Goal: Information Seeking & Learning: Learn about a topic

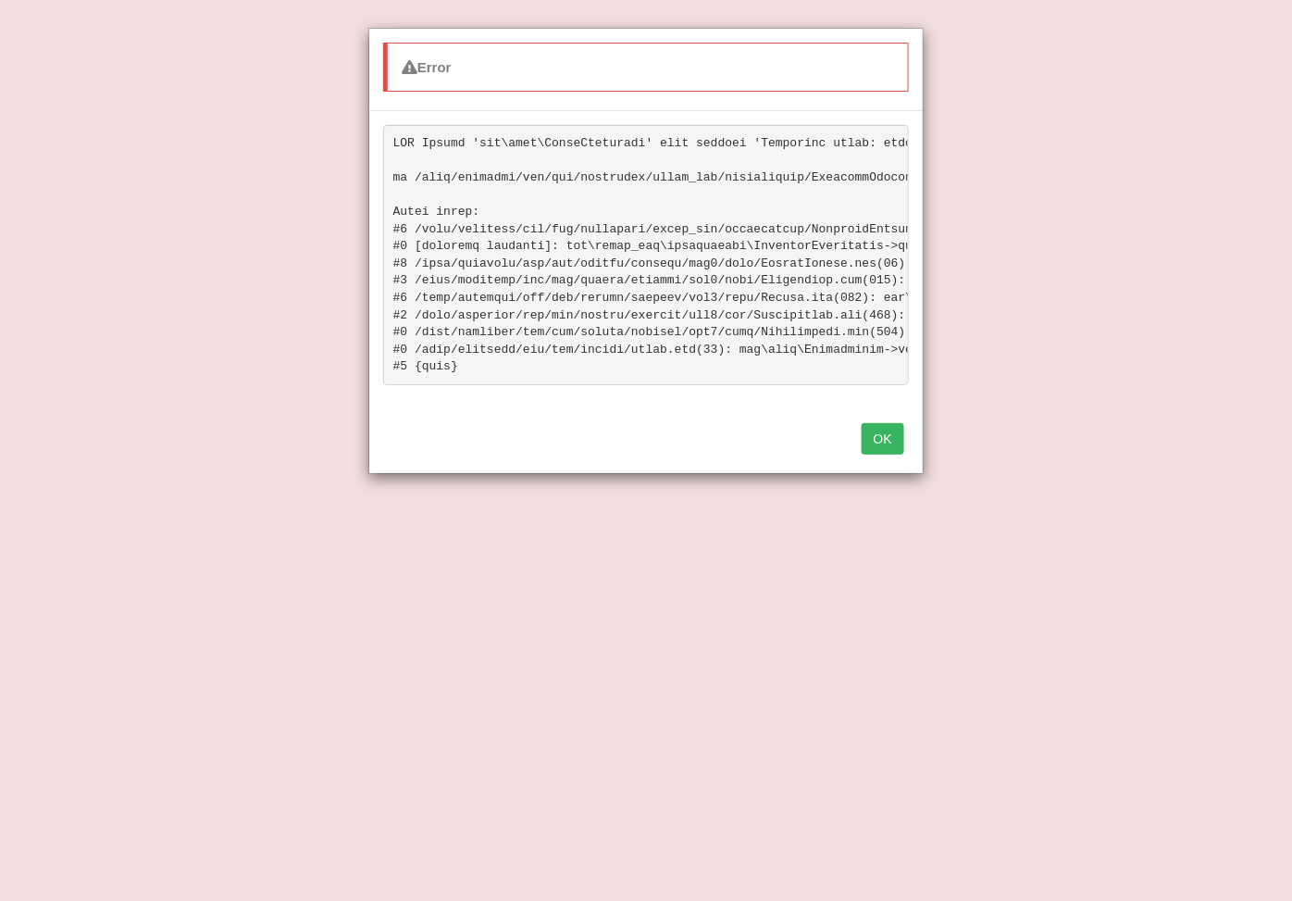
click at [893, 455] on button "OK" at bounding box center [883, 438] width 43 height 31
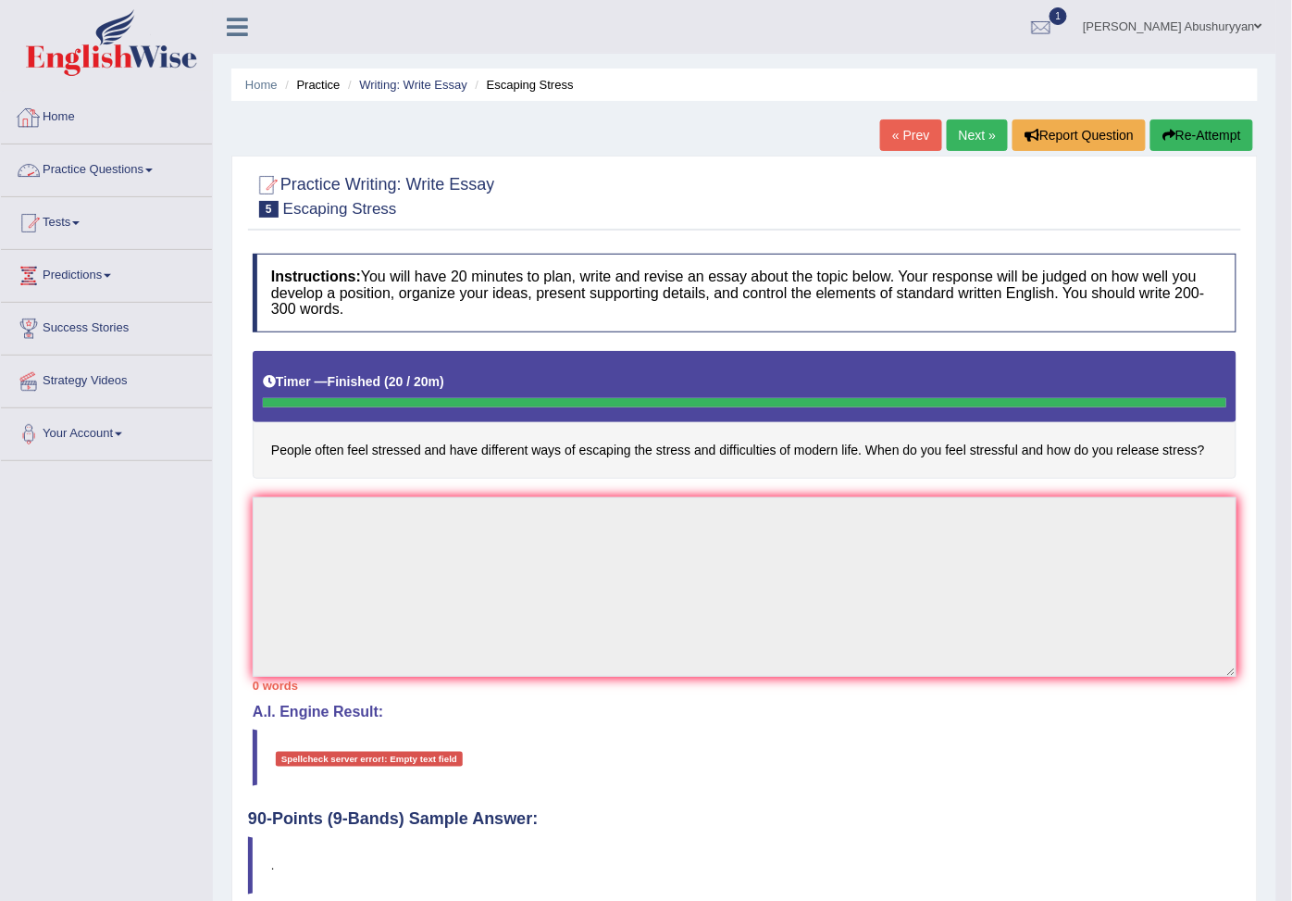
click at [107, 169] on link "Practice Questions" at bounding box center [106, 167] width 211 height 46
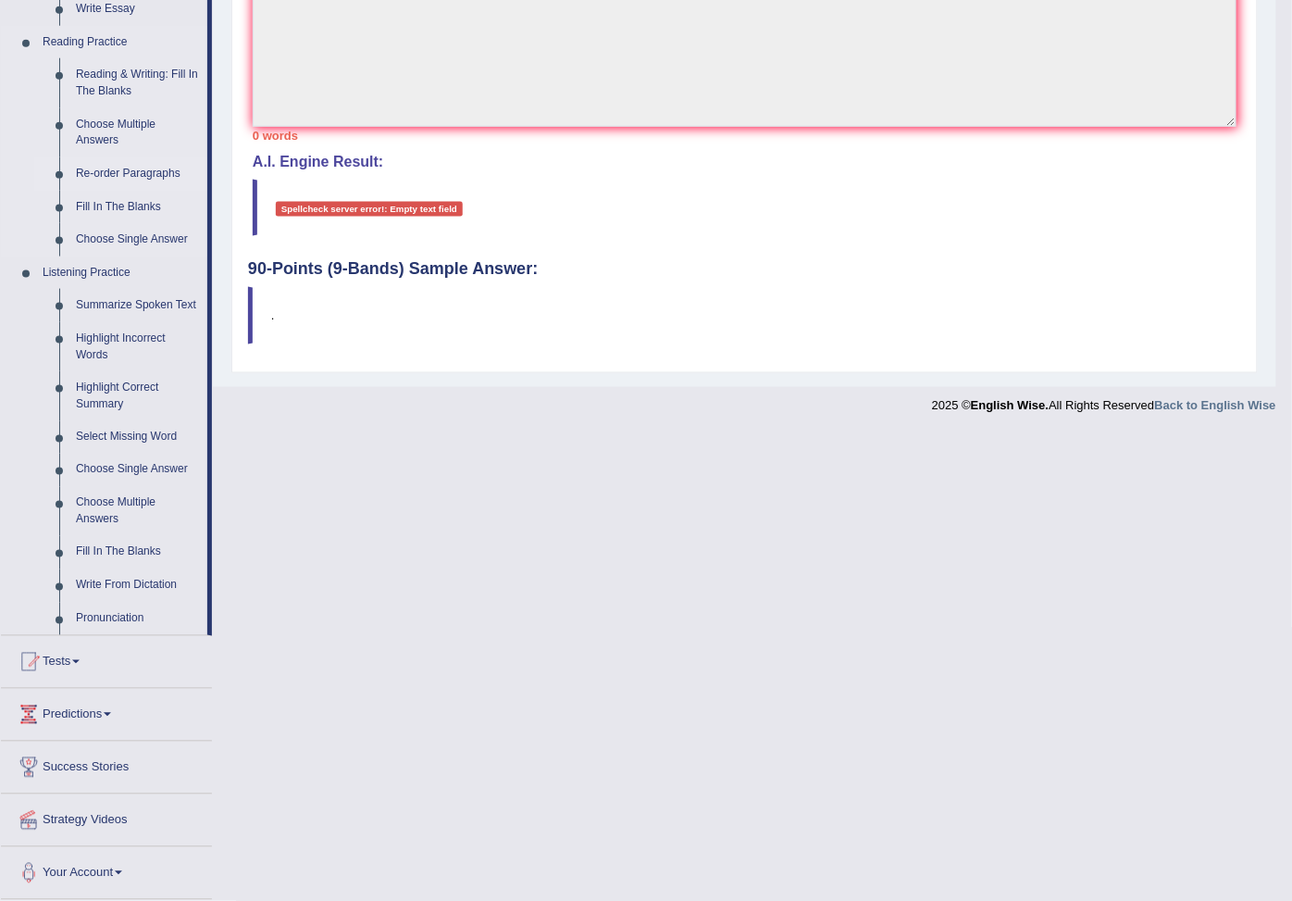
scroll to position [548, 0]
click at [169, 324] on link "Summarize Spoken Text" at bounding box center [138, 307] width 140 height 33
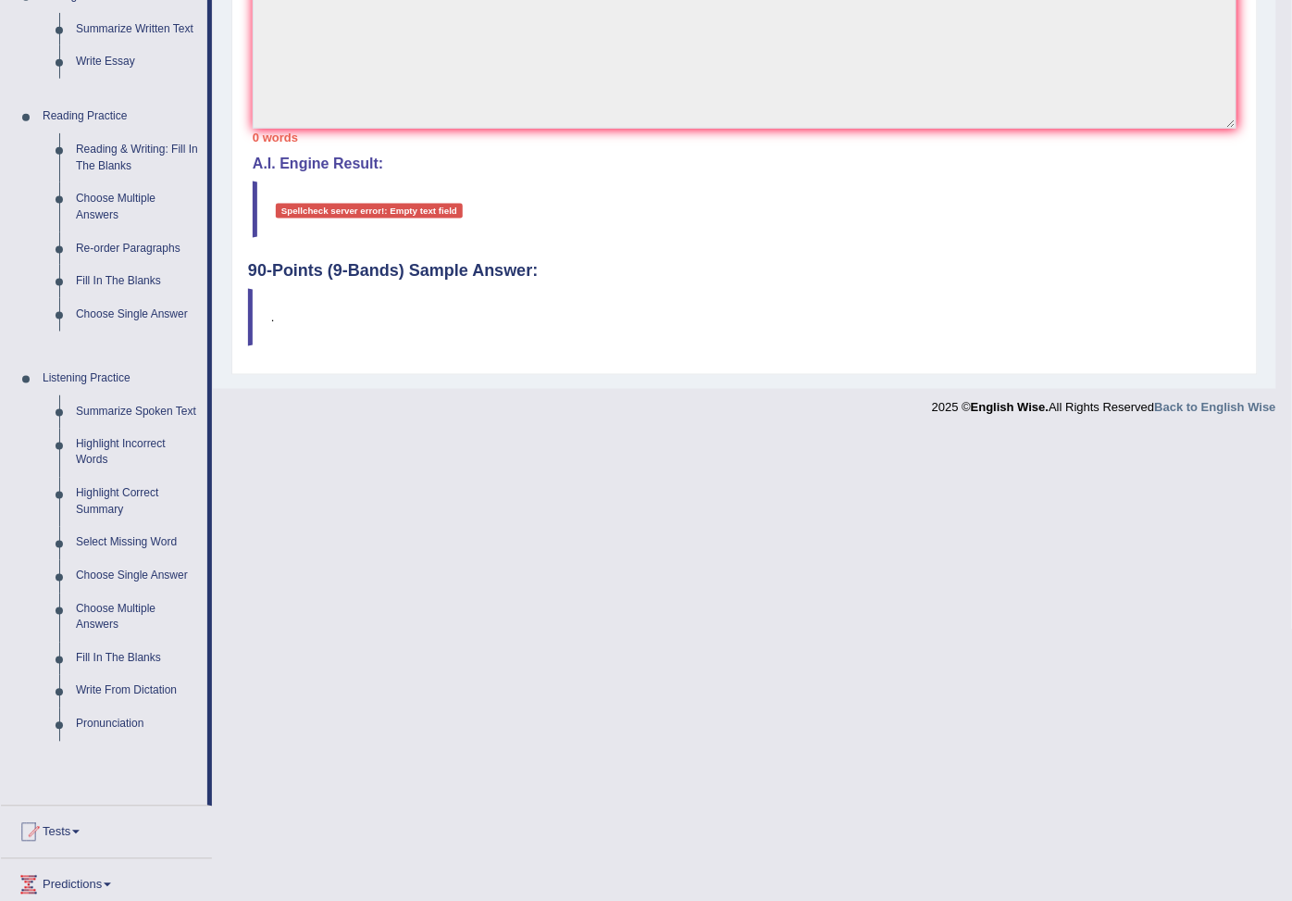
scroll to position [91, 0]
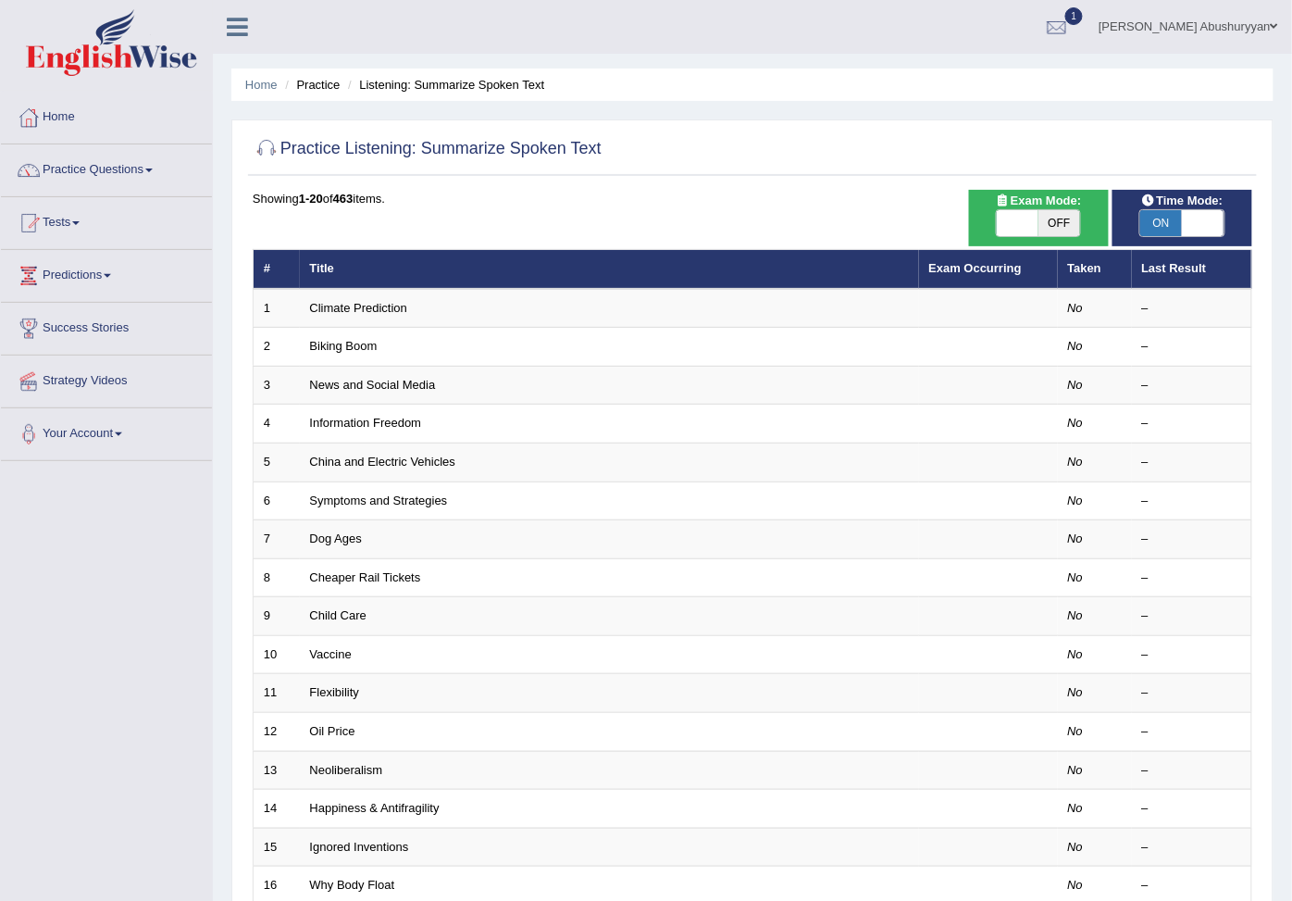
click at [1195, 223] on span at bounding box center [1203, 223] width 42 height 26
checkbox input "false"
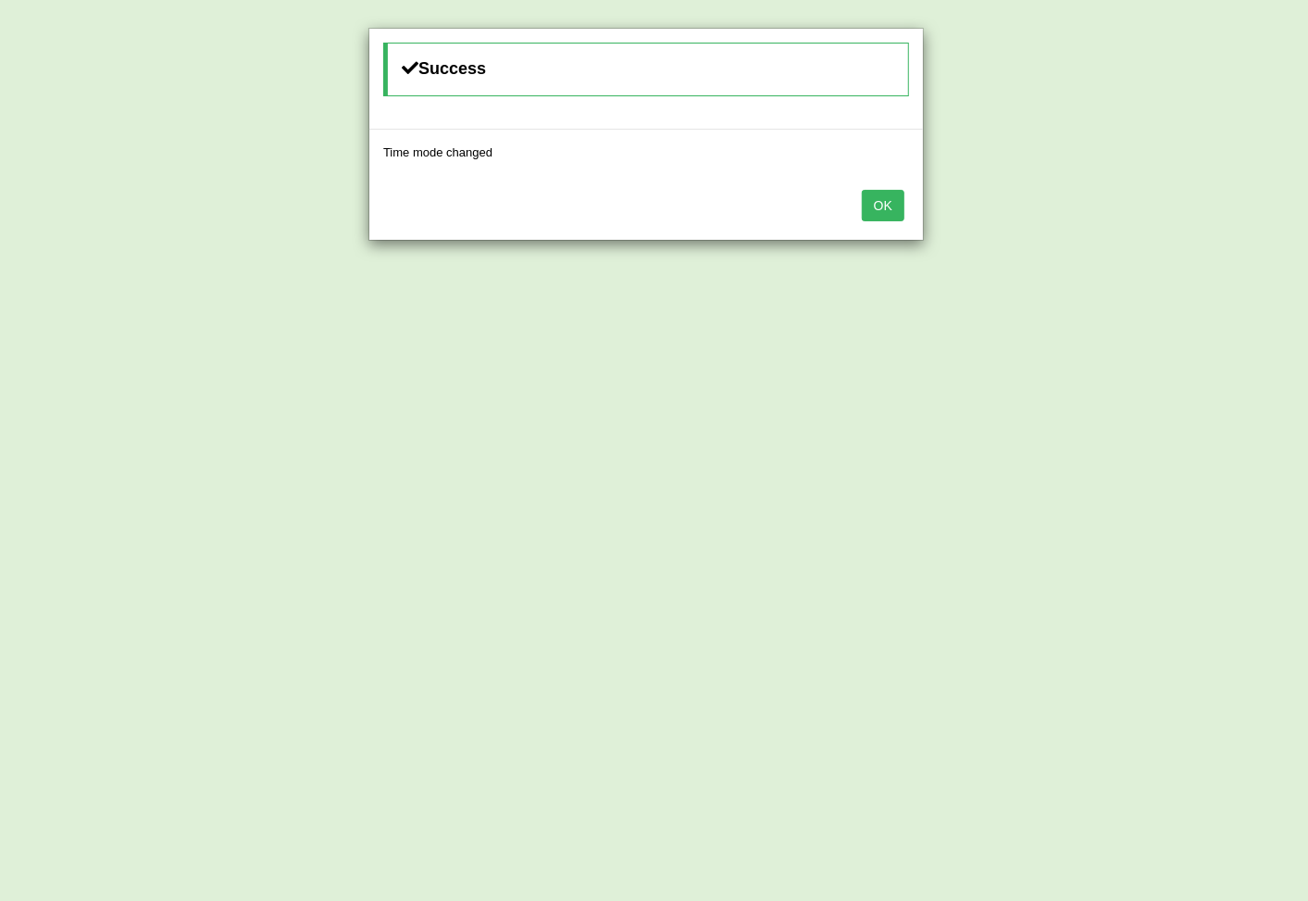
click at [893, 204] on button "OK" at bounding box center [883, 205] width 43 height 31
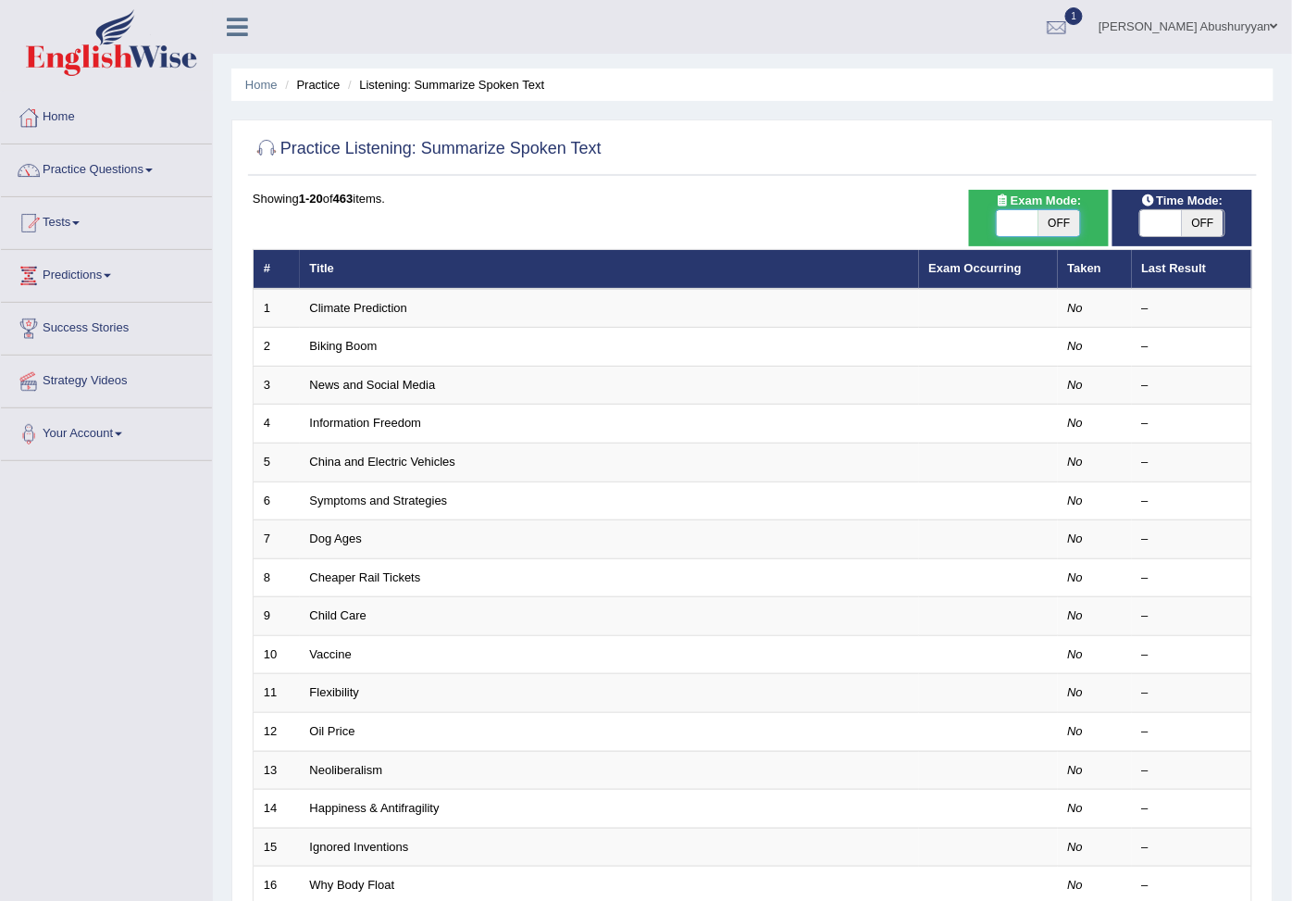
click at [1011, 218] on span at bounding box center [1018, 223] width 42 height 26
click at [1054, 213] on span "OFF" at bounding box center [1060, 223] width 42 height 26
checkbox input "true"
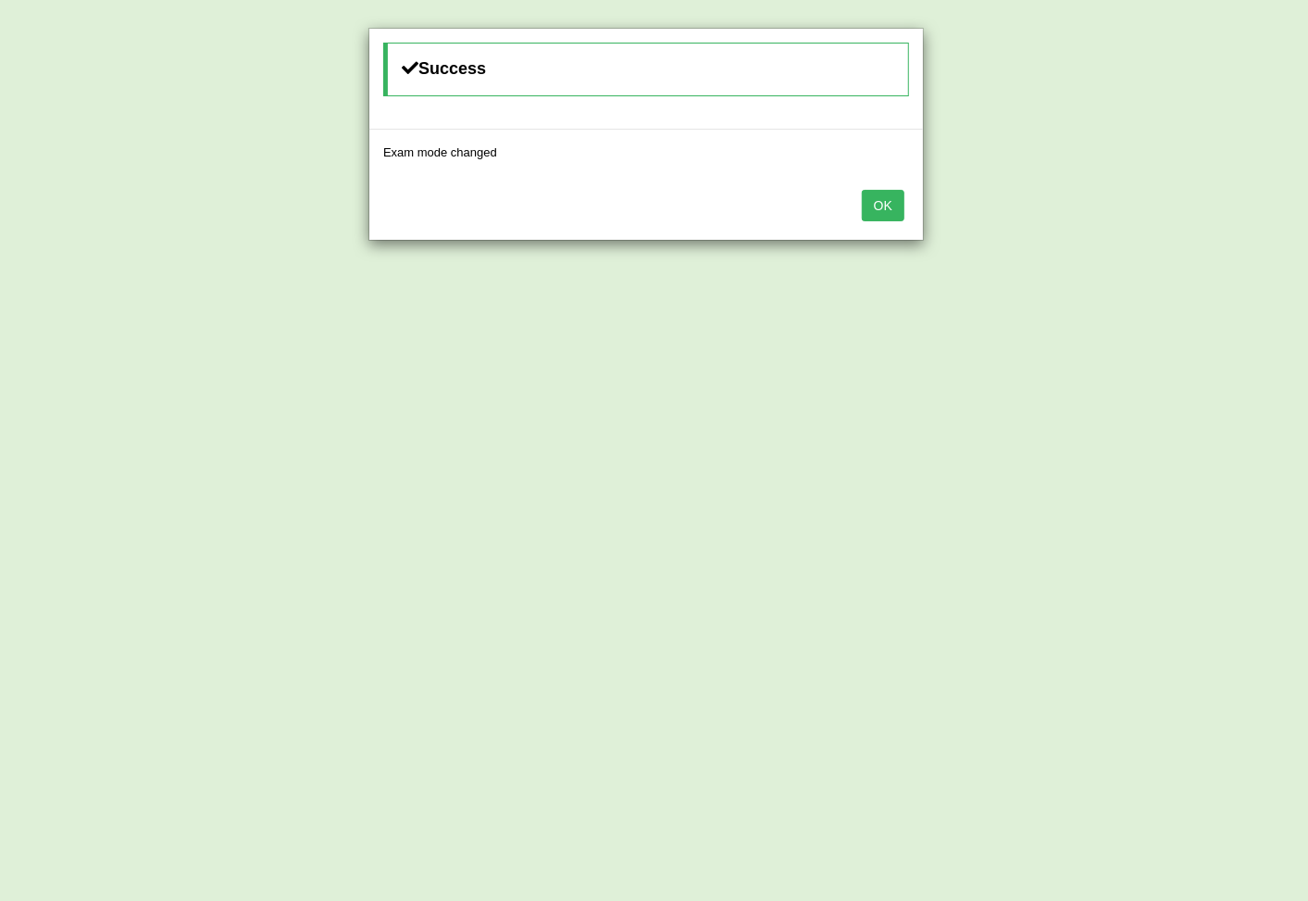
click at [892, 214] on button "OK" at bounding box center [883, 205] width 43 height 31
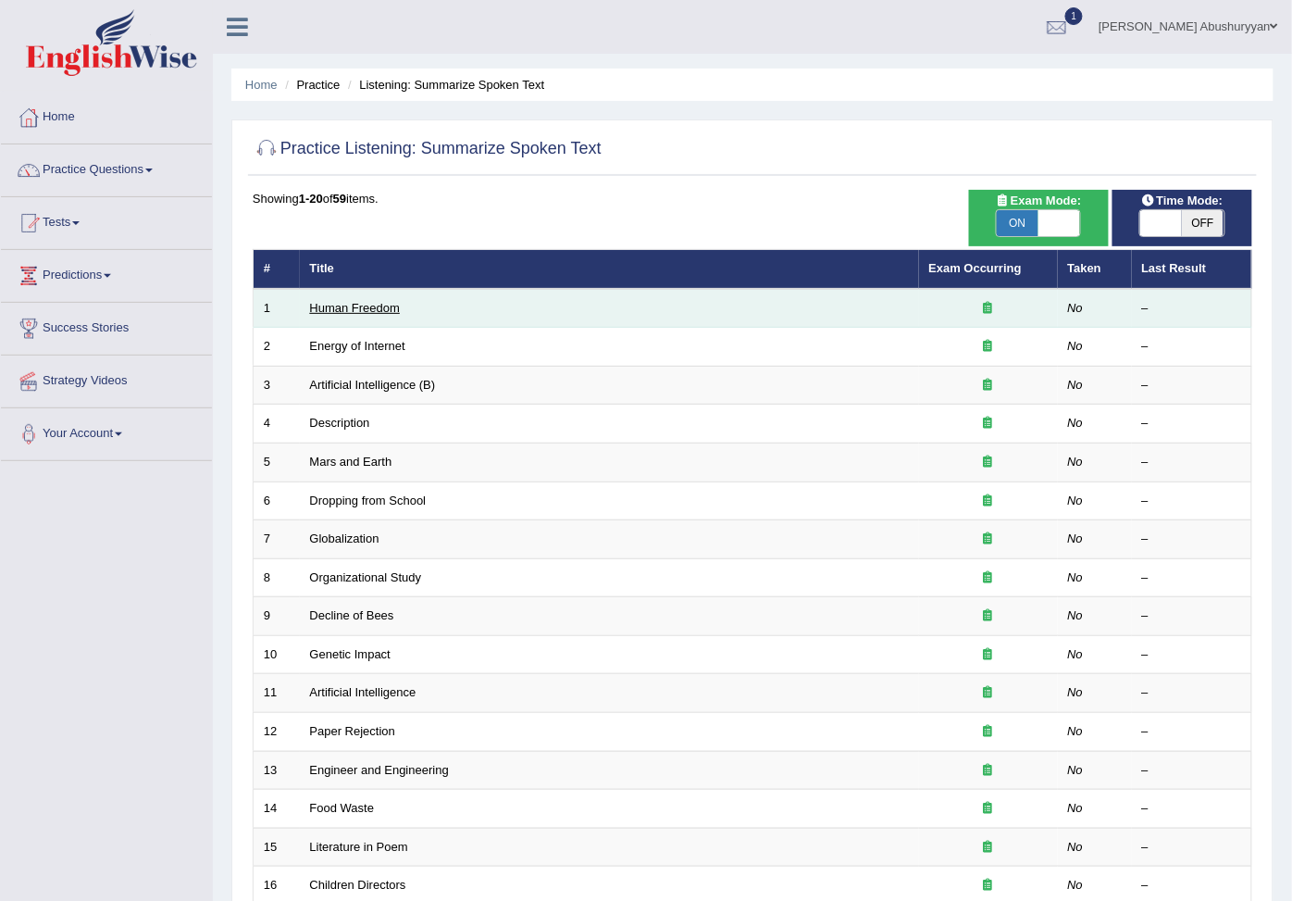
click at [348, 315] on link "Human Freedom" at bounding box center [355, 308] width 91 height 14
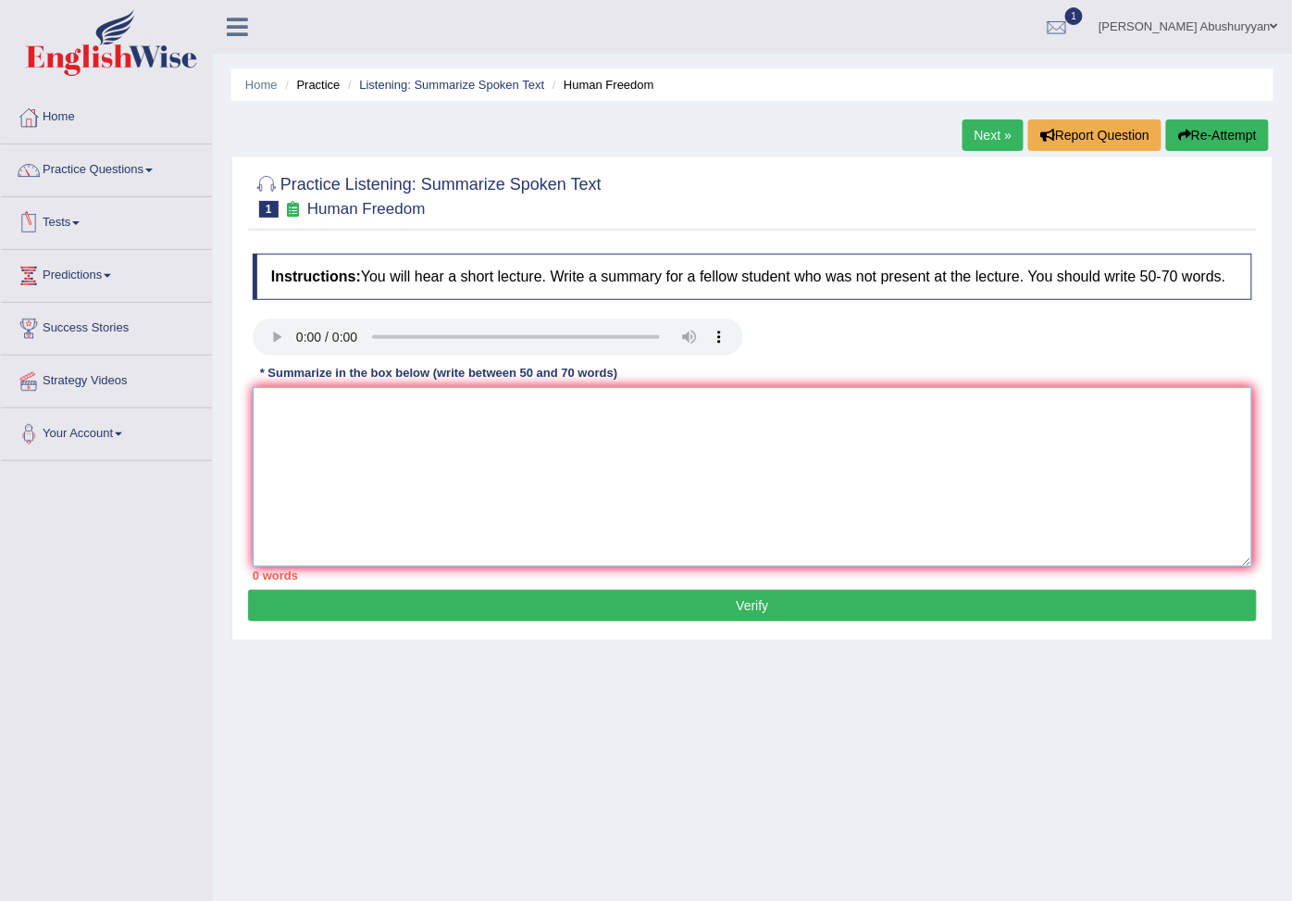
click at [400, 441] on textarea at bounding box center [753, 477] width 1000 height 180
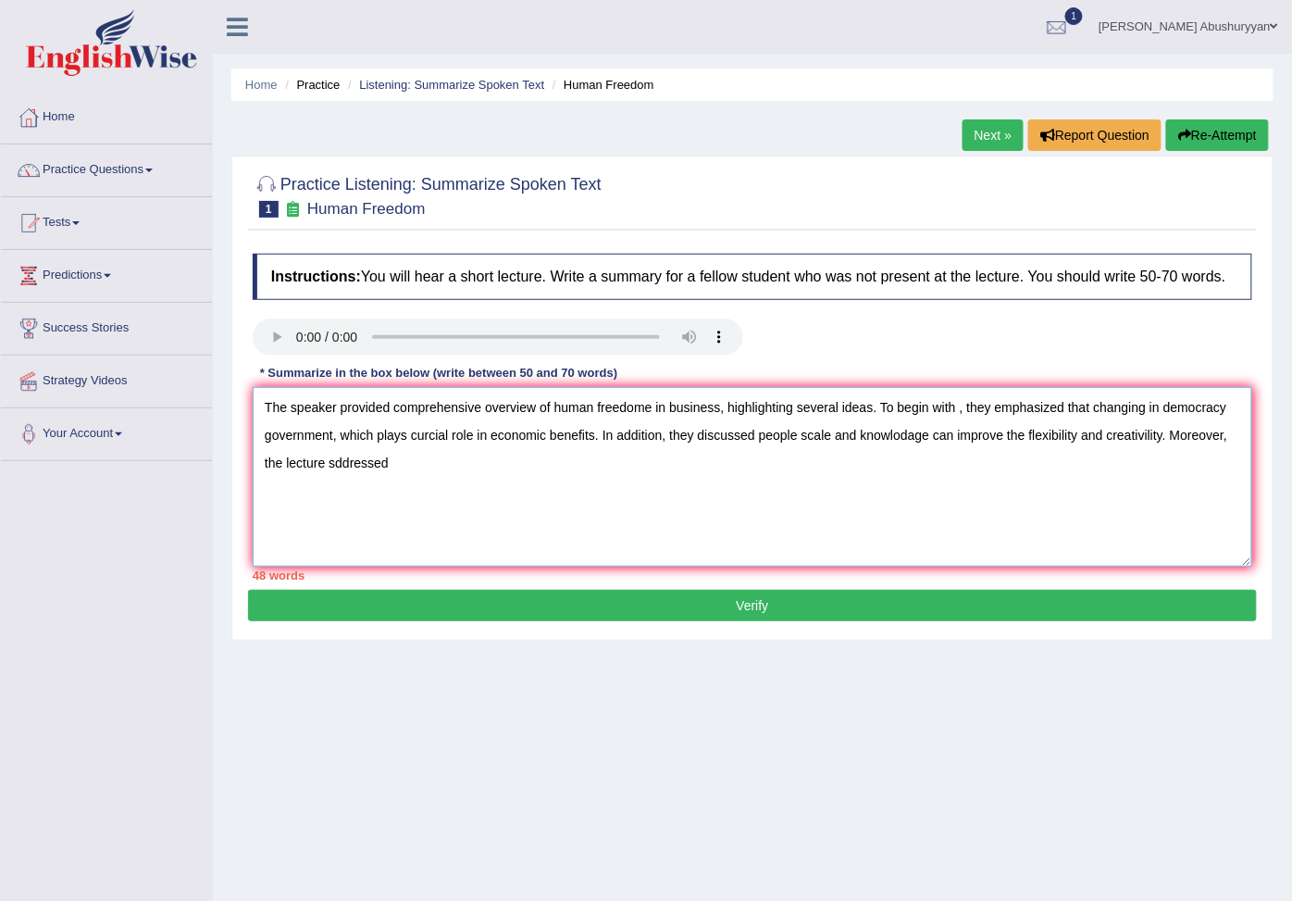
click at [336, 468] on textarea "The speaker provided comprehensive overview of human freedome in business, high…" at bounding box center [753, 477] width 1000 height 180
click at [441, 468] on textarea "The speaker provided comprehensive overview of human freedome in business, high…" at bounding box center [753, 477] width 1000 height 180
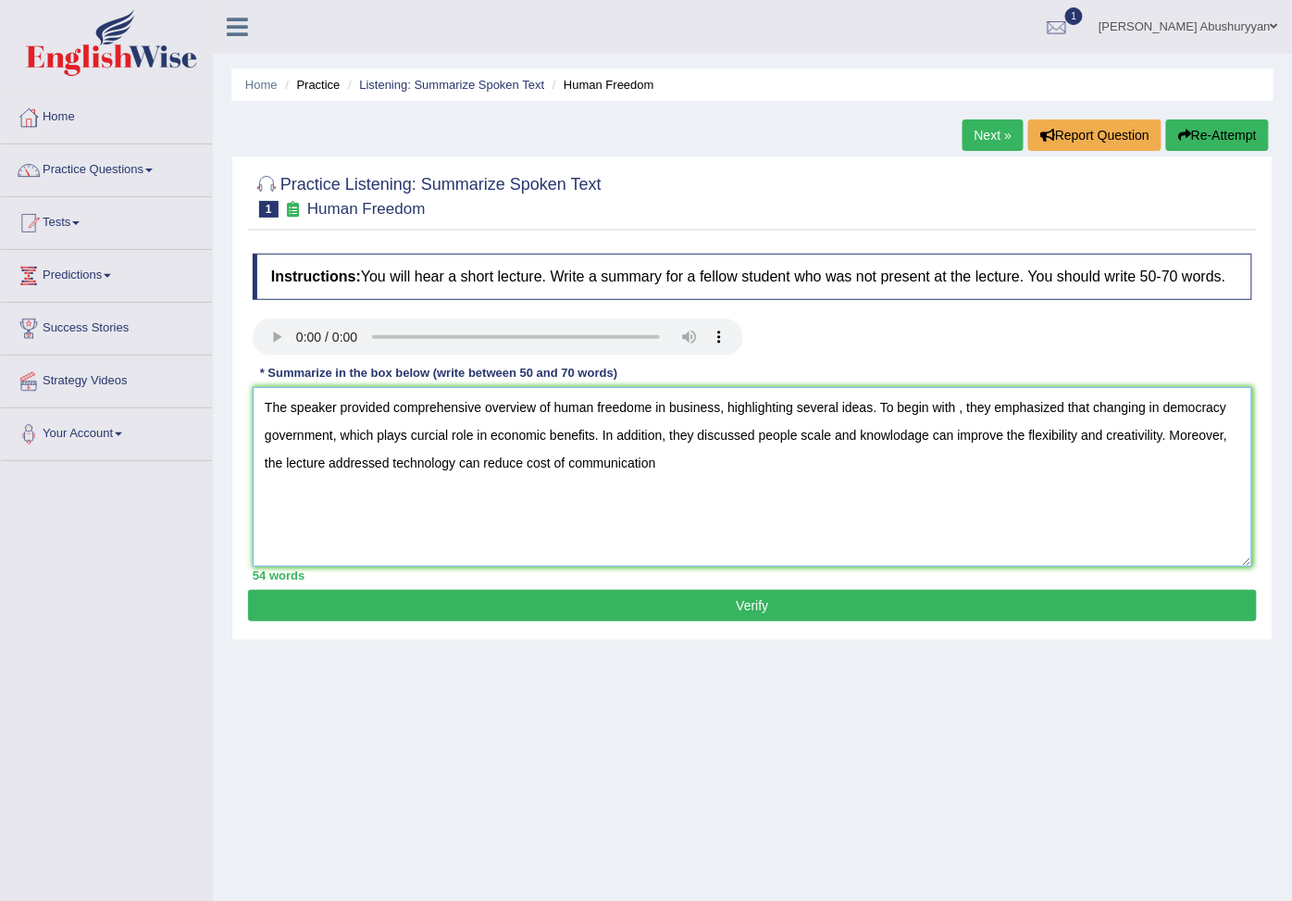
click at [524, 468] on textarea "The speaker provided comprehensive overview of human freedome in business, high…" at bounding box center [753, 477] width 1000 height 180
click at [718, 481] on textarea "The speaker provided comprehensive overview of human freedome in business, high…" at bounding box center [753, 477] width 1000 height 180
click at [683, 466] on textarea "The speaker provided comprehensive overview of human freedome in business, high…" at bounding box center [753, 477] width 1000 height 180
click at [678, 469] on textarea "The speaker provided comprehensive overview of human freedome in business, high…" at bounding box center [753, 477] width 1000 height 180
type textarea "The speaker provided comprehensive overview of human freedome in business, high…"
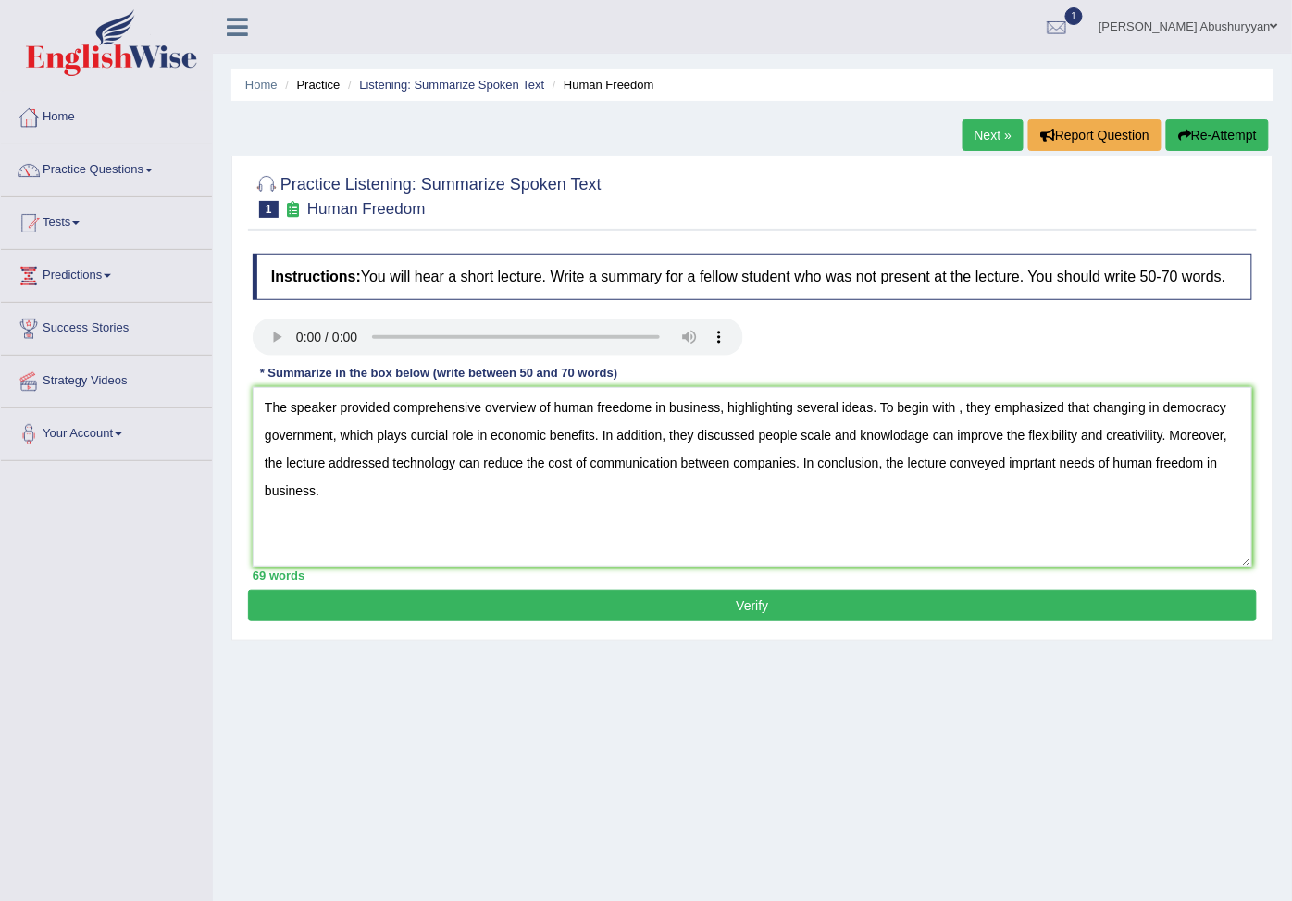
click at [483, 604] on button "Verify" at bounding box center [752, 605] width 1009 height 31
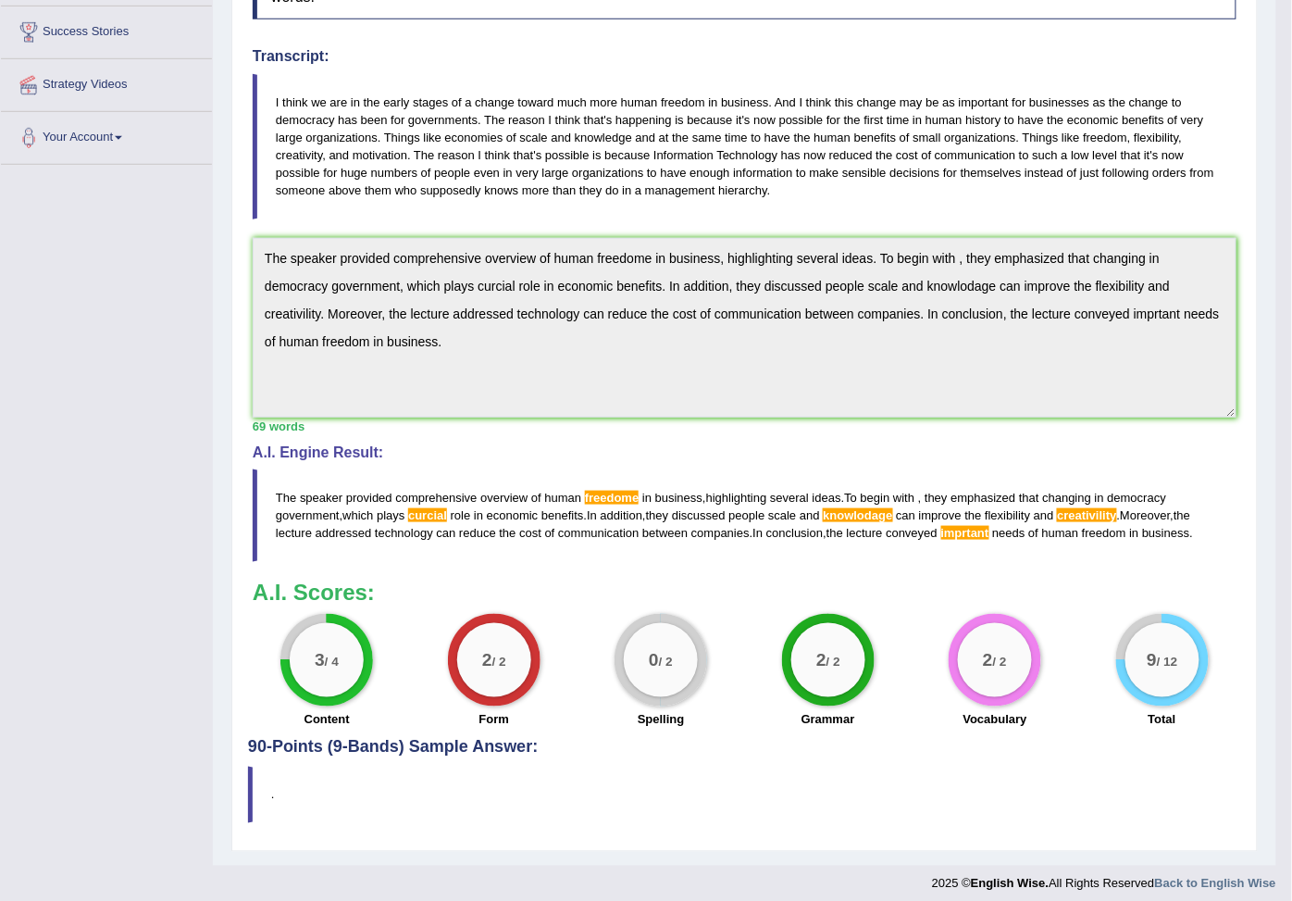
scroll to position [348, 0]
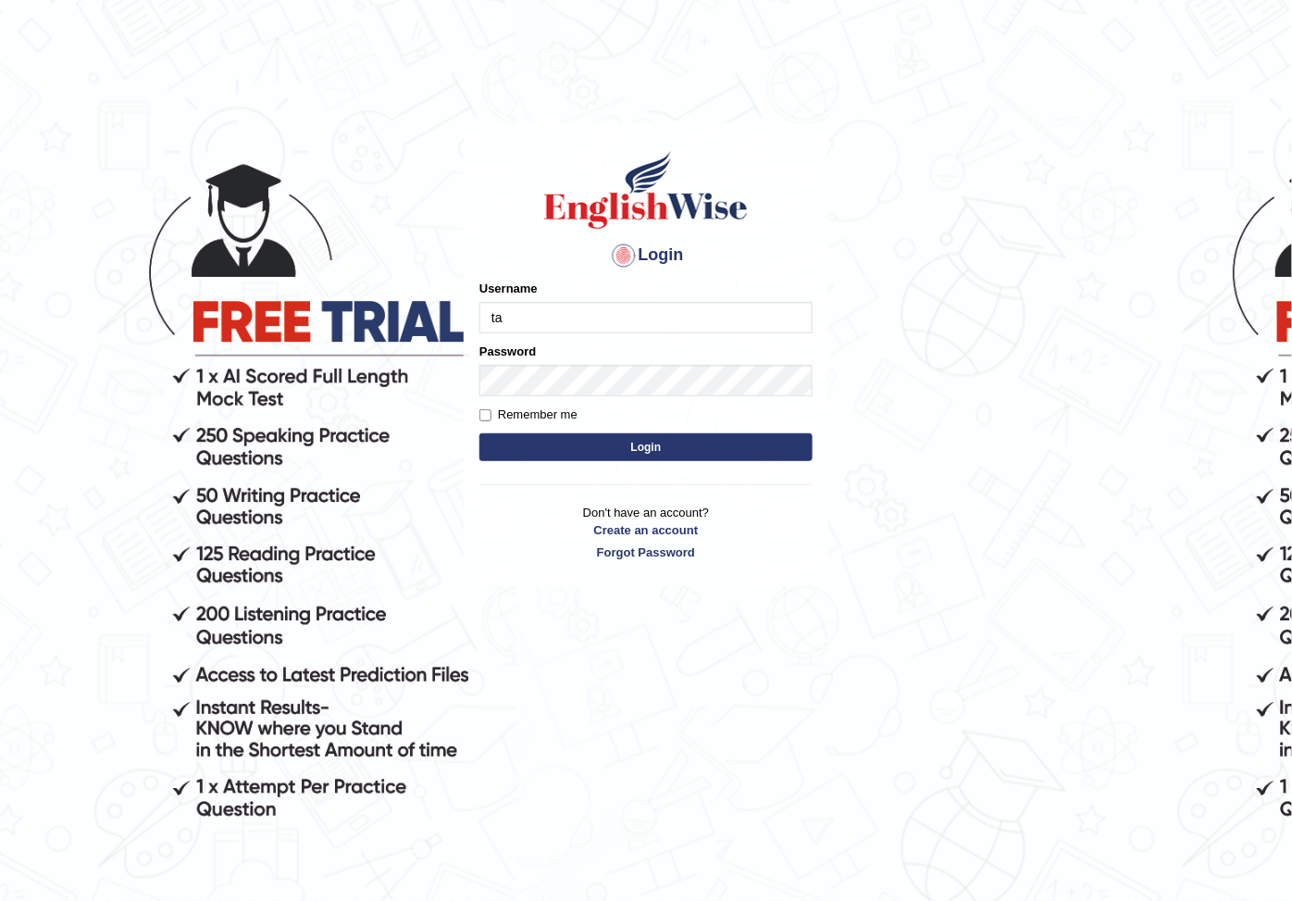
type input "t"
type input "taghreed_parramatta"
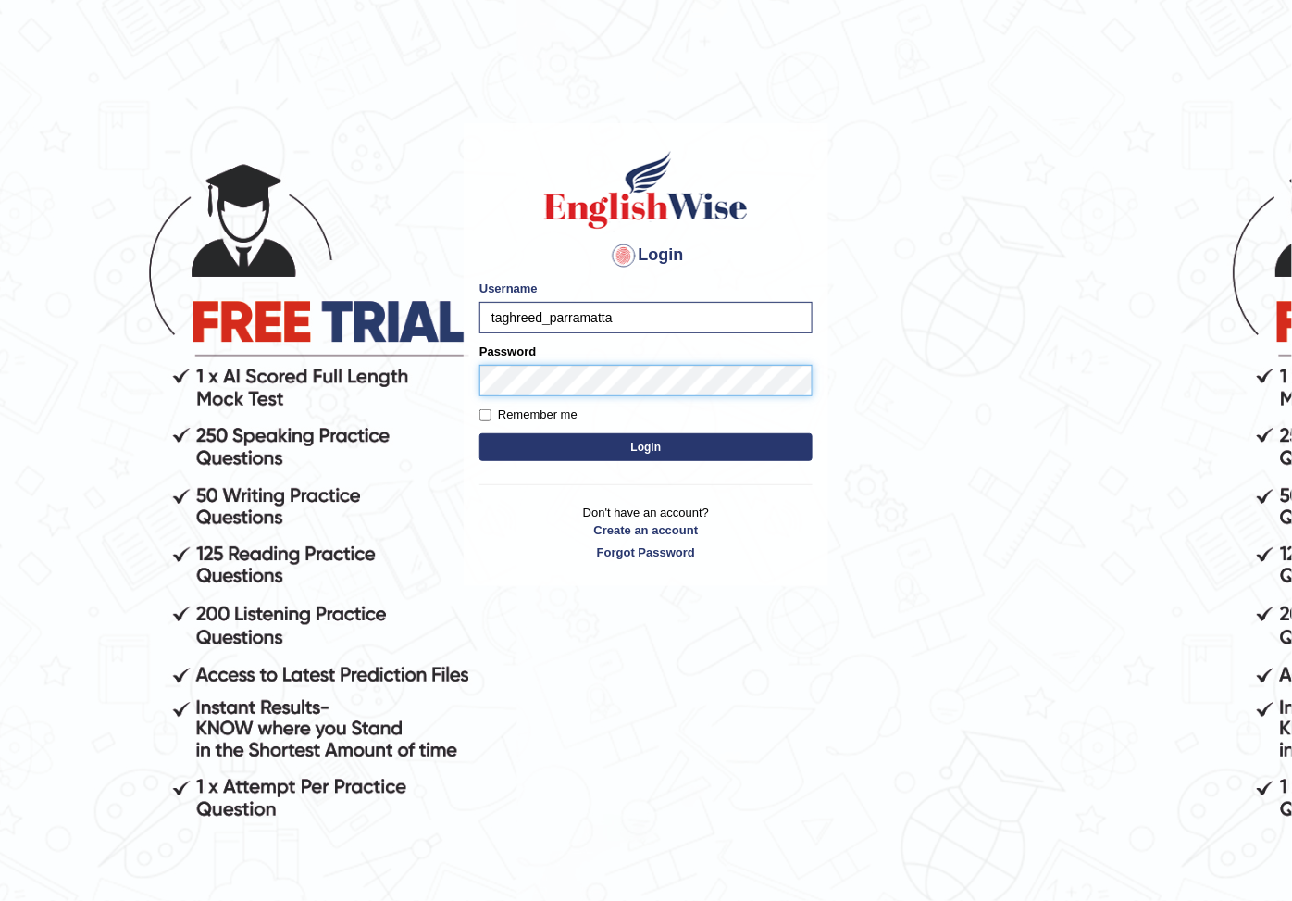
click at [480, 433] on button "Login" at bounding box center [646, 447] width 333 height 28
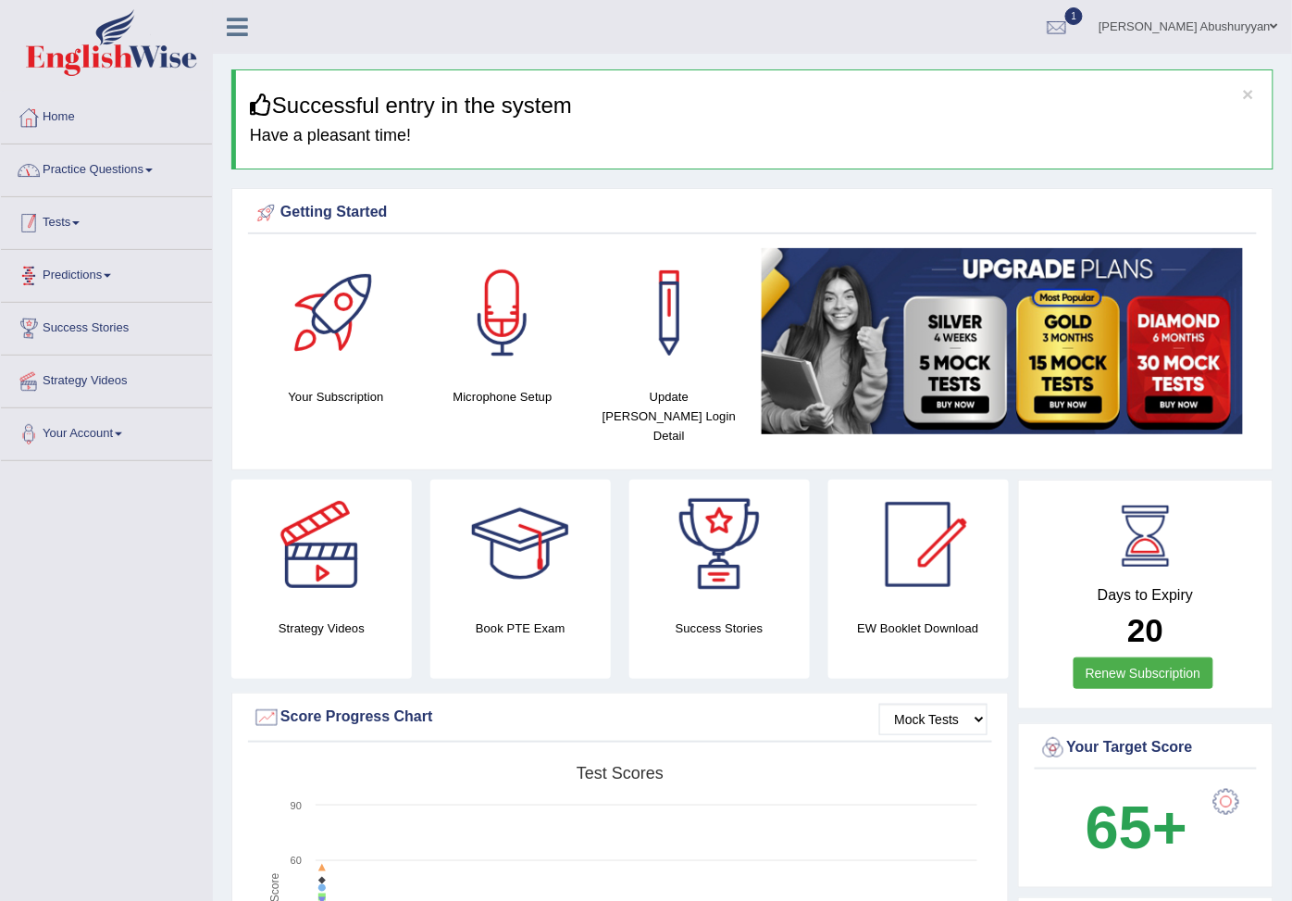
click at [100, 174] on link "Practice Questions" at bounding box center [106, 167] width 211 height 46
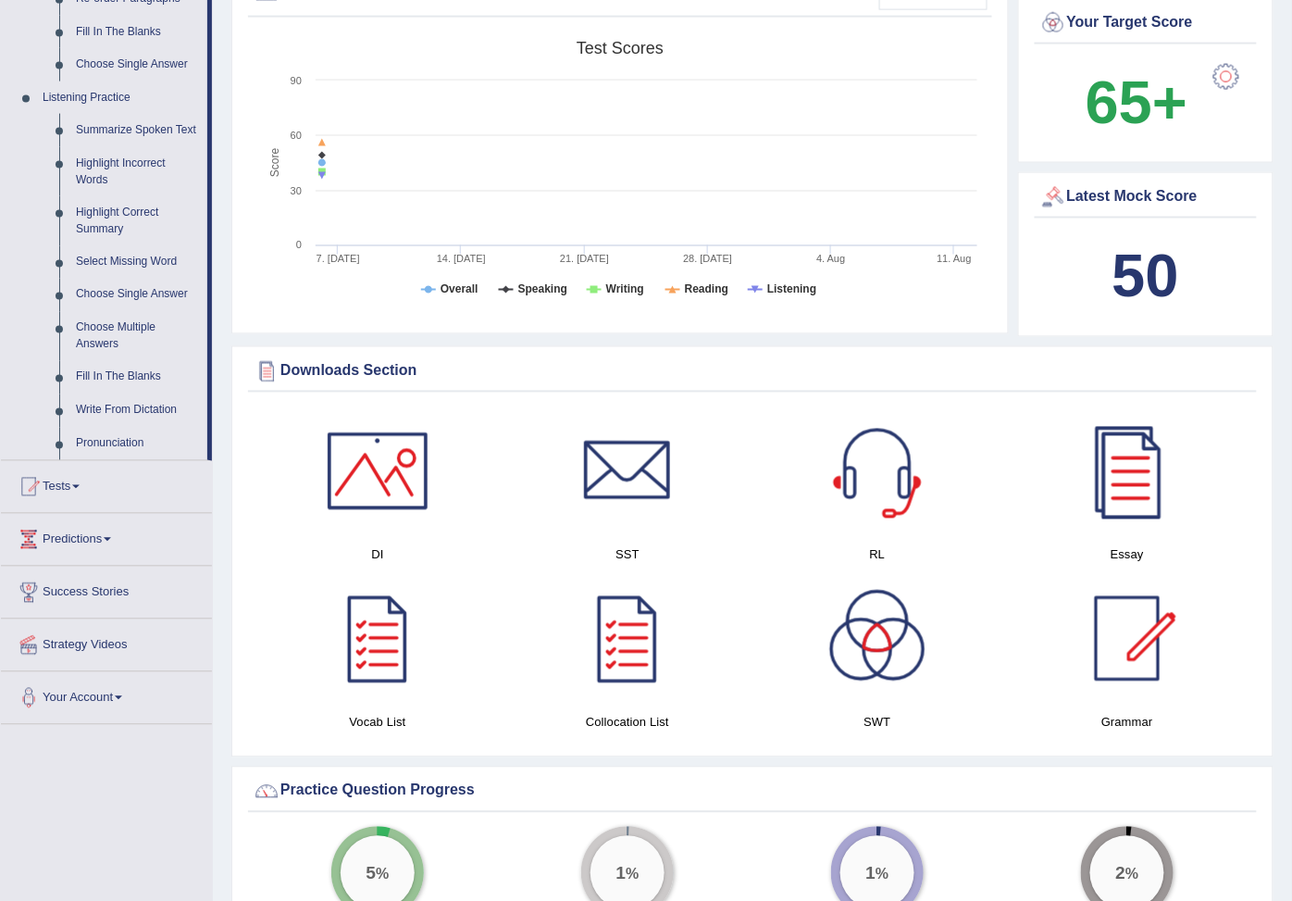
scroll to position [1029, 0]
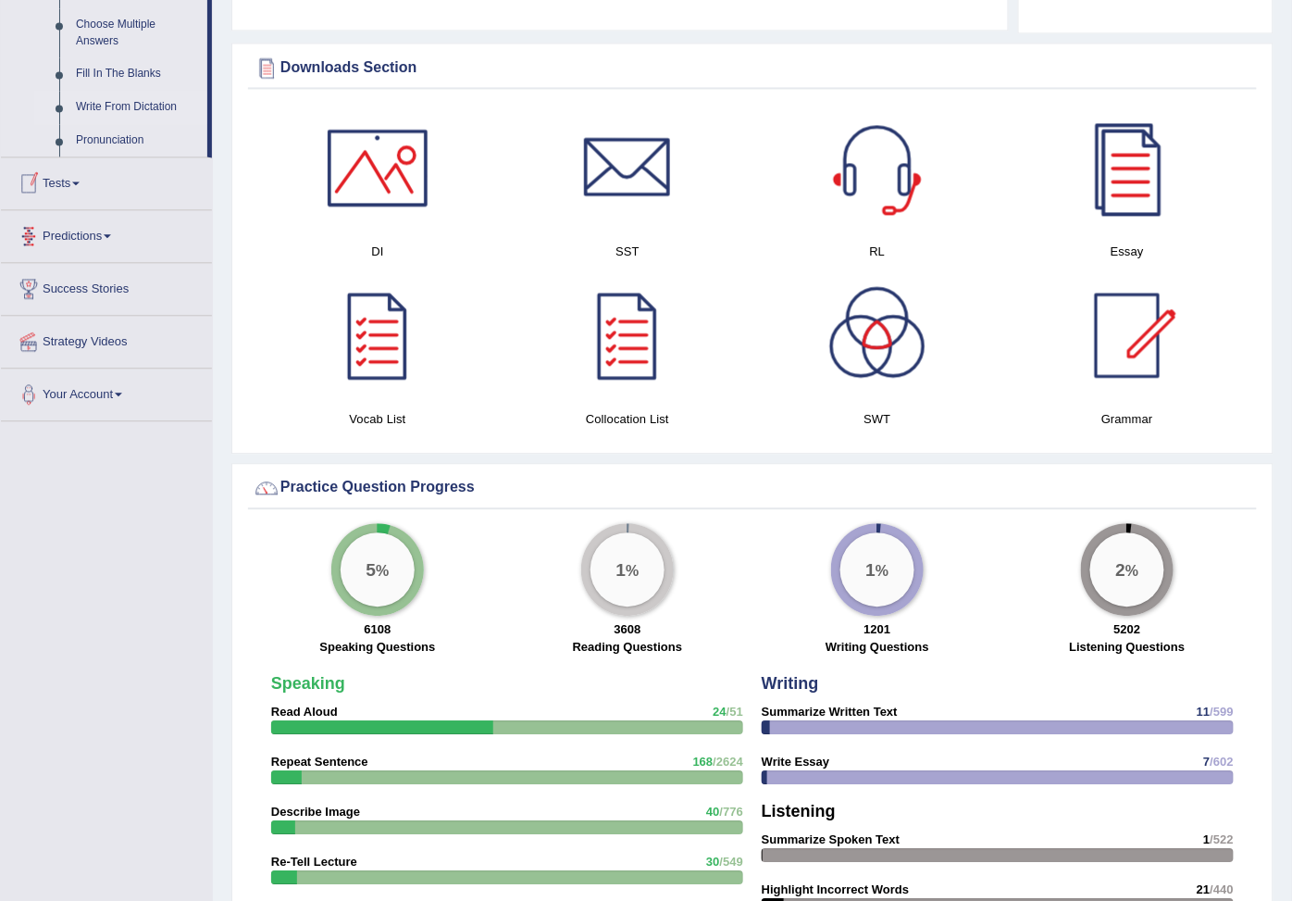
click at [144, 124] on link "Write From Dictation" at bounding box center [138, 107] width 140 height 33
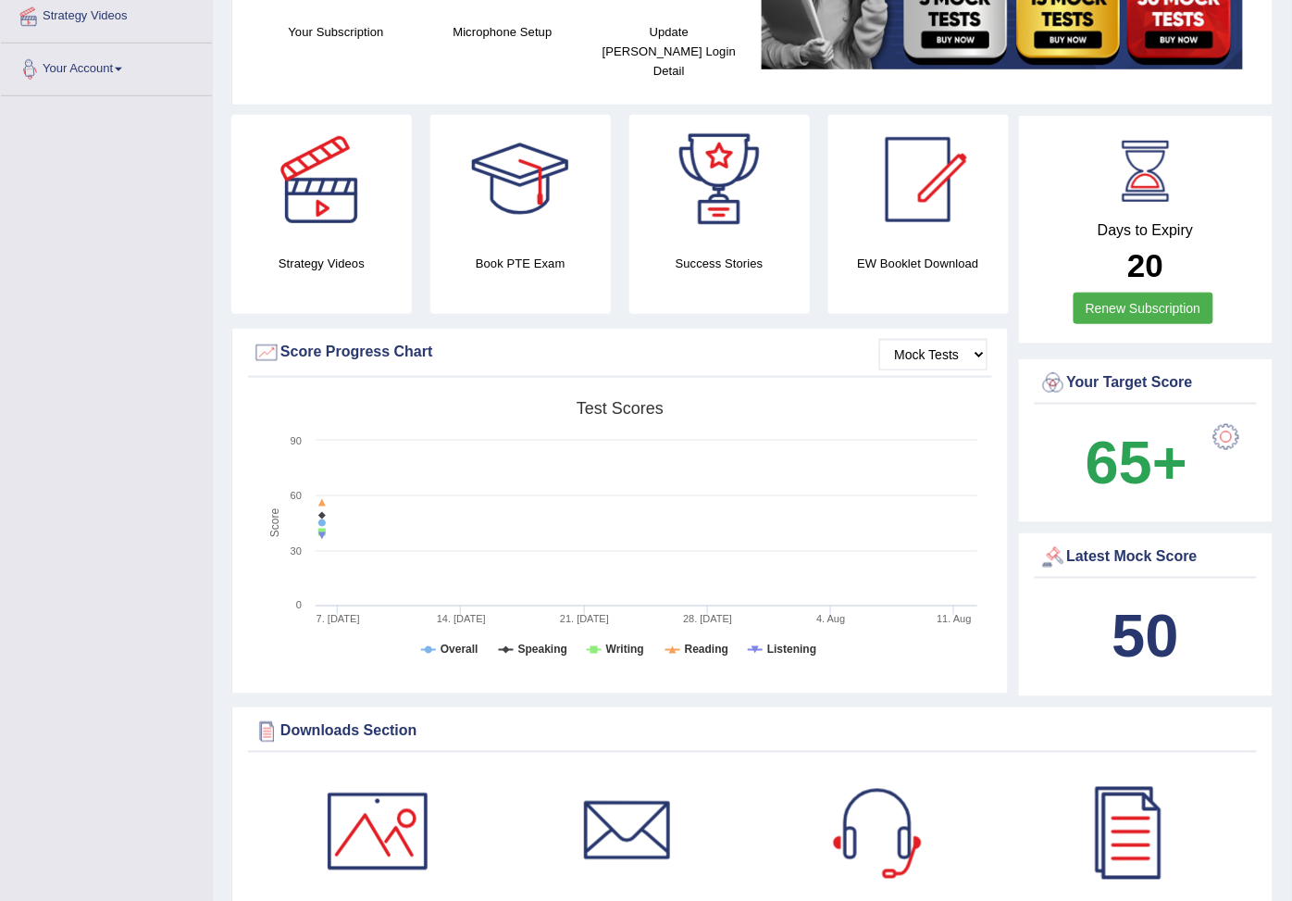
scroll to position [206, 0]
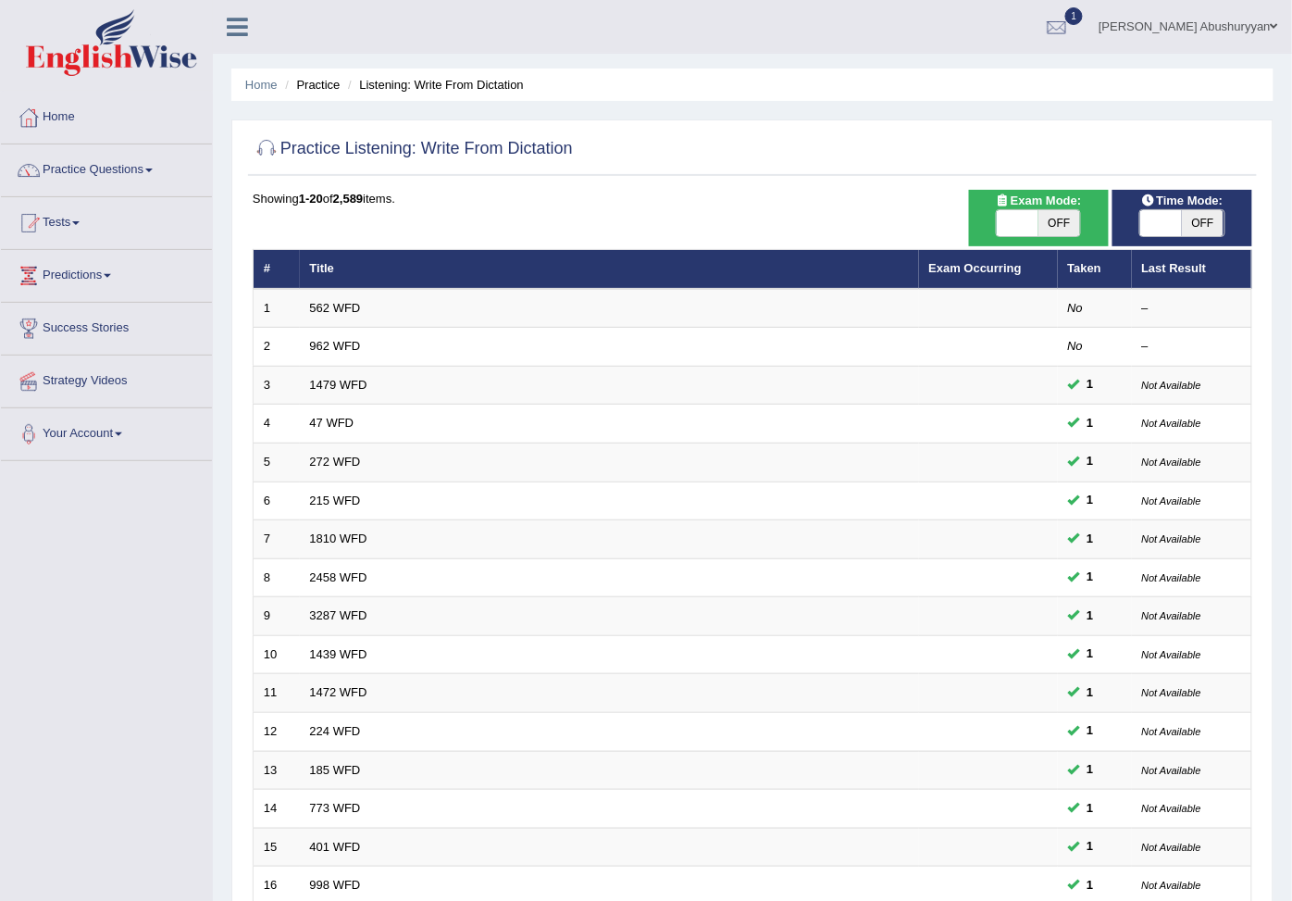
click at [1163, 224] on span at bounding box center [1162, 223] width 42 height 26
checkbox input "true"
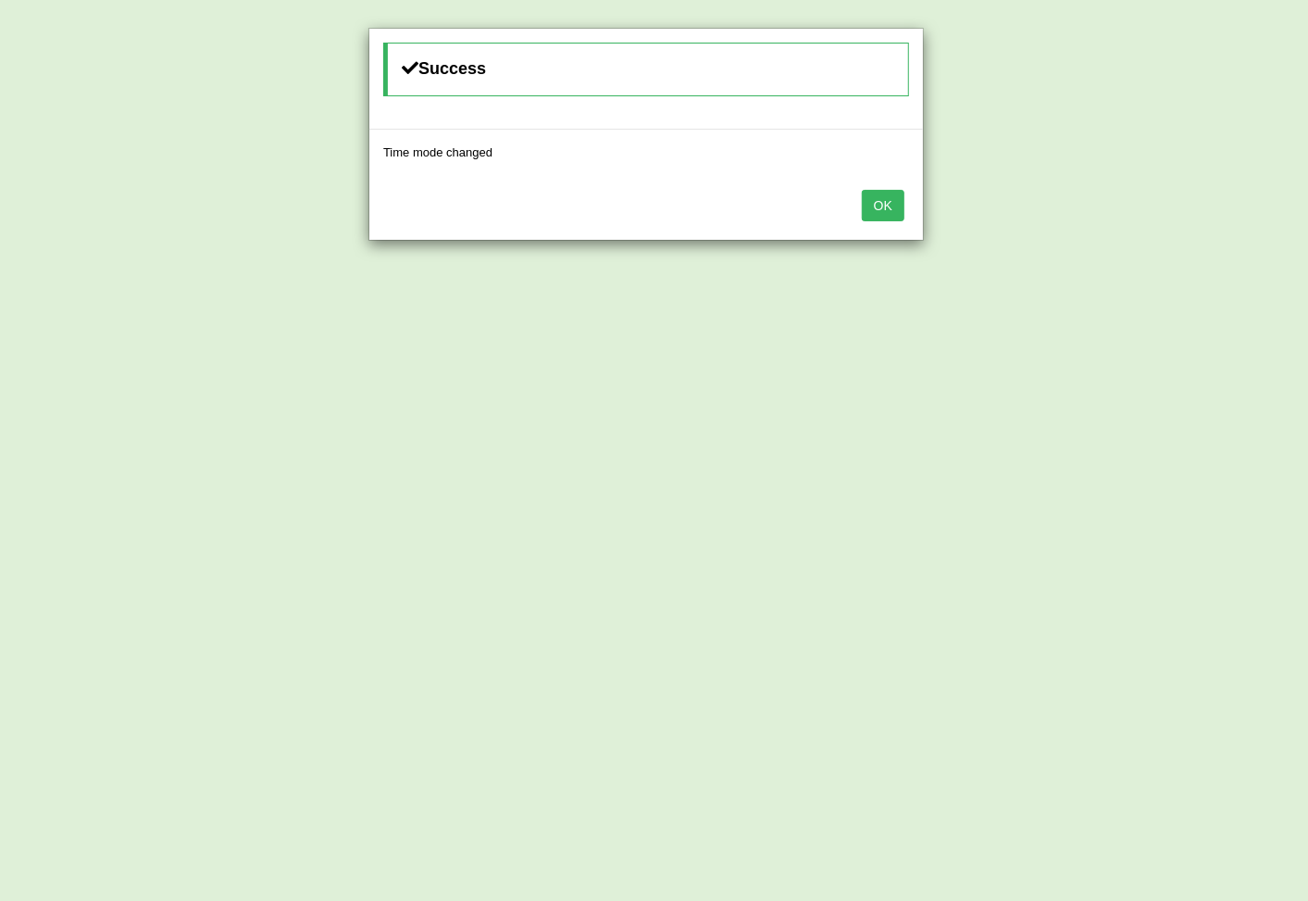
click at [889, 217] on button "OK" at bounding box center [883, 205] width 43 height 31
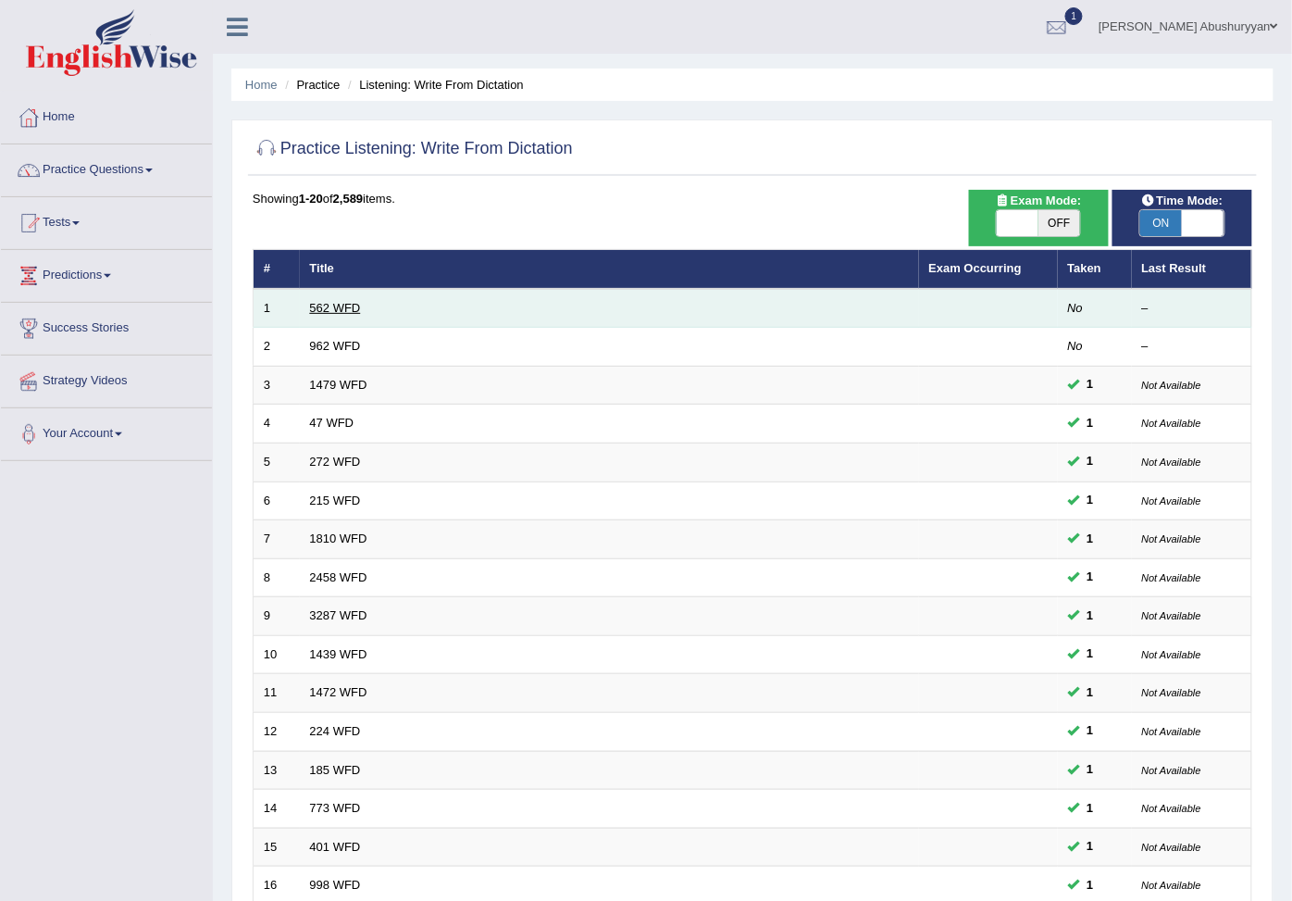
click at [336, 309] on link "562 WFD" at bounding box center [335, 308] width 51 height 14
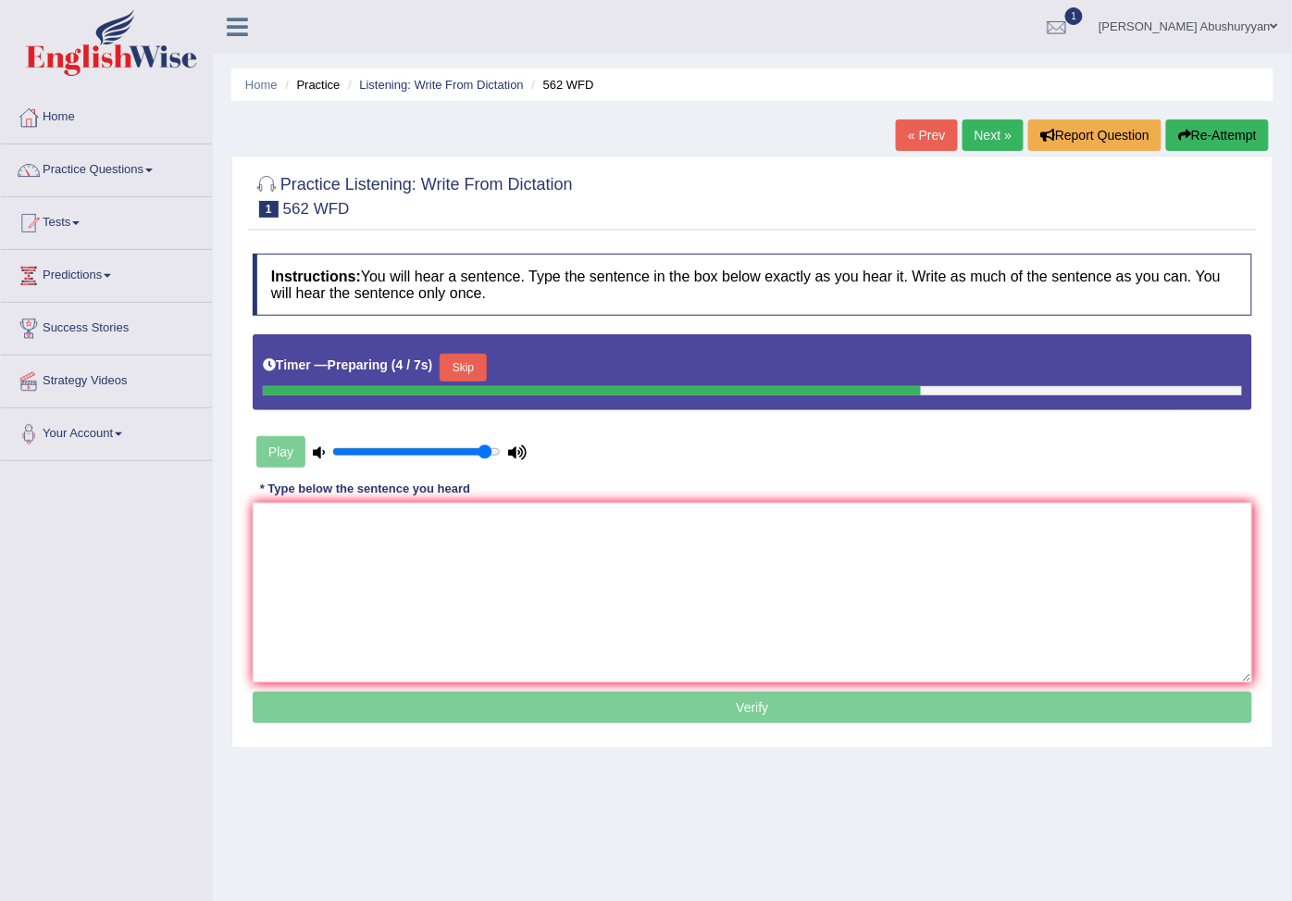
type input "0.95"
click at [484, 456] on input "range" at bounding box center [416, 451] width 169 height 15
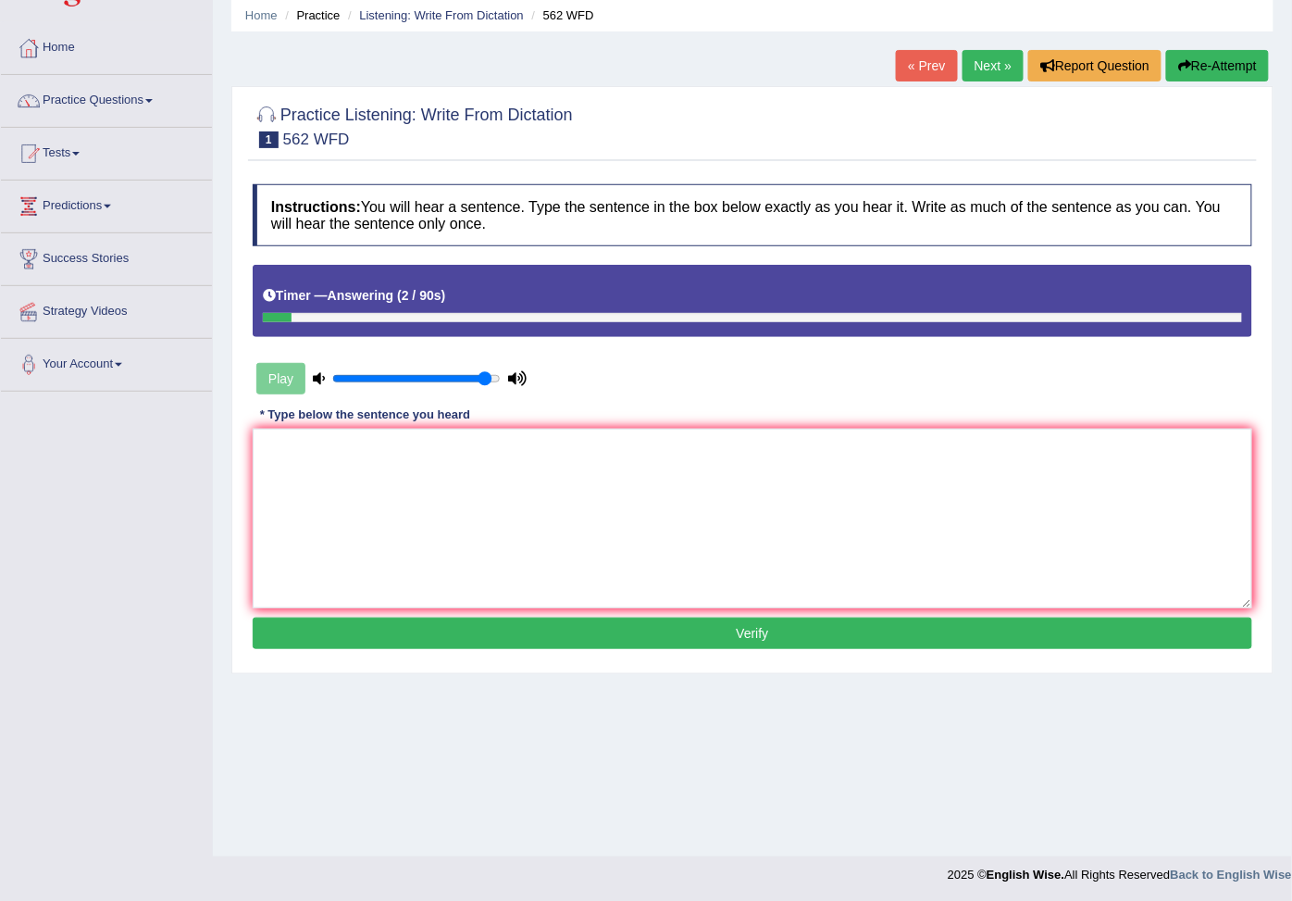
scroll to position [71, 0]
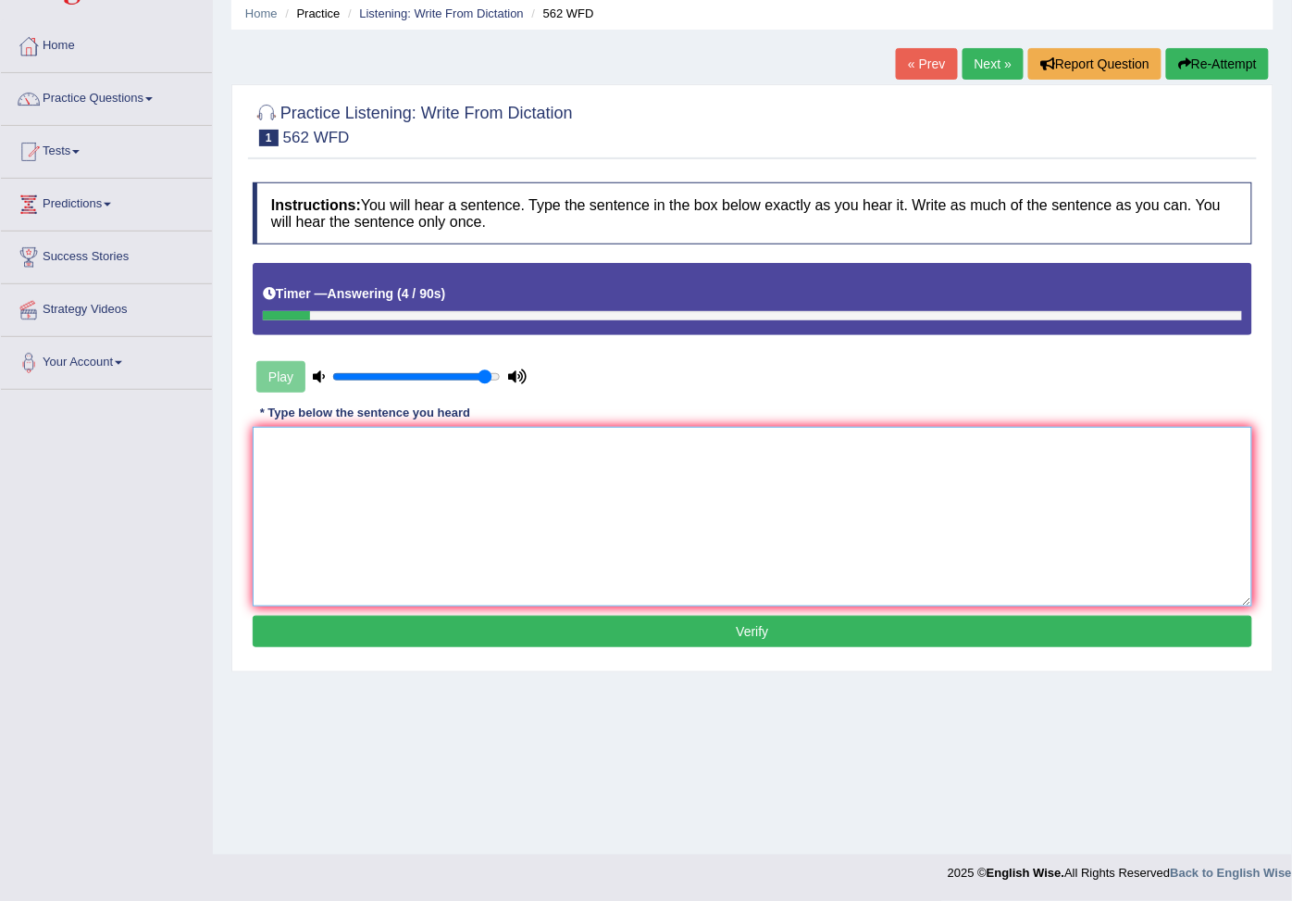
click at [315, 460] on textarea at bounding box center [753, 517] width 1000 height 180
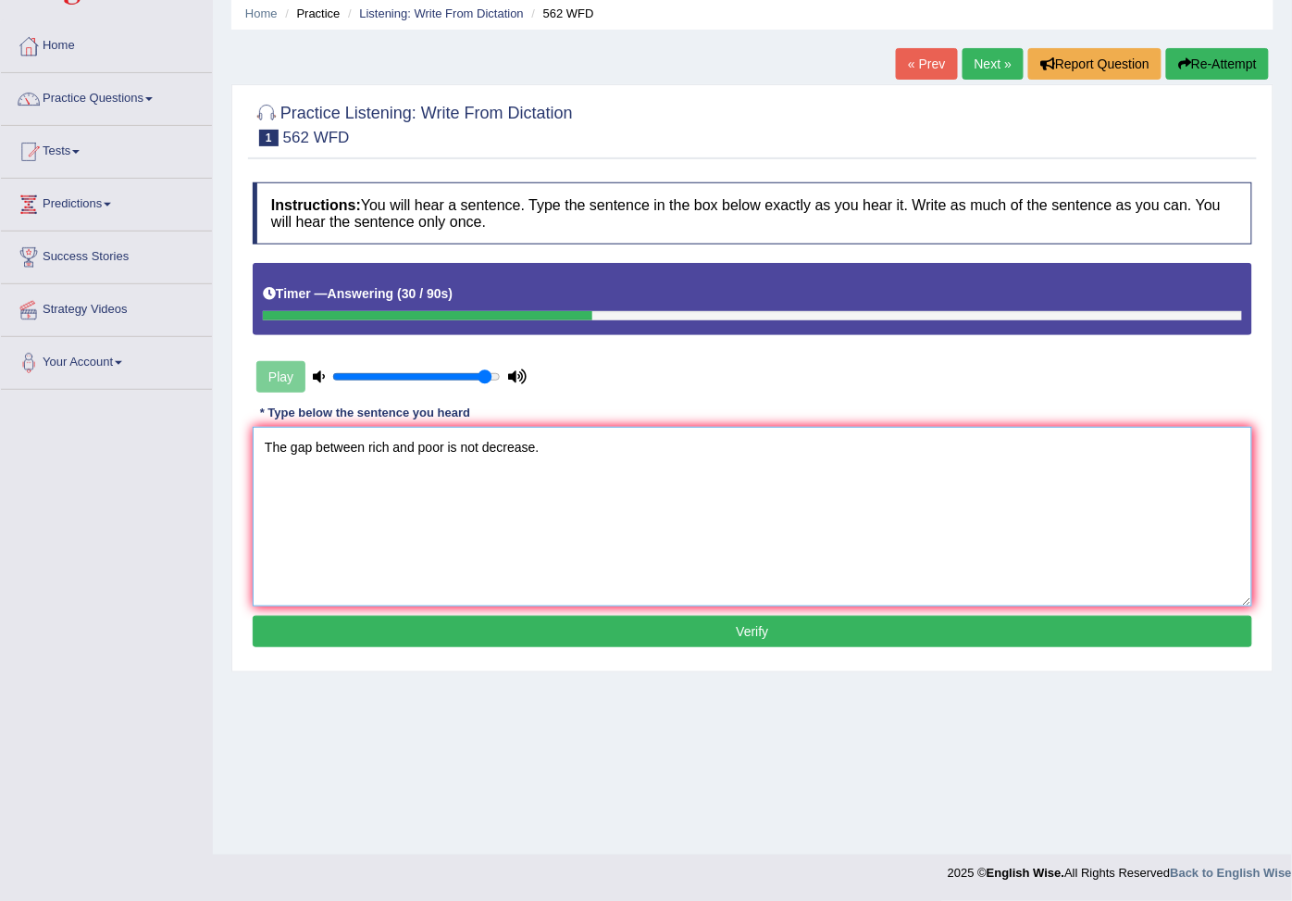
type textarea "The gap between rich and poor is not decrease."
click at [557, 643] on button "Verify" at bounding box center [753, 631] width 1000 height 31
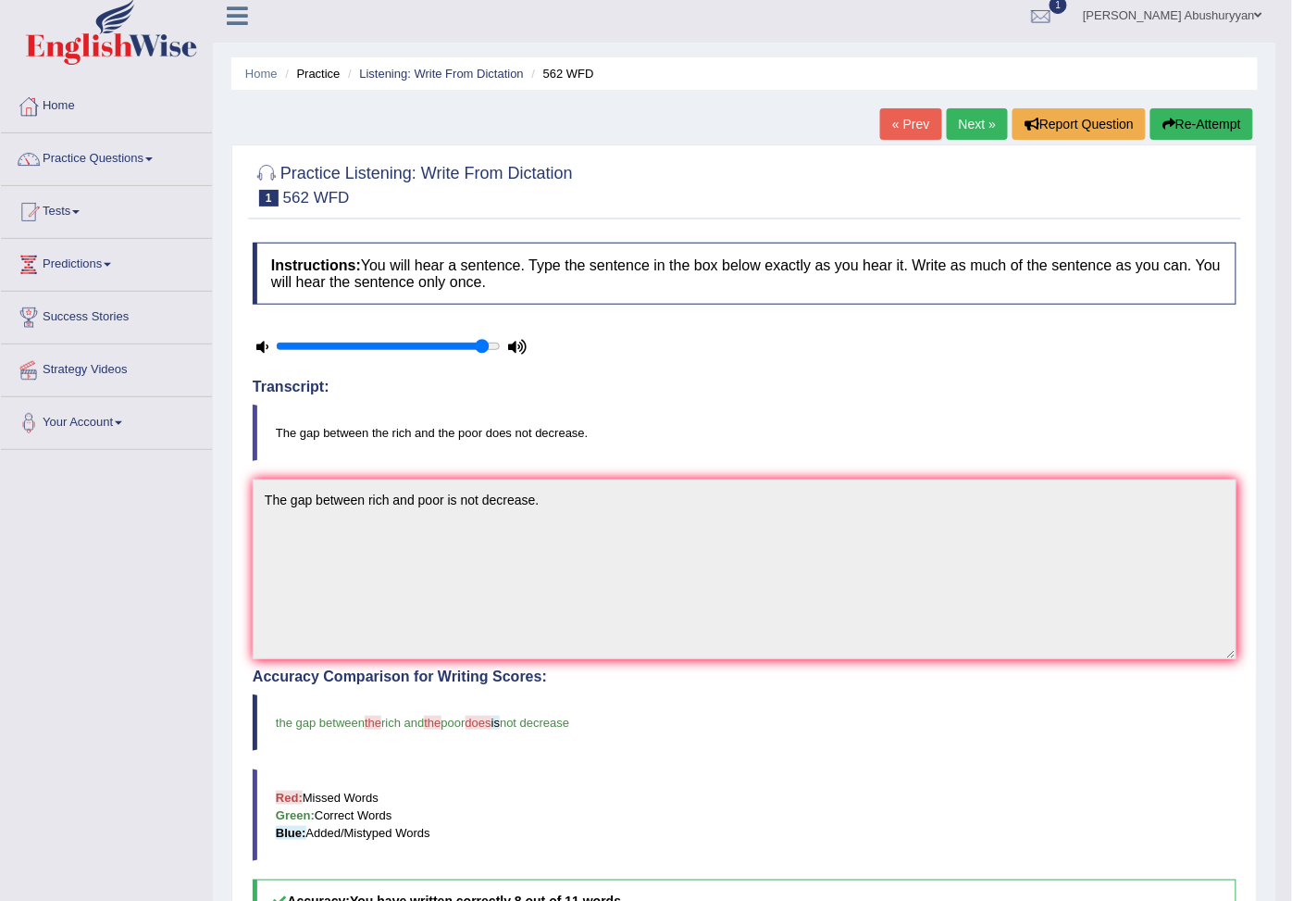
scroll to position [0, 0]
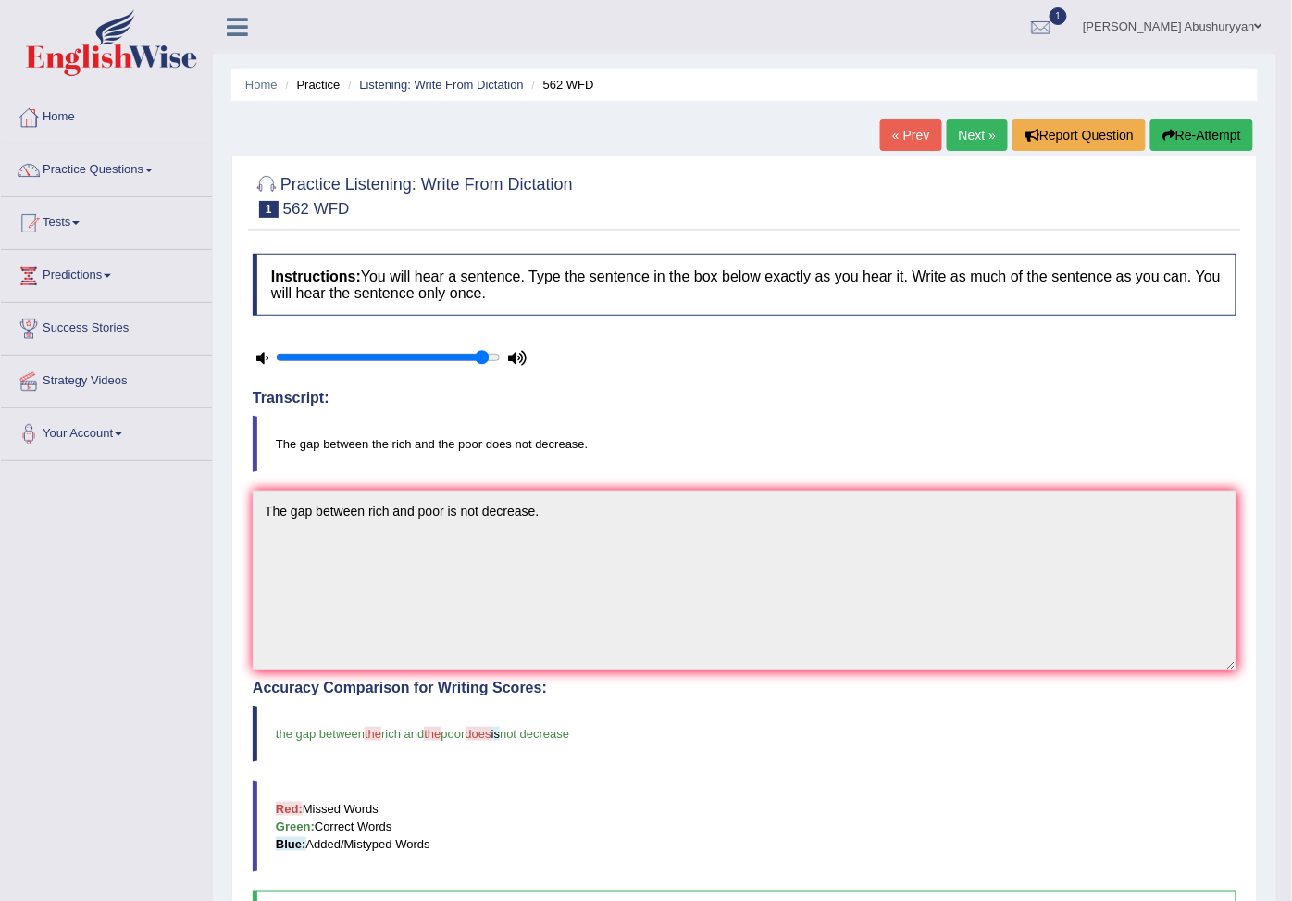
click at [963, 142] on link "Next »" at bounding box center [977, 134] width 61 height 31
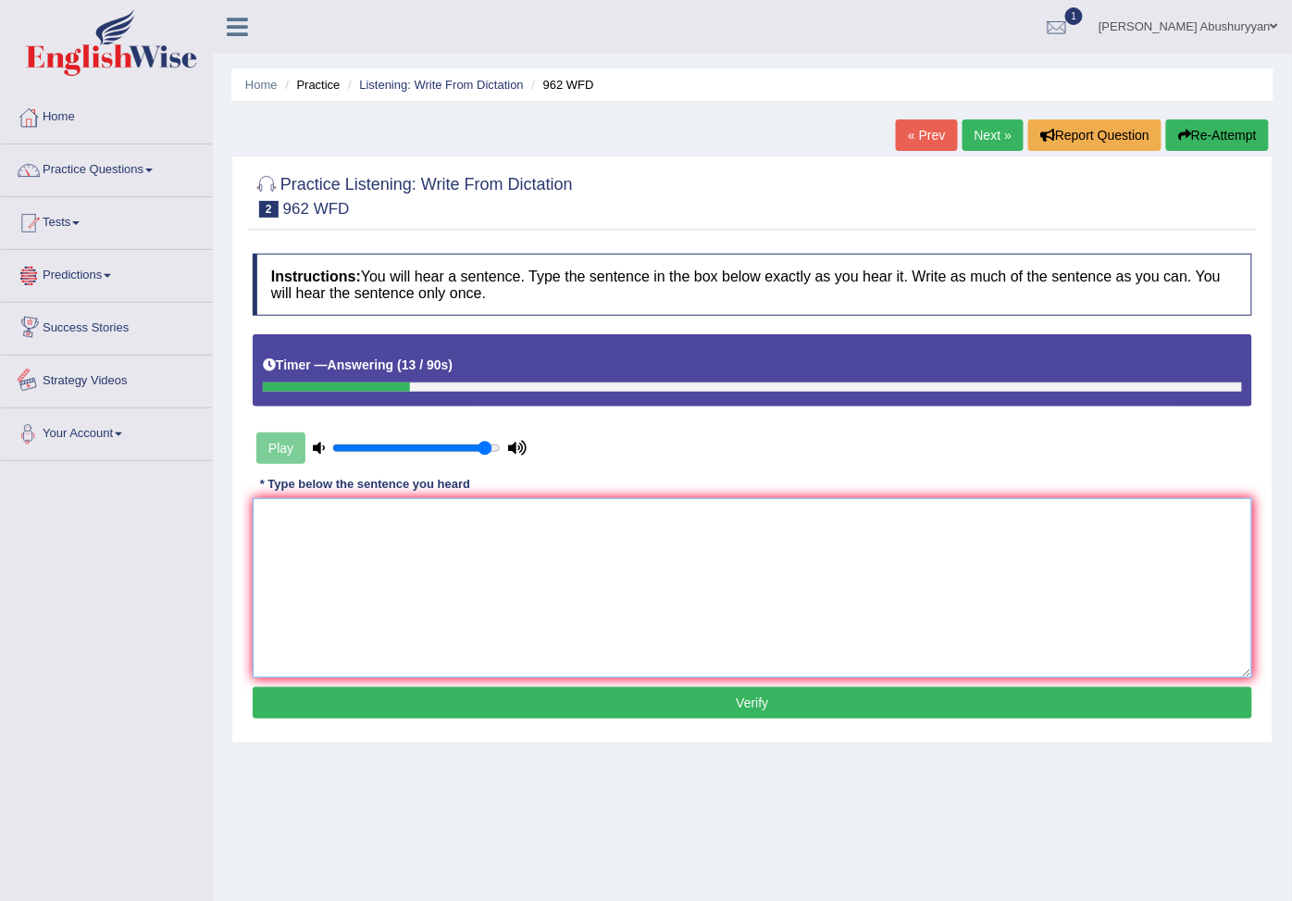
click at [383, 572] on textarea at bounding box center [753, 588] width 1000 height 180
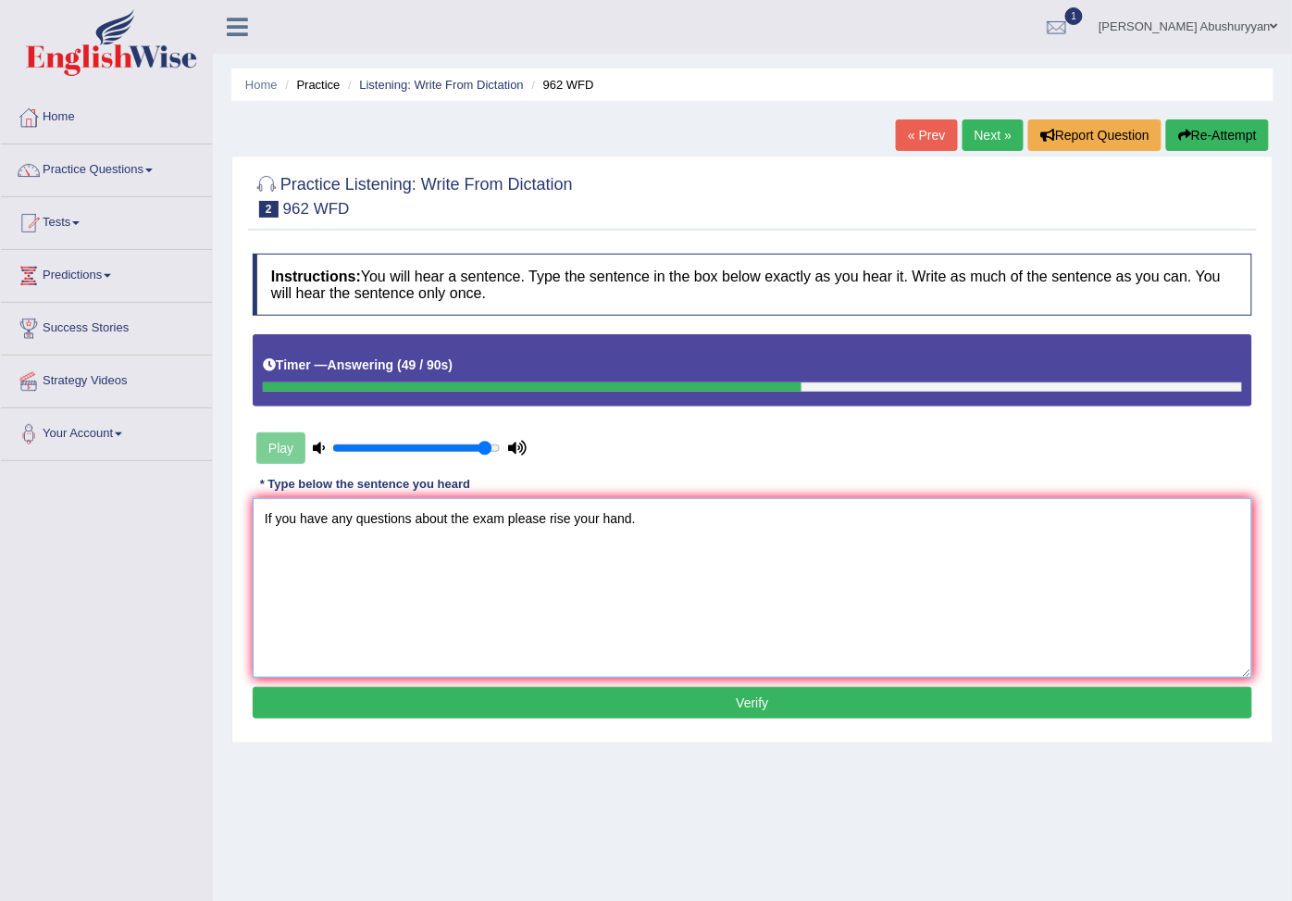
type textarea "If you have any questions about the exam please rise your hand."
click at [755, 682] on div "Instructions: You will hear a sentence. Type the sentence in the box below exac…" at bounding box center [752, 488] width 1009 height 489
click at [755, 697] on button "Verify" at bounding box center [753, 702] width 1000 height 31
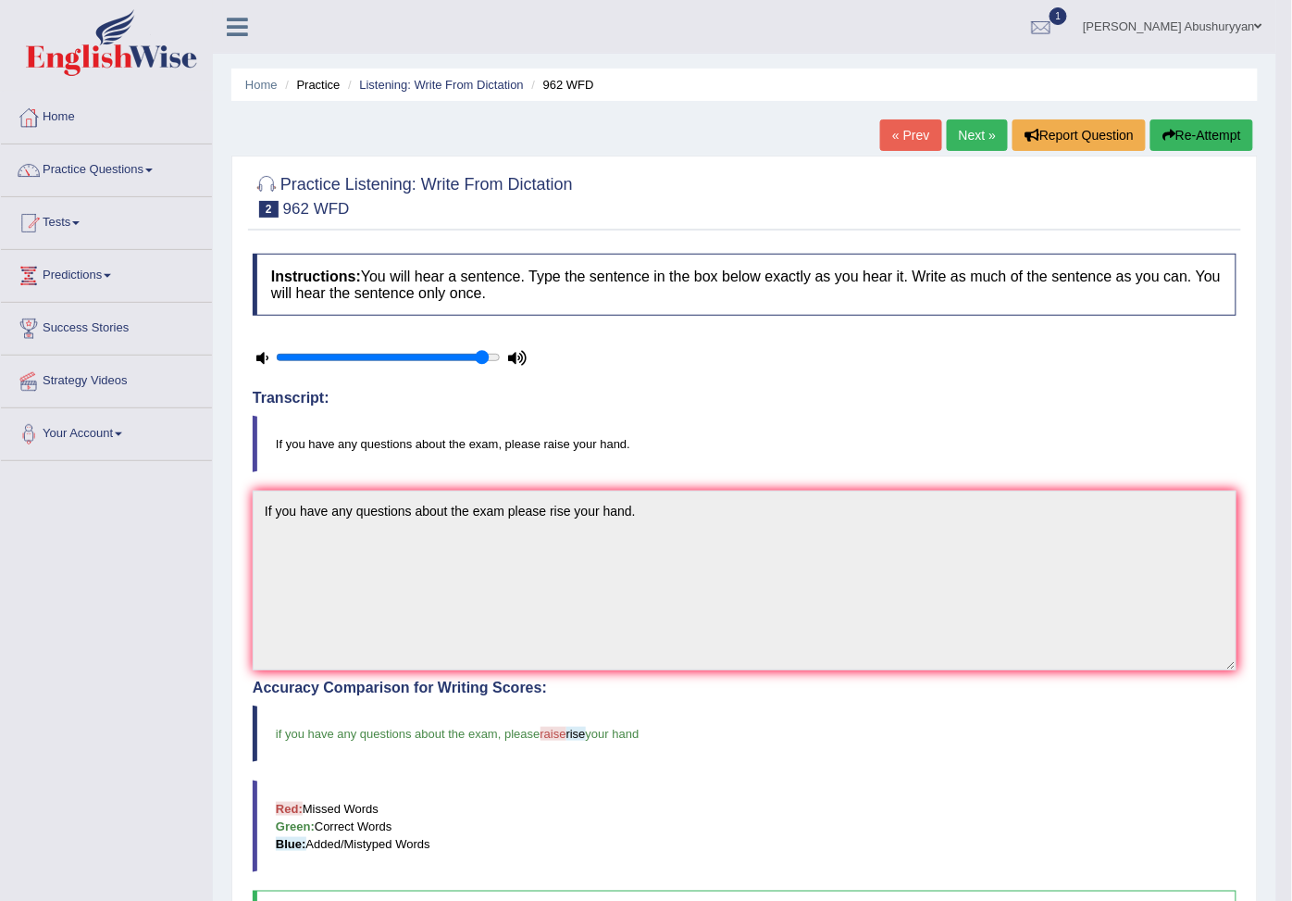
click at [977, 131] on link "Next »" at bounding box center [977, 134] width 61 height 31
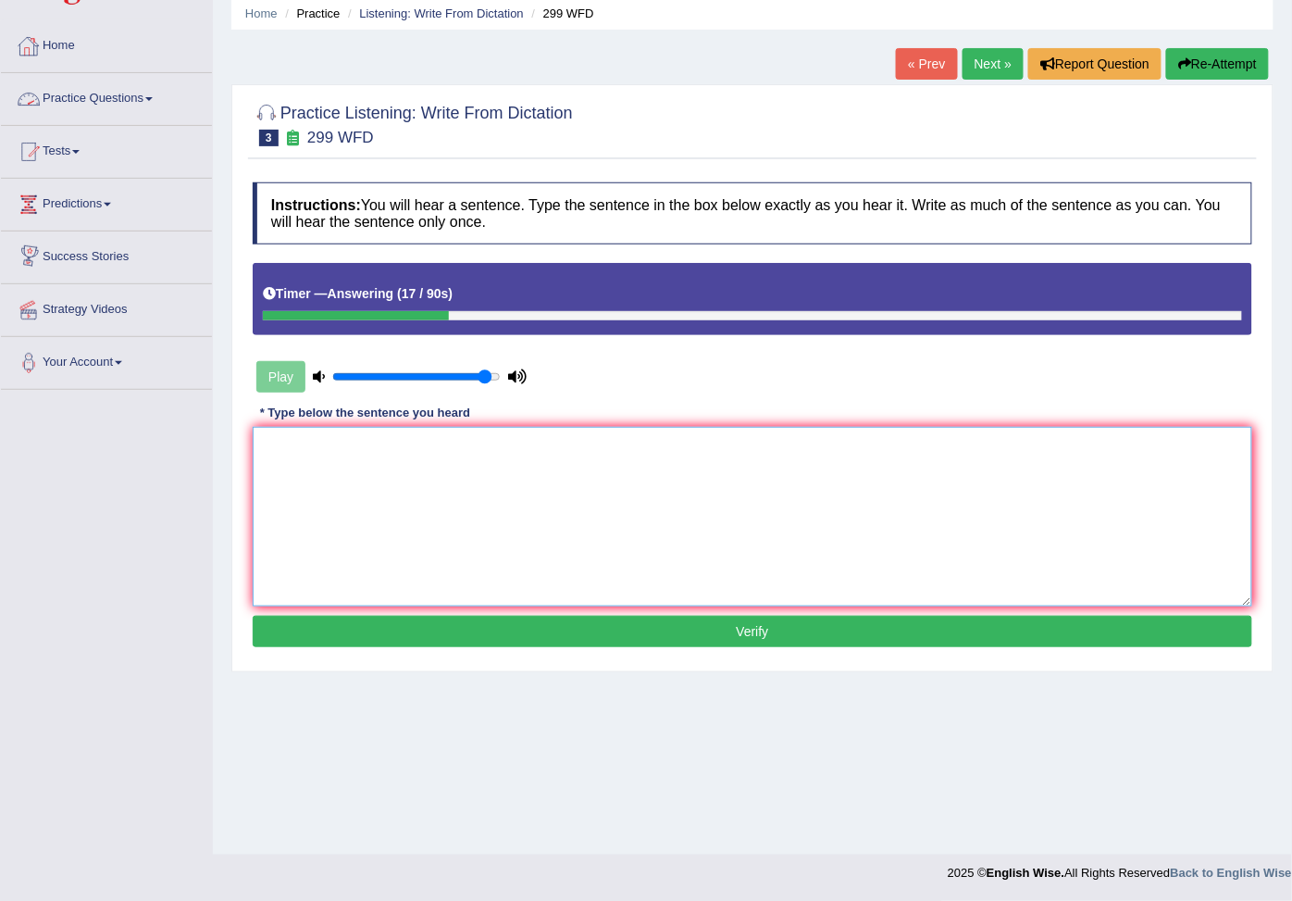
click at [354, 477] on textarea at bounding box center [753, 517] width 1000 height 180
type textarea "s"
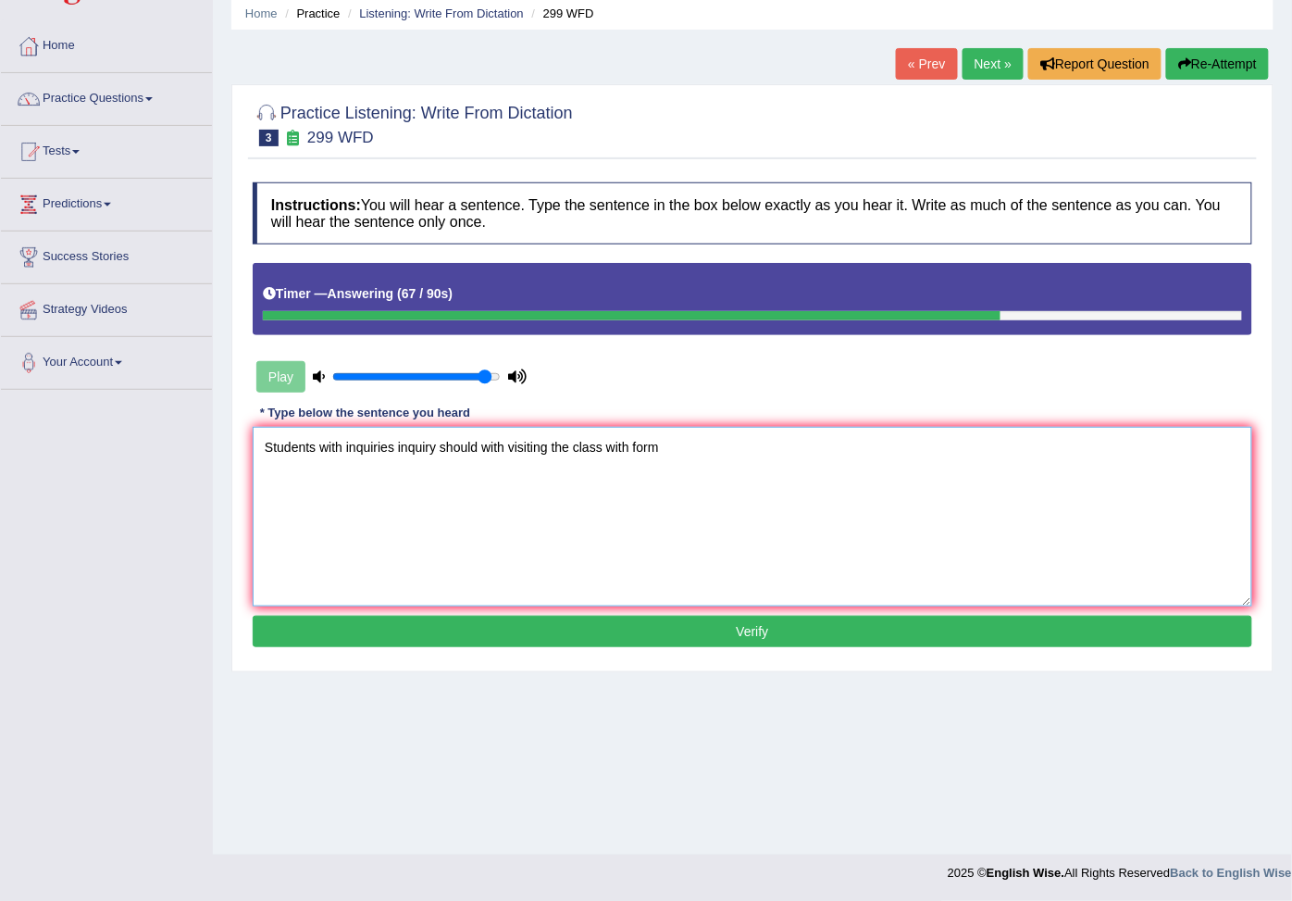
click at [639, 448] on textarea "Students with inquiries inquiry should with visiting the class with form" at bounding box center [753, 517] width 1000 height 180
click at [722, 455] on textarea "Students with inquiries inquiry should with visiting the class with require form" at bounding box center [753, 517] width 1000 height 180
type textarea "Students with inquiries inquiry should with visiting the class with require for…"
click at [668, 643] on button "Verify" at bounding box center [753, 631] width 1000 height 31
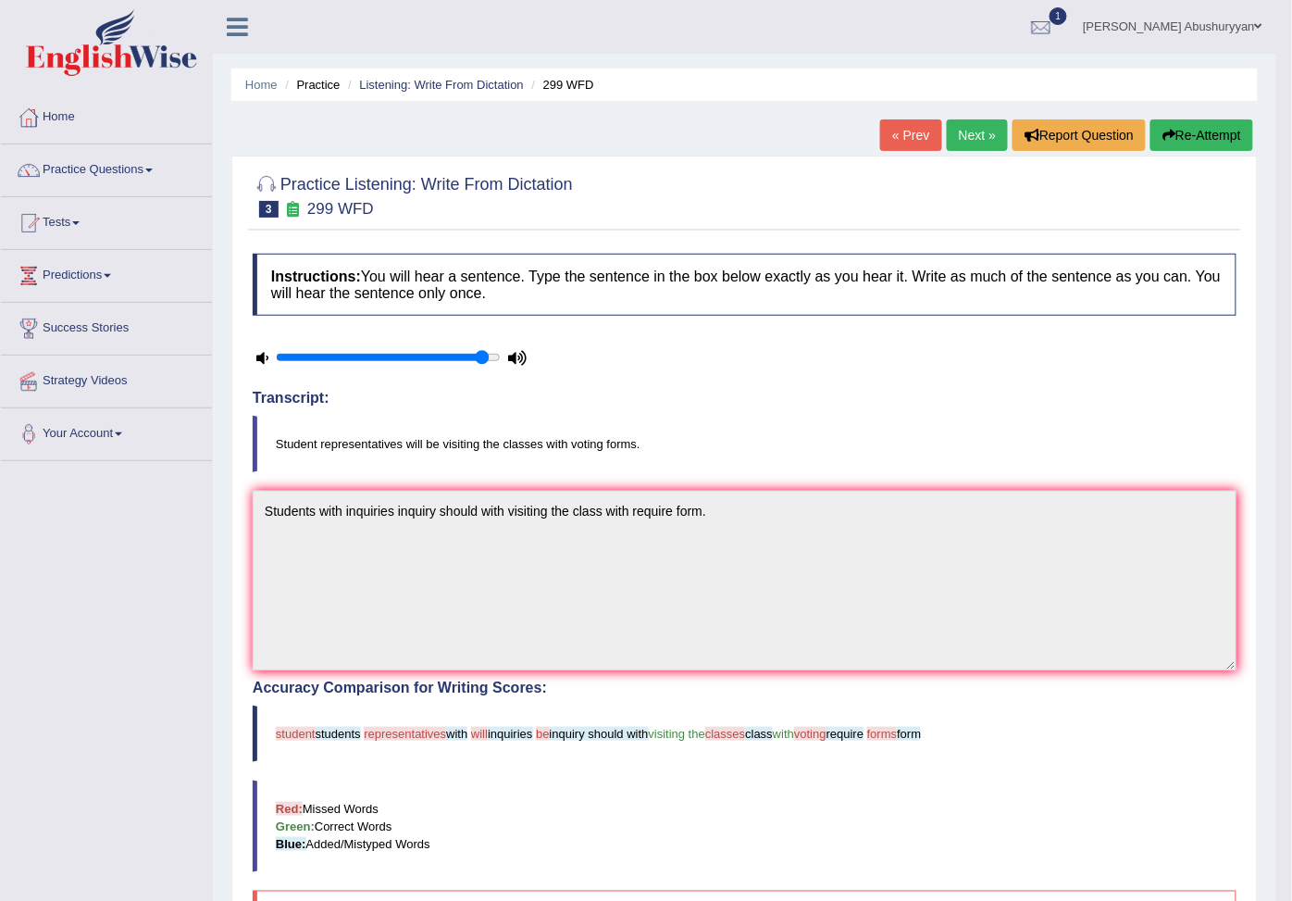
click at [958, 130] on link "Next »" at bounding box center [977, 134] width 61 height 31
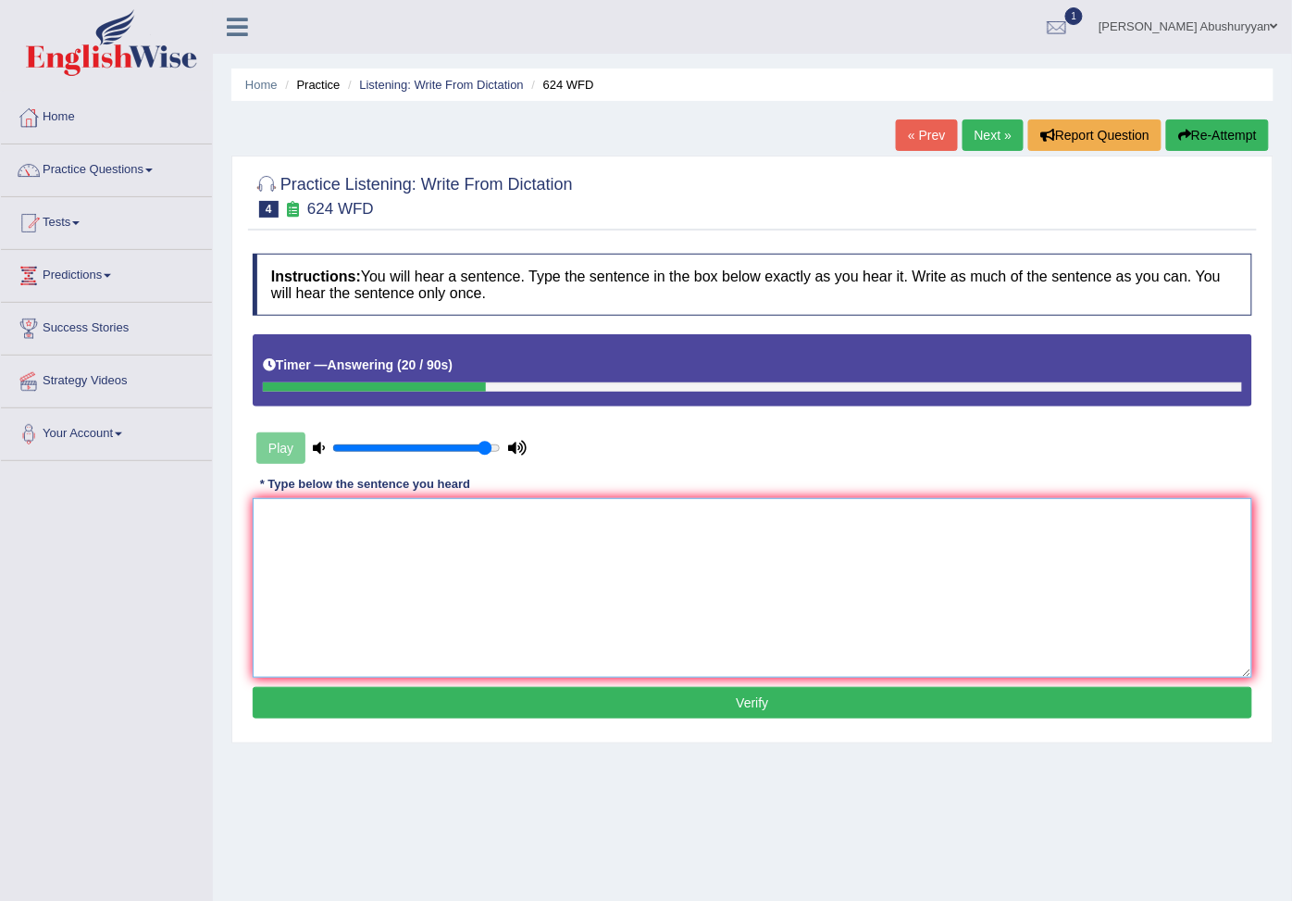
click at [414, 577] on textarea at bounding box center [753, 588] width 1000 height 180
type textarea "a"
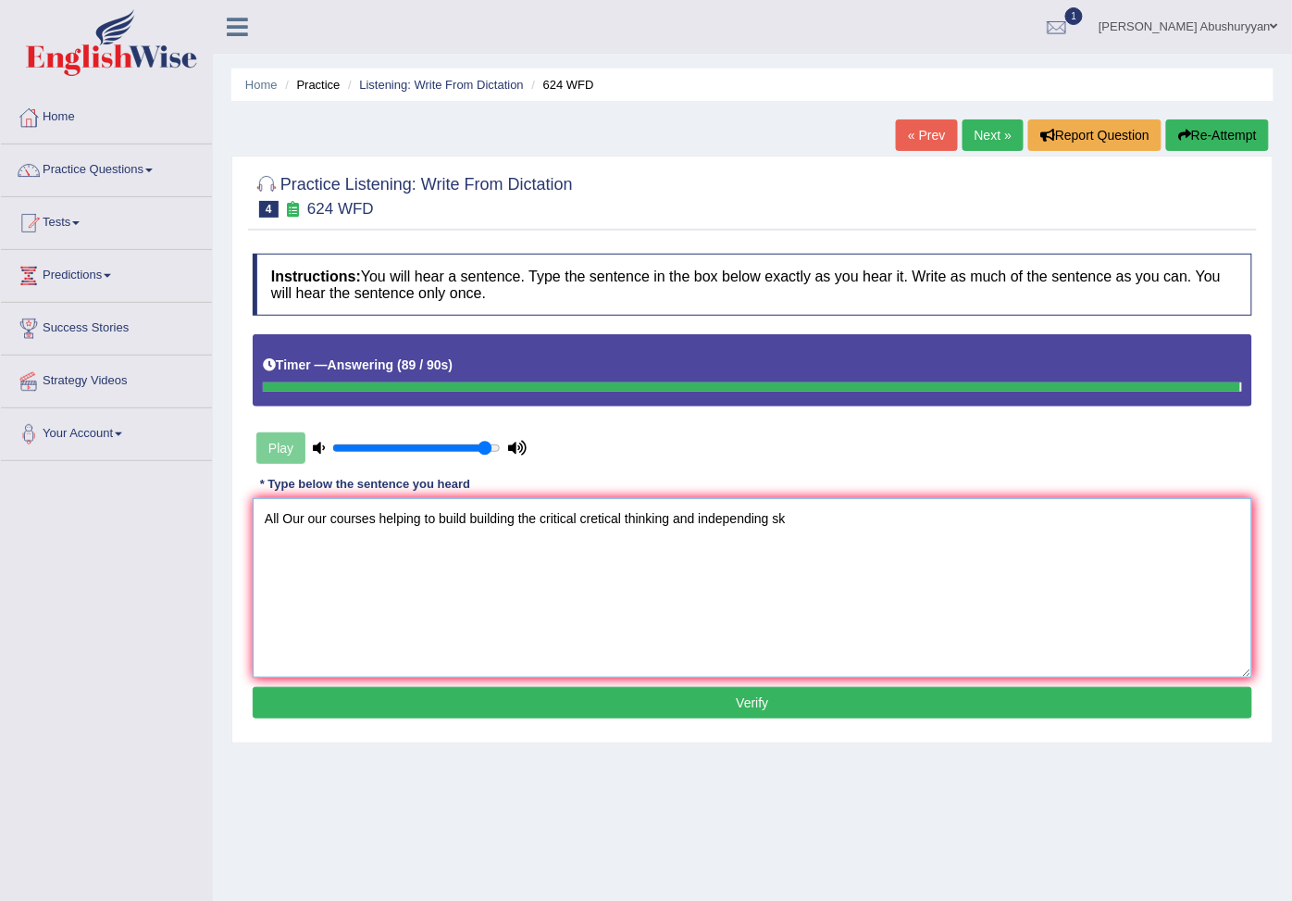
type textarea "All Our our courses helping to build building the critical cretical thinking an…"
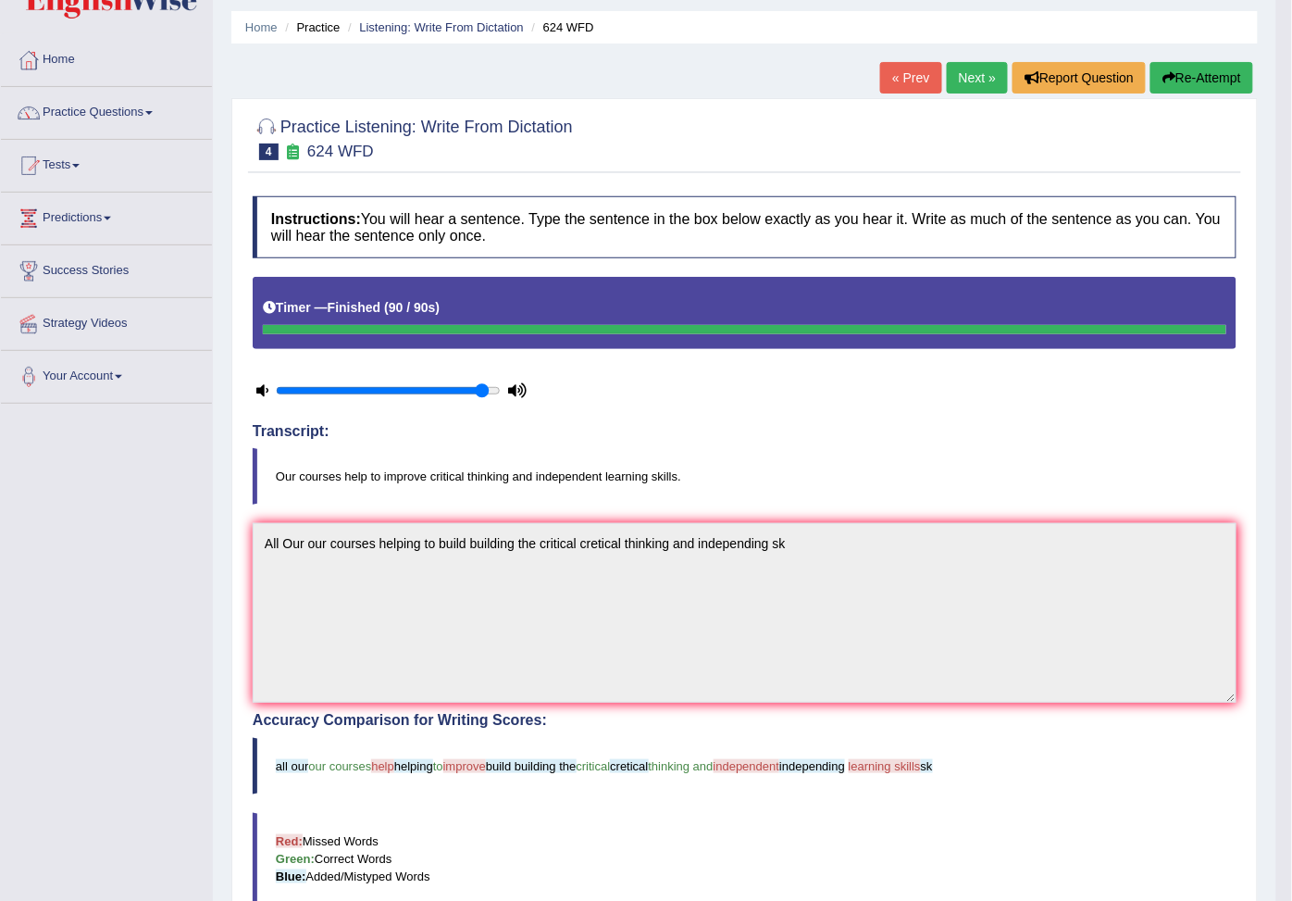
scroll to position [46, 0]
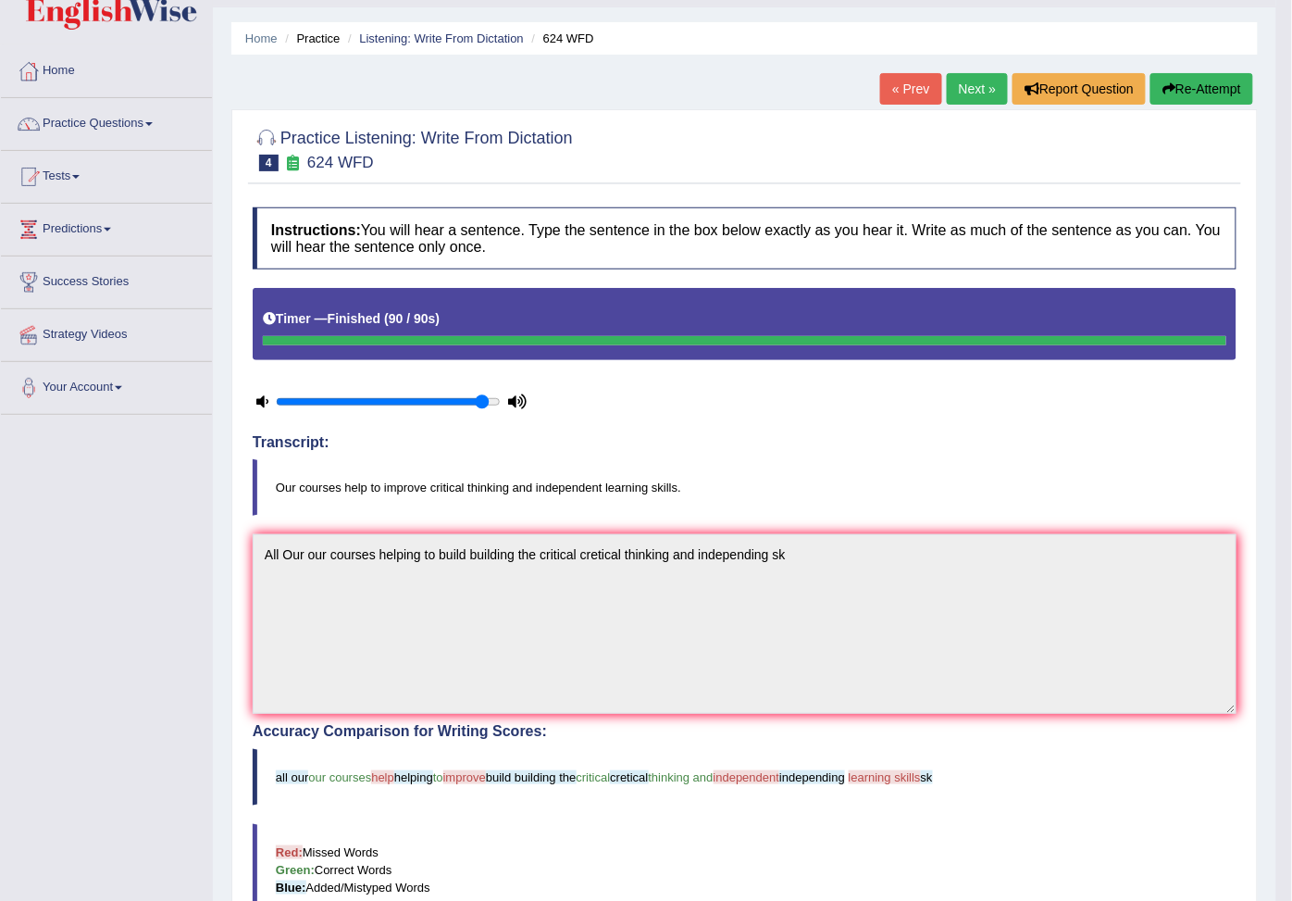
click at [982, 99] on link "Next »" at bounding box center [977, 88] width 61 height 31
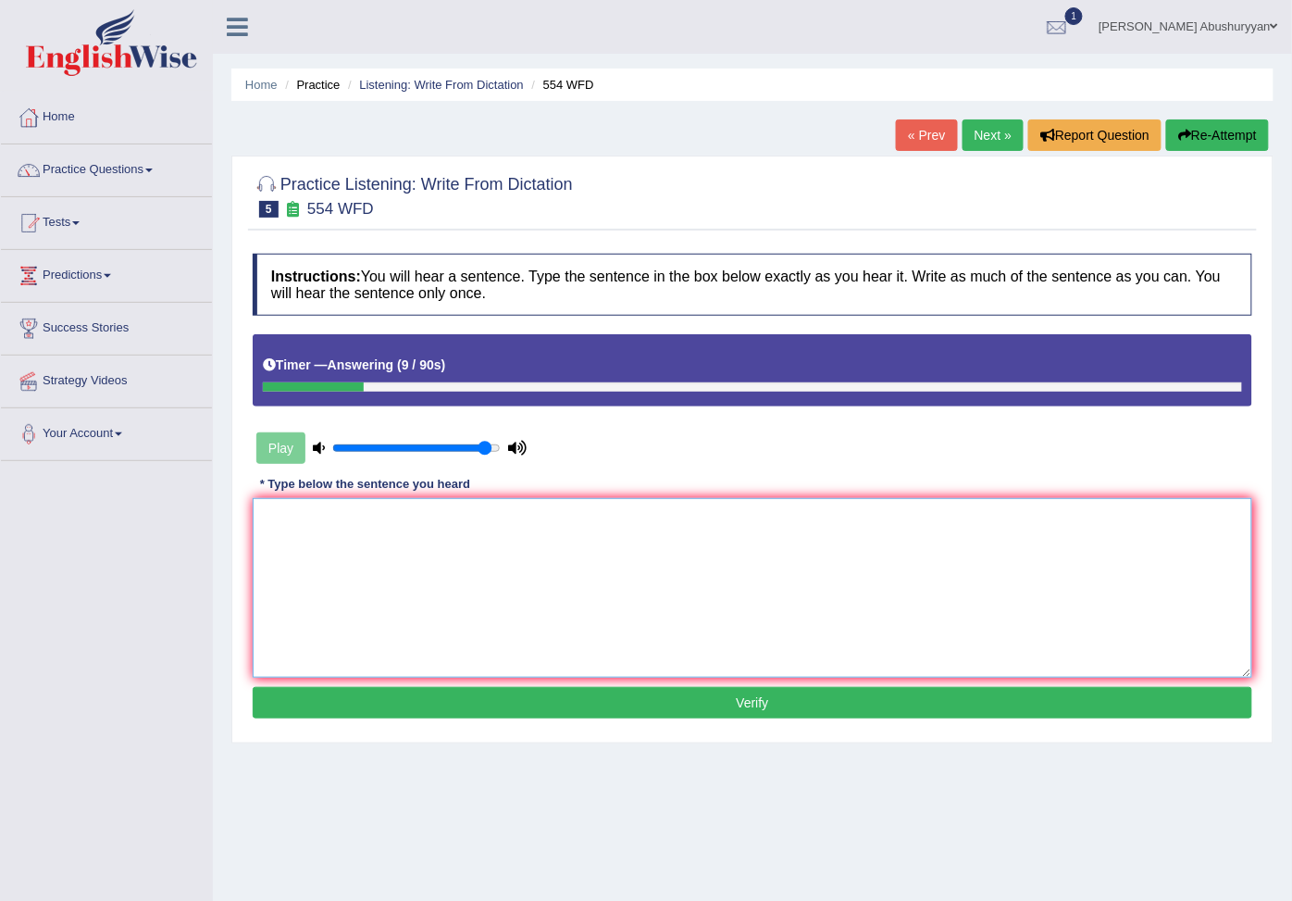
click at [431, 617] on textarea at bounding box center [753, 588] width 1000 height 180
type textarea "We are able to work in a team."
click at [737, 701] on button "Verify" at bounding box center [753, 702] width 1000 height 31
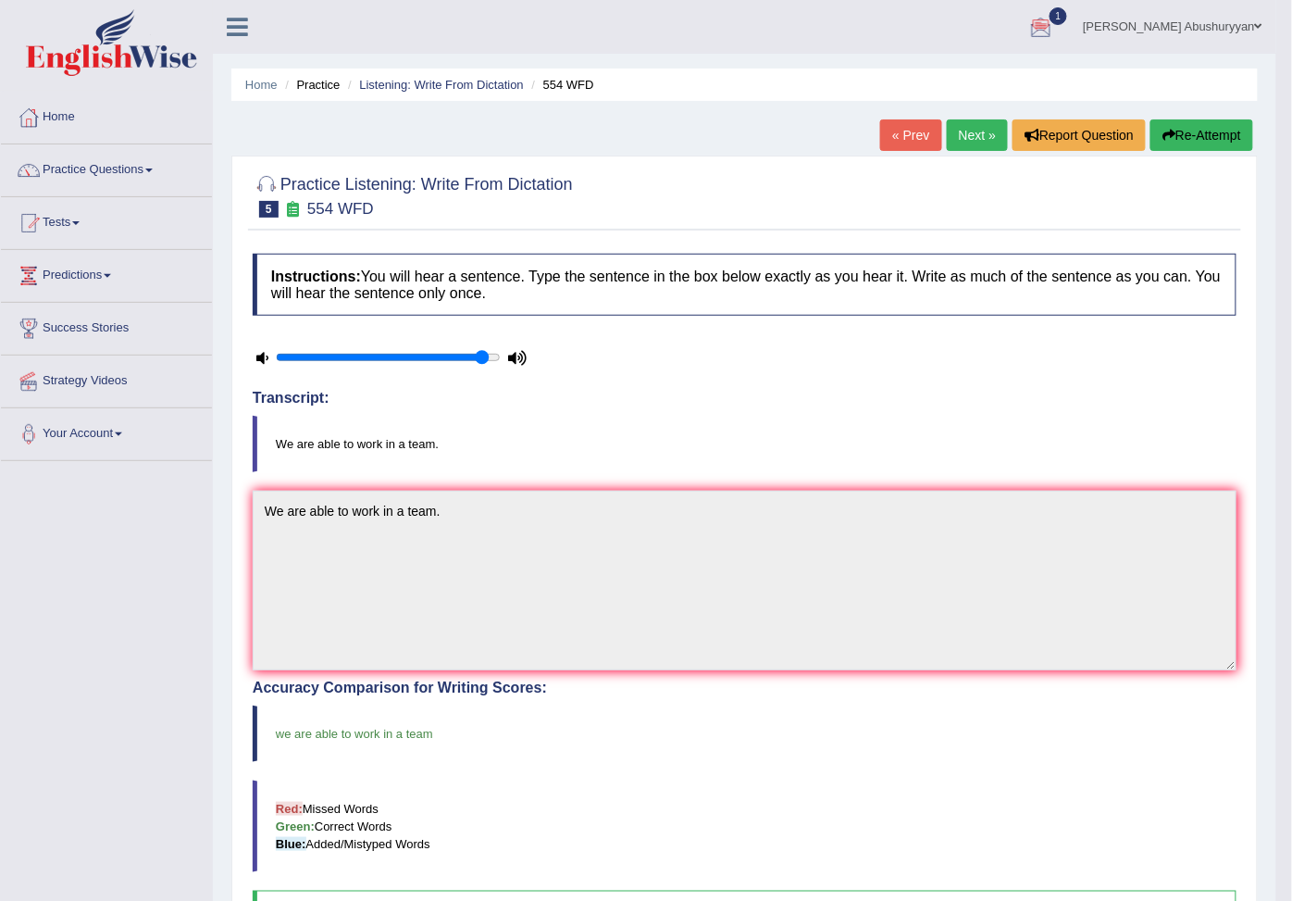
click at [991, 132] on link "Next »" at bounding box center [977, 134] width 61 height 31
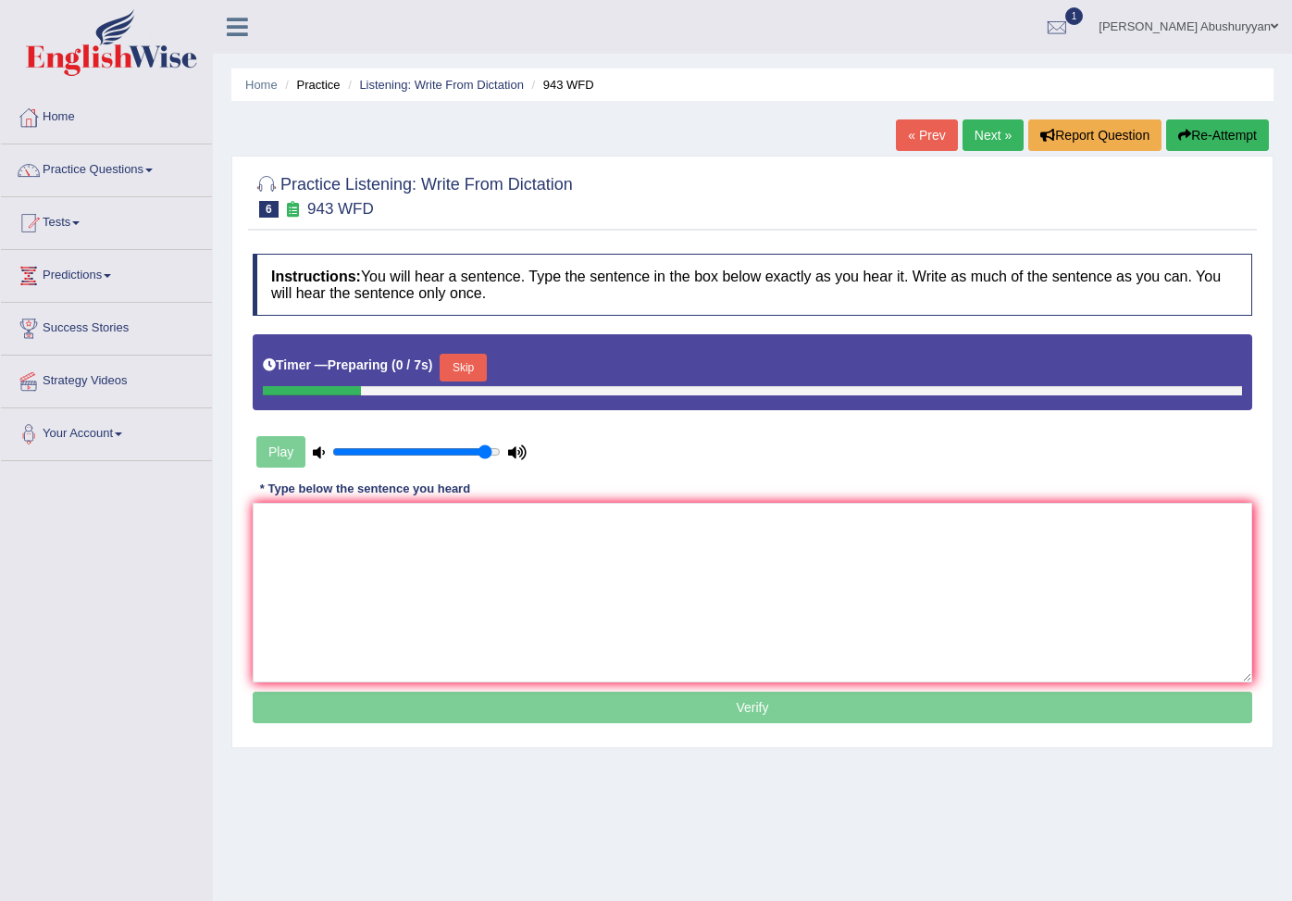
click at [334, 570] on textarea at bounding box center [753, 593] width 1000 height 180
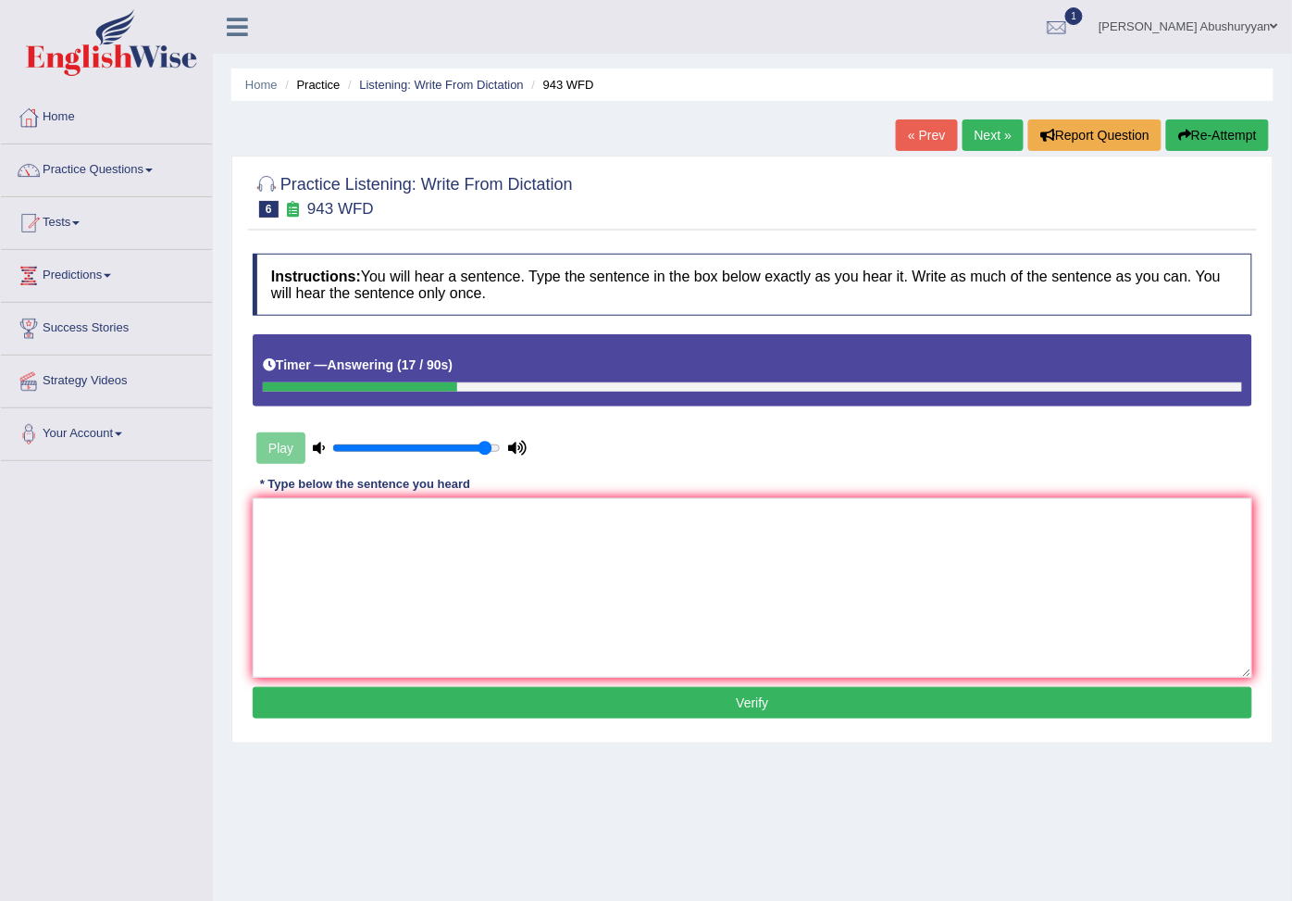
click at [297, 576] on textarea at bounding box center [753, 588] width 1000 height 180
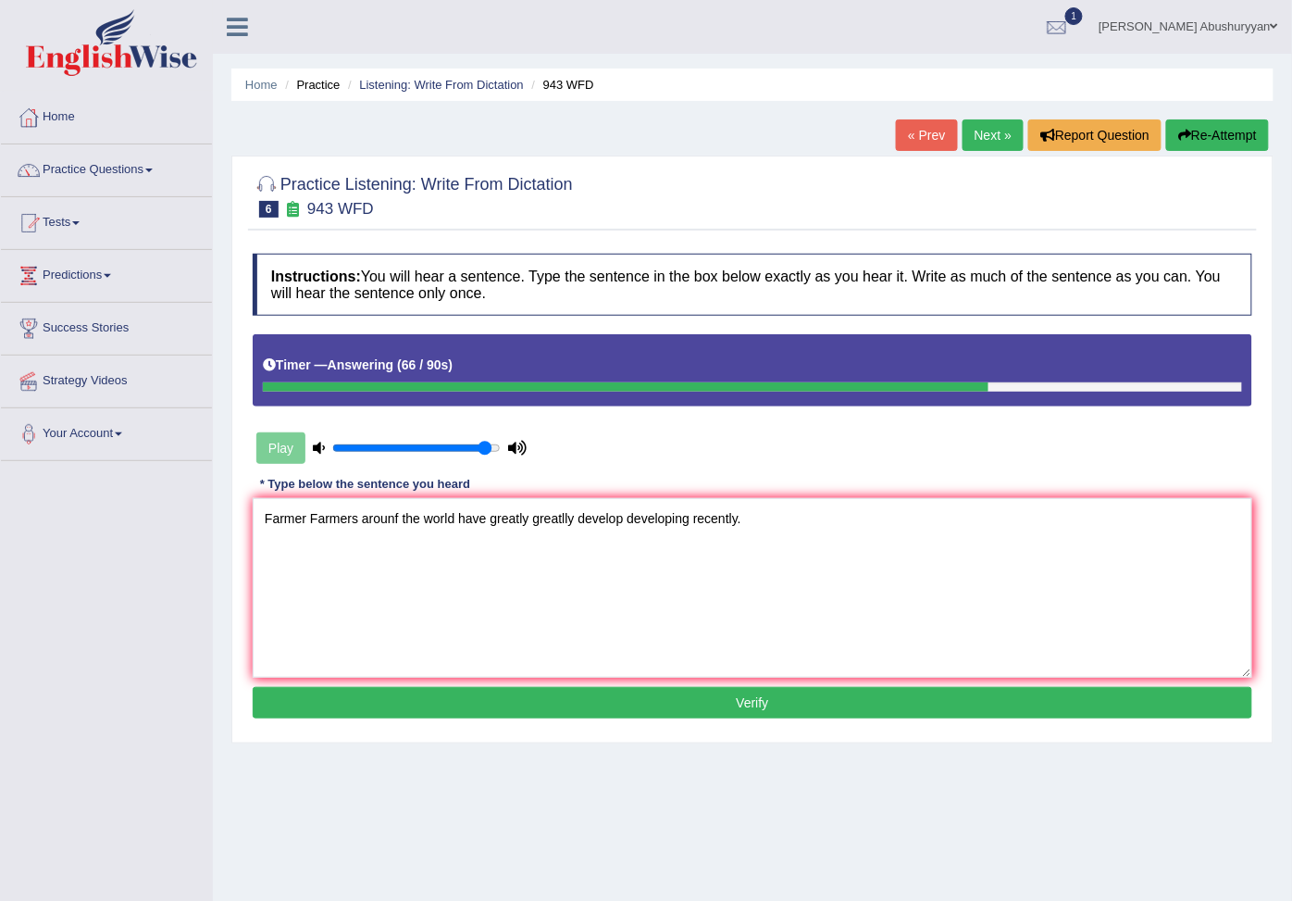
type textarea "Farmer Farmers arounf the world have greatly greatlly develop developing recent…"
click at [710, 714] on button "Verify" at bounding box center [753, 702] width 1000 height 31
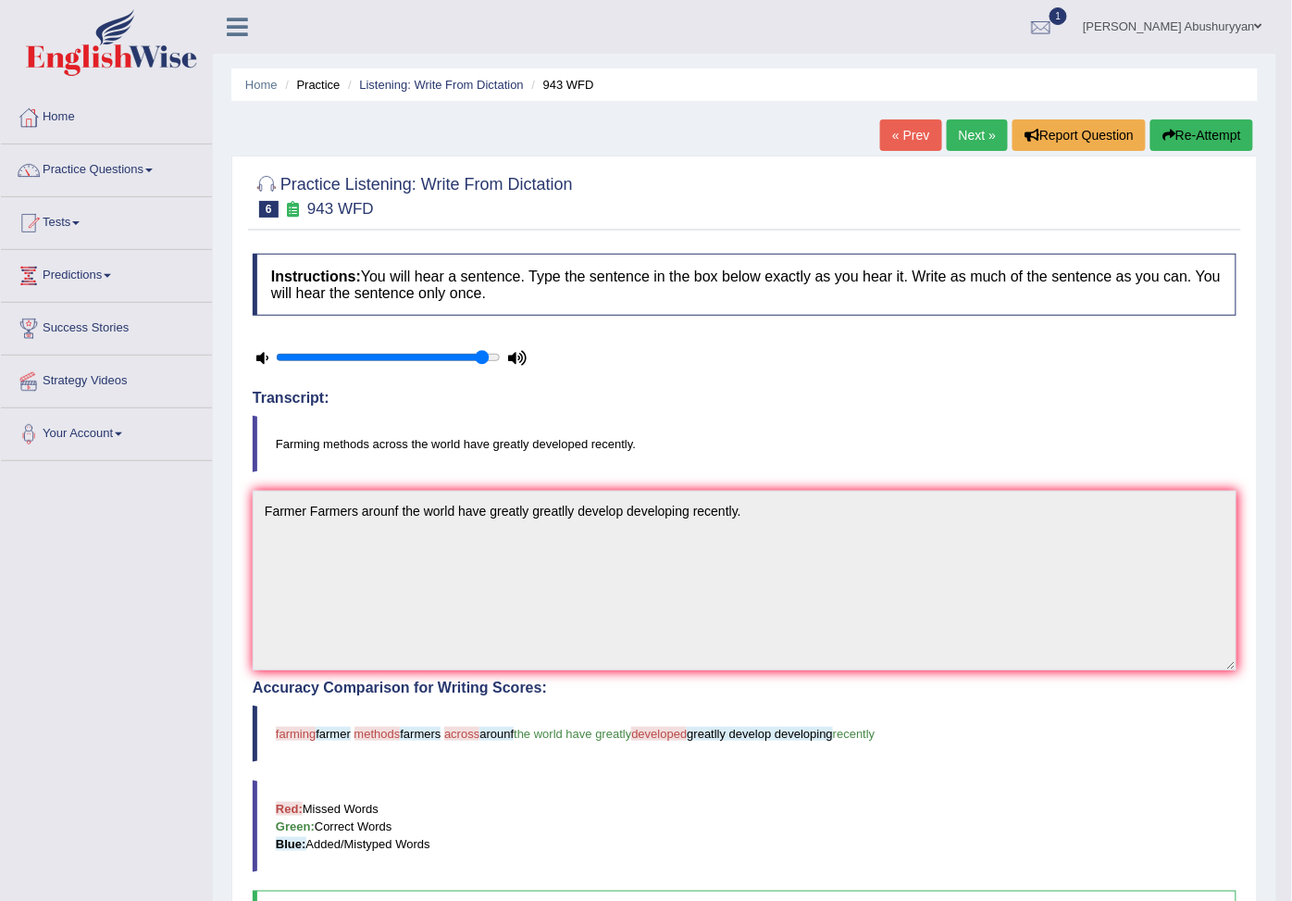
click at [987, 128] on link "Next »" at bounding box center [977, 134] width 61 height 31
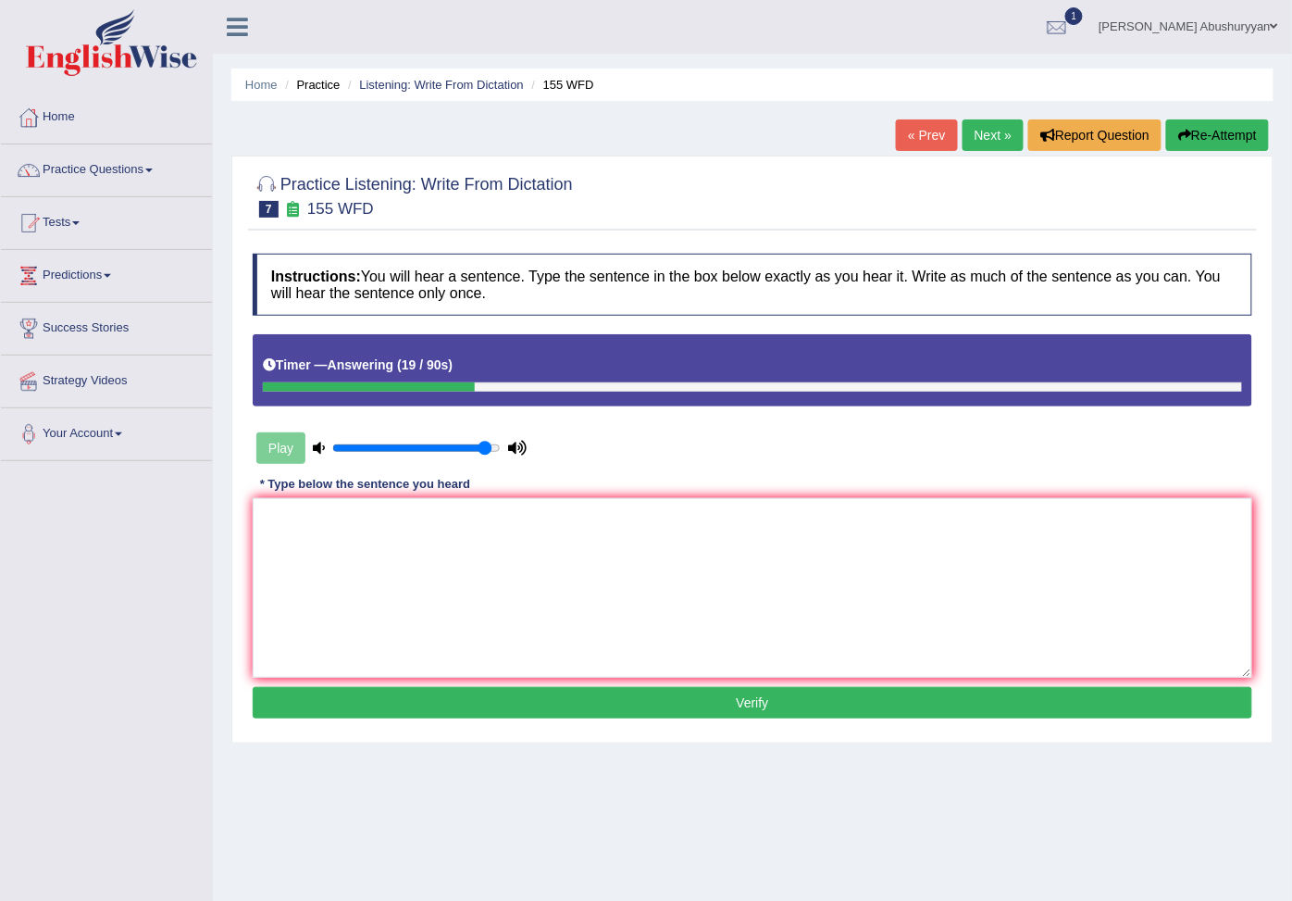
click at [391, 502] on textarea at bounding box center [753, 588] width 1000 height 180
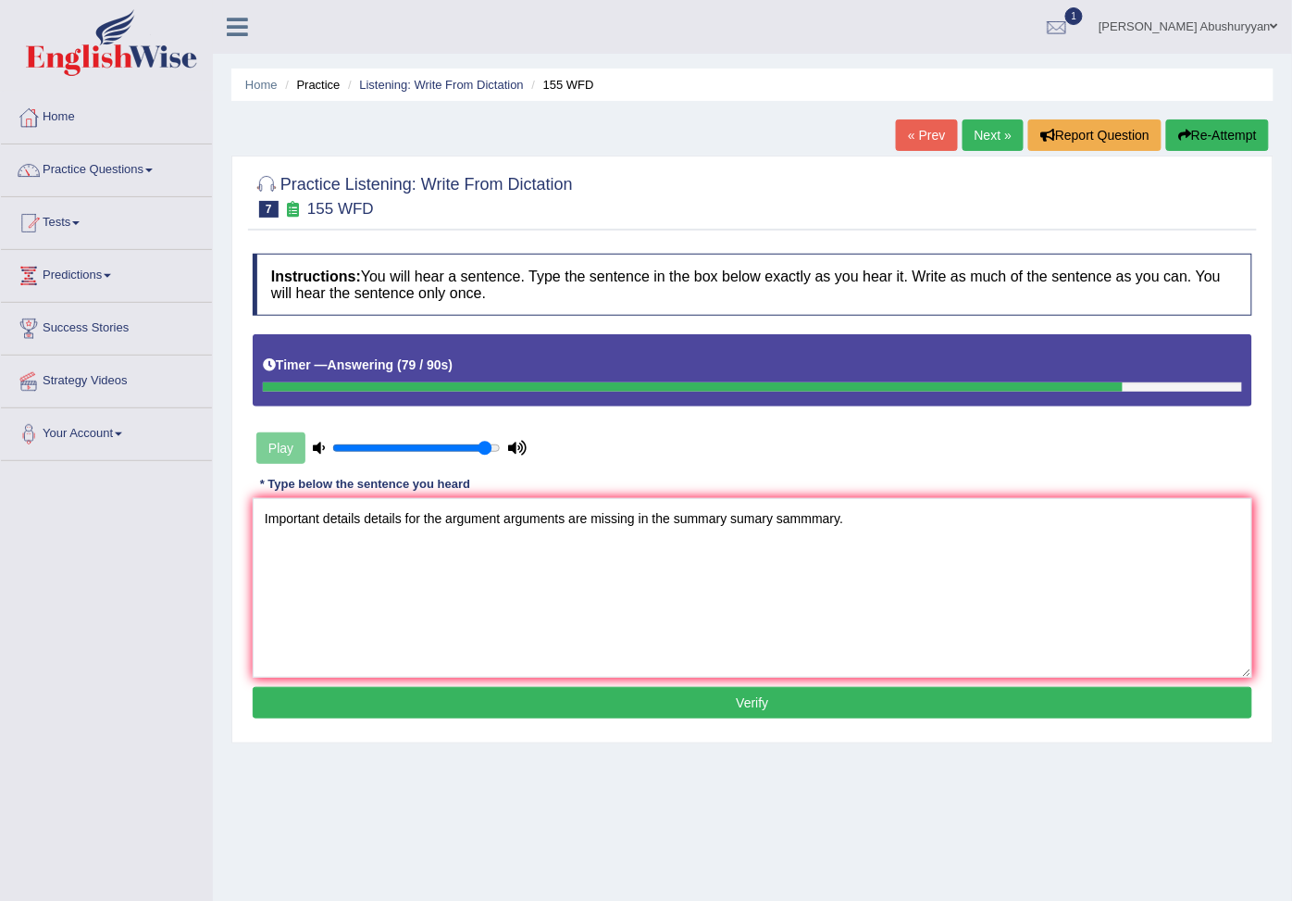
click at [403, 529] on textarea "Important details details for the argument arguments are missing in the summary…" at bounding box center [753, 588] width 1000 height 180
type textarea "Important details details detailes for the argument arguments are missing in th…"
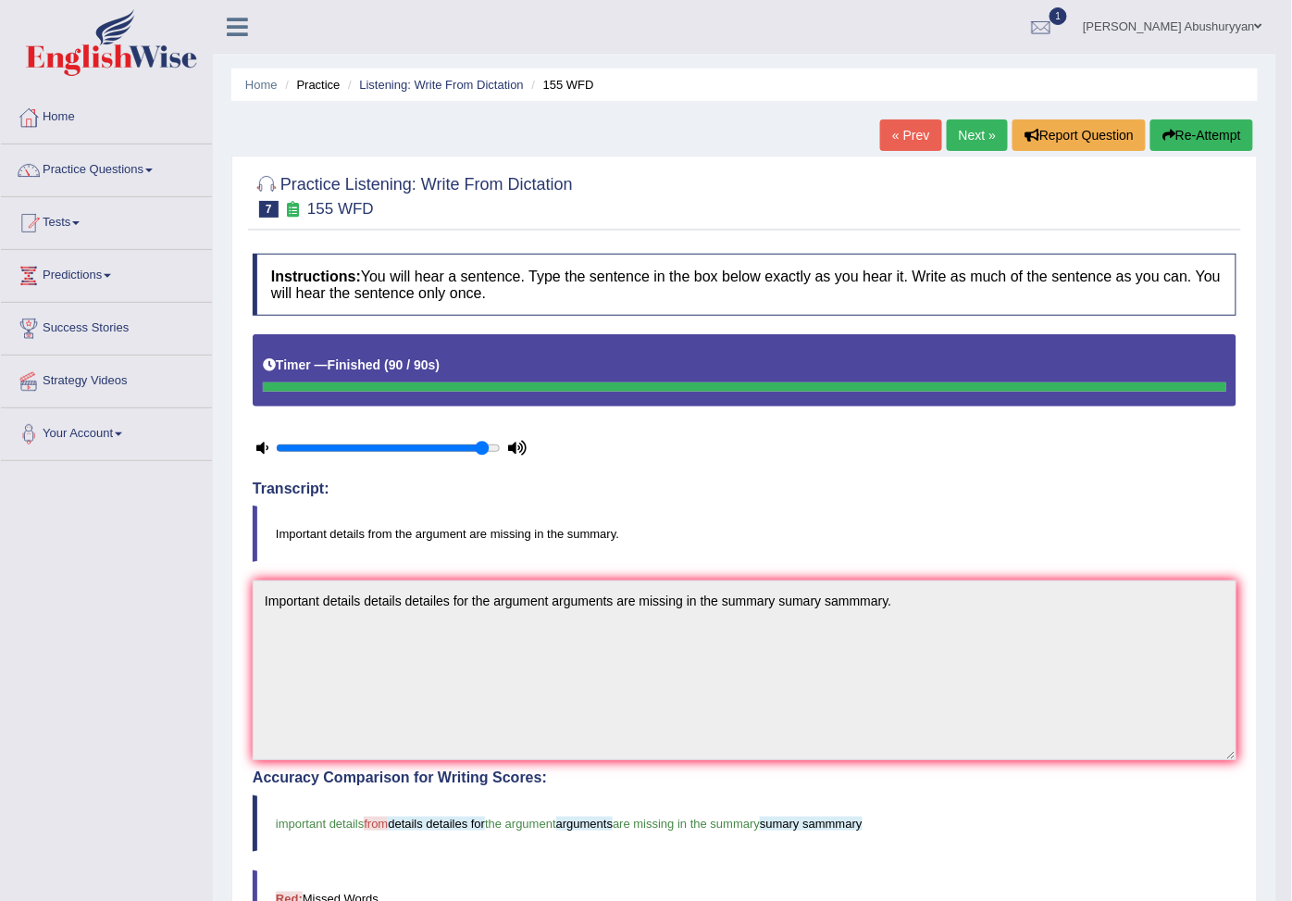
click at [980, 133] on link "Next »" at bounding box center [977, 134] width 61 height 31
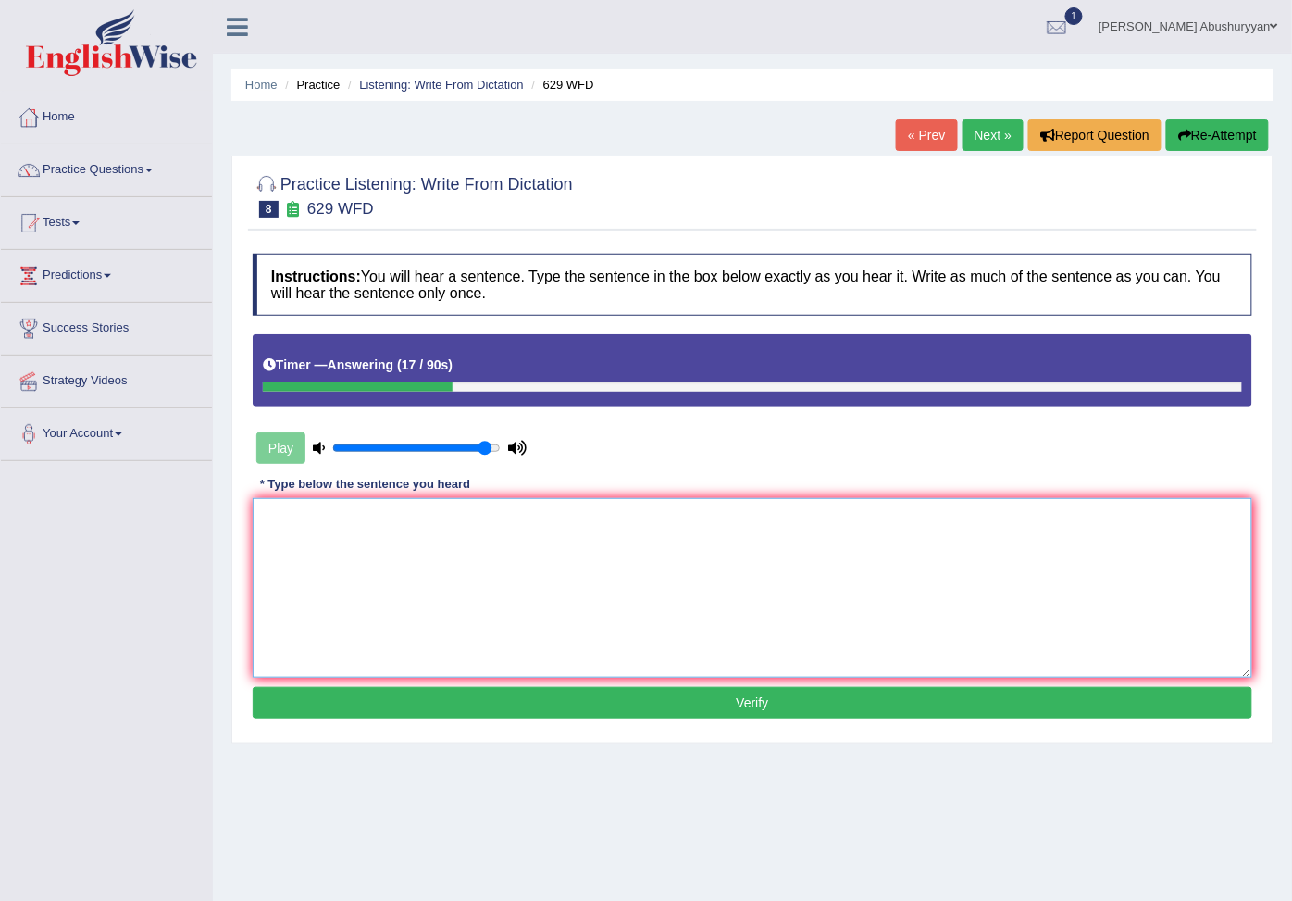
click at [312, 526] on textarea at bounding box center [753, 588] width 1000 height 180
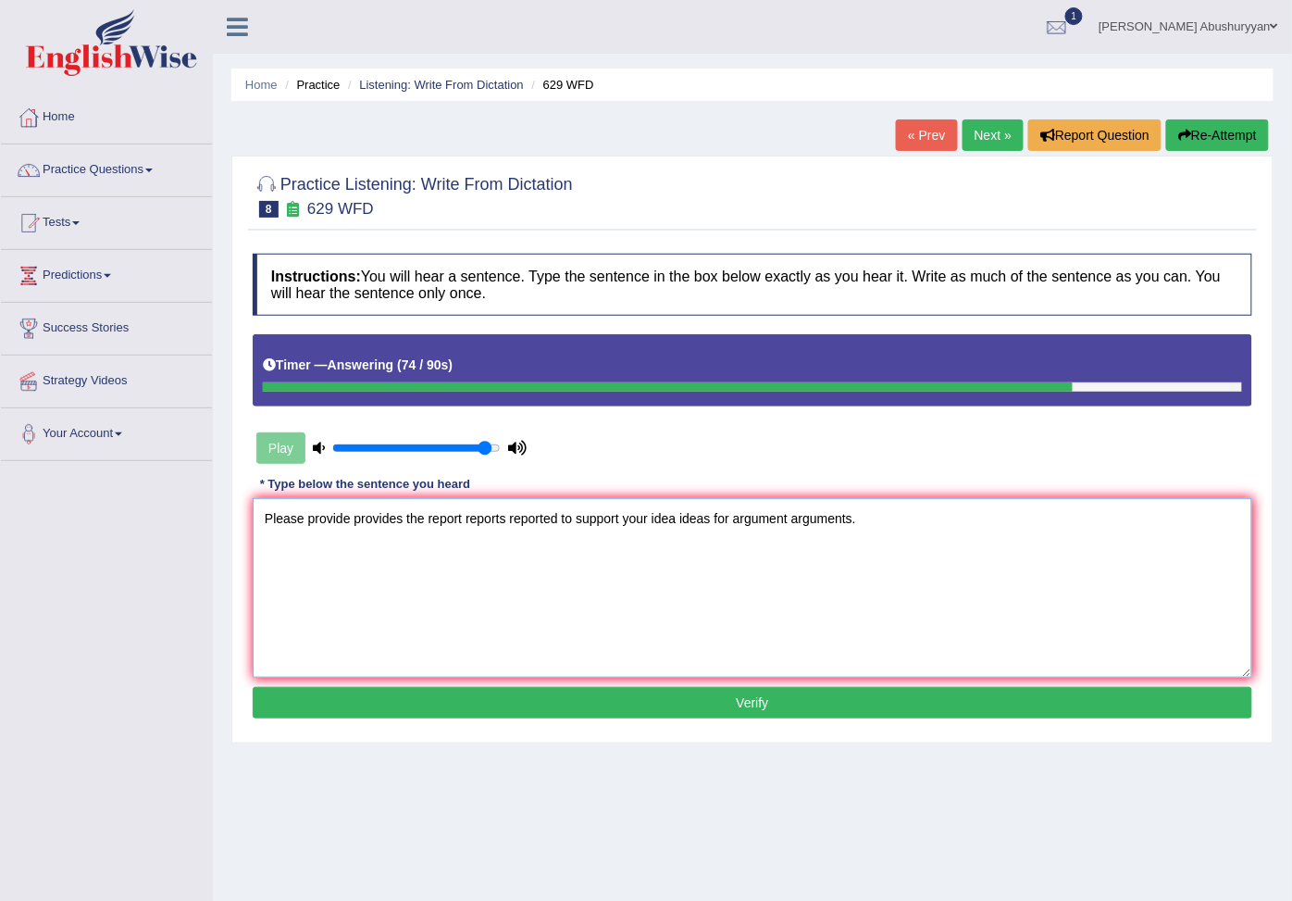
click at [733, 520] on textarea "Please provide provides the report reports reported to support your idea ideas …" at bounding box center [753, 588] width 1000 height 180
drag, startPoint x: 763, startPoint y: 522, endPoint x: 730, endPoint y: 531, distance: 34.4
click at [730, 531] on textarea "Please provide provides the report reports reported to support your idea ideas …" at bounding box center [753, 588] width 1000 height 180
click at [708, 525] on textarea "Please provide provides the report reports reported to support your idea ideas …" at bounding box center [753, 588] width 1000 height 180
click at [715, 522] on textarea "Please provide provides the report reports reported to support your idea ideas …" at bounding box center [753, 588] width 1000 height 180
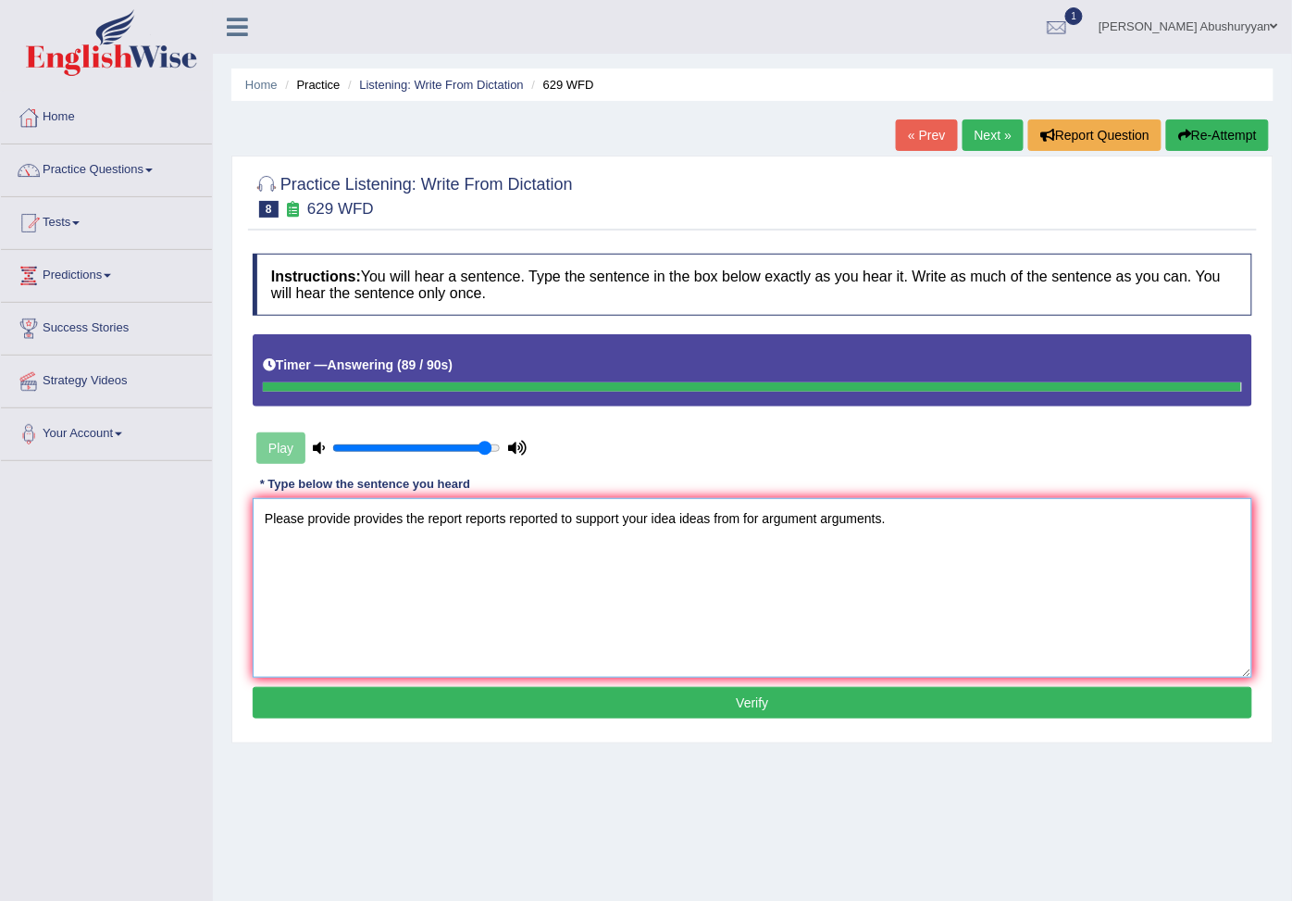
type textarea "Please provide provides the report reports reported to support your idea ideas …"
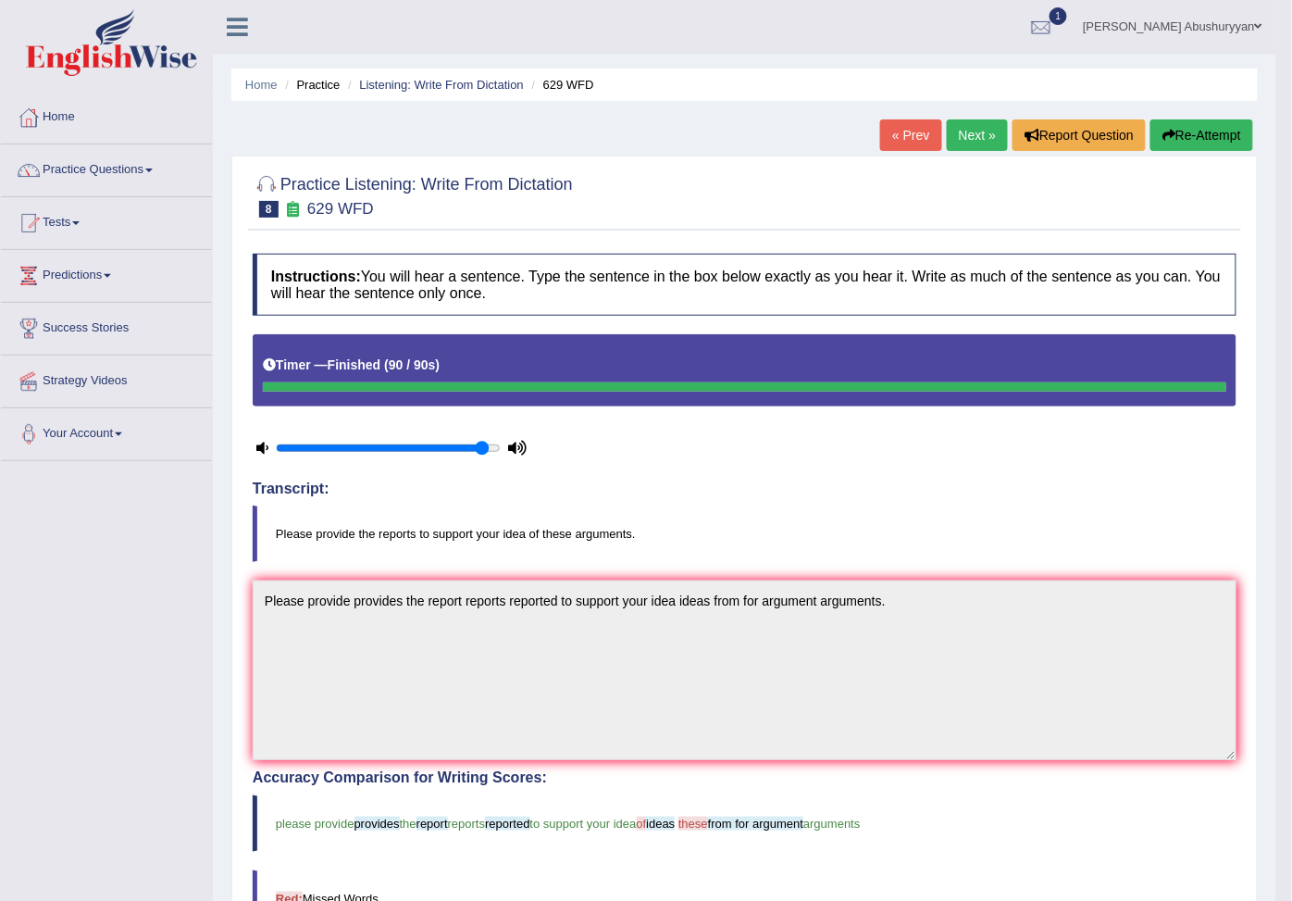
click at [106, 171] on link "Practice Questions" at bounding box center [106, 167] width 211 height 46
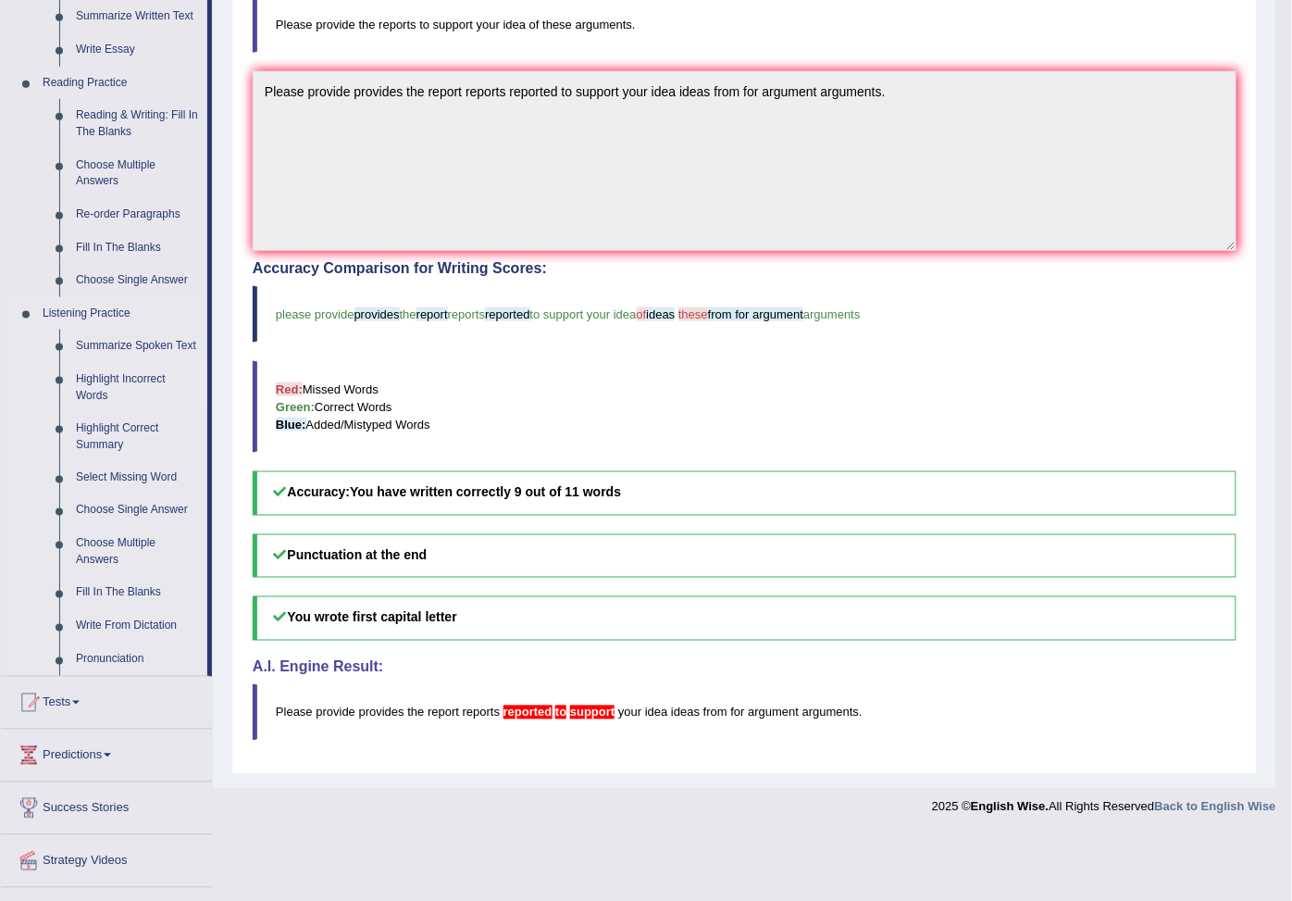
scroll to position [445, 0]
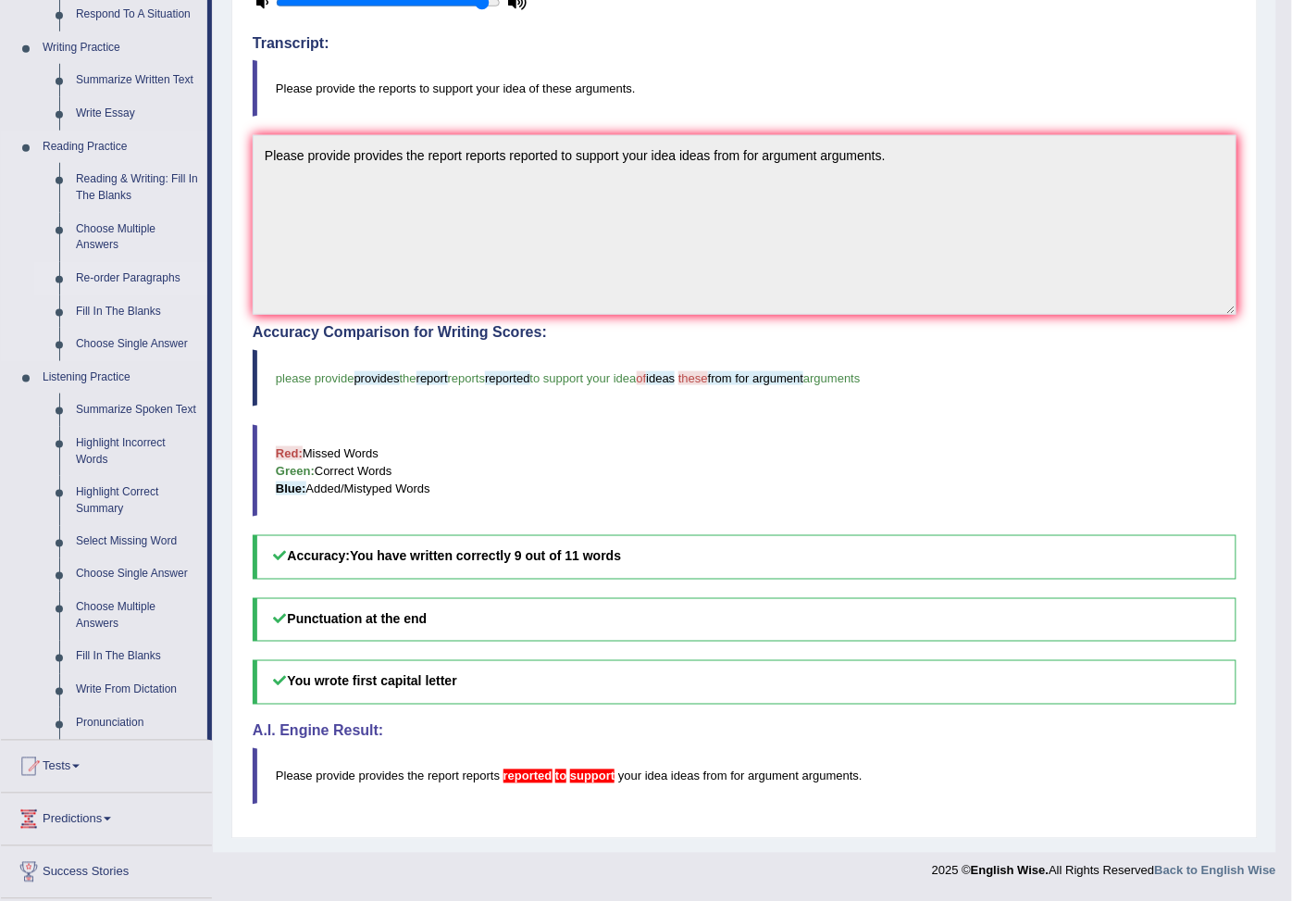
click at [151, 295] on link "Re-order Paragraphs" at bounding box center [138, 278] width 140 height 33
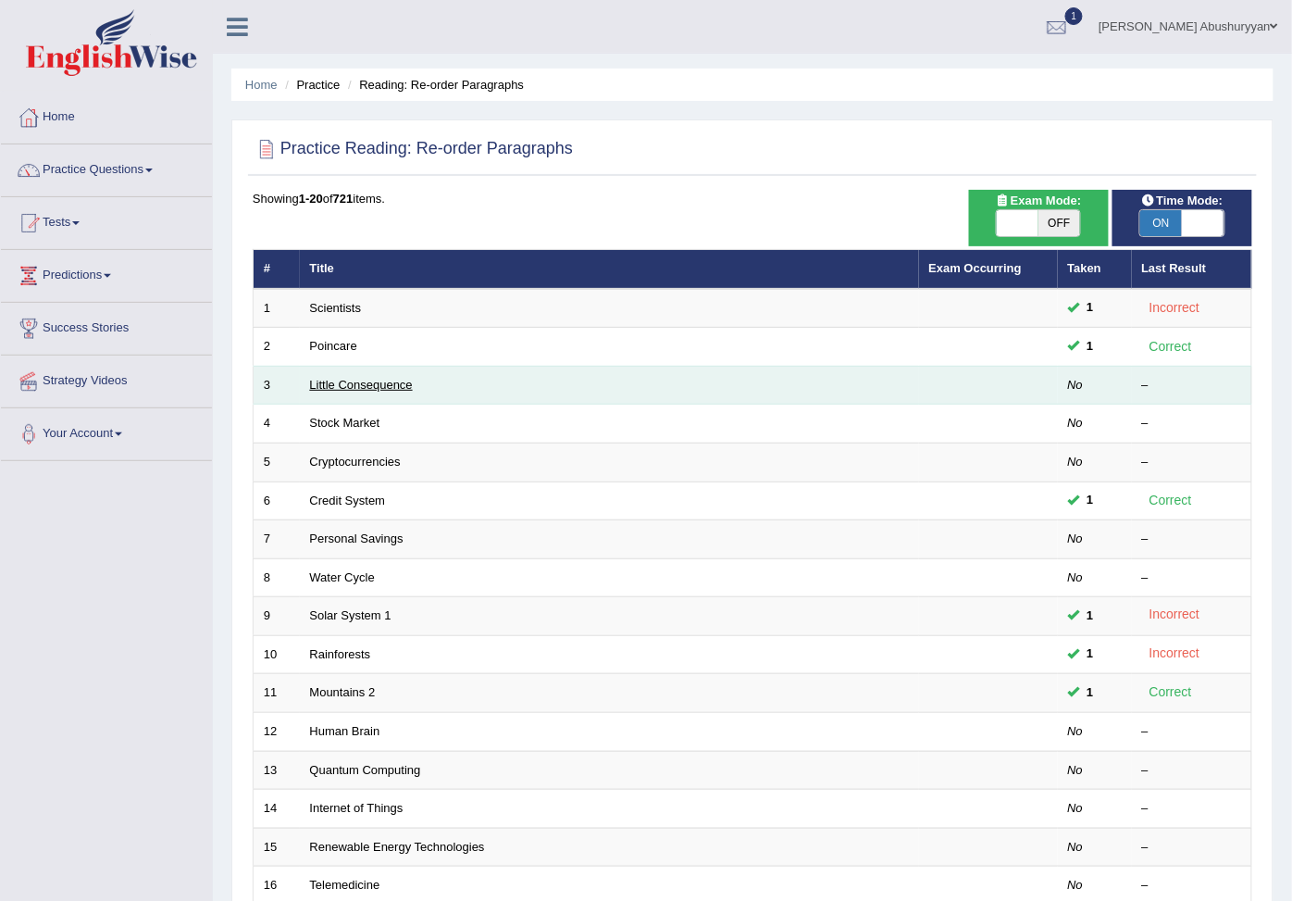
click at [361, 392] on link "Little Consequence" at bounding box center [361, 385] width 103 height 14
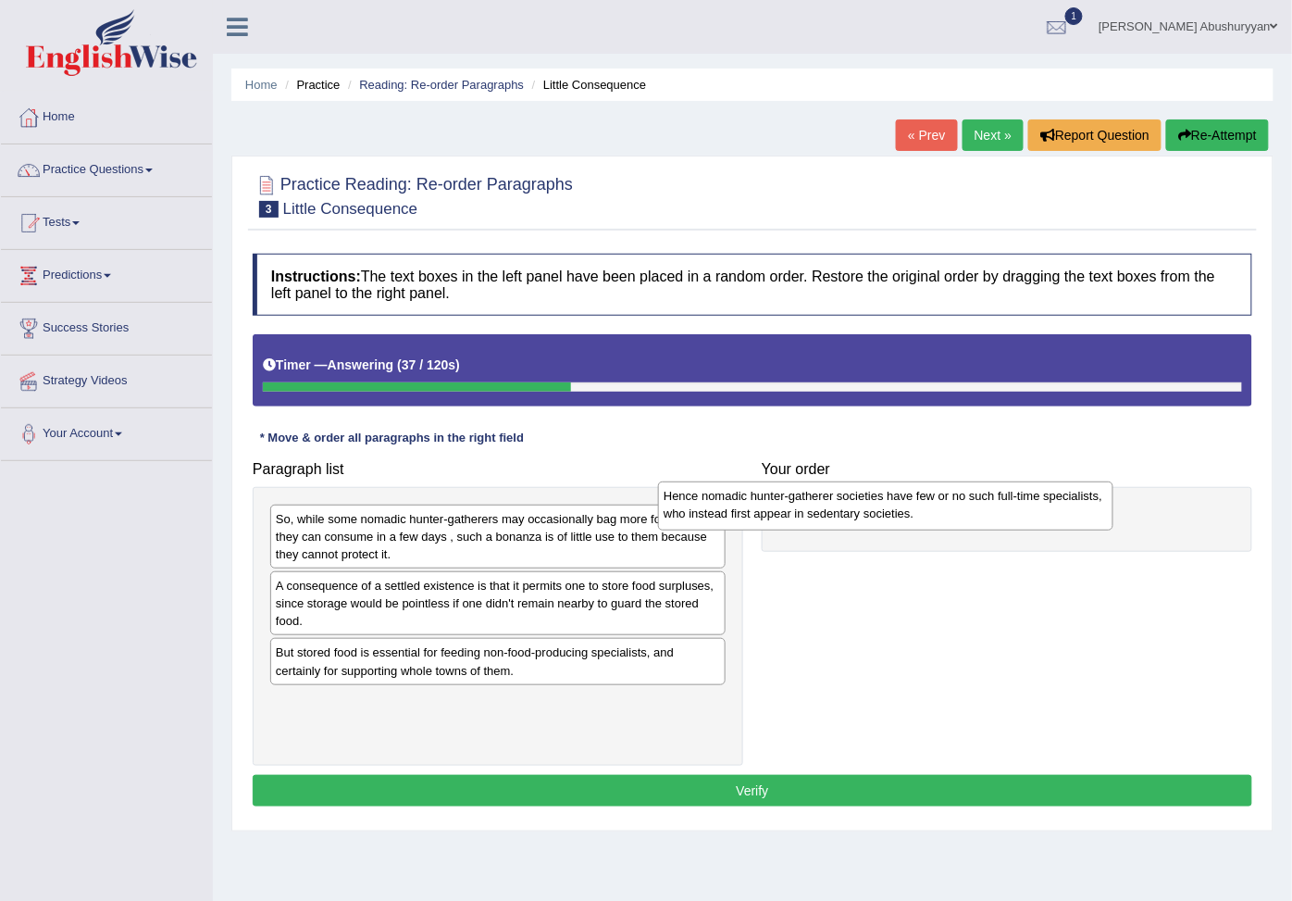
drag, startPoint x: 431, startPoint y: 609, endPoint x: 818, endPoint y: 515, distance: 399.3
click at [818, 515] on div "Hence nomadic hunter-gatherer societies have few or no such full-time specialis…" at bounding box center [886, 505] width 456 height 49
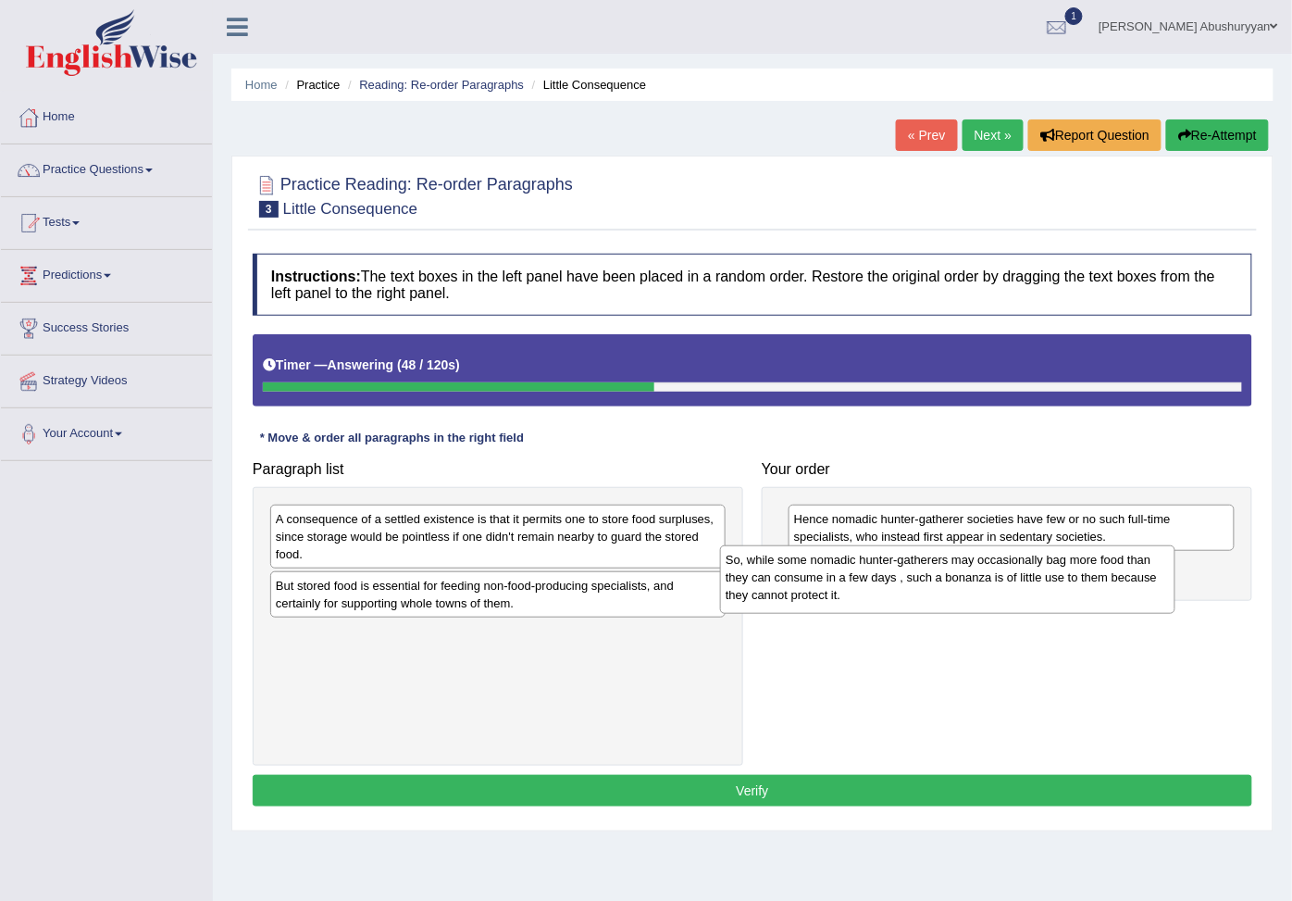
drag, startPoint x: 497, startPoint y: 544, endPoint x: 960, endPoint y: 580, distance: 464.3
click at [960, 580] on div "So, while some nomadic hunter-gatherers may occasionally bag more food than the…" at bounding box center [948, 579] width 456 height 69
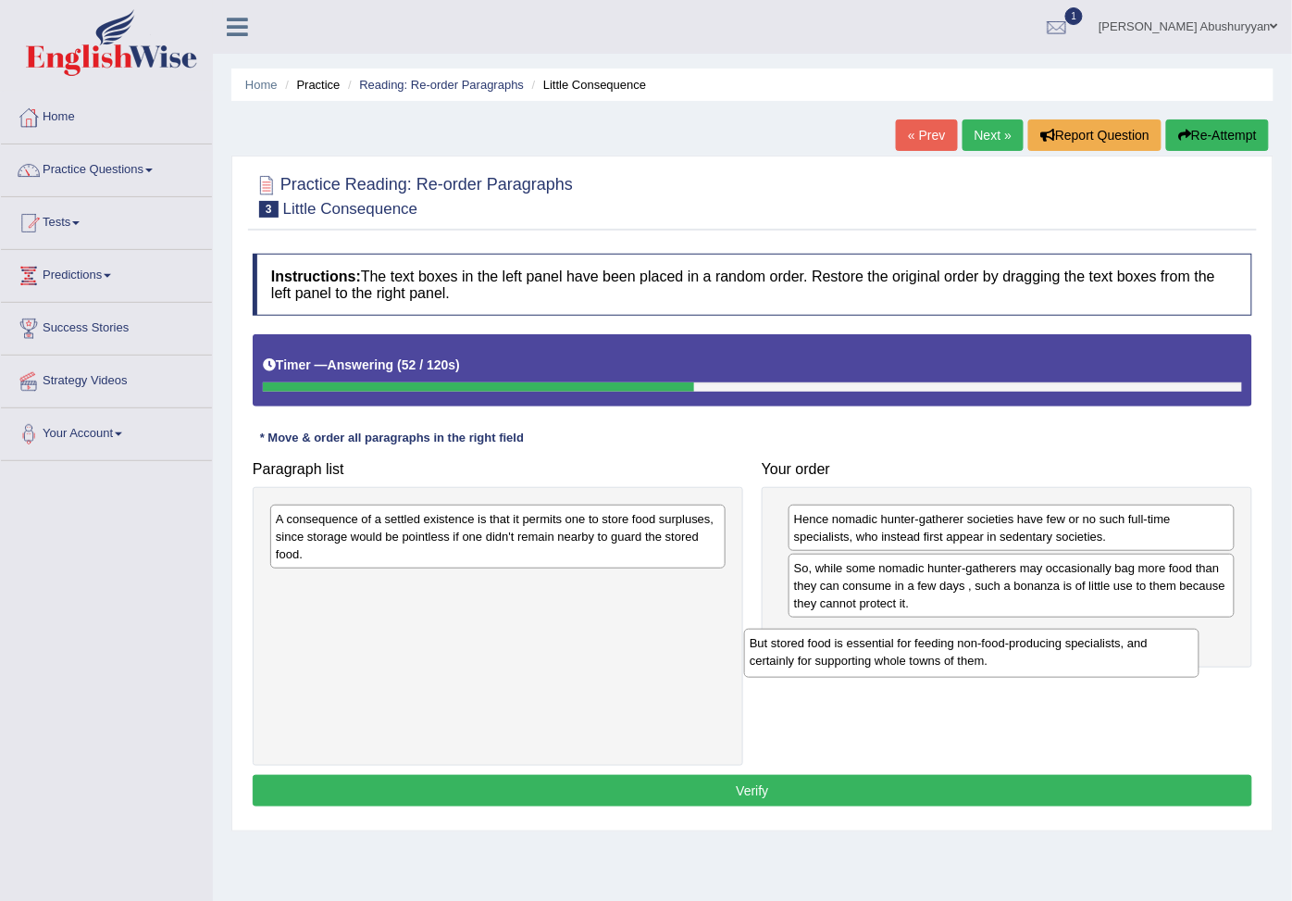
drag, startPoint x: 468, startPoint y: 611, endPoint x: 942, endPoint y: 664, distance: 477.0
click at [942, 664] on div "But stored food is essential for feeding non-food-producing specialists, and ce…" at bounding box center [972, 653] width 456 height 49
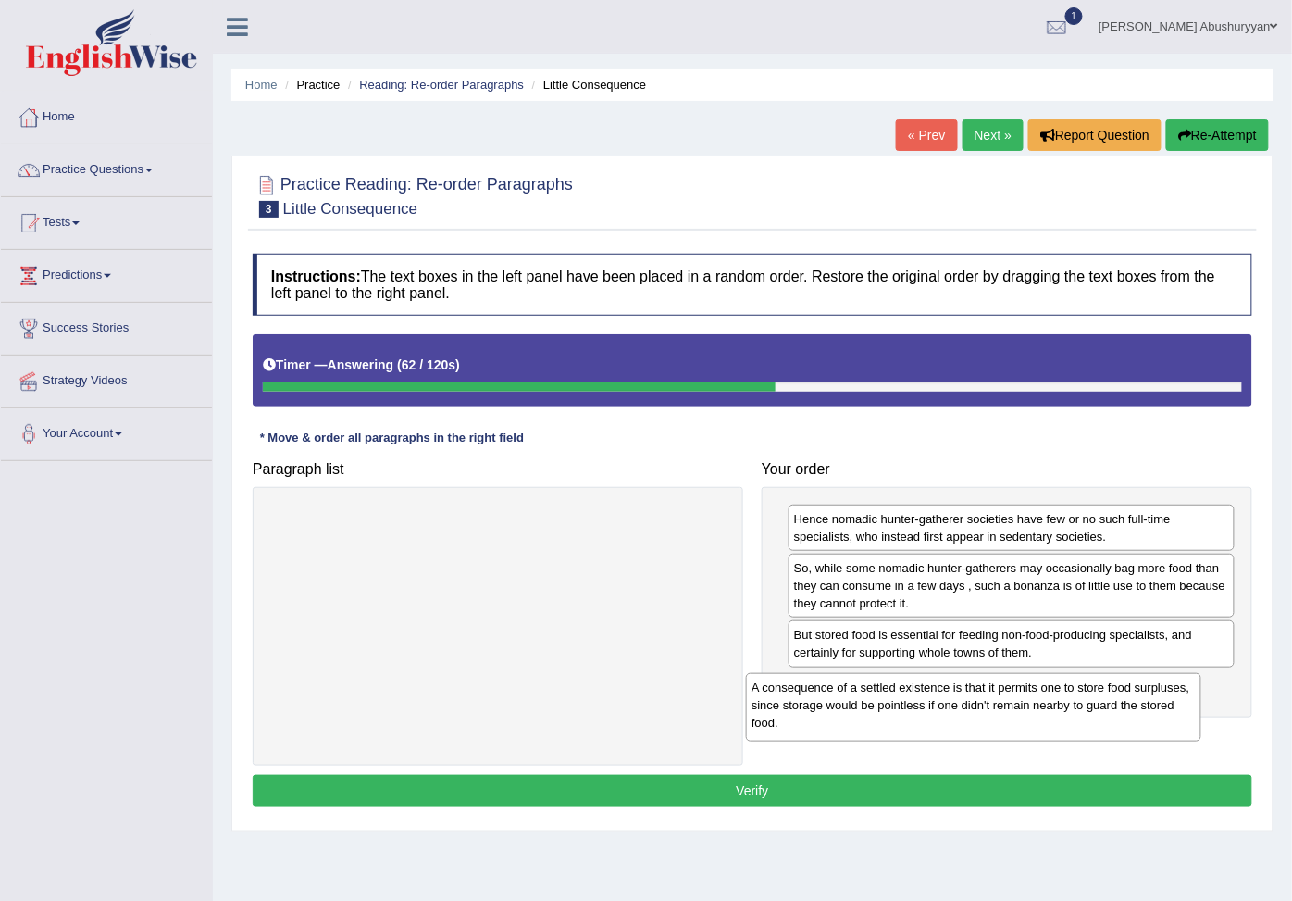
drag, startPoint x: 387, startPoint y: 539, endPoint x: 863, endPoint y: 707, distance: 504.8
click at [863, 707] on div "A consequence of a settled existence is that it permits one to store food surpl…" at bounding box center [974, 707] width 456 height 69
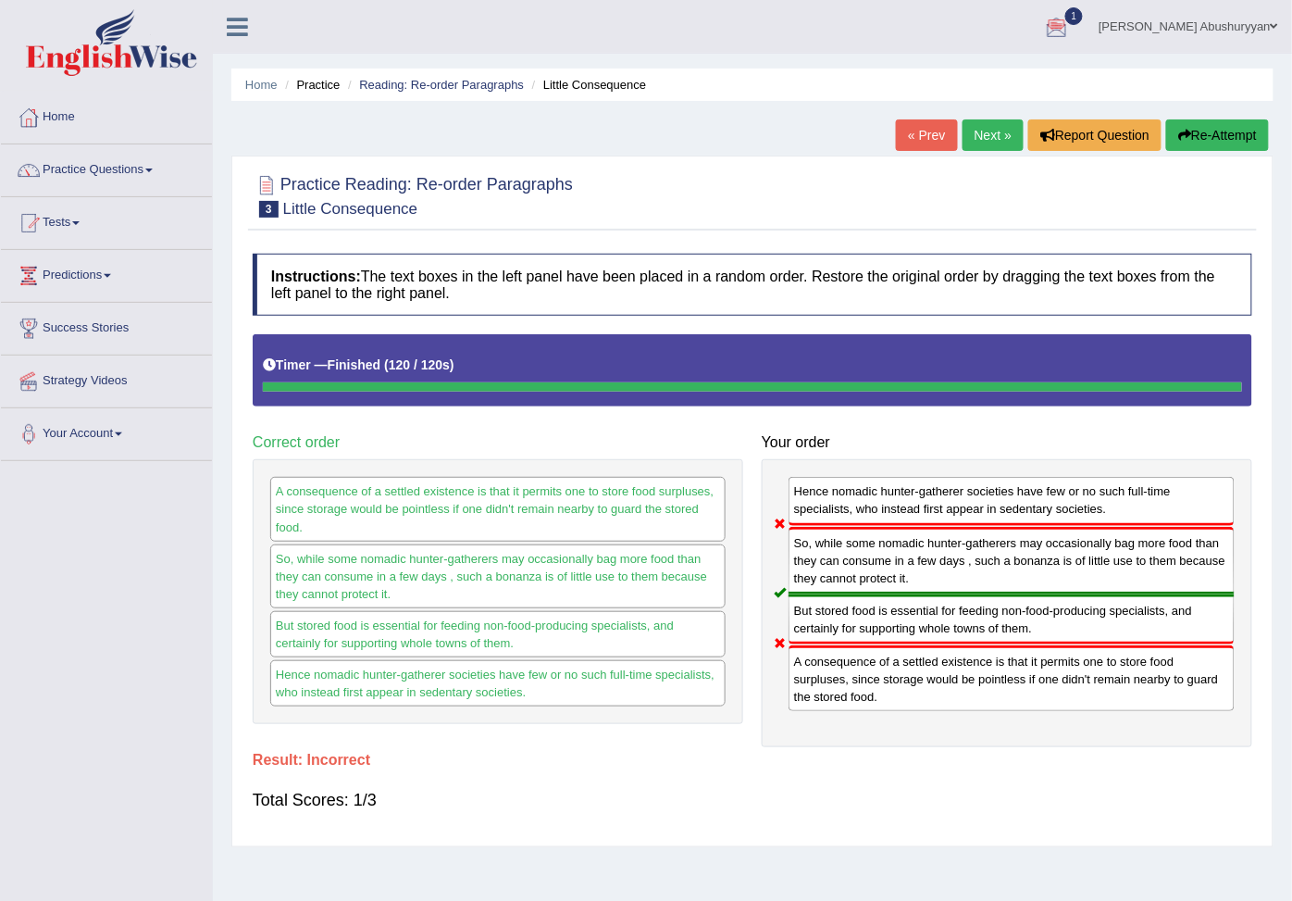
click at [978, 137] on link "Next »" at bounding box center [993, 134] width 61 height 31
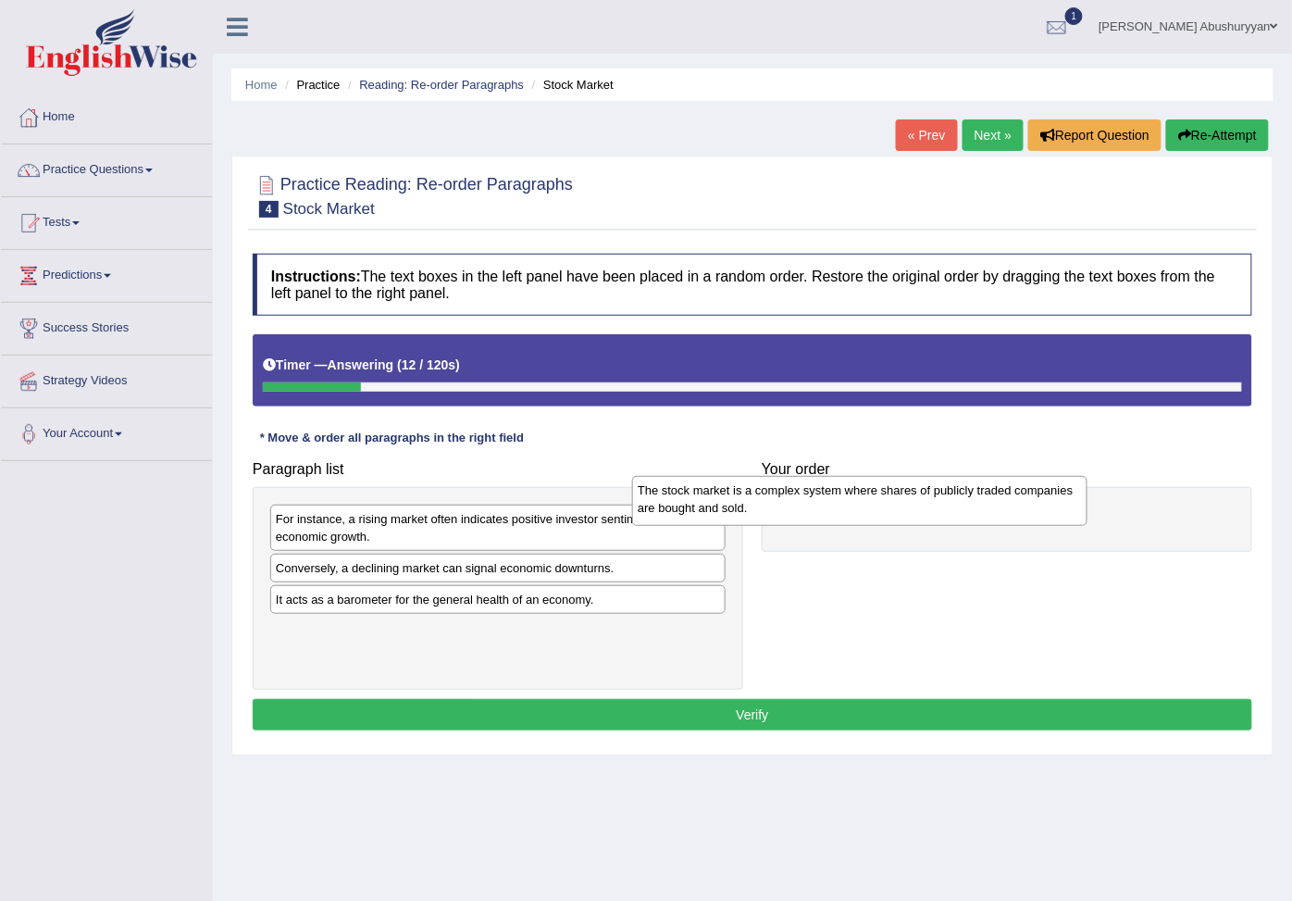
drag, startPoint x: 444, startPoint y: 581, endPoint x: 806, endPoint y: 501, distance: 370.9
click at [806, 501] on div "The stock market is a complex system where shares of publicly traded companies …" at bounding box center [860, 500] width 456 height 49
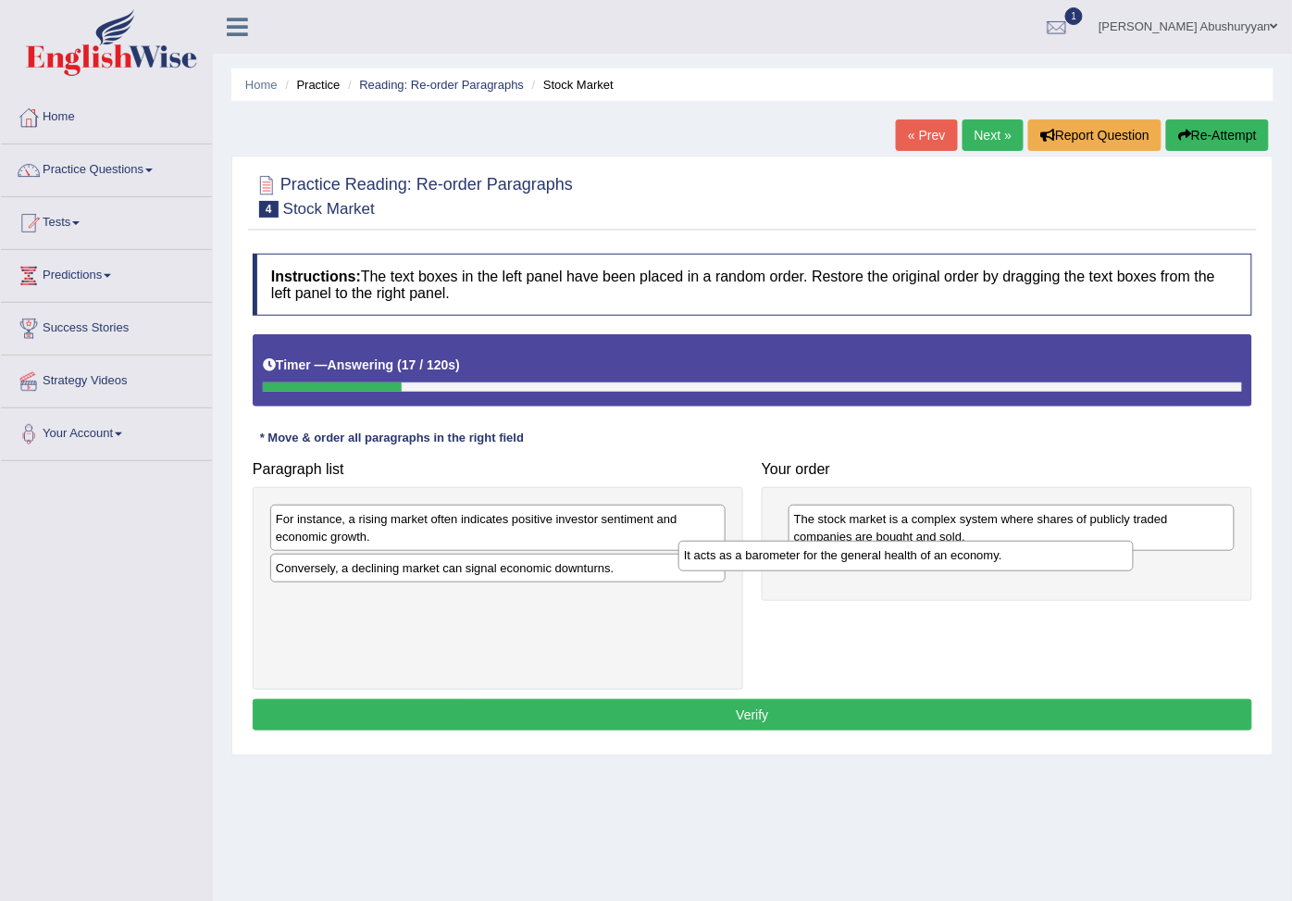
drag, startPoint x: 481, startPoint y: 618, endPoint x: 890, endPoint y: 568, distance: 411.2
click at [890, 568] on div "It acts as a barometer for the general health of an economy." at bounding box center [907, 556] width 456 height 31
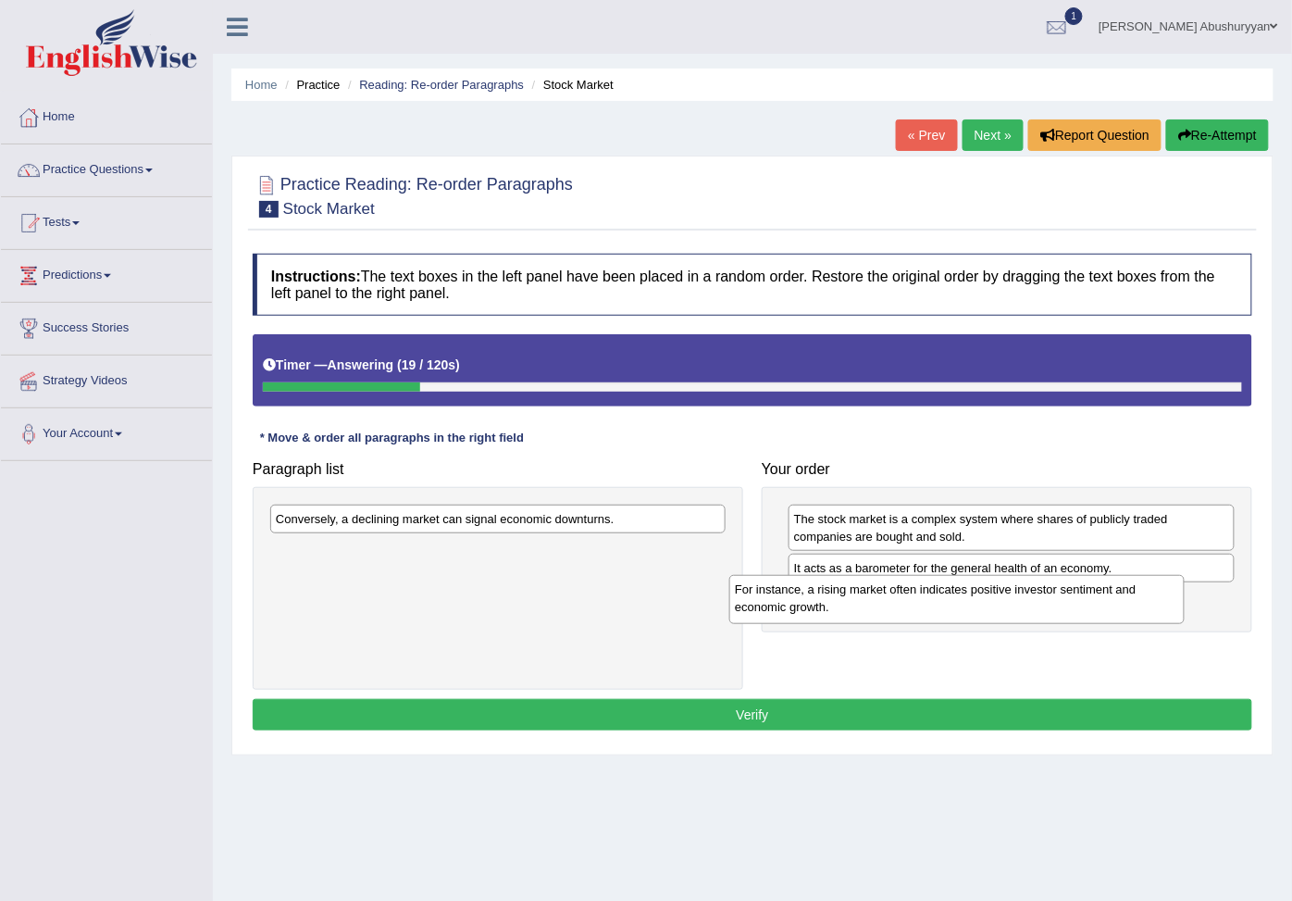
drag, startPoint x: 460, startPoint y: 541, endPoint x: 919, endPoint y: 608, distance: 464.2
click at [919, 608] on div "For instance, a rising market often indicates positive investor sentiment and e…" at bounding box center [958, 599] width 456 height 49
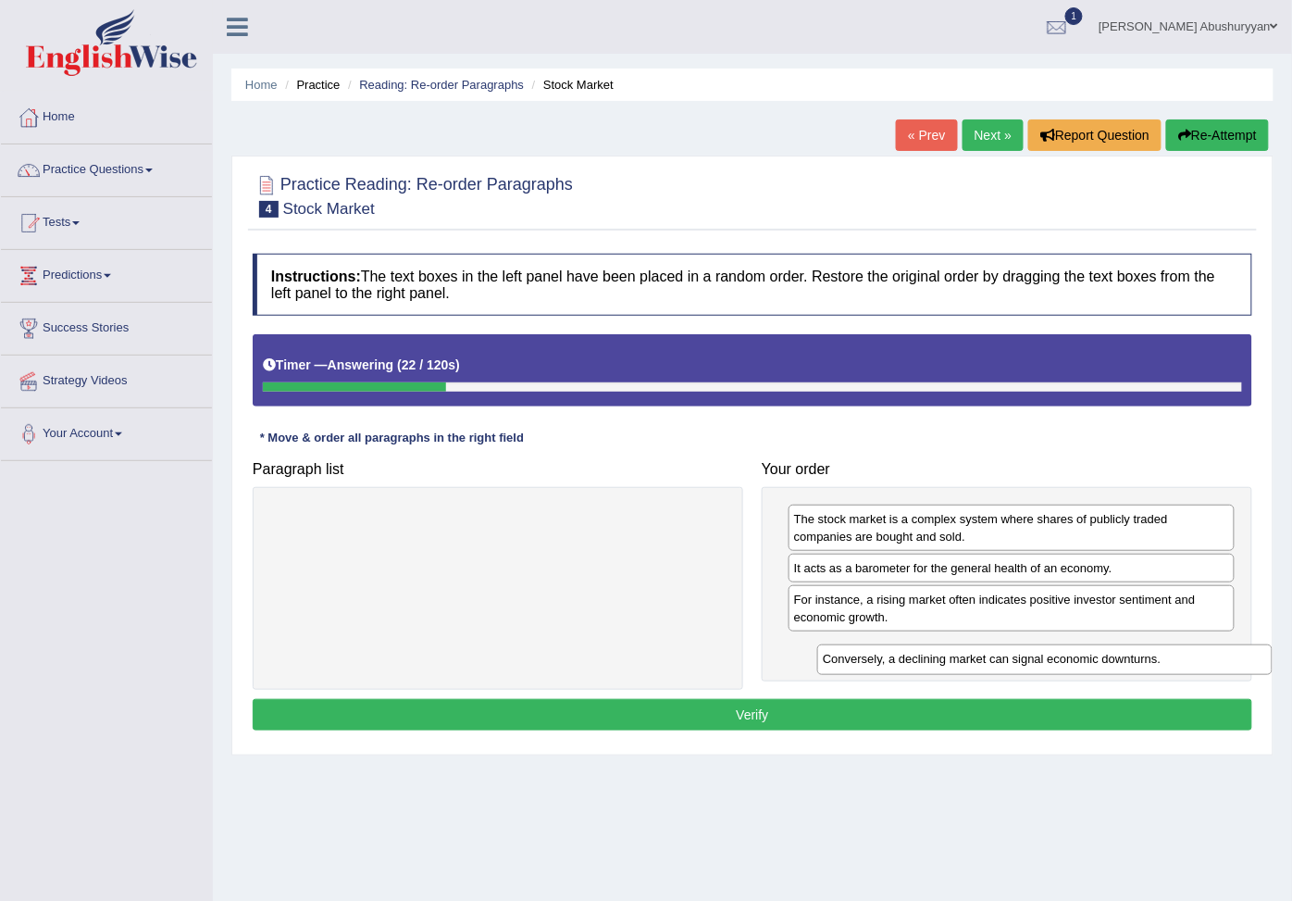
drag, startPoint x: 559, startPoint y: 520, endPoint x: 1106, endPoint y: 660, distance: 564.8
click at [1106, 660] on div "Conversely, a declining market can signal economic downturns." at bounding box center [1046, 659] width 456 height 31
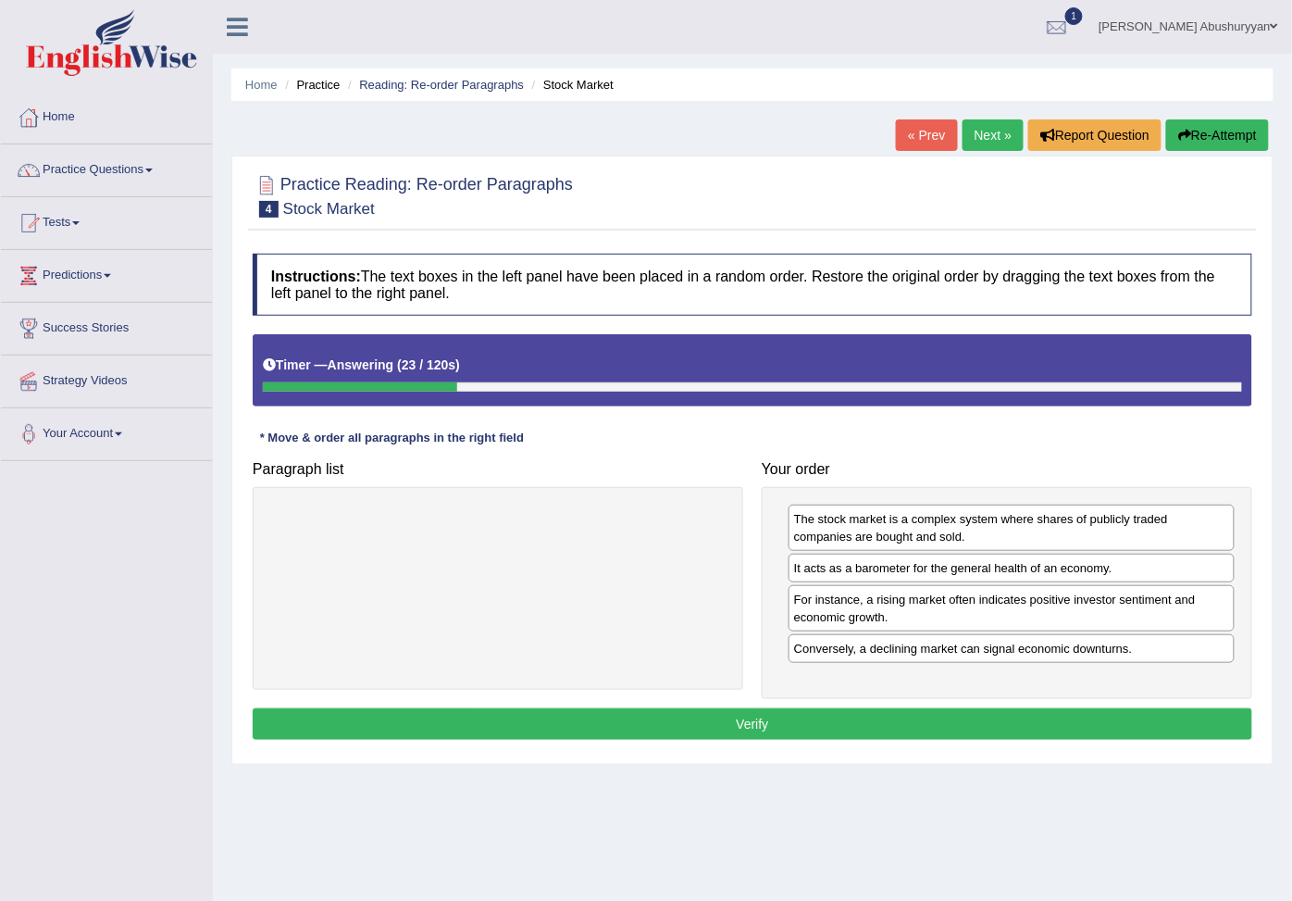
click at [783, 740] on button "Verify" at bounding box center [753, 723] width 1000 height 31
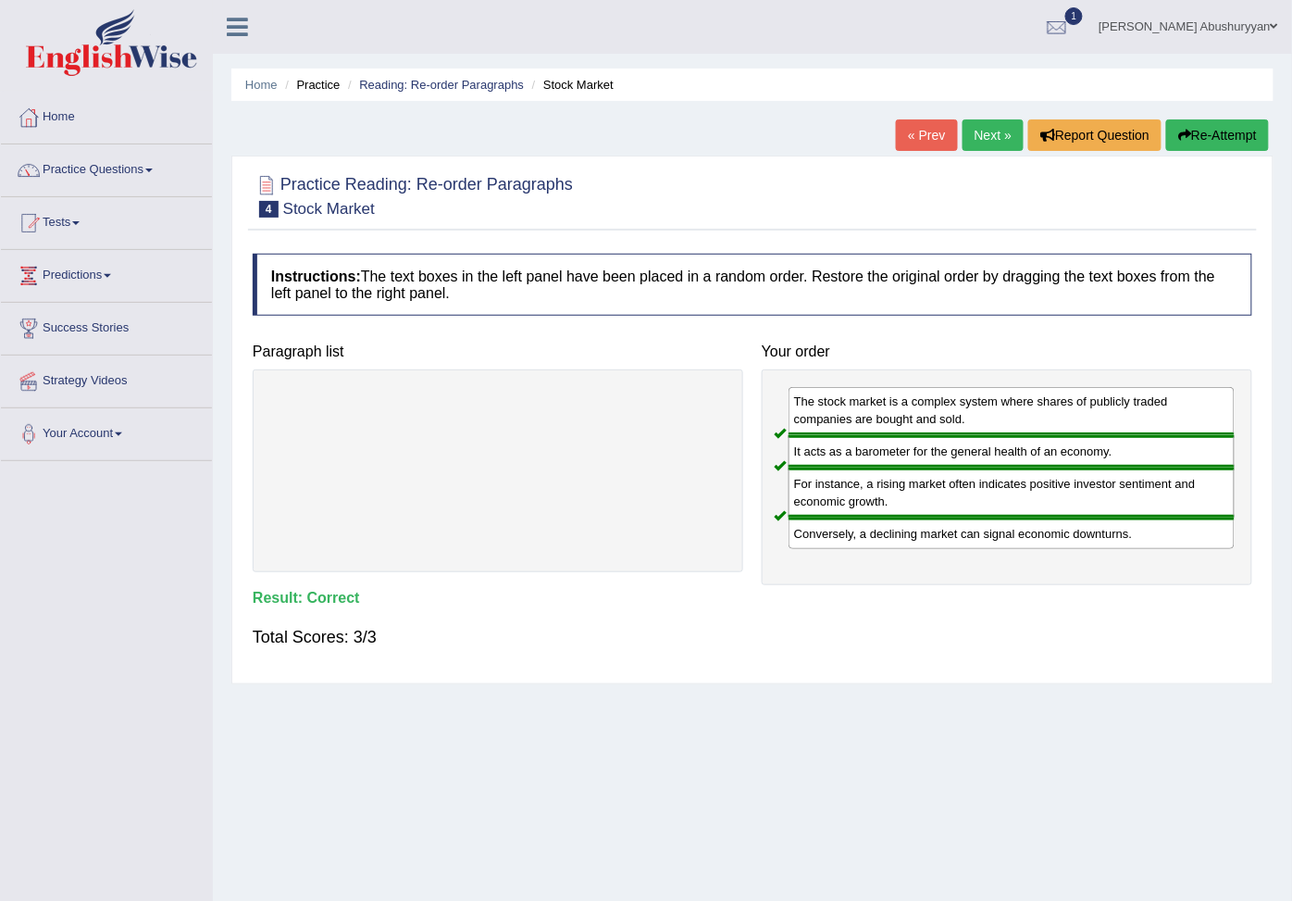
click at [1001, 118] on div "Home Practice Reading: Re-order Paragraphs Stock Market « Prev Next » Report Qu…" at bounding box center [753, 463] width 1080 height 926
click at [992, 134] on link "Next »" at bounding box center [993, 134] width 61 height 31
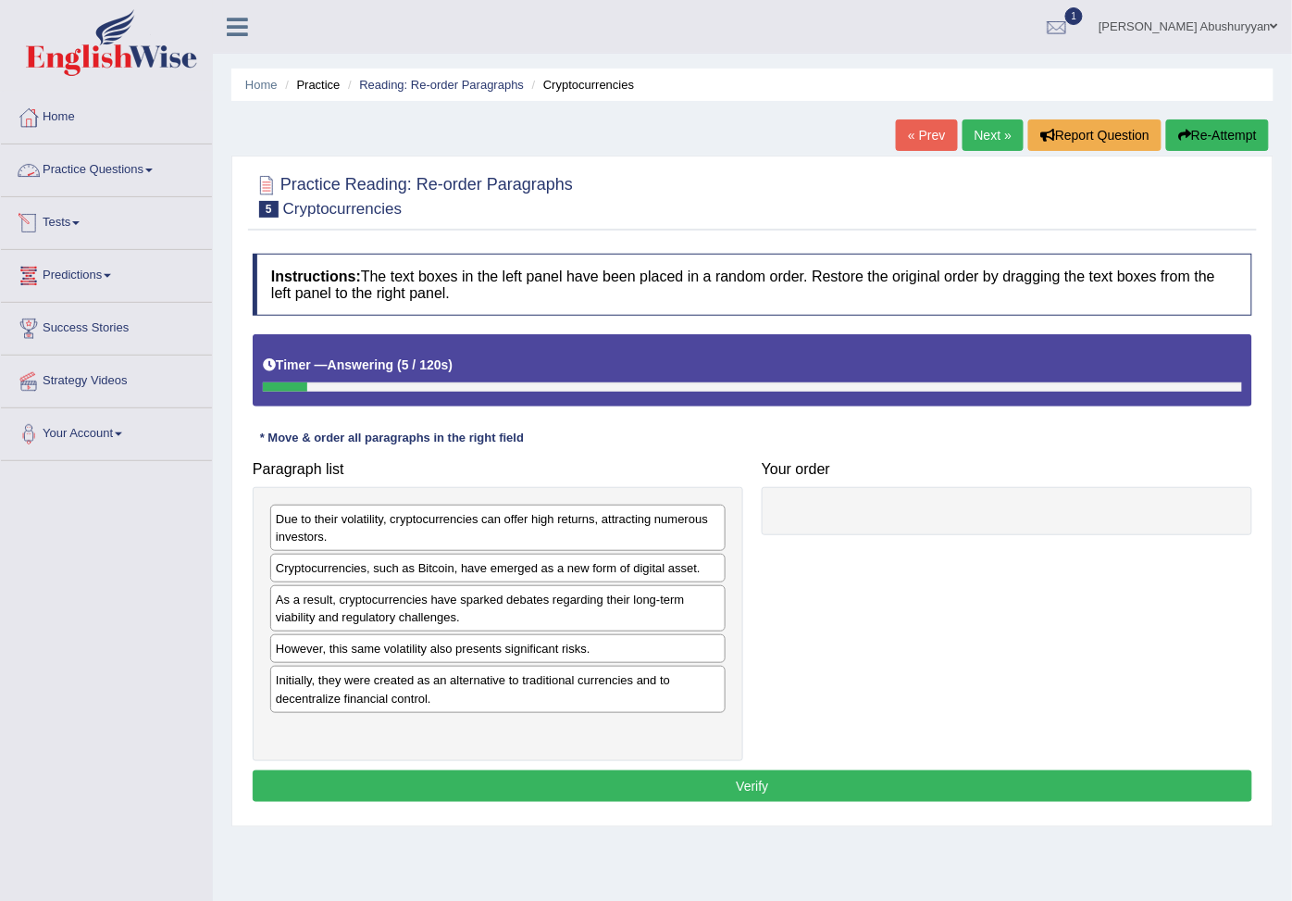
click at [69, 174] on link "Practice Questions" at bounding box center [106, 167] width 211 height 46
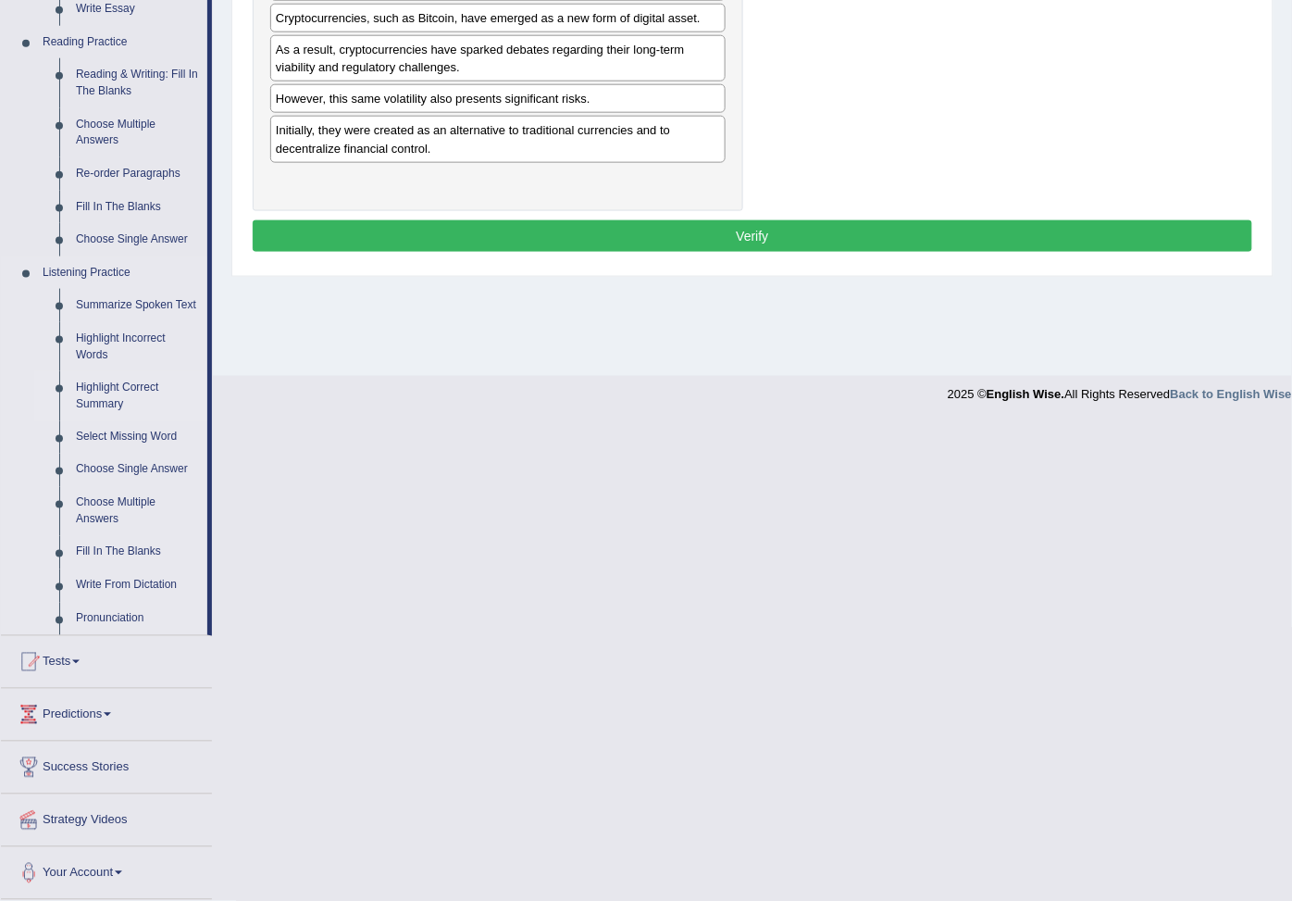
scroll to position [514, 0]
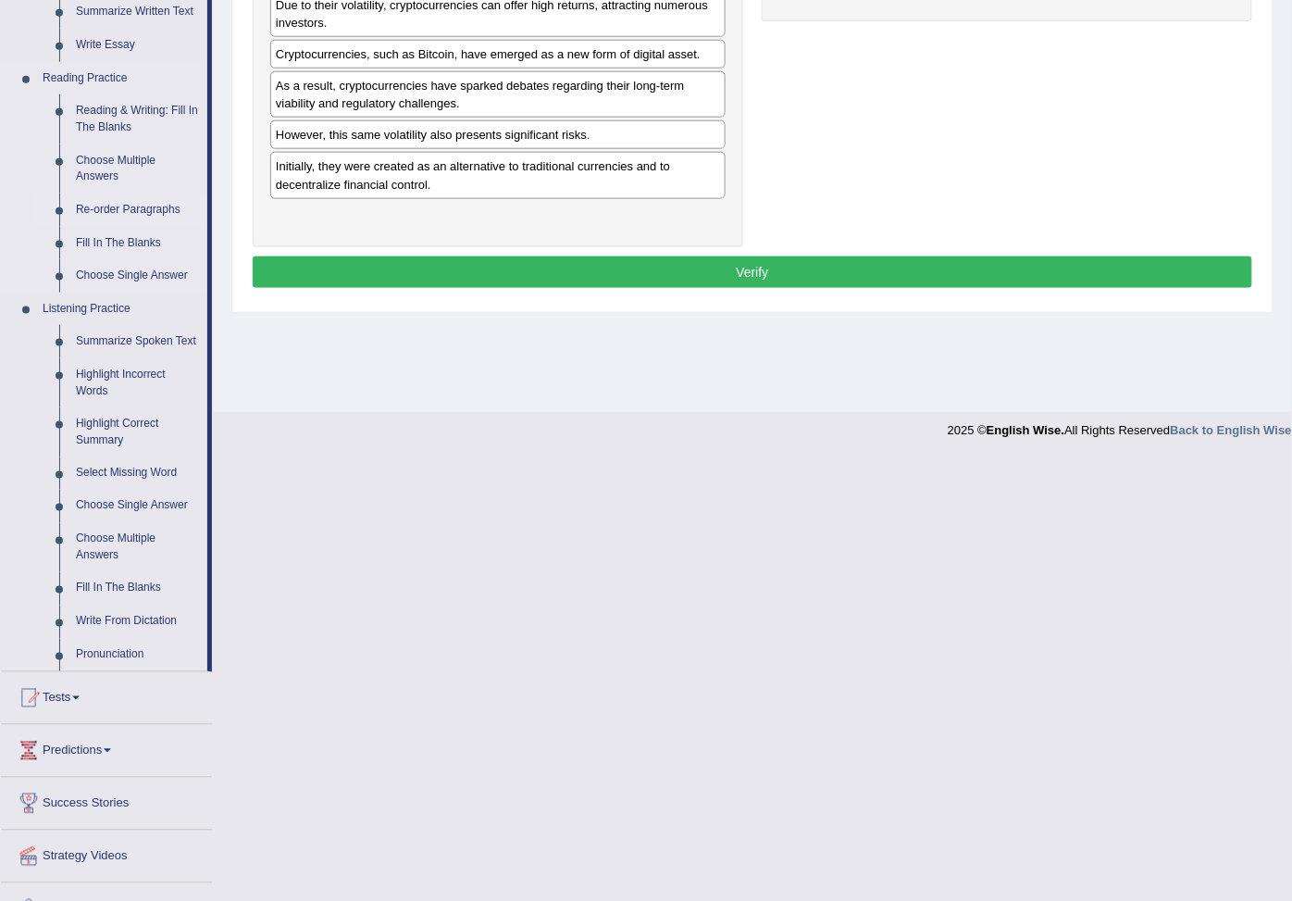
click at [126, 227] on link "Re-order Paragraphs" at bounding box center [138, 210] width 140 height 33
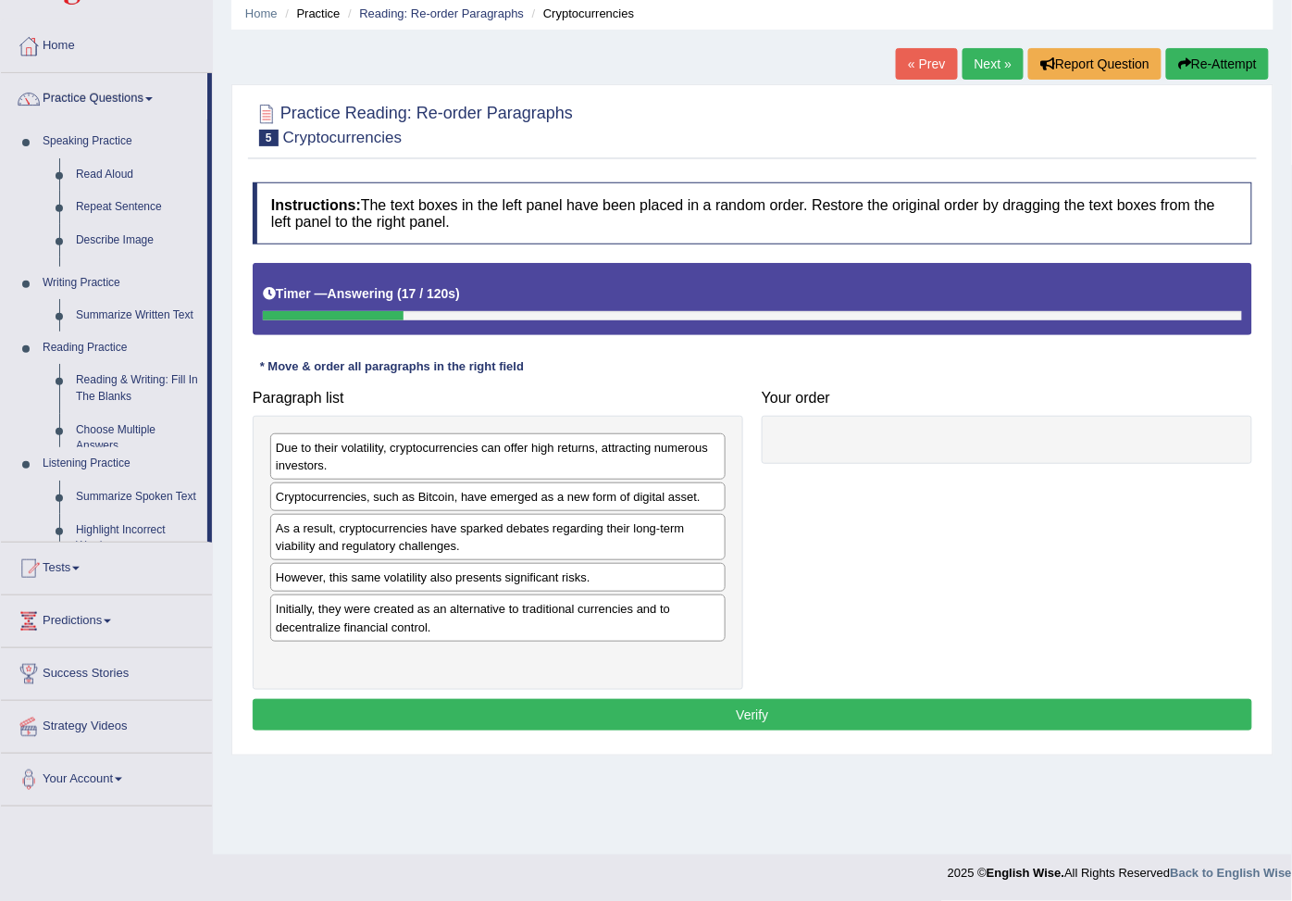
scroll to position [71, 0]
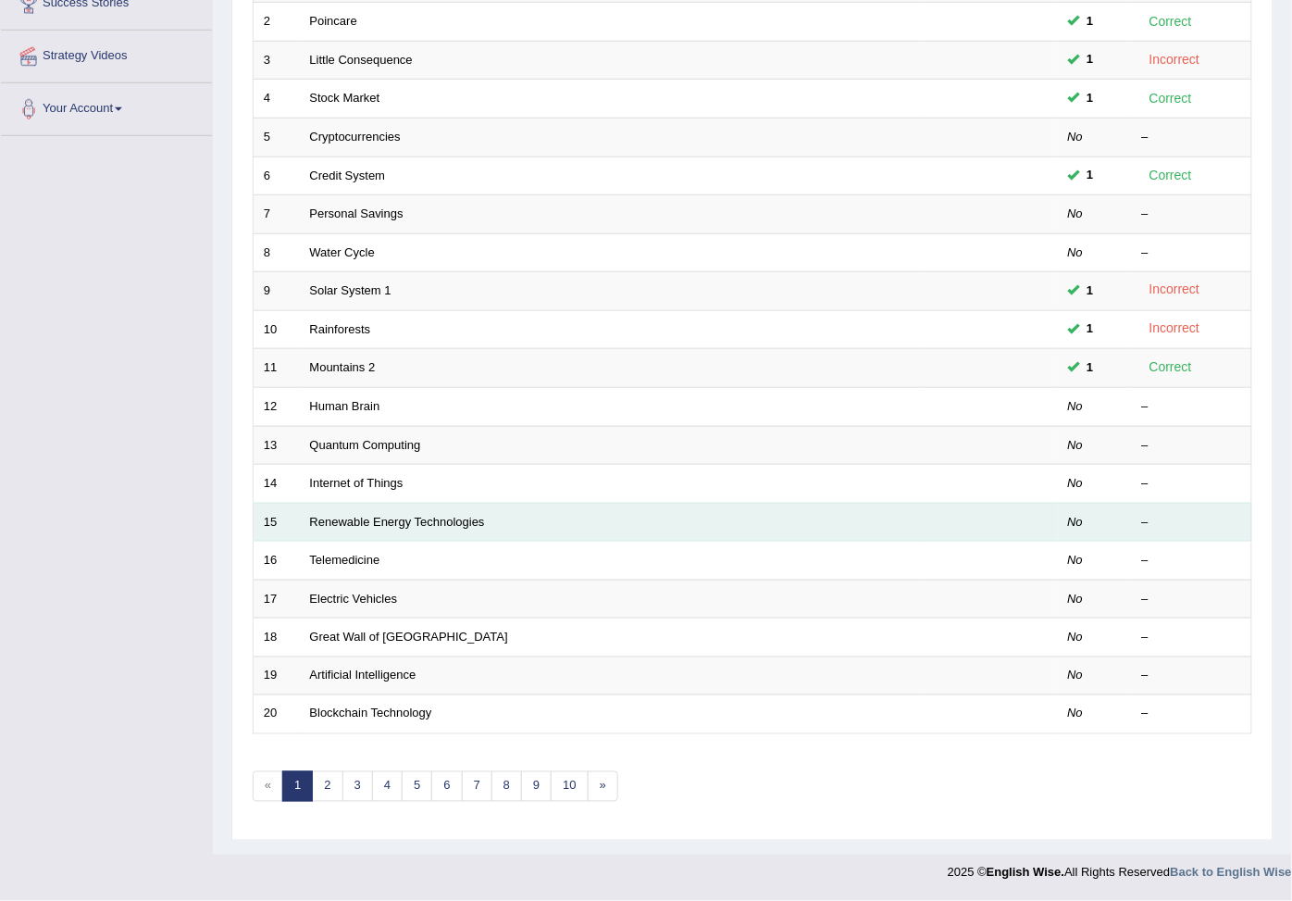
scroll to position [362, 0]
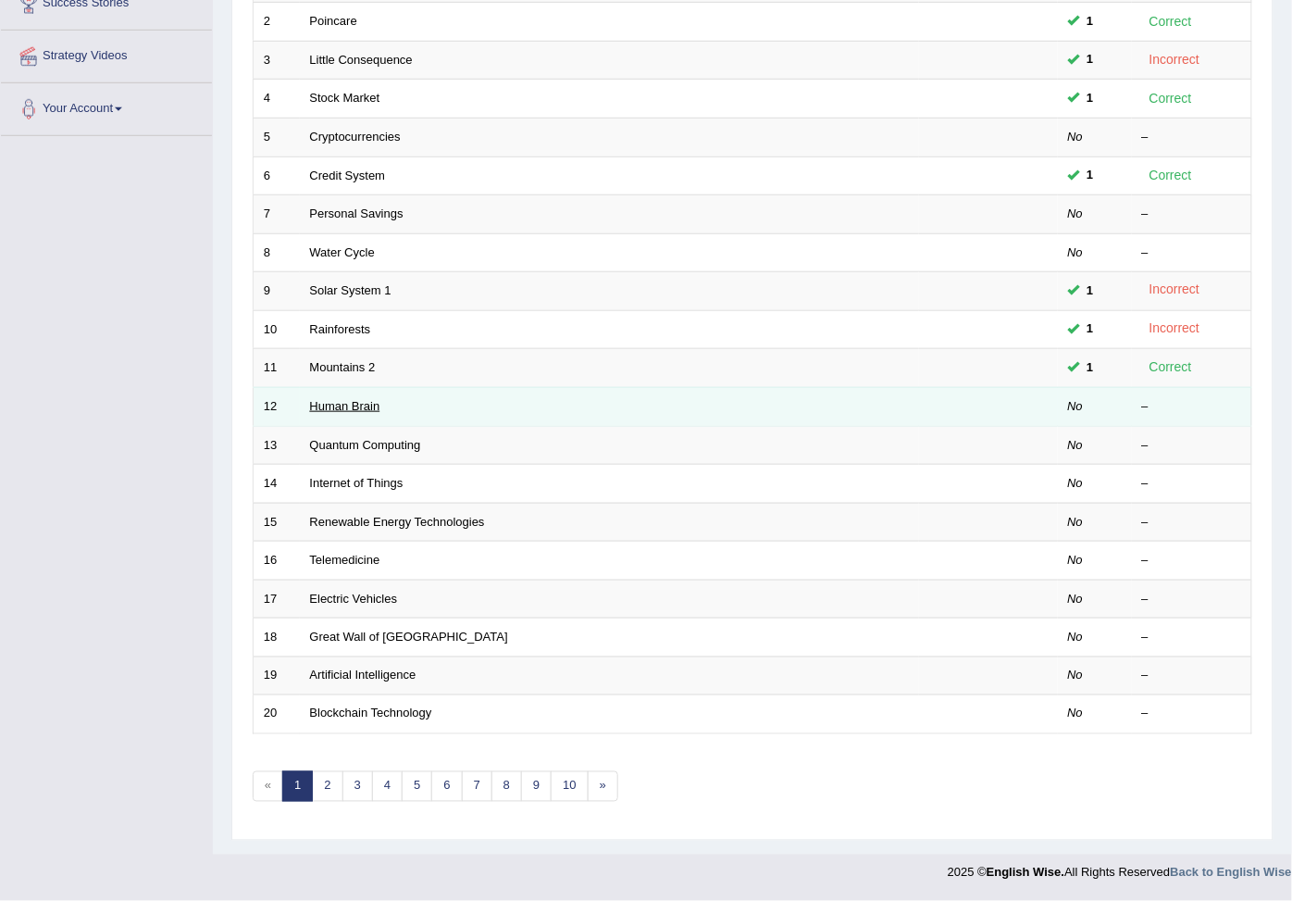
click at [356, 399] on link "Human Brain" at bounding box center [345, 406] width 70 height 14
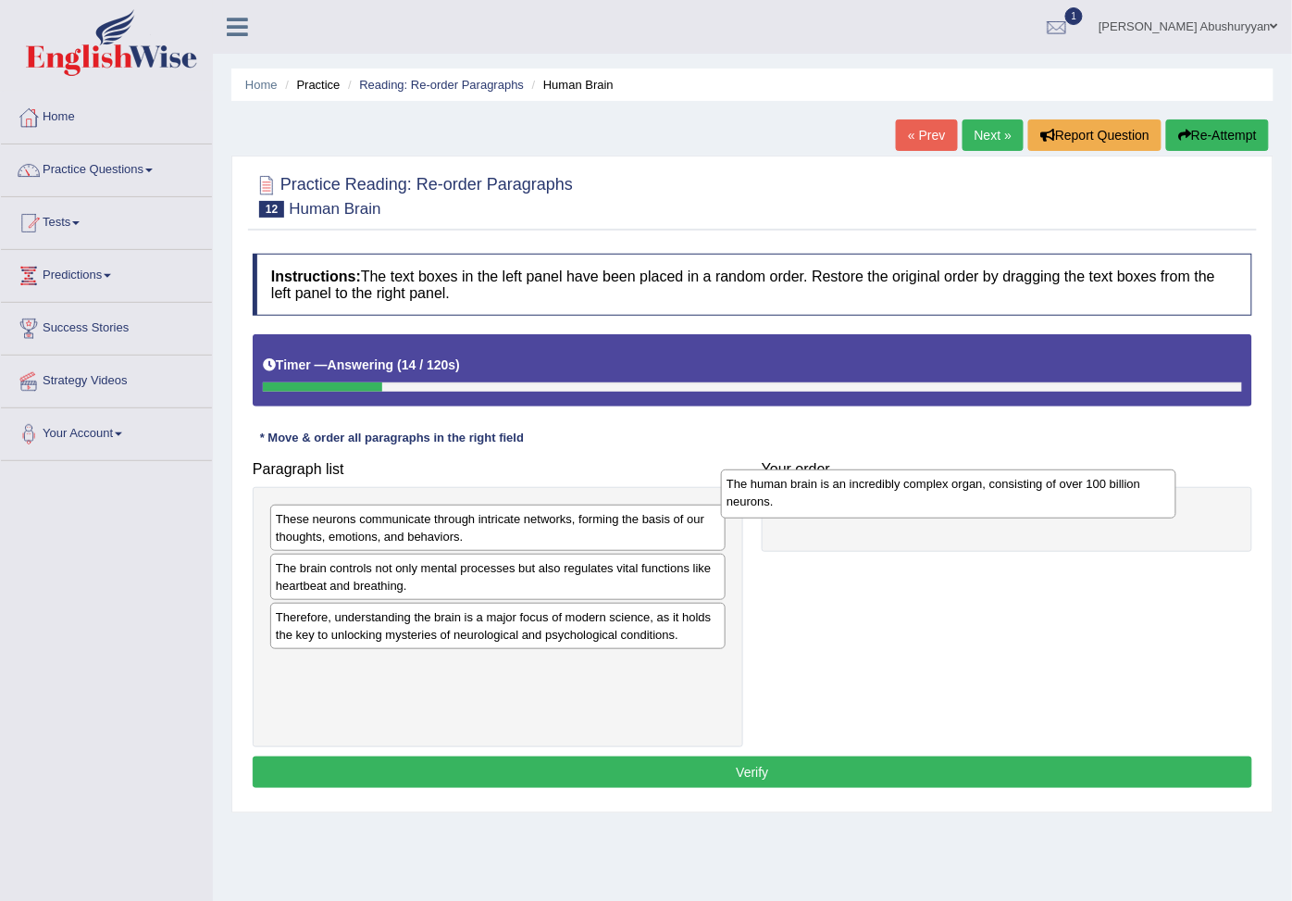
drag, startPoint x: 450, startPoint y: 643, endPoint x: 884, endPoint y: 506, distance: 455.3
click at [884, 506] on div "The human brain is an incredibly complex organ, consisting of over 100 billion …" at bounding box center [949, 493] width 456 height 49
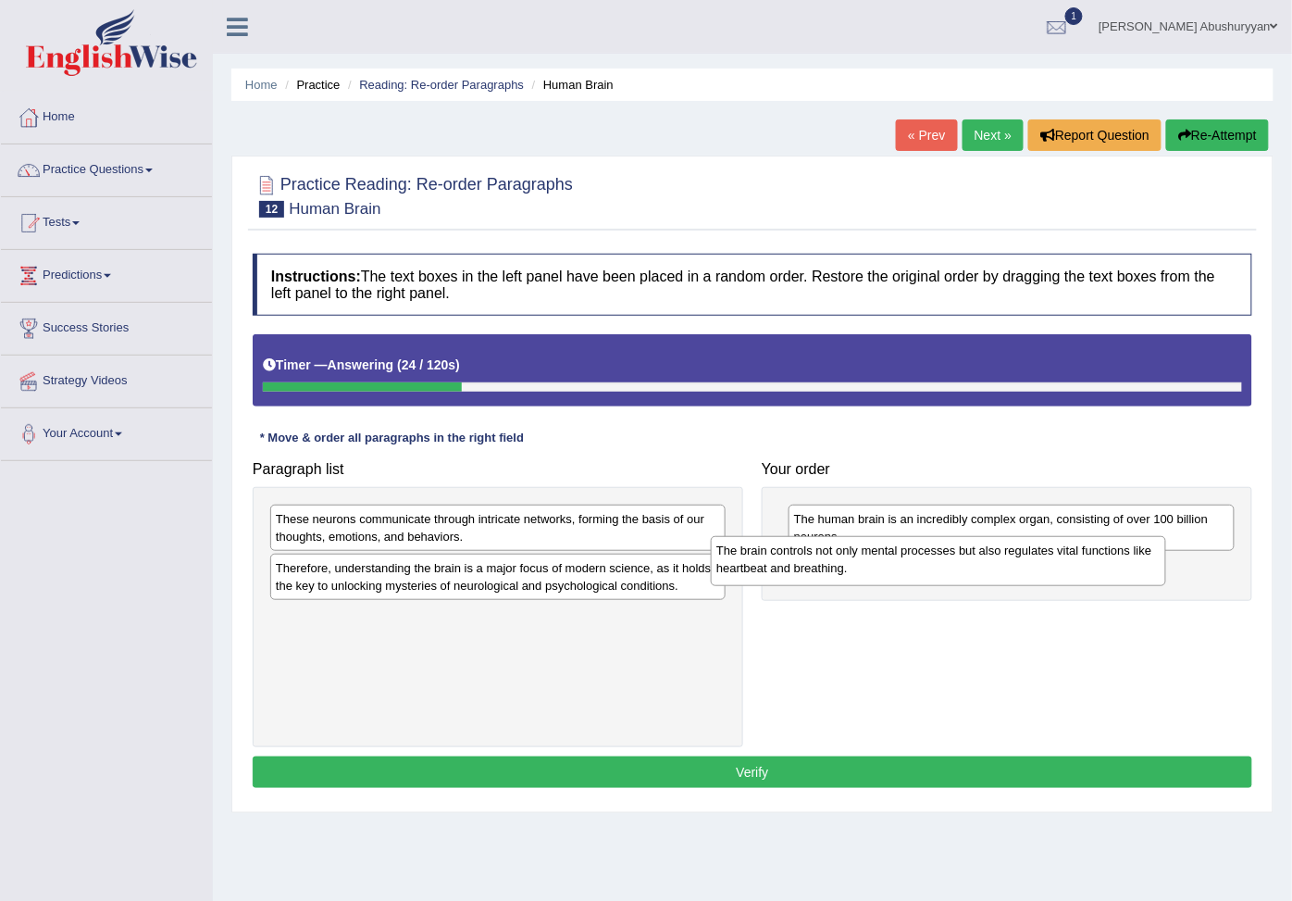
drag, startPoint x: 525, startPoint y: 591, endPoint x: 966, endPoint y: 570, distance: 441.2
click at [966, 570] on div "The brain controls not only mental processes but also regulates vital functions…" at bounding box center [939, 560] width 456 height 49
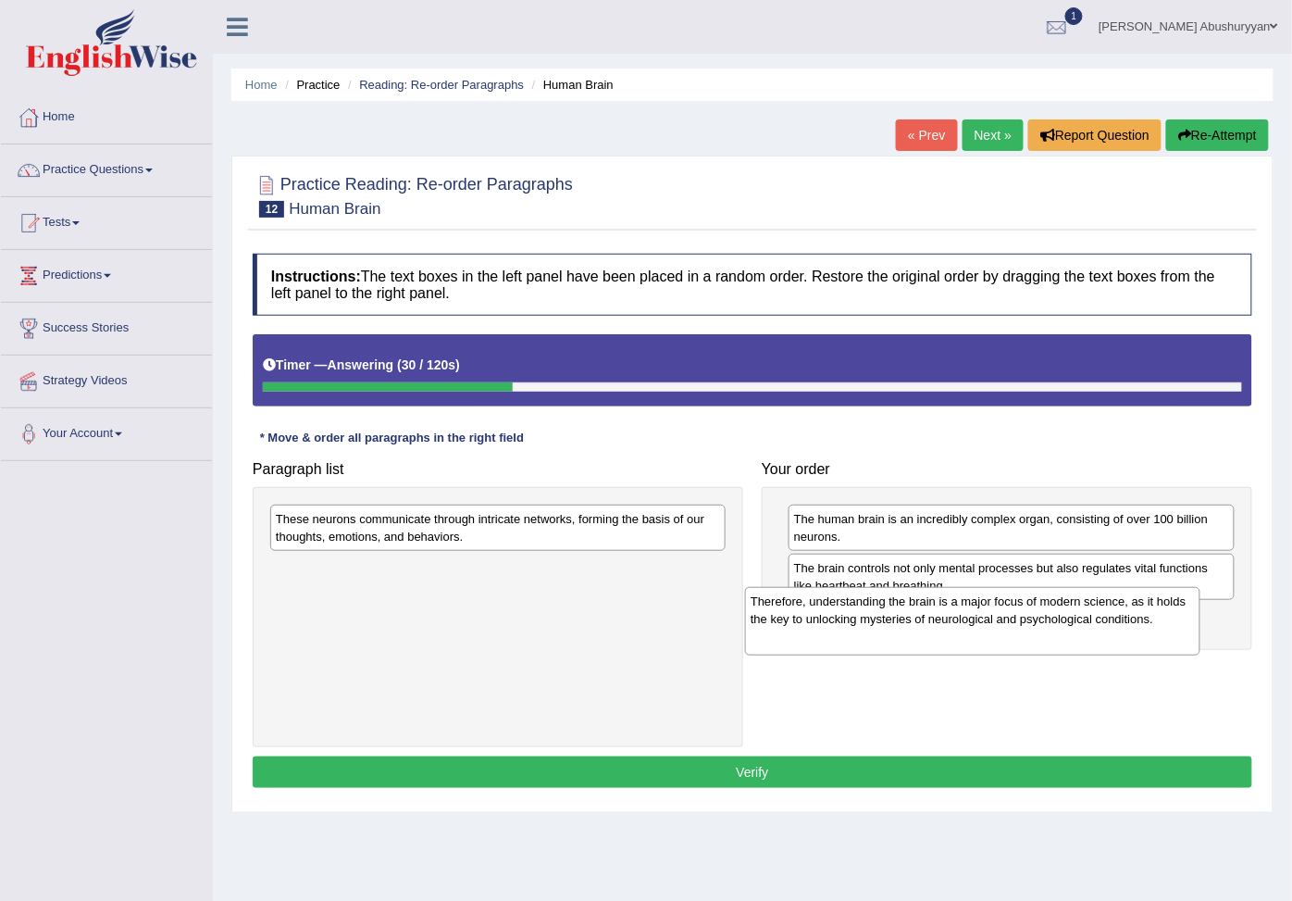
drag, startPoint x: 472, startPoint y: 596, endPoint x: 983, endPoint y: 627, distance: 512.0
click at [983, 627] on div "Therefore, understanding the brain is a major focus of modern science, as it ho…" at bounding box center [973, 621] width 456 height 69
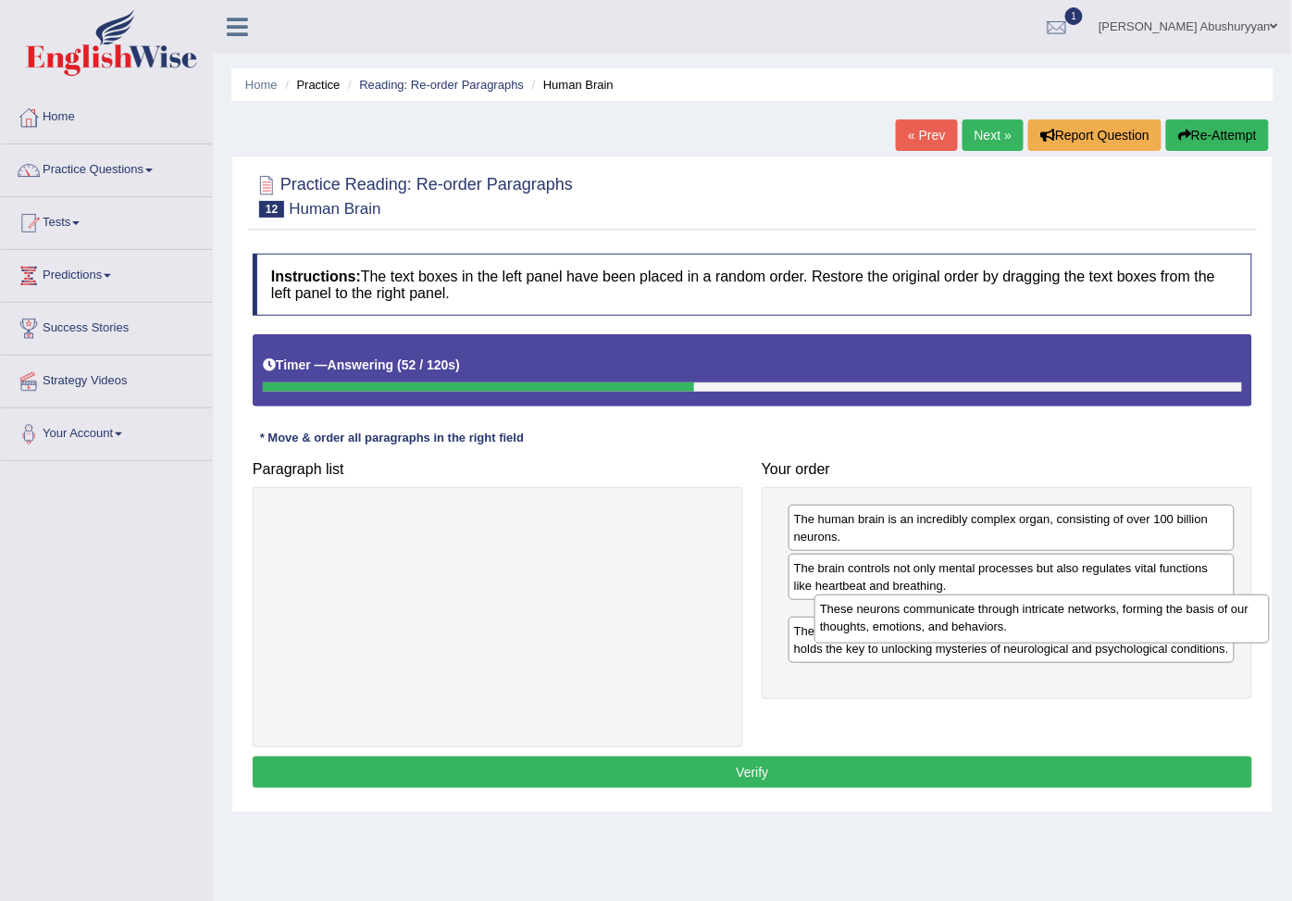
drag, startPoint x: 587, startPoint y: 540, endPoint x: 1131, endPoint y: 630, distance: 551.8
click at [1131, 630] on div "These neurons communicate through intricate networks, forming the basis of our …" at bounding box center [1043, 618] width 456 height 49
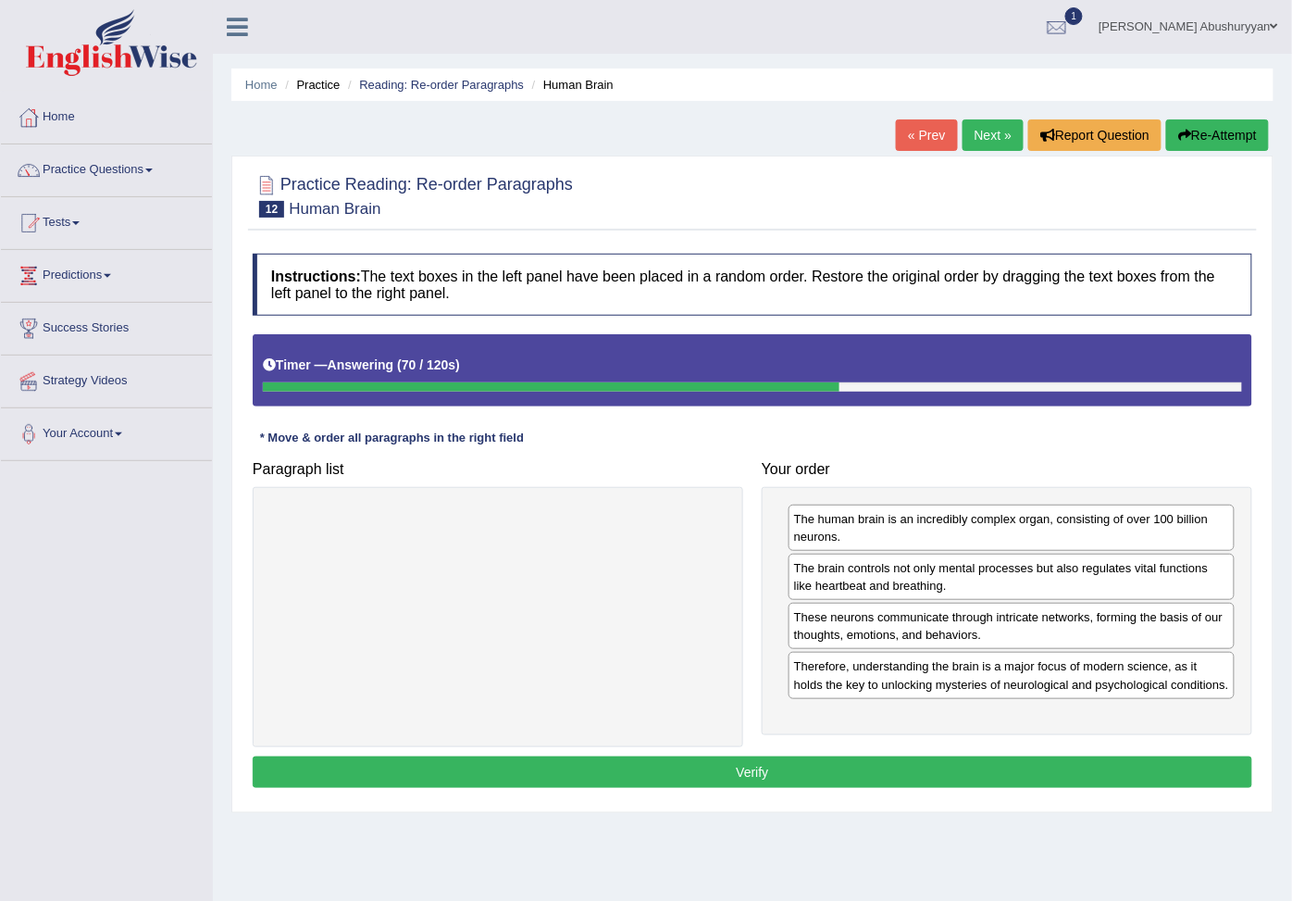
click at [802, 788] on button "Verify" at bounding box center [753, 771] width 1000 height 31
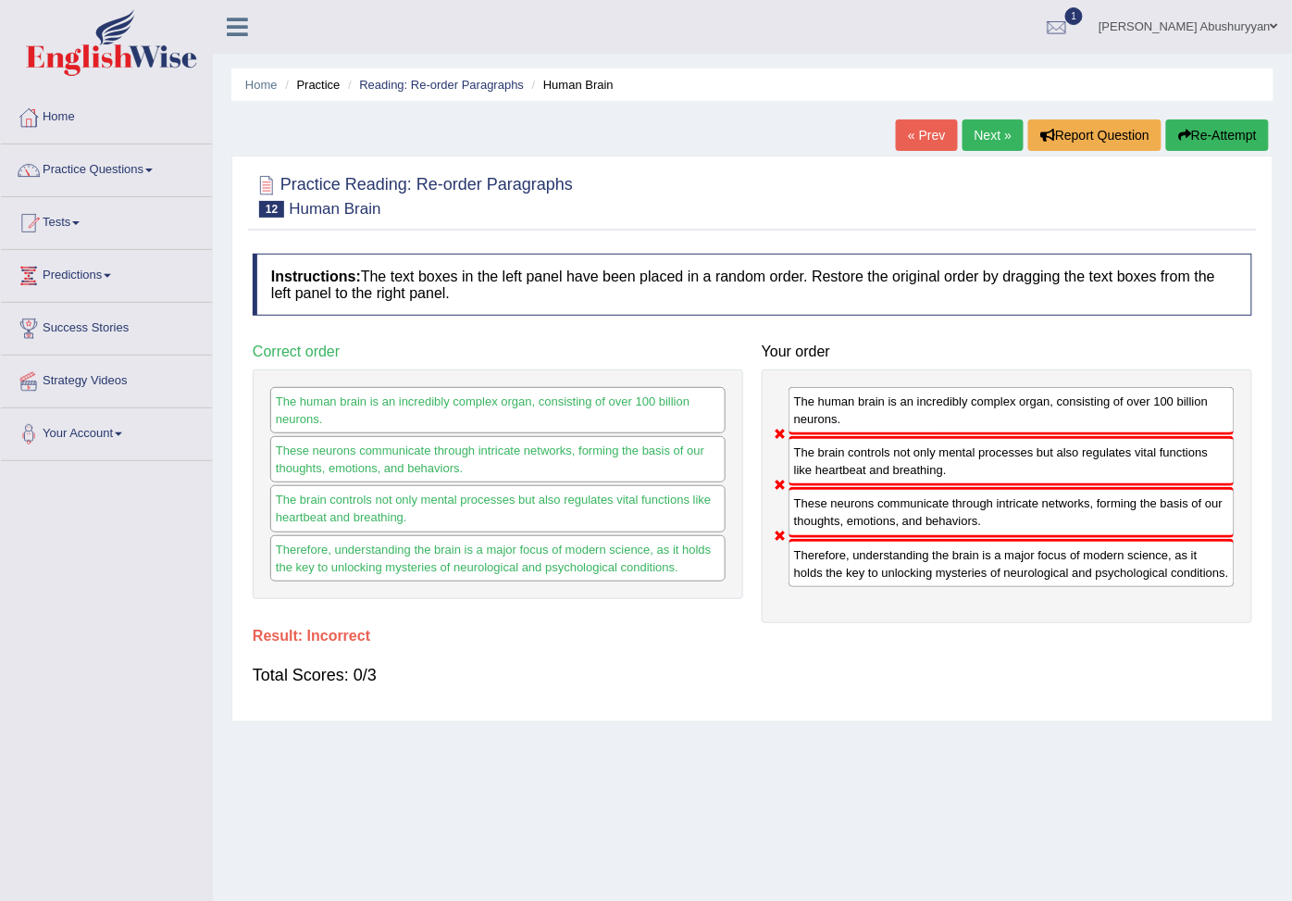
click at [992, 132] on link "Next »" at bounding box center [993, 134] width 61 height 31
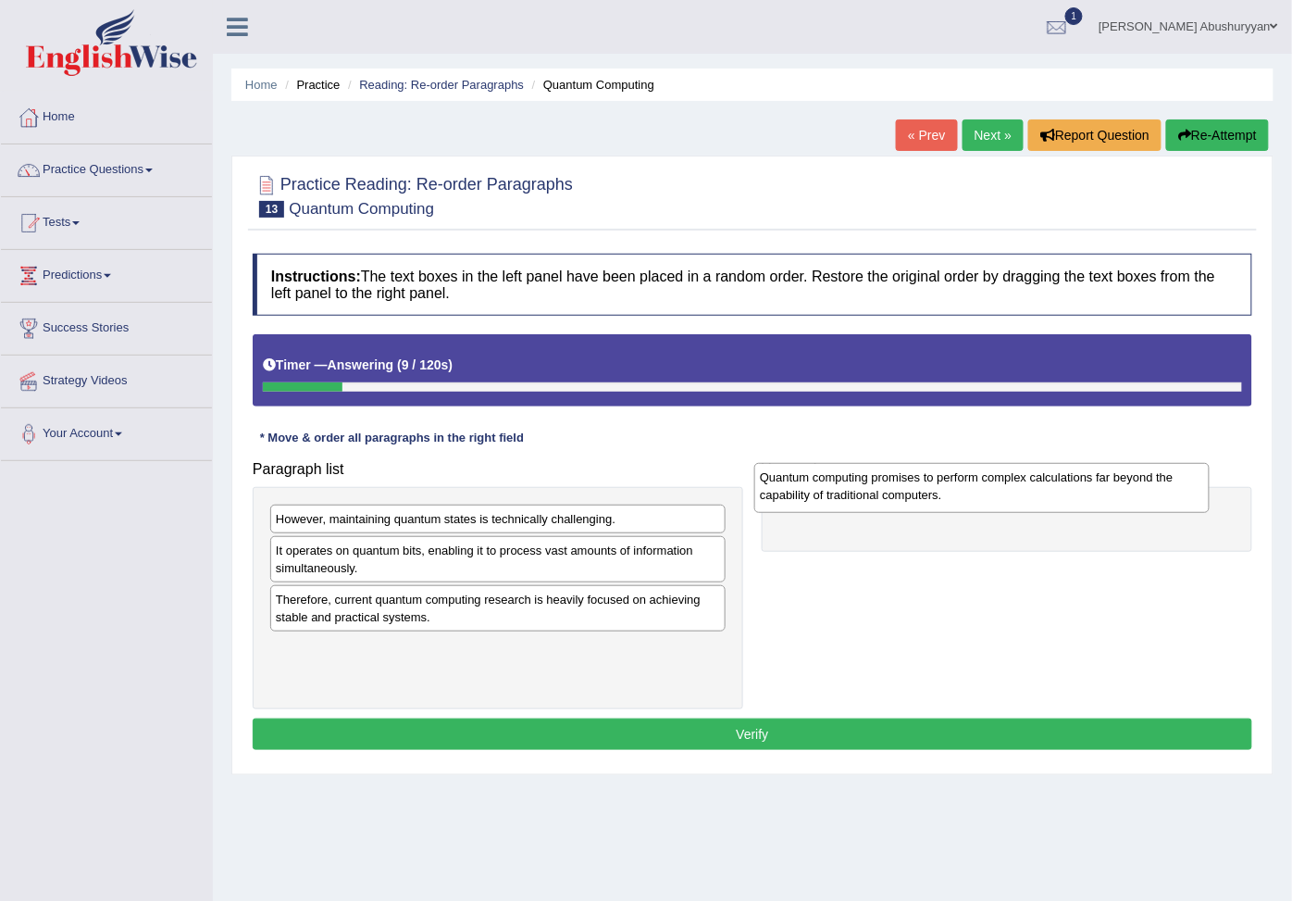
drag, startPoint x: 484, startPoint y: 679, endPoint x: 968, endPoint y: 500, distance: 516.1
click at [968, 500] on div "Quantum computing promises to perform complex calculations far beyond the capab…" at bounding box center [983, 487] width 456 height 49
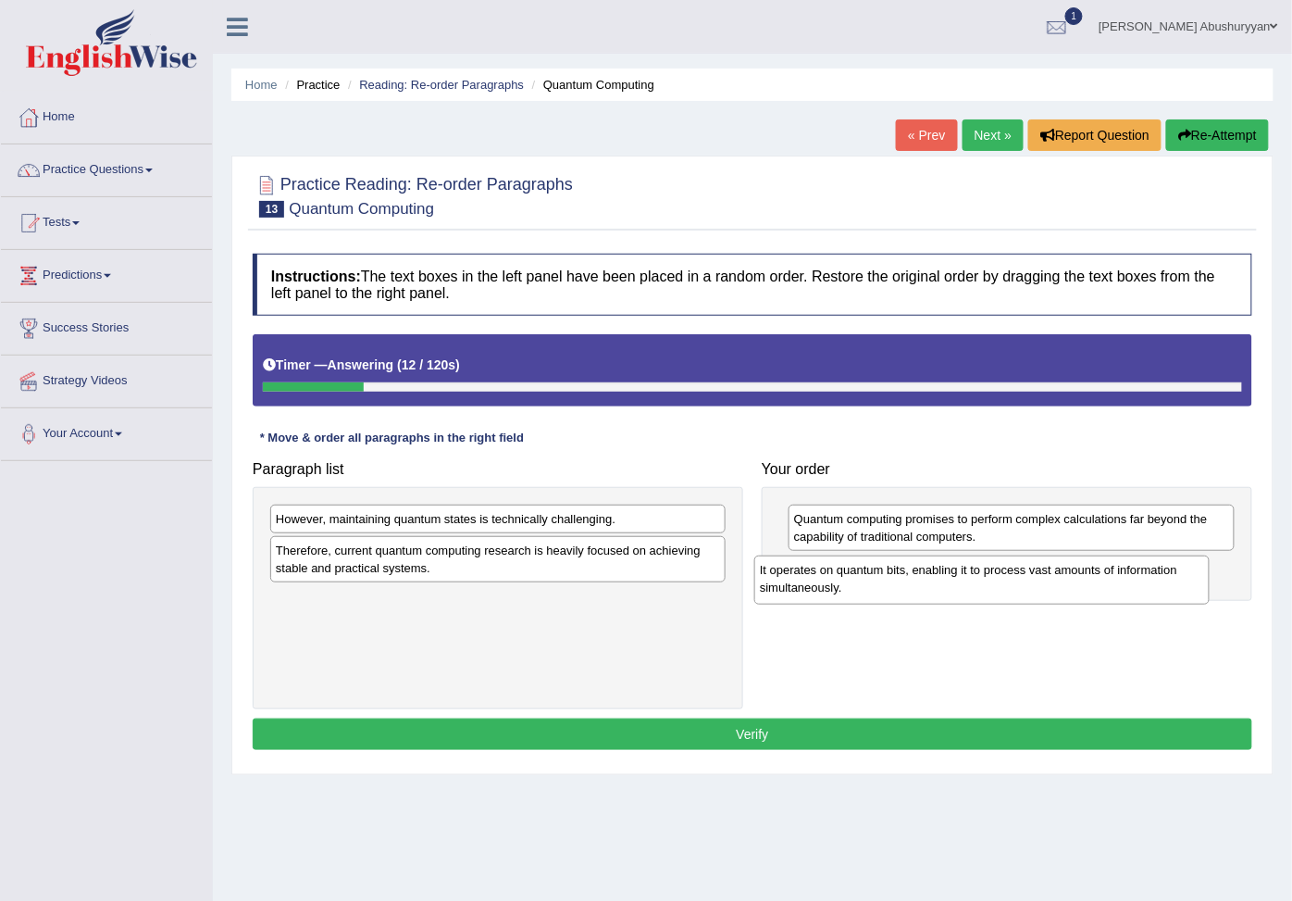
drag, startPoint x: 378, startPoint y: 562, endPoint x: 864, endPoint y: 579, distance: 486.4
click at [864, 579] on div "It operates on quantum bits, enabling it to process vast amounts of information…" at bounding box center [983, 580] width 456 height 49
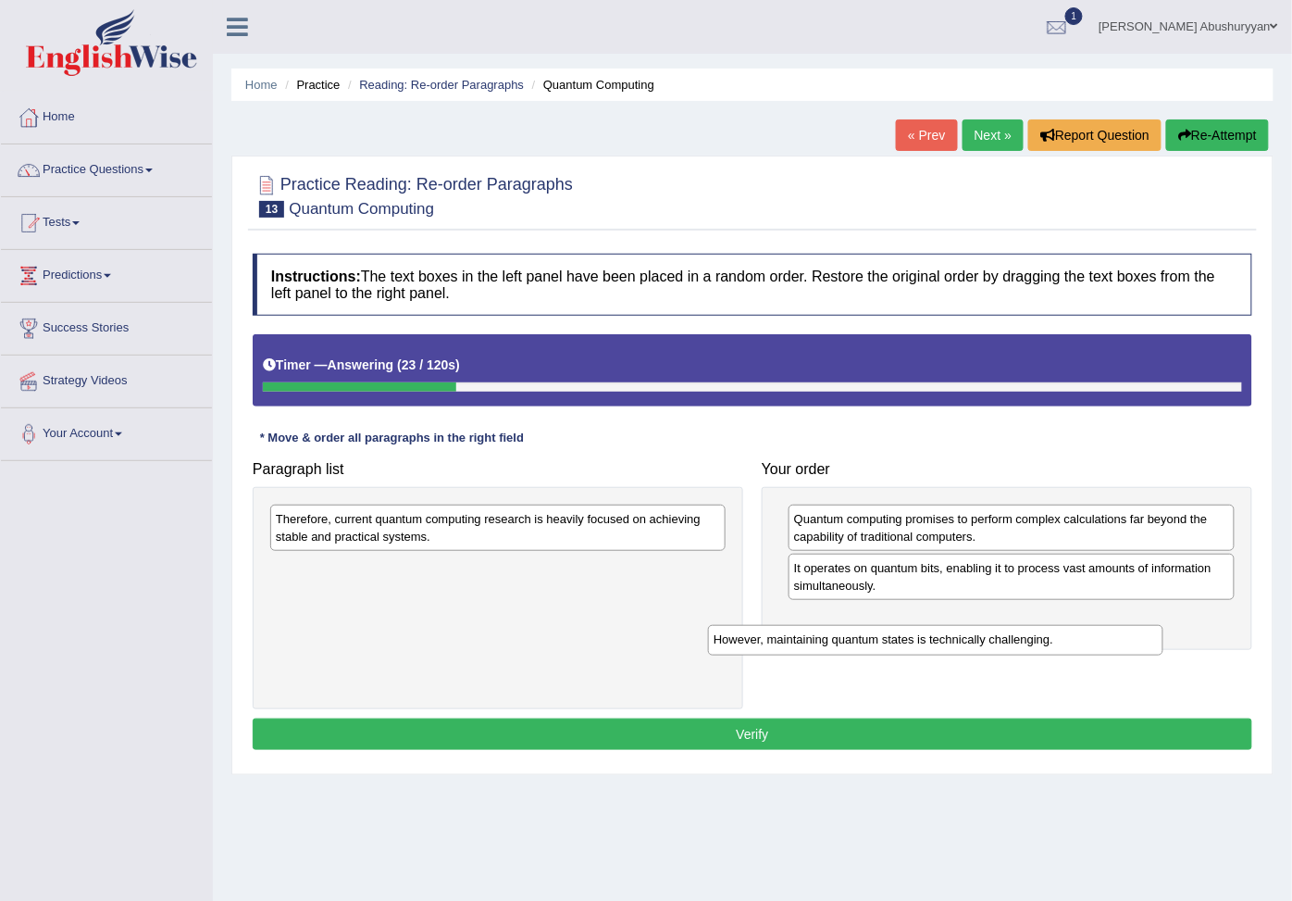
drag, startPoint x: 403, startPoint y: 530, endPoint x: 841, endPoint y: 650, distance: 454.2
click at [841, 650] on div "However, maintaining quantum states is technically challenging." at bounding box center [936, 640] width 456 height 31
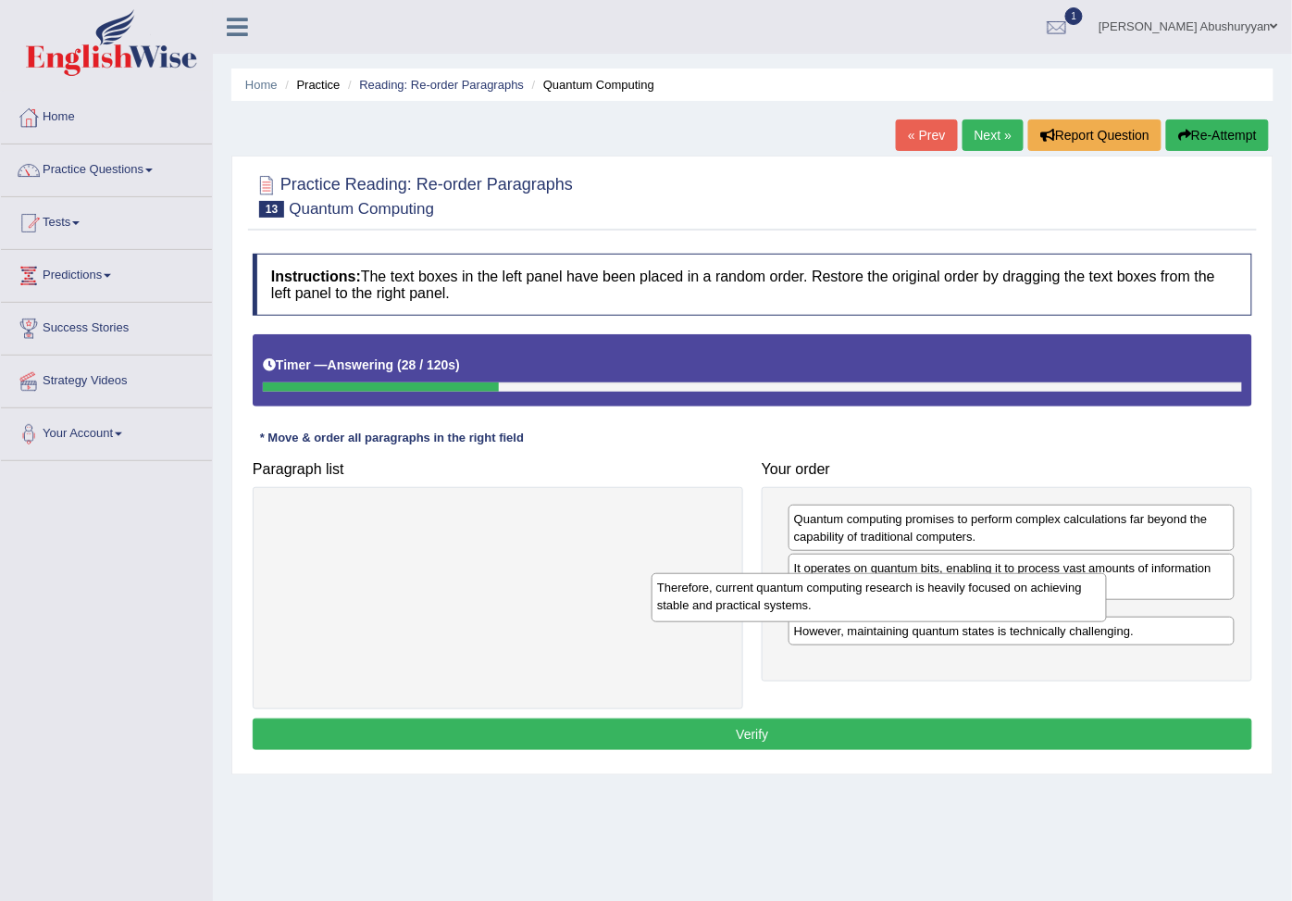
drag, startPoint x: 632, startPoint y: 529, endPoint x: 1020, endPoint y: 607, distance: 395.8
click at [1020, 607] on div "Therefore, current quantum computing research is heavily focused on achieving s…" at bounding box center [880, 597] width 456 height 49
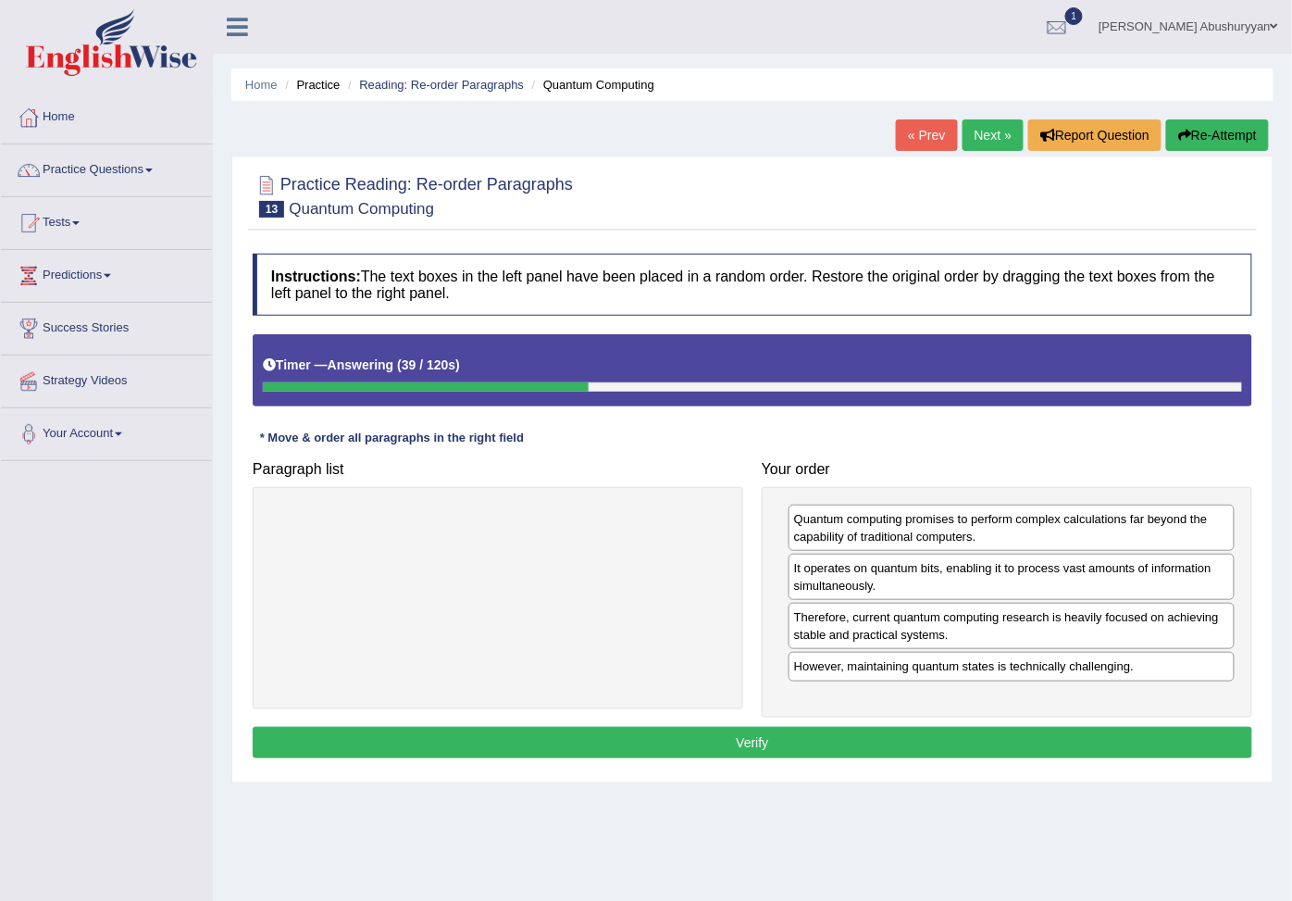
click at [810, 752] on button "Verify" at bounding box center [753, 742] width 1000 height 31
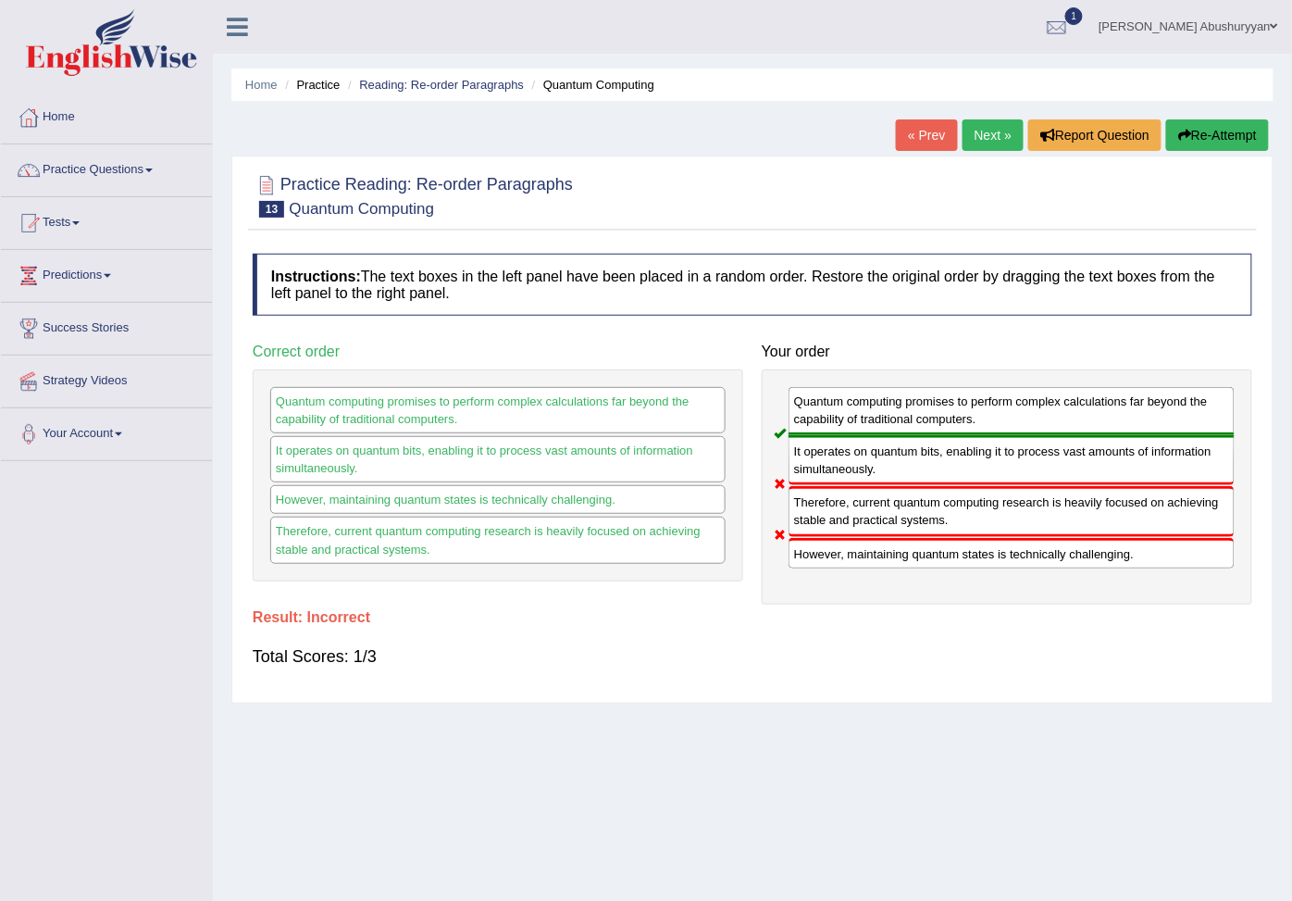
click at [1004, 149] on link "Next »" at bounding box center [993, 134] width 61 height 31
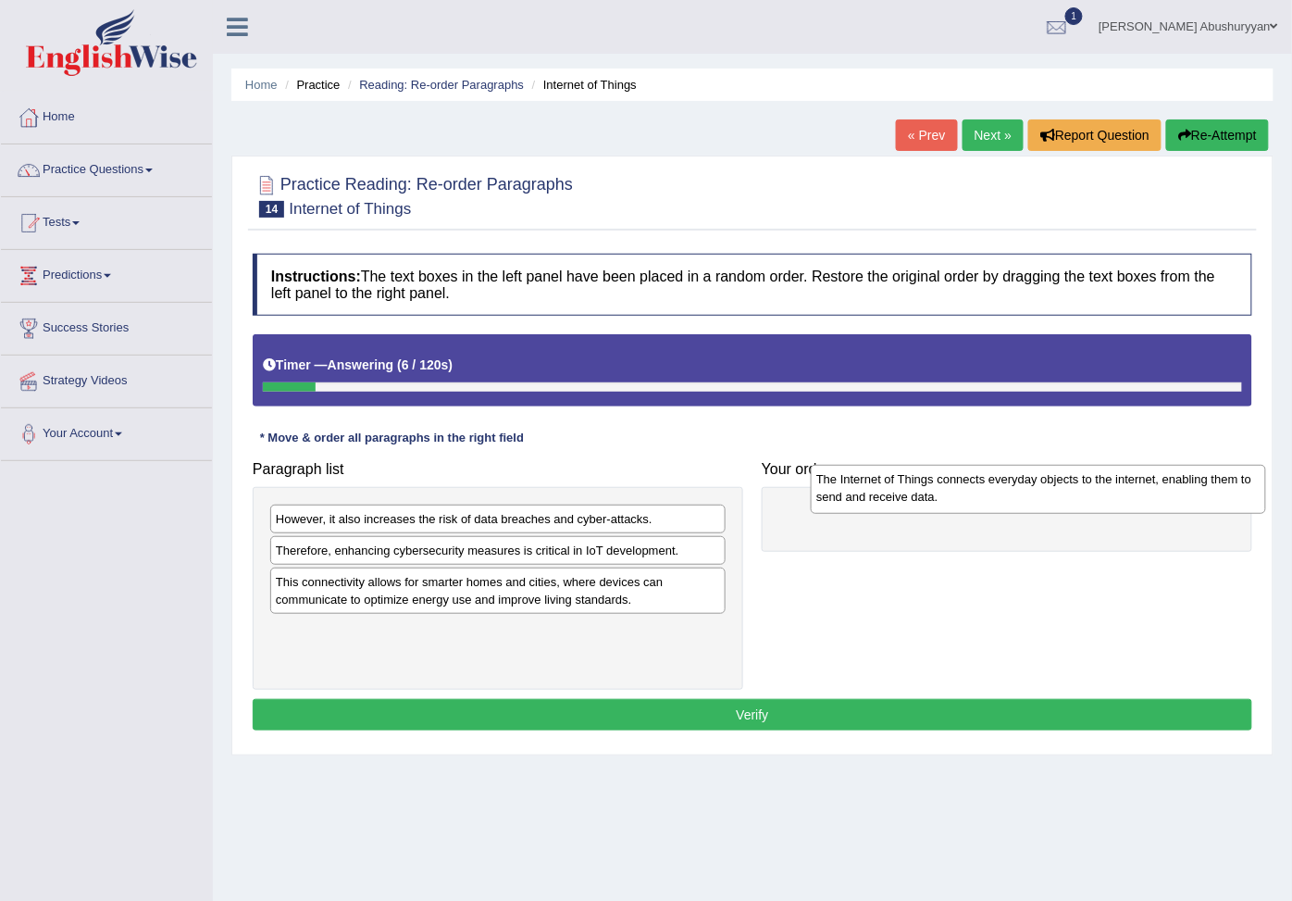
drag, startPoint x: 303, startPoint y: 541, endPoint x: 843, endPoint y: 501, distance: 542.2
click at [843, 501] on div "The Internet of Things connects everyday objects to the internet, enabling them…" at bounding box center [1039, 489] width 456 height 49
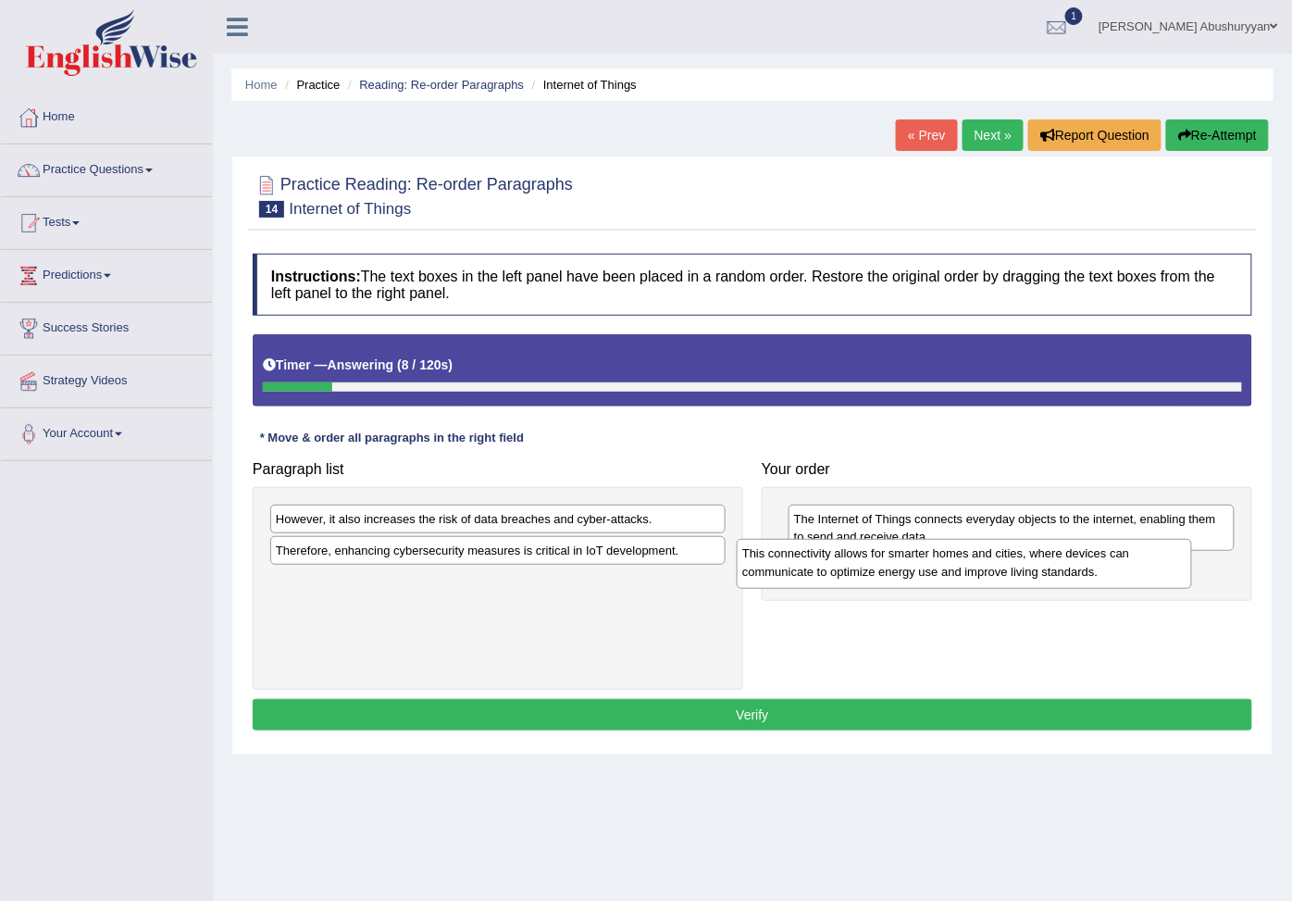
drag, startPoint x: 394, startPoint y: 604, endPoint x: 861, endPoint y: 572, distance: 467.7
click at [861, 572] on div "This connectivity allows for smarter homes and cities, where devices can commun…" at bounding box center [965, 563] width 456 height 49
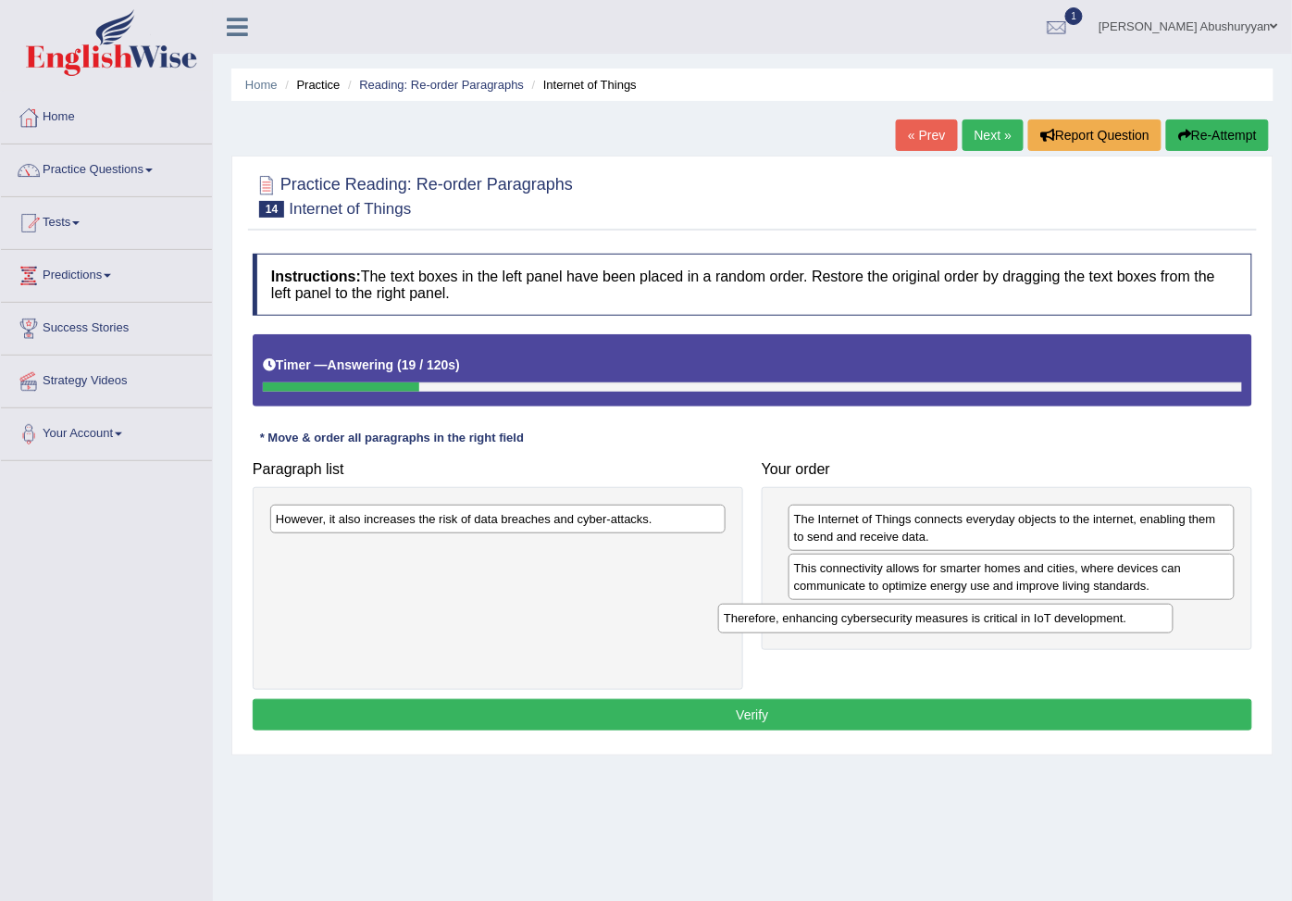
drag, startPoint x: 590, startPoint y: 557, endPoint x: 1038, endPoint y: 623, distance: 452.9
click at [1038, 623] on div "Therefore, enhancing cybersecurity measures is critical in IoT development." at bounding box center [946, 619] width 456 height 31
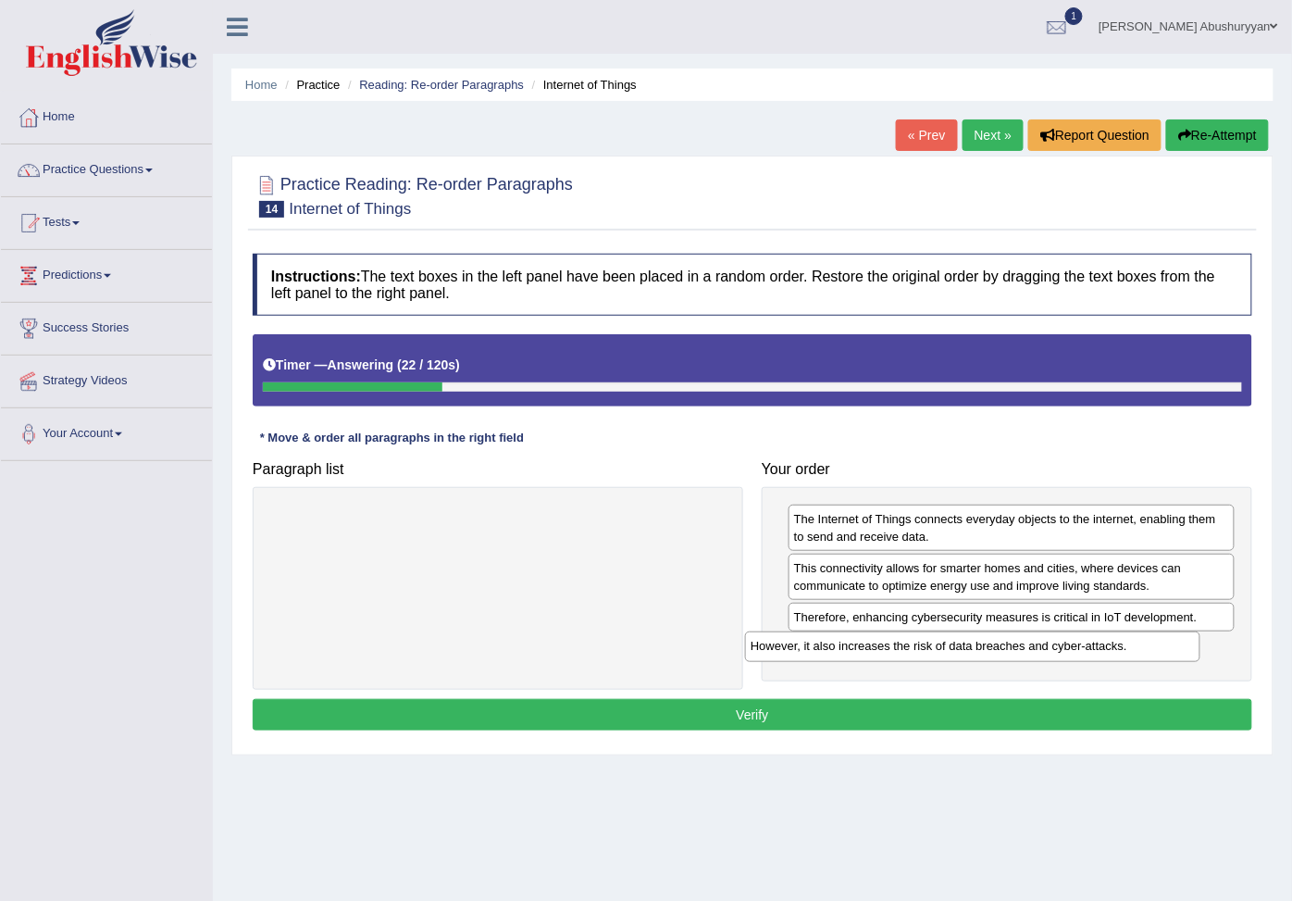
drag, startPoint x: 562, startPoint y: 522, endPoint x: 1043, endPoint y: 660, distance: 499.9
click at [1042, 657] on div "However, it also increases the risk of data breaches and cyber-attacks." at bounding box center [973, 646] width 456 height 31
drag, startPoint x: 858, startPoint y: 668, endPoint x: 852, endPoint y: 618, distance: 49.5
click at [852, 618] on div "However, it also increases the risk of data breaches and cyber-attacks." at bounding box center [1005, 617] width 446 height 31
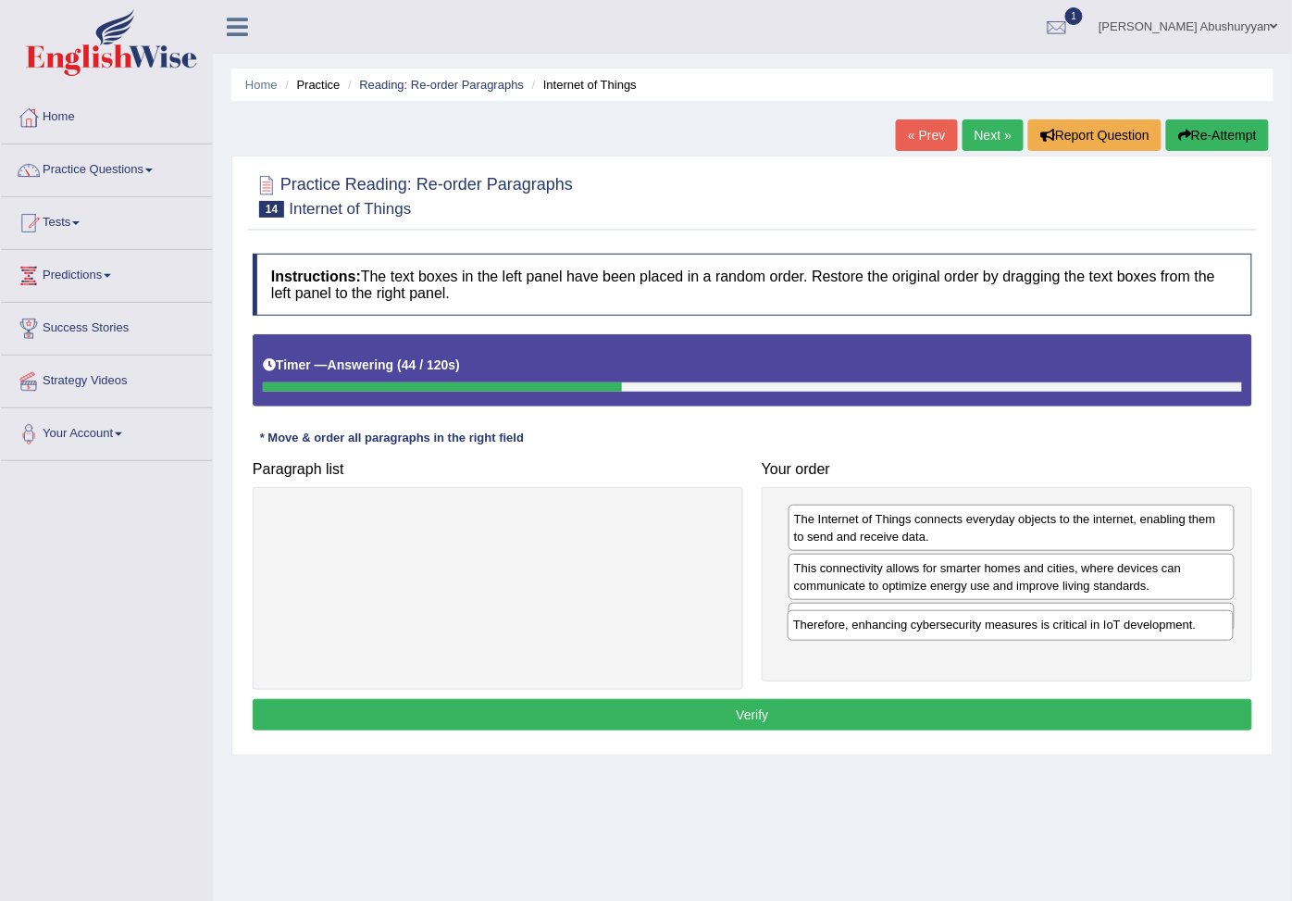
drag, startPoint x: 1003, startPoint y: 665, endPoint x: 1002, endPoint y: 626, distance: 38.9
click at [1002, 626] on div "Therefore, enhancing cybersecurity measures is critical in IoT development." at bounding box center [1011, 625] width 446 height 31
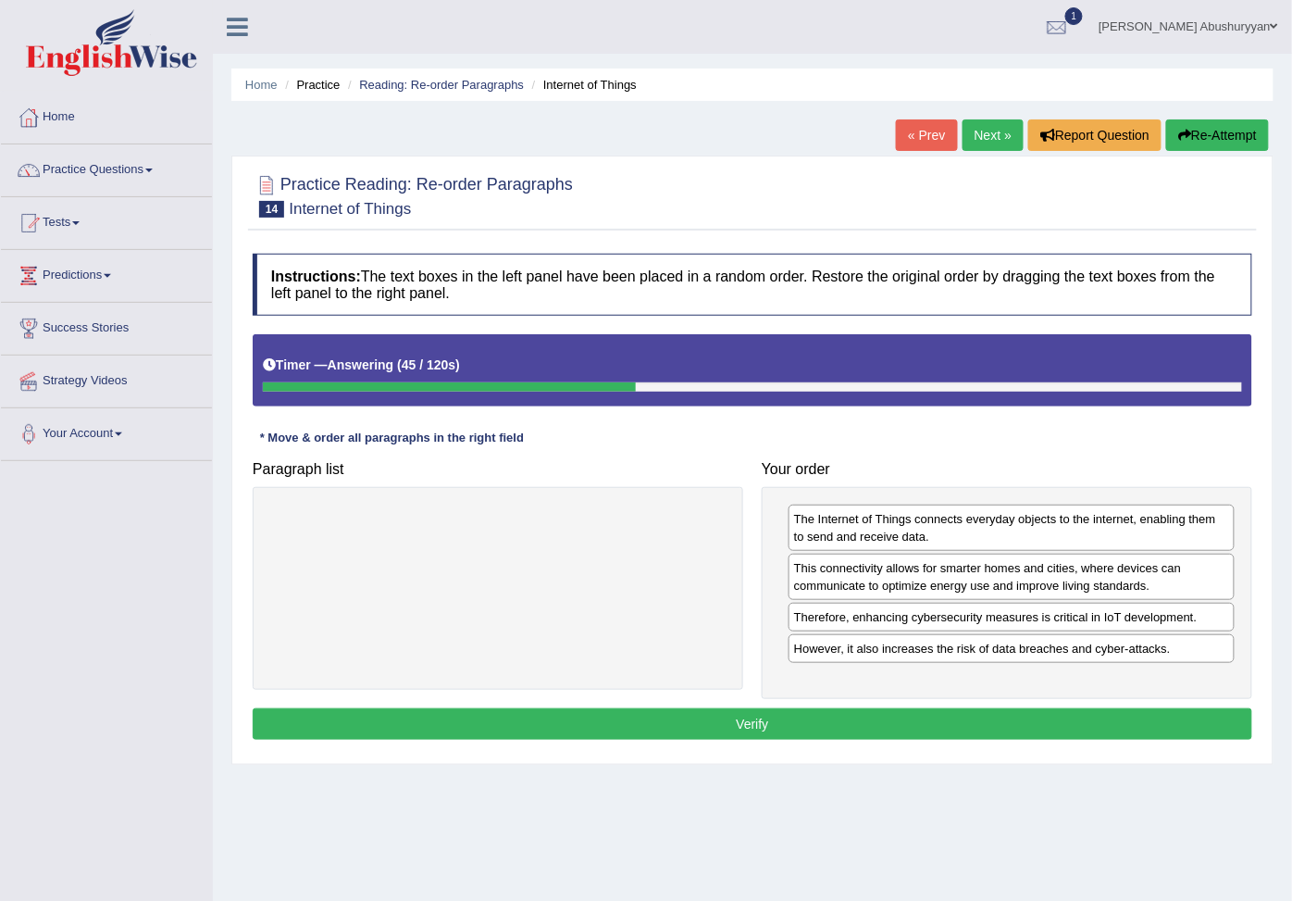
click at [911, 753] on div "Instructions: The text boxes in the left panel have been placed in a random ord…" at bounding box center [752, 499] width 1009 height 510
click at [818, 738] on button "Verify" at bounding box center [753, 723] width 1000 height 31
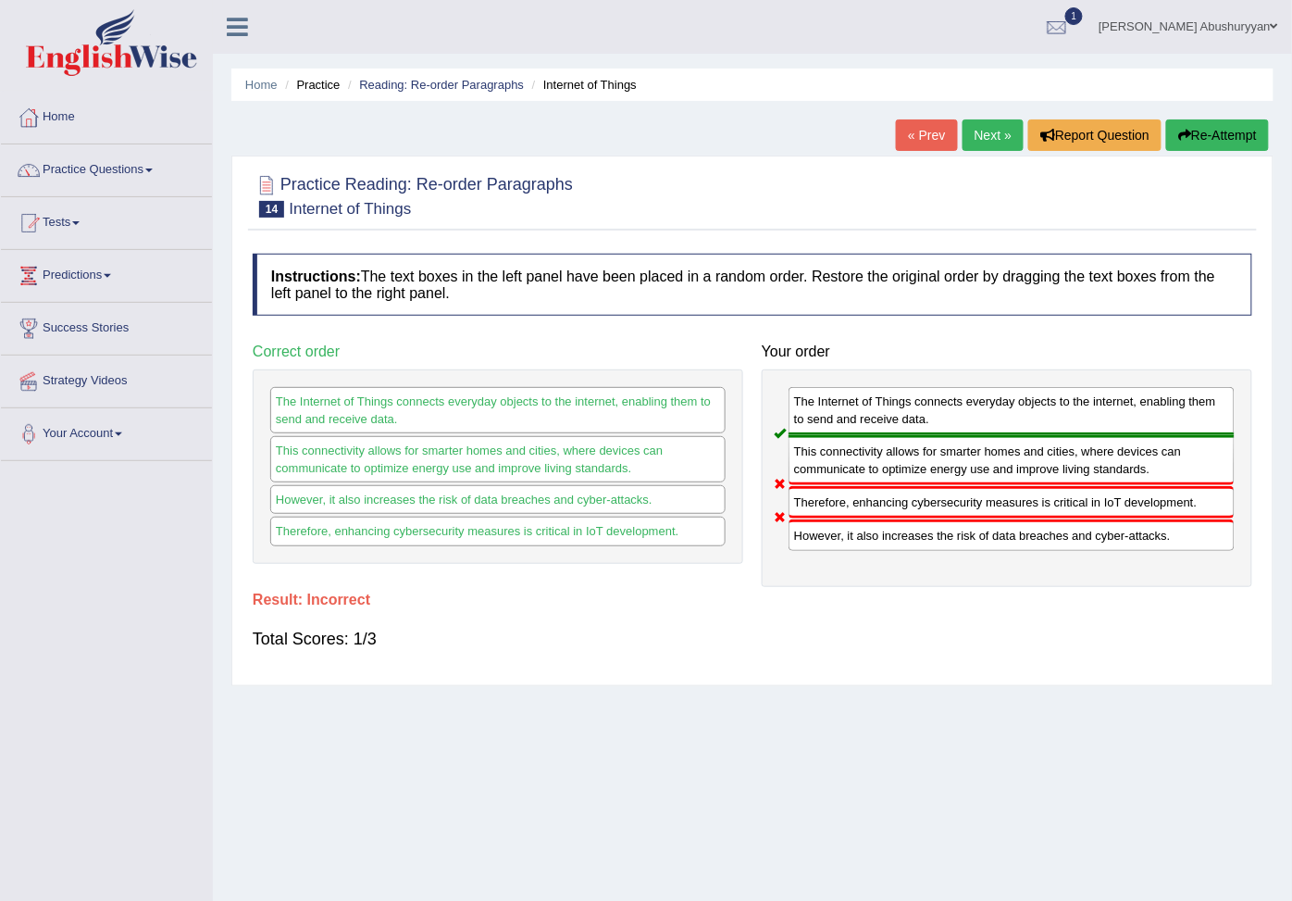
click at [988, 128] on link "Next »" at bounding box center [993, 134] width 61 height 31
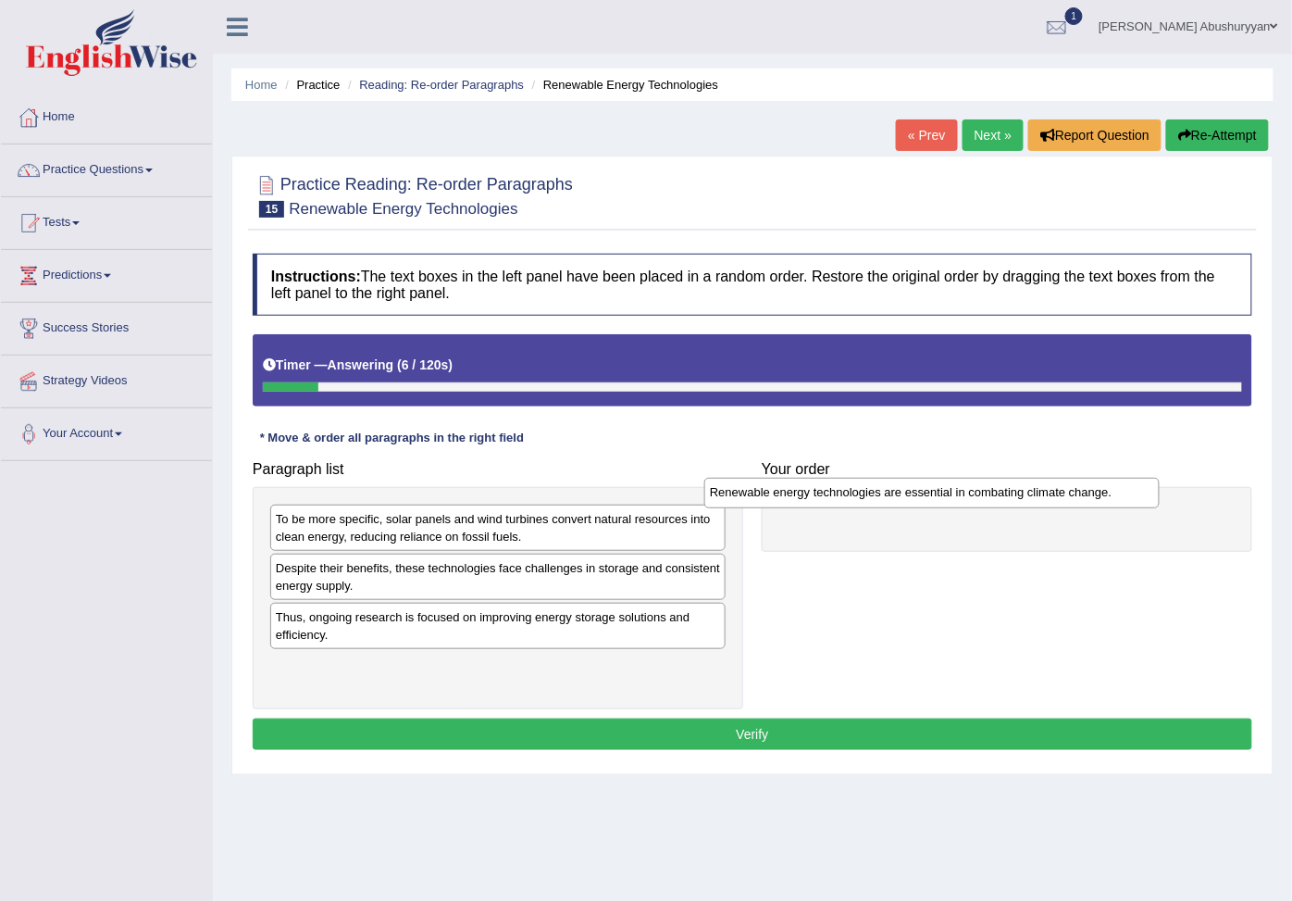
drag, startPoint x: 590, startPoint y: 521, endPoint x: 1024, endPoint y: 494, distance: 435.1
click at [1024, 494] on div "Renewable energy technologies are essential in combating climate change." at bounding box center [933, 493] width 456 height 31
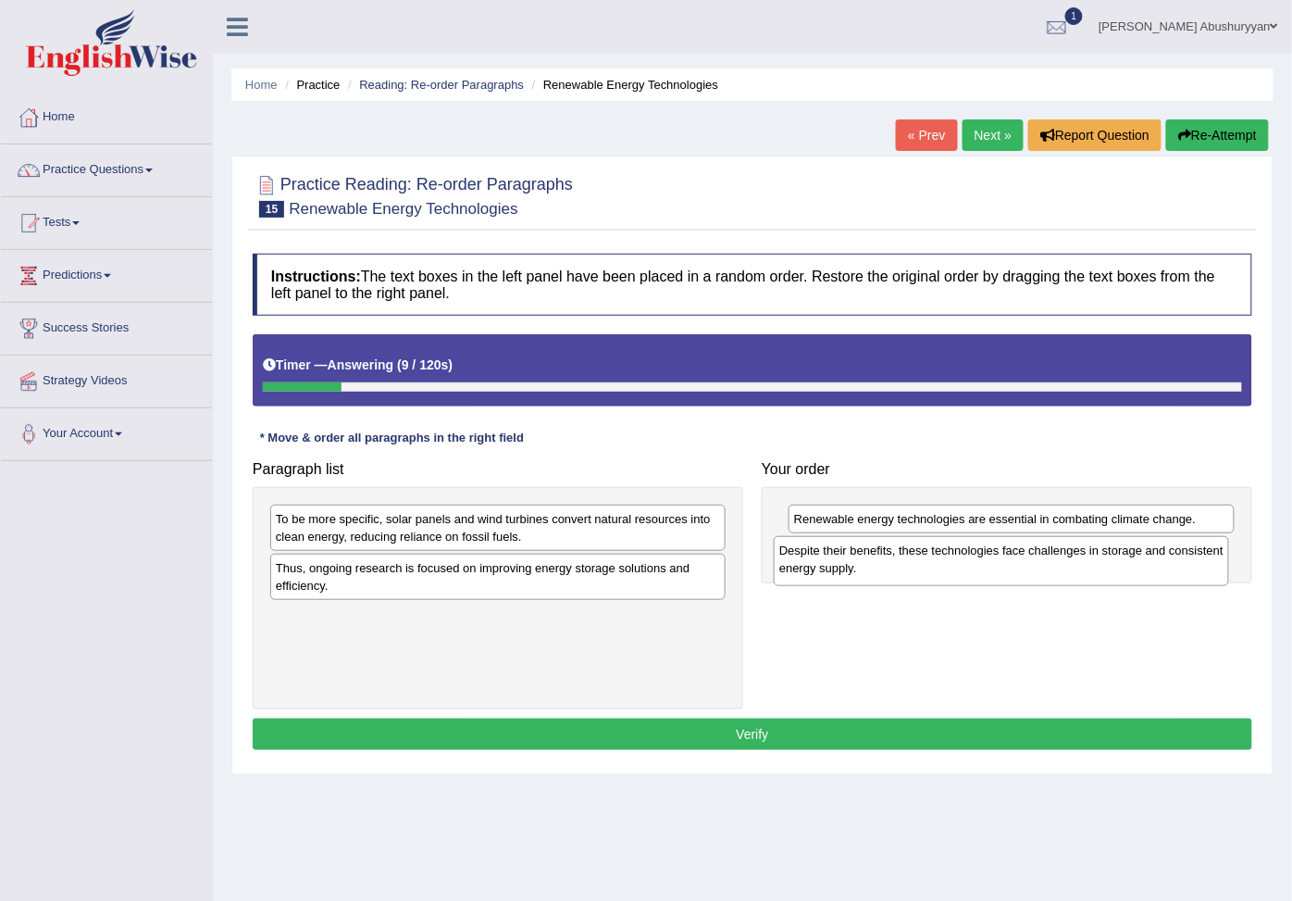
drag, startPoint x: 444, startPoint y: 591, endPoint x: 952, endPoint y: 570, distance: 507.8
click at [952, 570] on div "Despite their benefits, these technologies face challenges in storage and consi…" at bounding box center [1002, 560] width 456 height 49
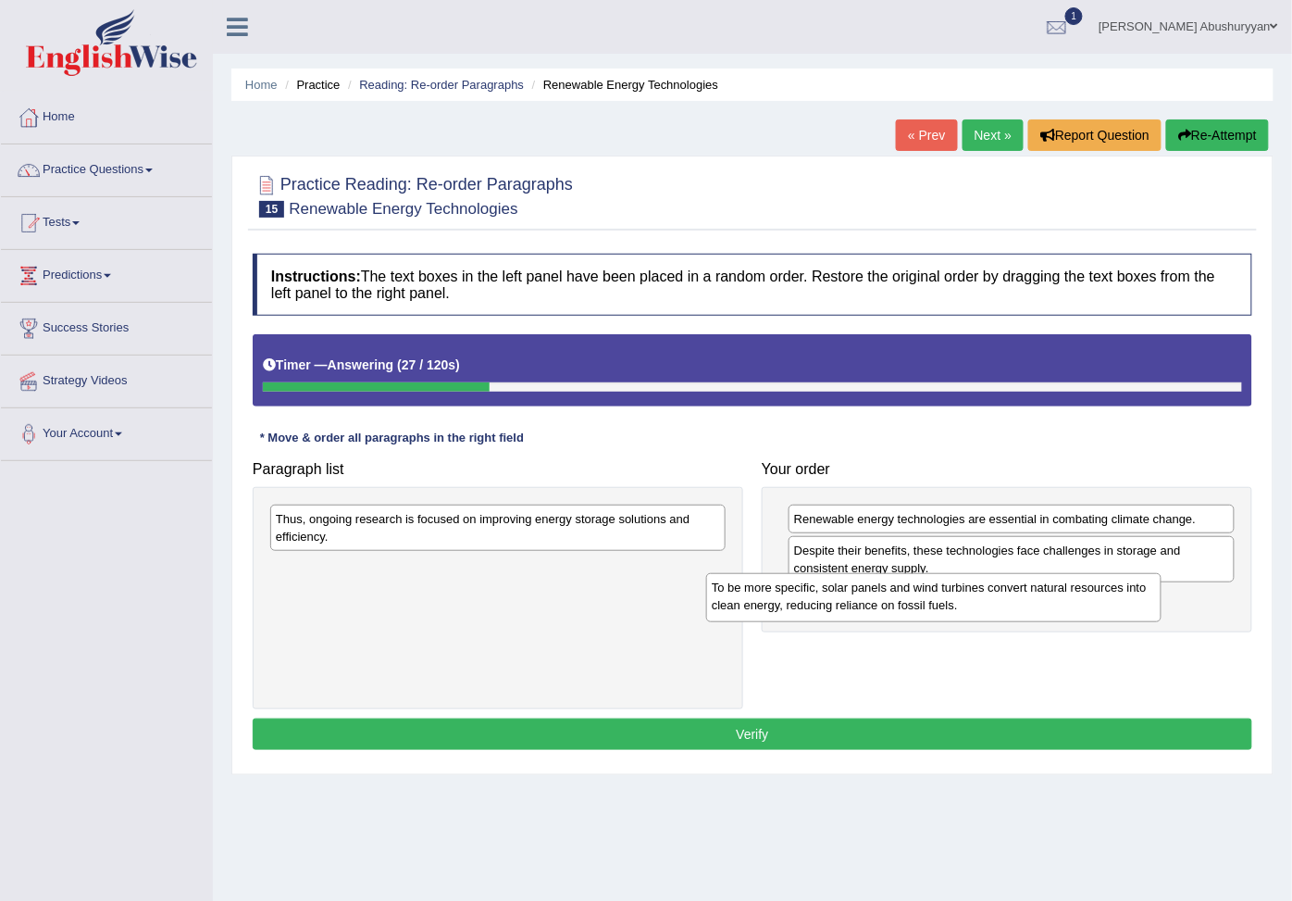
drag, startPoint x: 541, startPoint y: 544, endPoint x: 977, endPoint y: 613, distance: 441.4
click at [977, 613] on div "To be more specific, solar panels and wind turbines convert natural resources i…" at bounding box center [934, 597] width 456 height 49
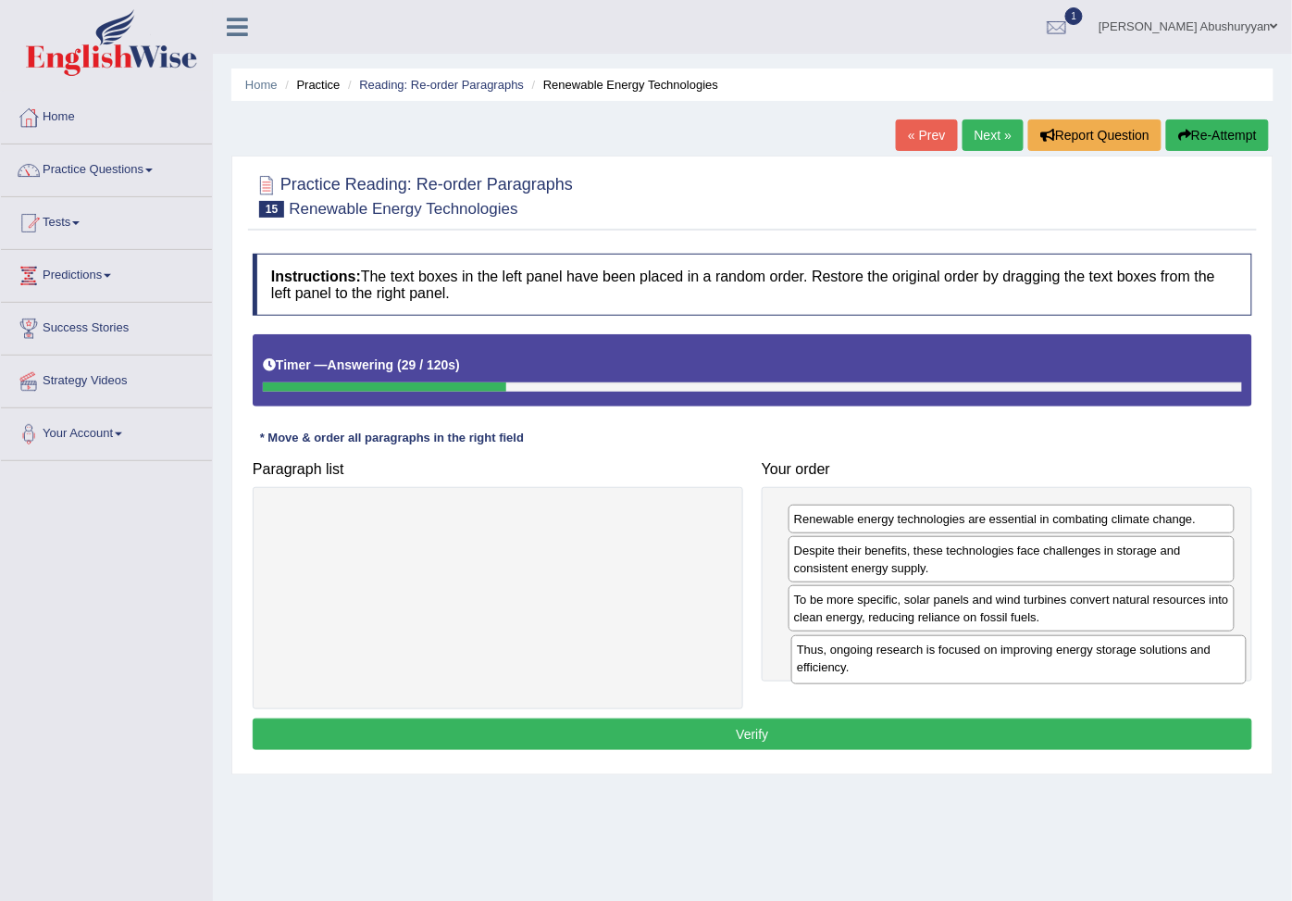
drag, startPoint x: 523, startPoint y: 533, endPoint x: 1032, endPoint y: 656, distance: 523.7
click at [1032, 656] on div "Thus, ongoing research is focused on improving energy storage solutions and eff…" at bounding box center [1020, 659] width 456 height 49
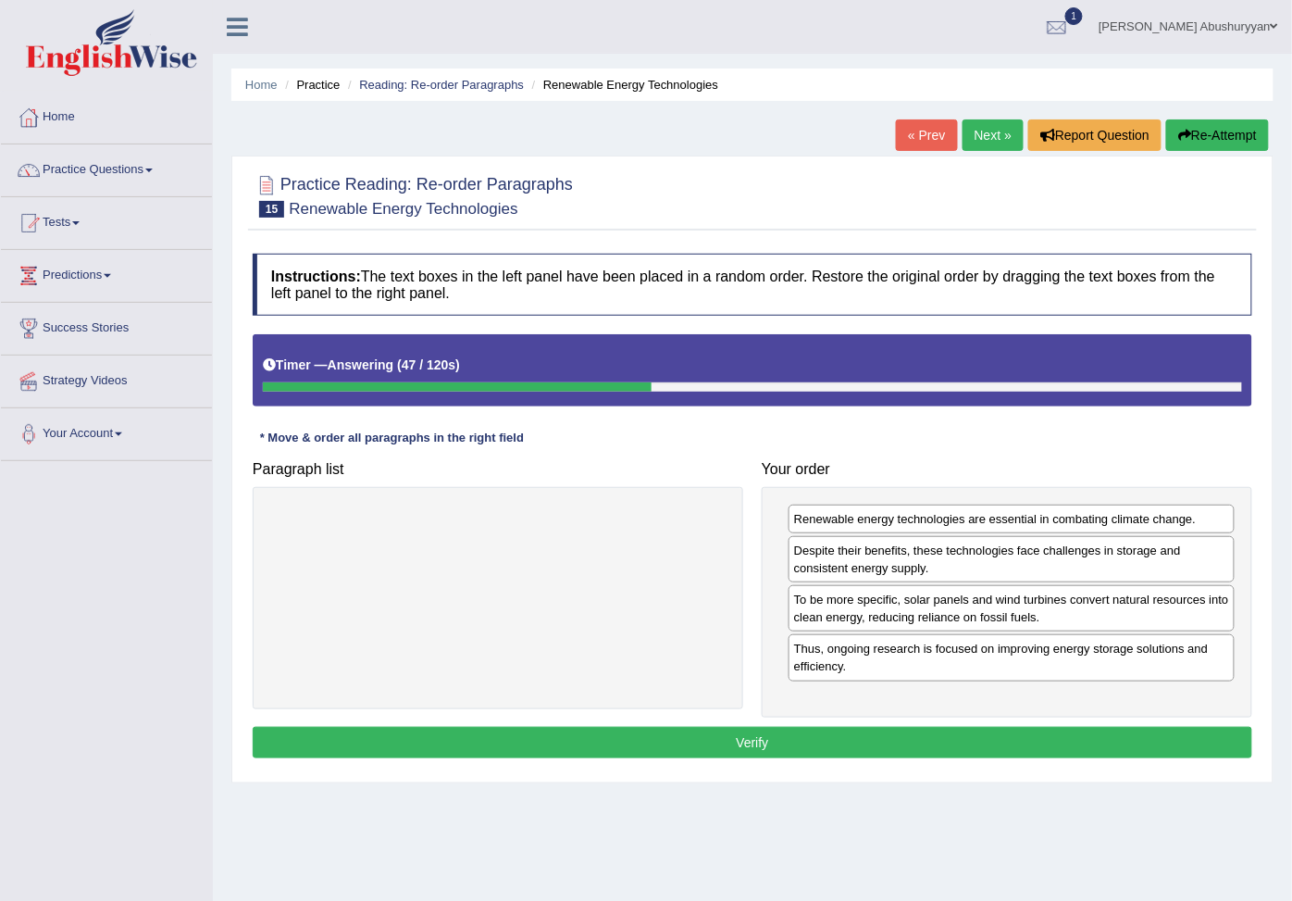
click at [802, 758] on button "Verify" at bounding box center [753, 742] width 1000 height 31
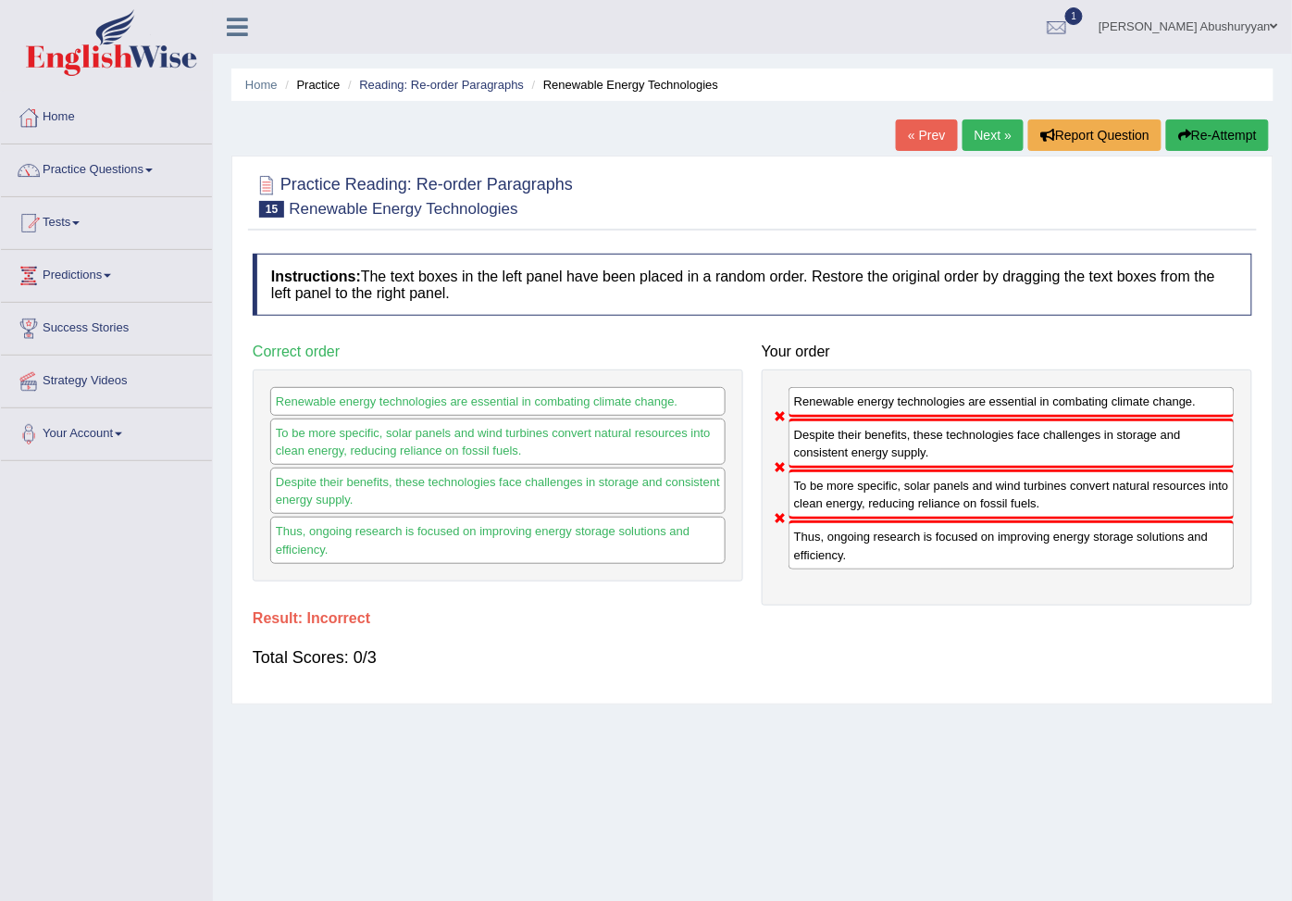
click at [991, 134] on link "Next »" at bounding box center [993, 134] width 61 height 31
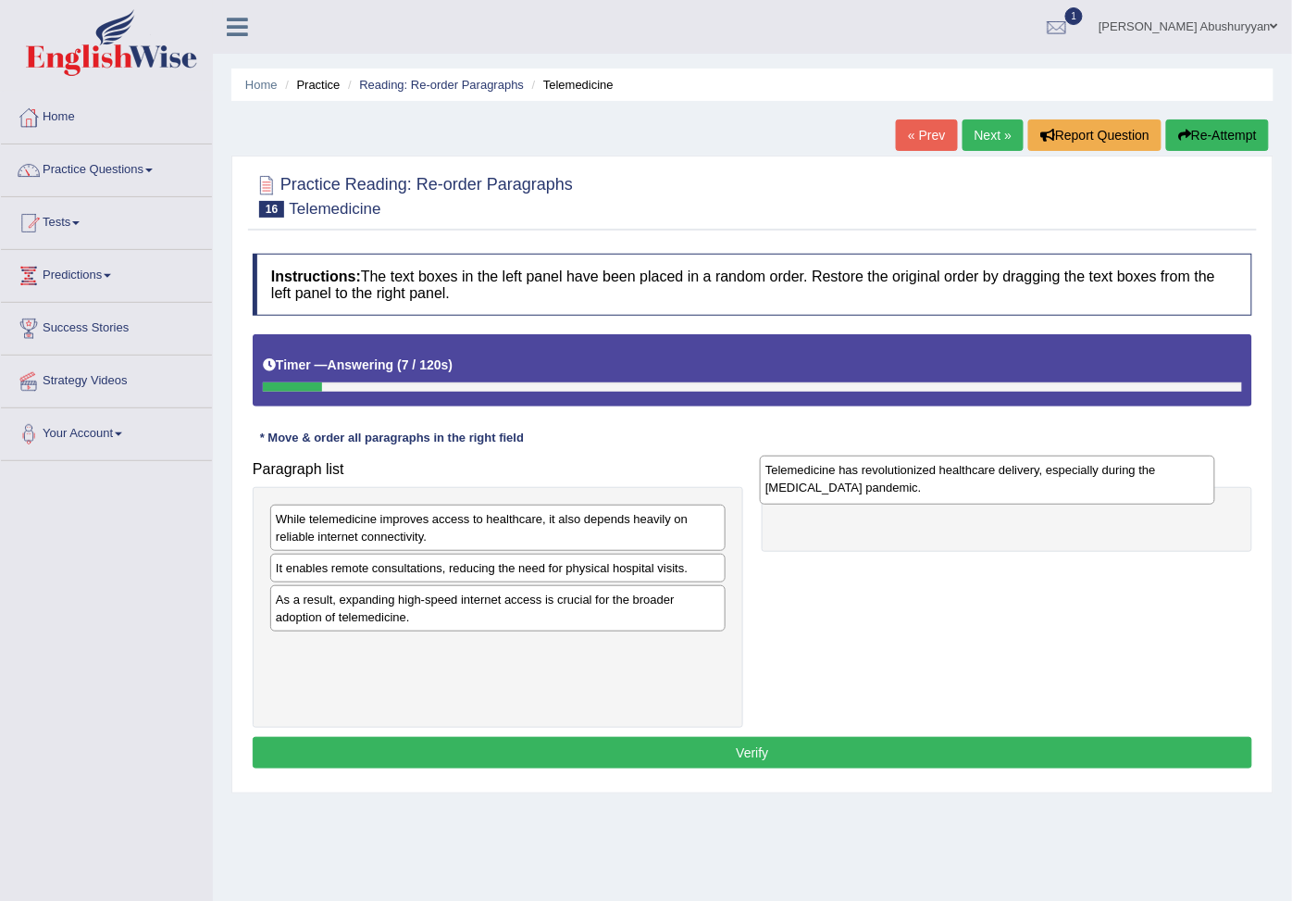
drag, startPoint x: 427, startPoint y: 540, endPoint x: 917, endPoint y: 491, distance: 492.2
click at [917, 491] on div "Telemedicine has revolutionized healthcare delivery, especially during the [MED…" at bounding box center [988, 480] width 456 height 49
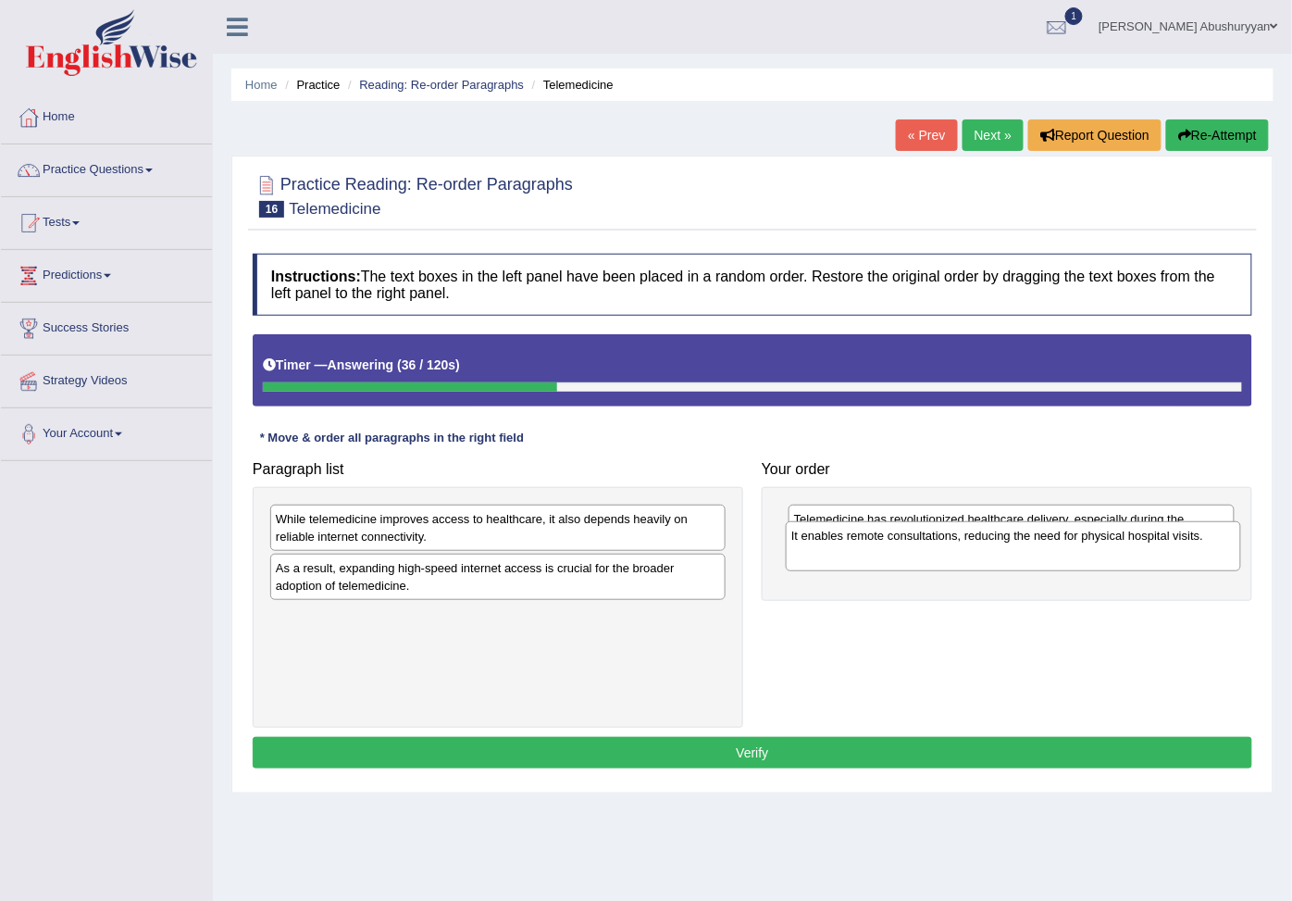
drag, startPoint x: 440, startPoint y: 588, endPoint x: 955, endPoint y: 553, distance: 516.9
click at [955, 553] on div "It enables remote consultations, reducing the need for physical hospital visits." at bounding box center [1014, 545] width 456 height 49
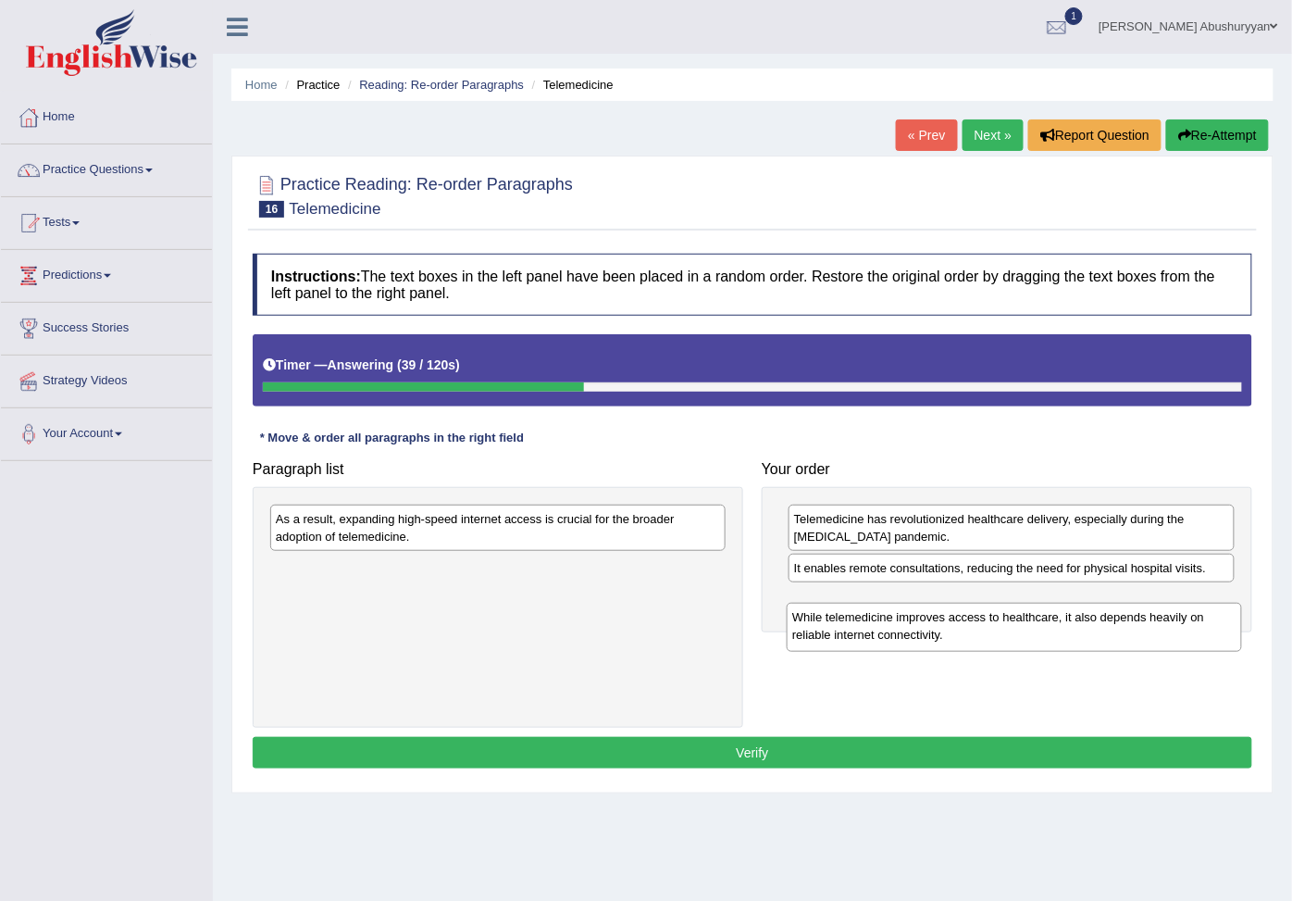
drag, startPoint x: 521, startPoint y: 542, endPoint x: 1038, endPoint y: 640, distance: 525.9
click at [1038, 640] on div "While telemedicine improves access to healthcare, it also depends heavily on re…" at bounding box center [1015, 627] width 456 height 49
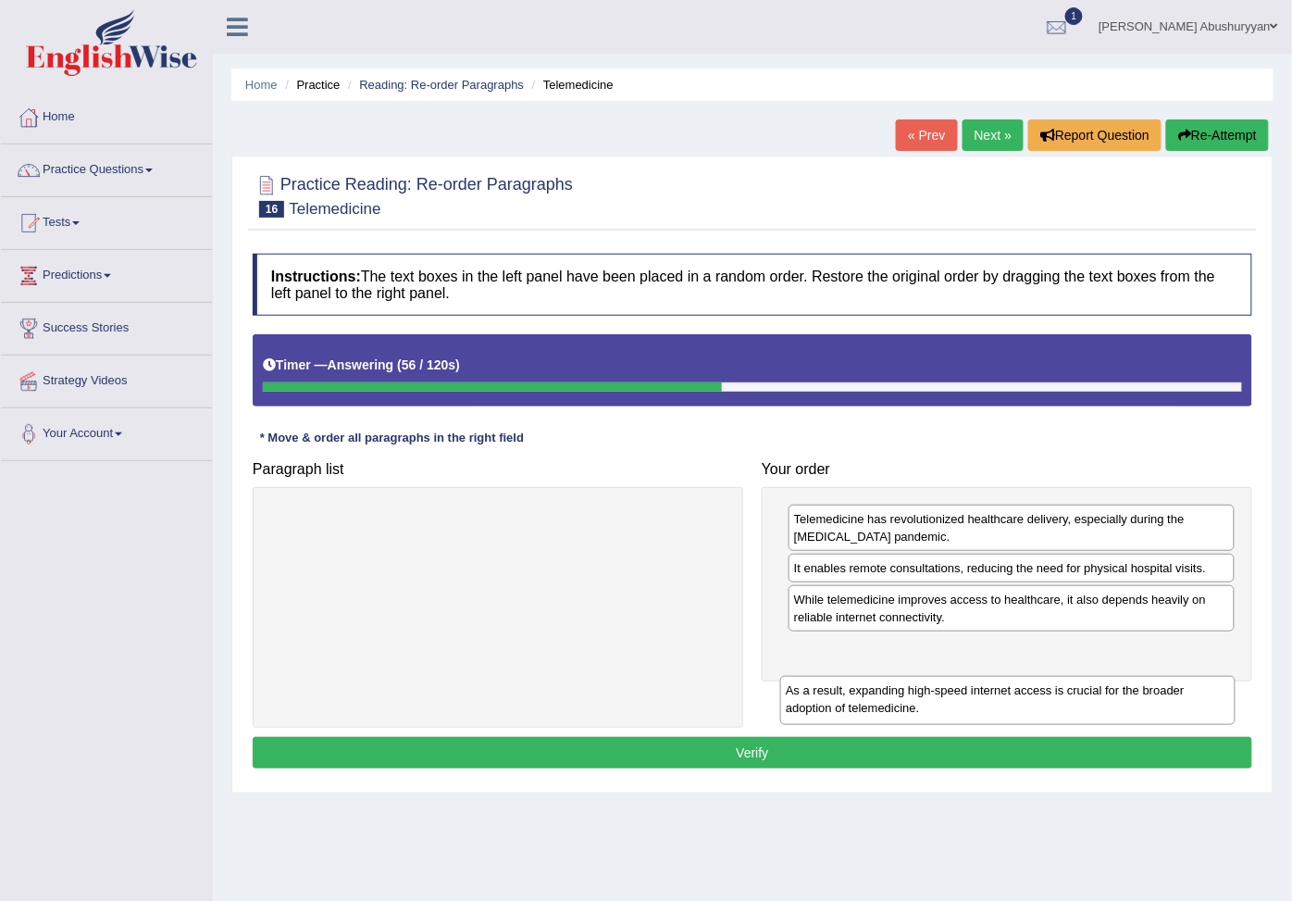
drag, startPoint x: 478, startPoint y: 526, endPoint x: 993, endPoint y: 697, distance: 542.5
click at [993, 697] on div "As a result, expanding high-speed internet access is crucial for the broader ad…" at bounding box center [1008, 700] width 456 height 49
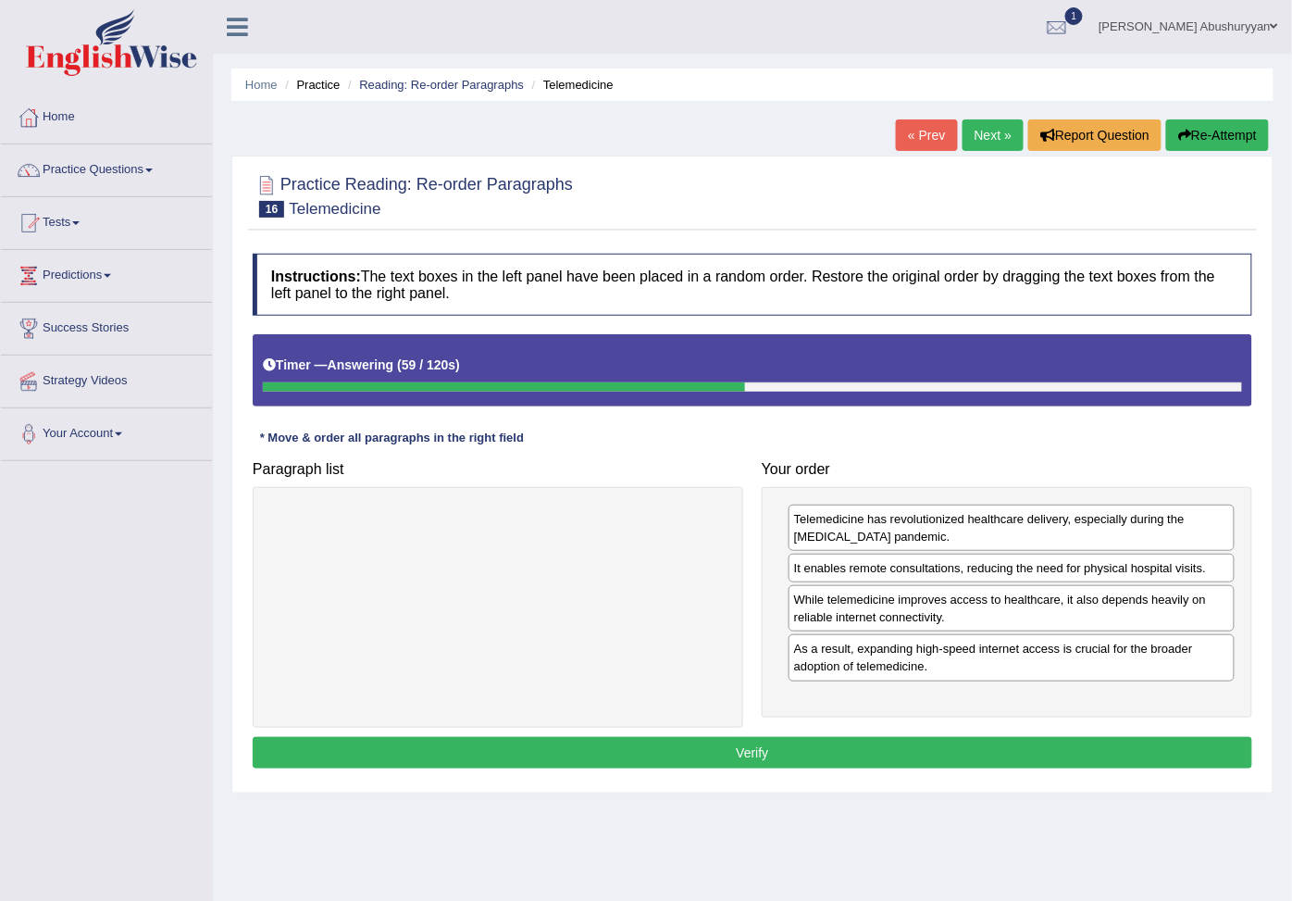
click at [752, 768] on button "Verify" at bounding box center [753, 752] width 1000 height 31
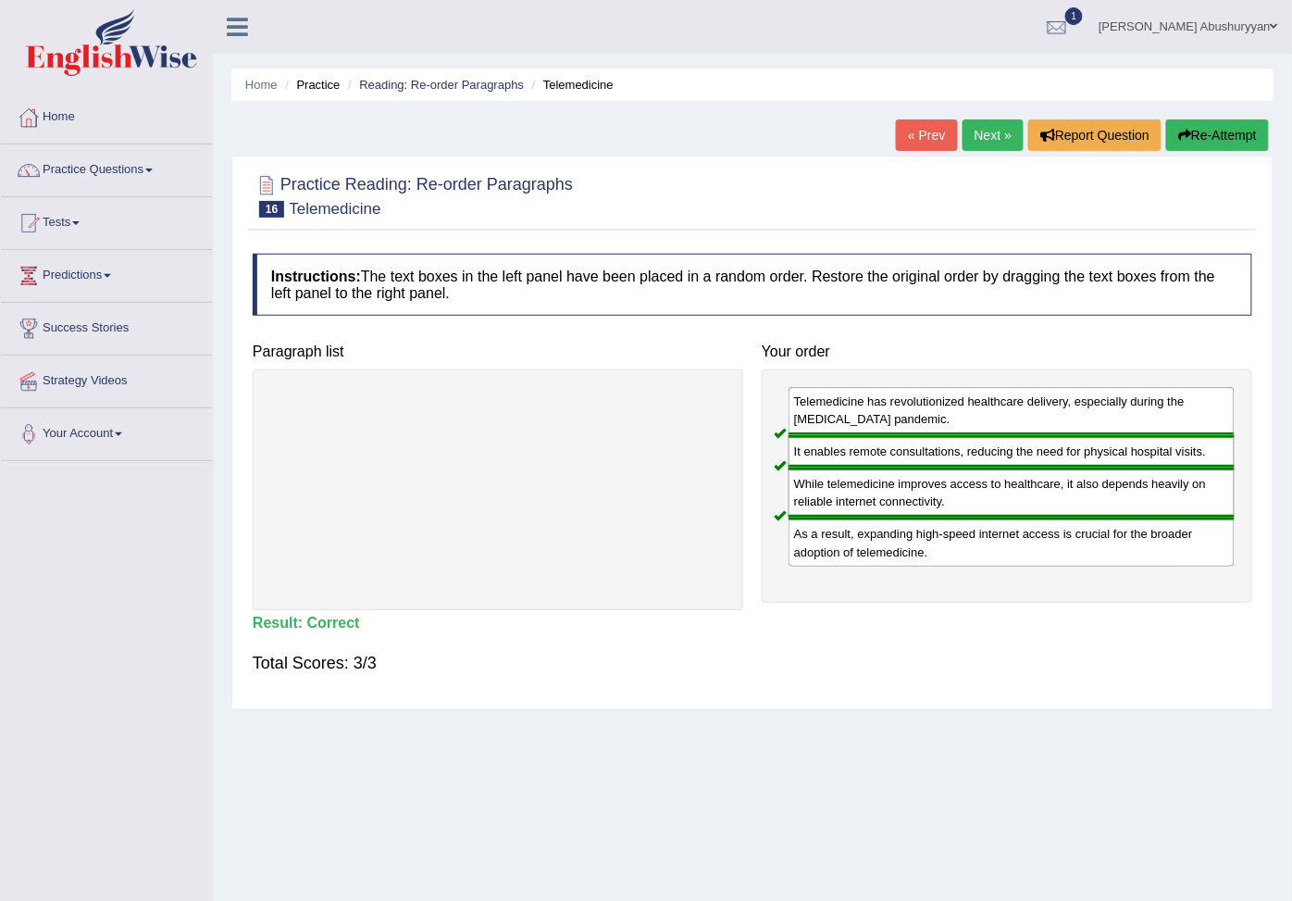
click at [992, 125] on link "Next »" at bounding box center [993, 134] width 61 height 31
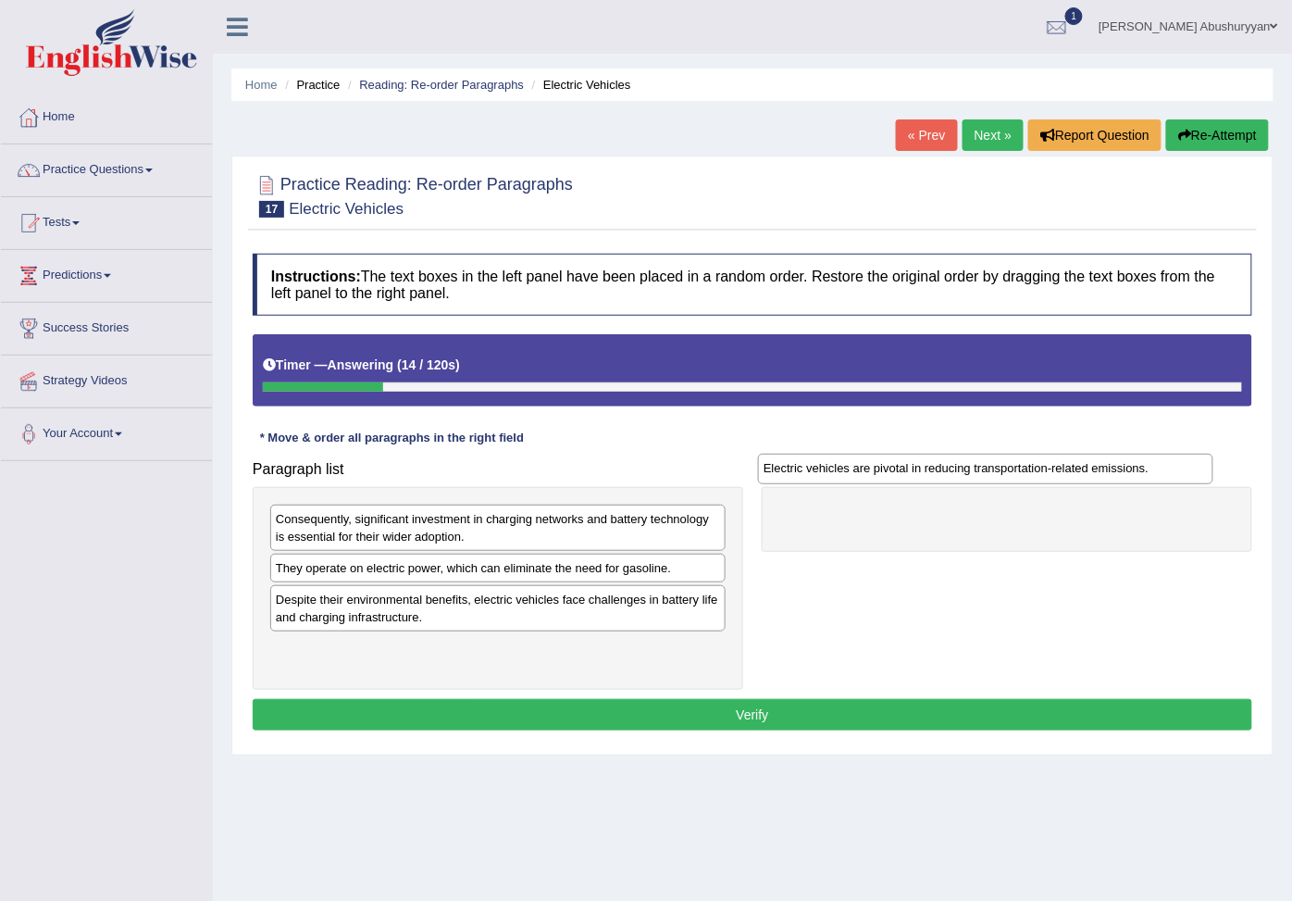
drag, startPoint x: 337, startPoint y: 581, endPoint x: 825, endPoint y: 478, distance: 498.6
click at [825, 478] on div "Electric vehicles are pivotal in reducing transportation-related emissions." at bounding box center [986, 469] width 456 height 31
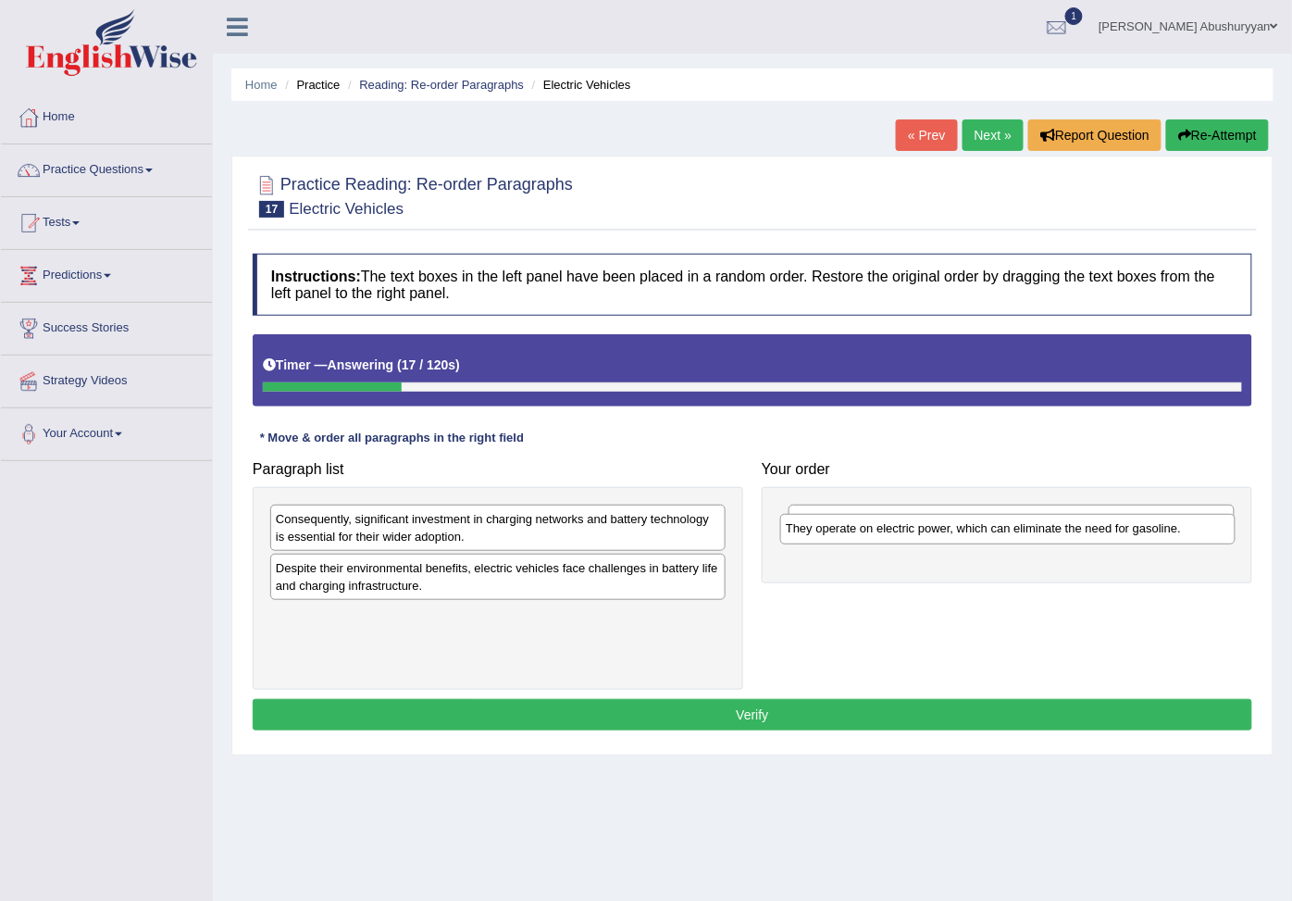
drag, startPoint x: 411, startPoint y: 586, endPoint x: 921, endPoint y: 543, distance: 511.9
click at [921, 543] on div "They operate on electric power, which can eliminate the need for gasoline." at bounding box center [1008, 529] width 456 height 31
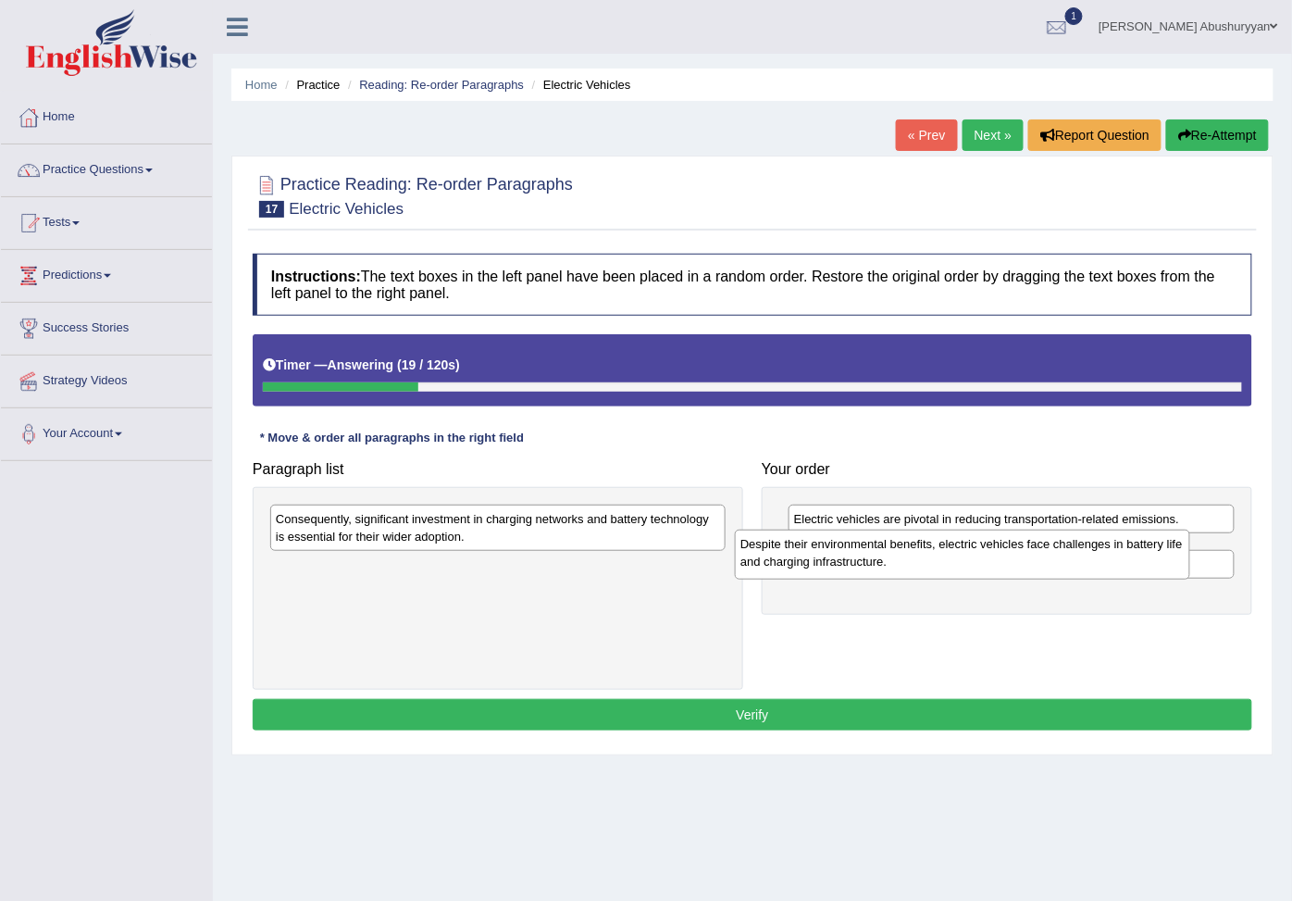
drag, startPoint x: 428, startPoint y: 585, endPoint x: 904, endPoint y: 574, distance: 476.0
click at [904, 572] on div "Despite their environmental benefits, electric vehicles face challenges in batt…" at bounding box center [963, 554] width 456 height 49
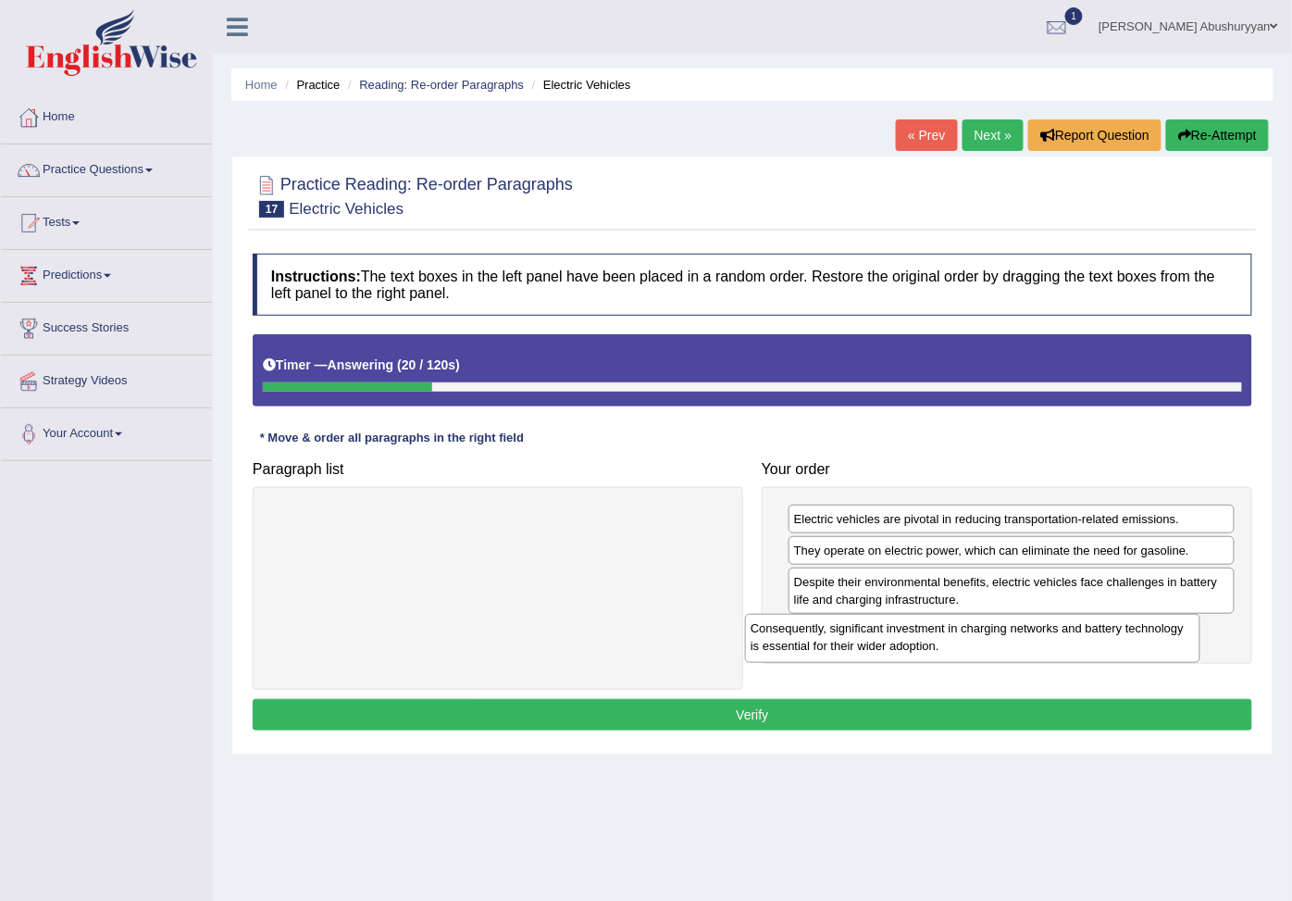
drag, startPoint x: 491, startPoint y: 539, endPoint x: 966, endPoint y: 648, distance: 487.4
click at [966, 648] on div "Consequently, significant investment in charging networks and battery technolog…" at bounding box center [973, 638] width 456 height 49
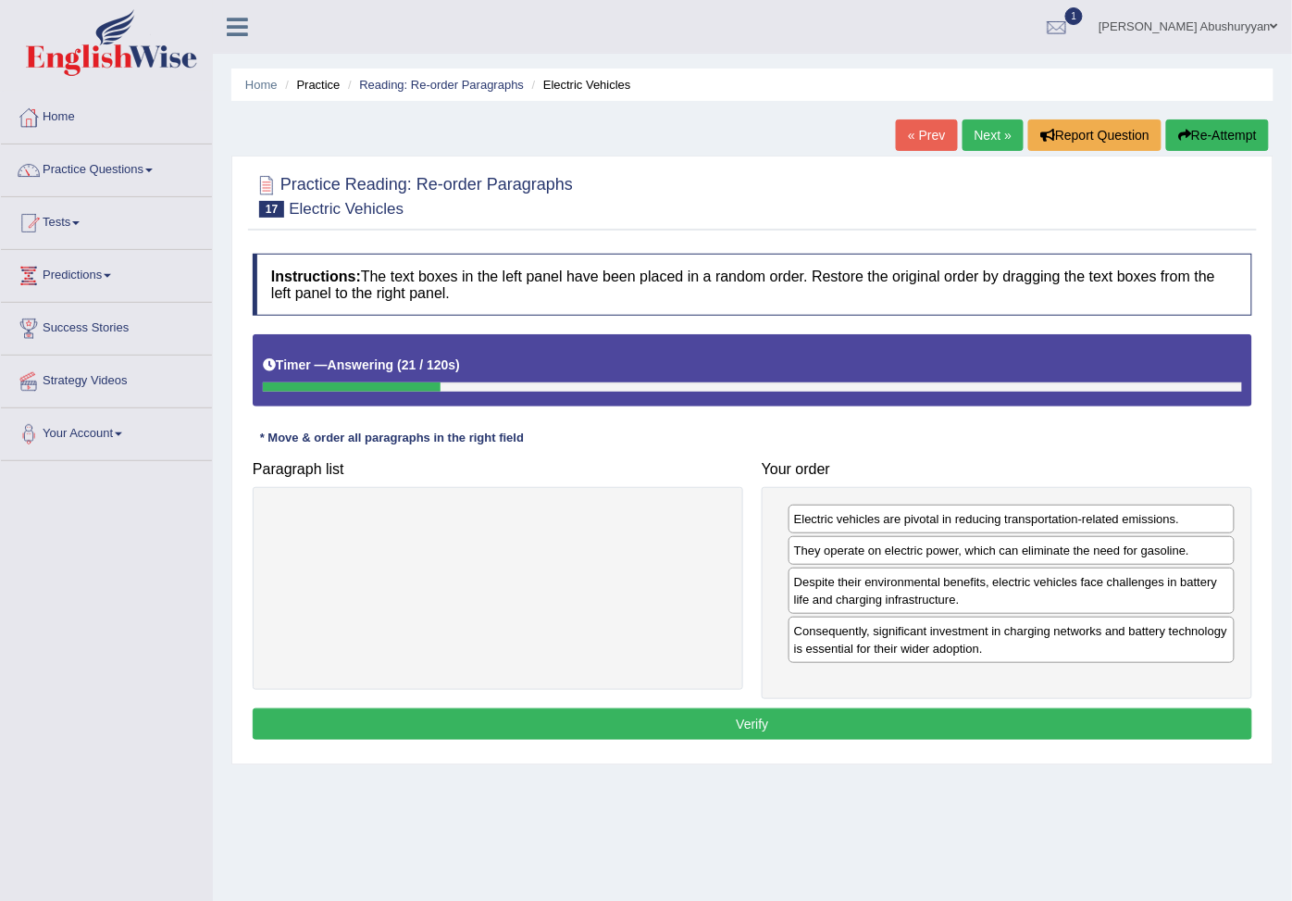
click at [766, 737] on button "Verify" at bounding box center [753, 723] width 1000 height 31
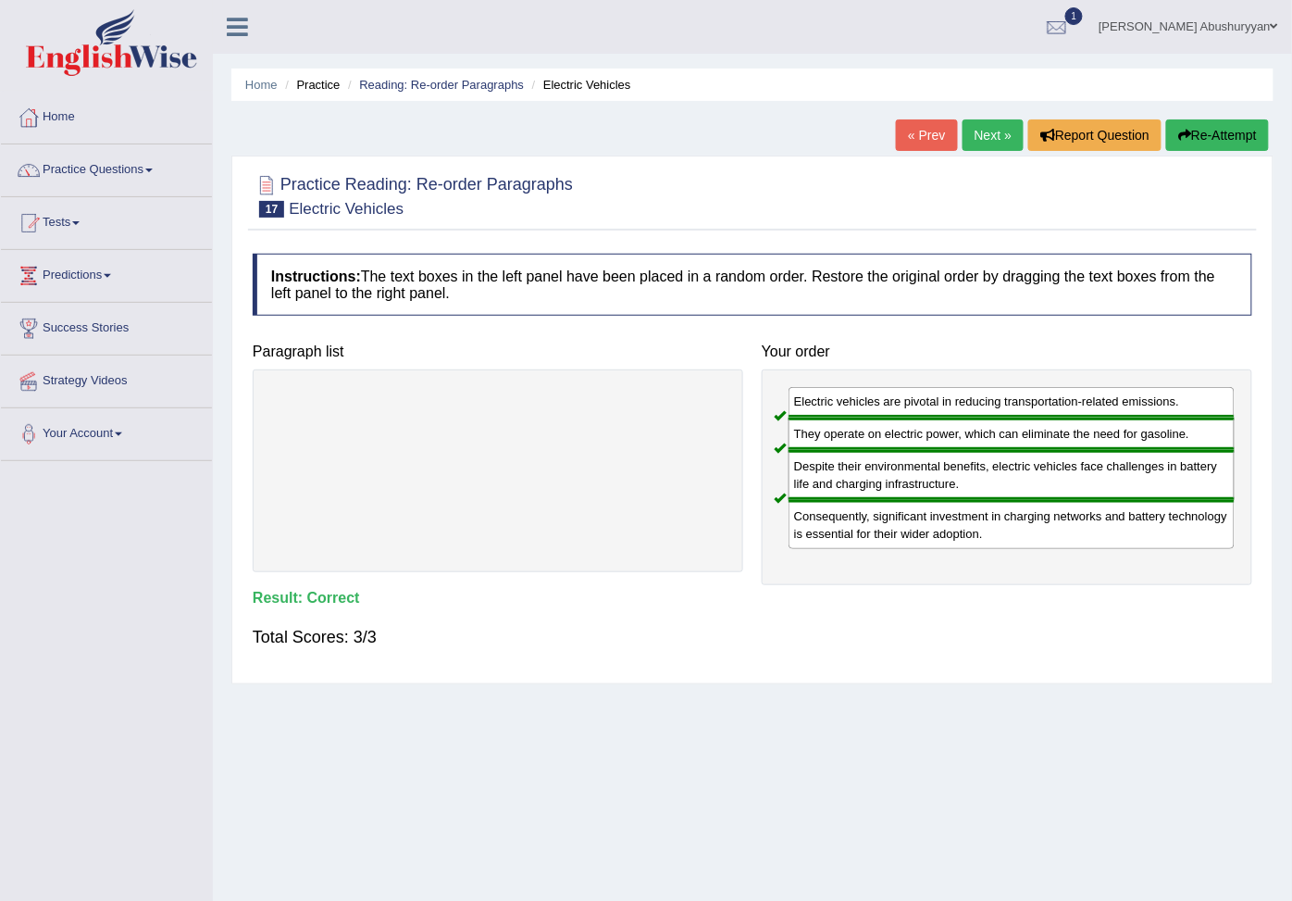
click at [1007, 142] on link "Next »" at bounding box center [993, 134] width 61 height 31
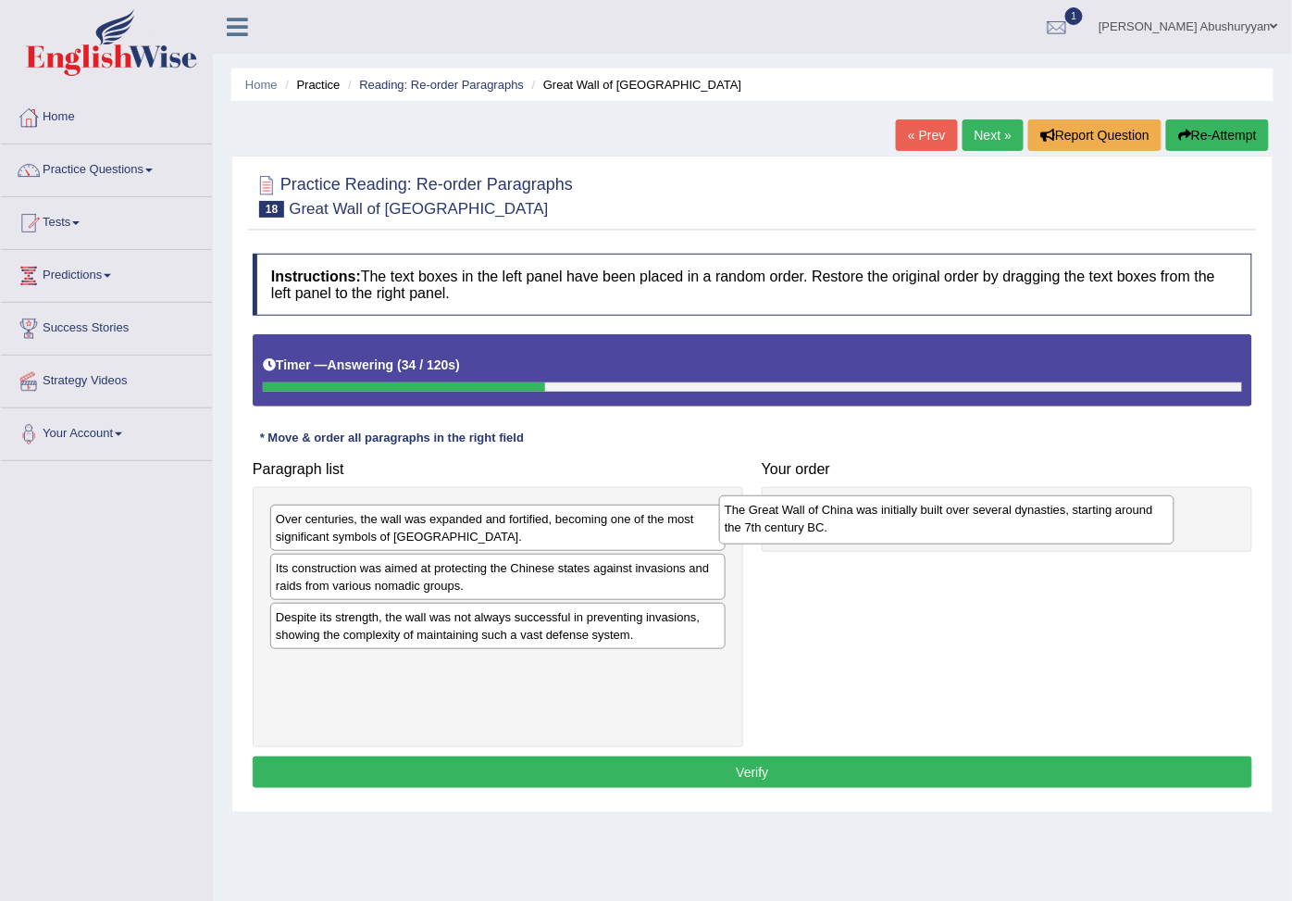
drag, startPoint x: 370, startPoint y: 544, endPoint x: 871, endPoint y: 519, distance: 501.5
click at [871, 519] on div "The Great Wall of China was initially built over several dynasties, starting ar…" at bounding box center [947, 519] width 456 height 49
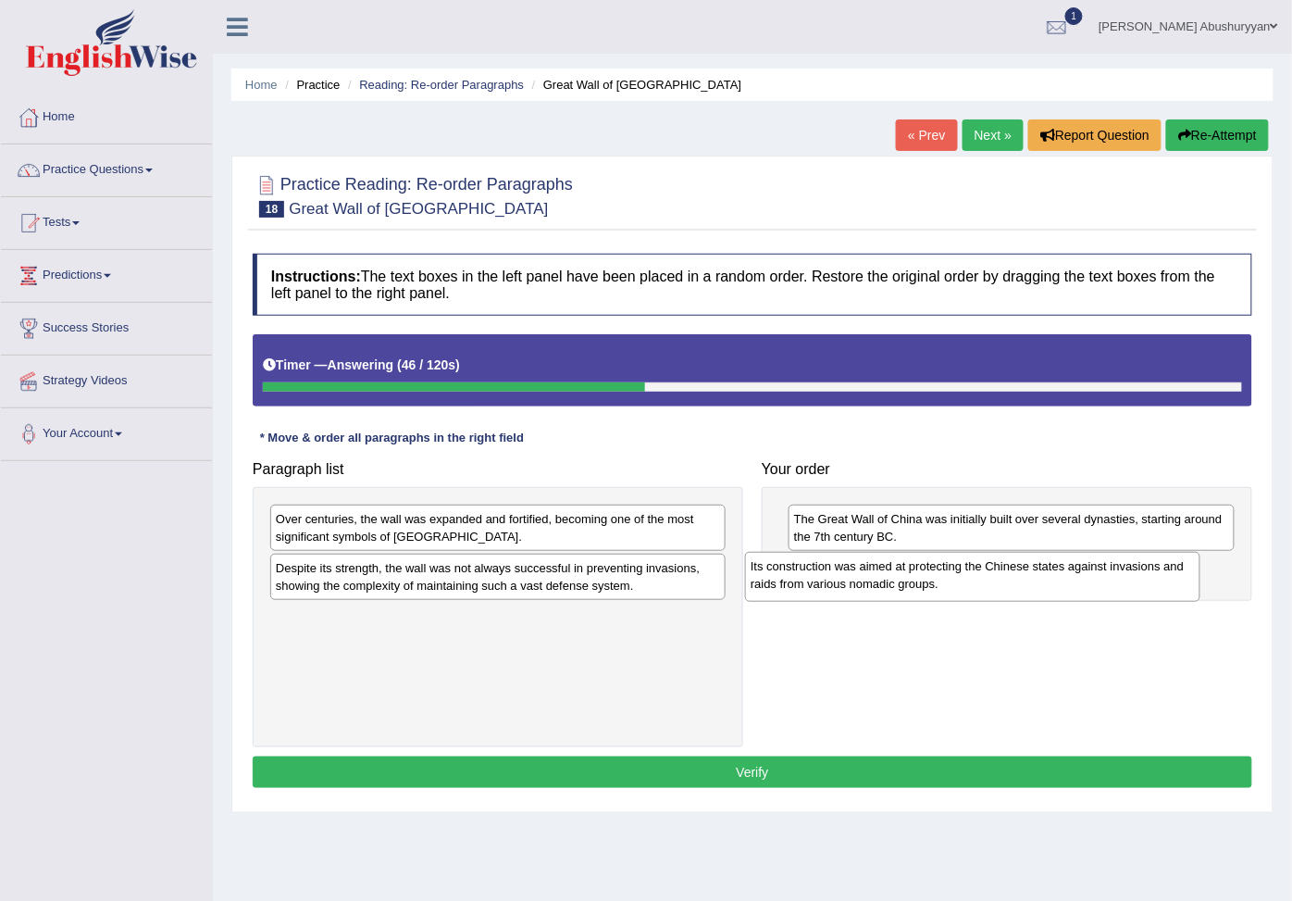
drag, startPoint x: 473, startPoint y: 598, endPoint x: 965, endPoint y: 593, distance: 491.7
click at [965, 593] on div "Its construction was aimed at protecting the Chinese states against invasions a…" at bounding box center [973, 576] width 456 height 49
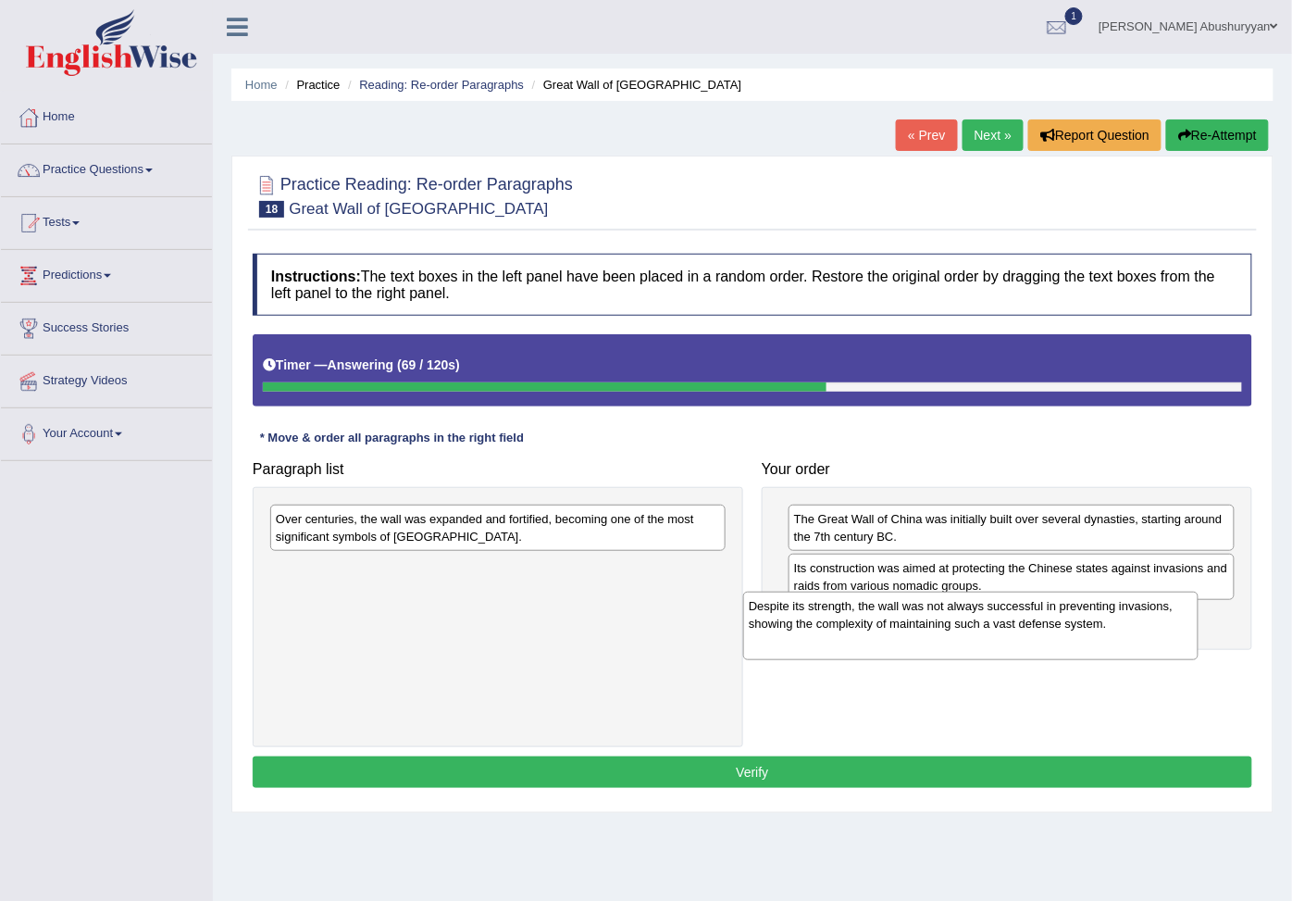
drag, startPoint x: 513, startPoint y: 599, endPoint x: 986, endPoint y: 634, distance: 474.4
click at [986, 634] on div "Despite its strength, the wall was not always successful in preventing invasion…" at bounding box center [971, 626] width 456 height 69
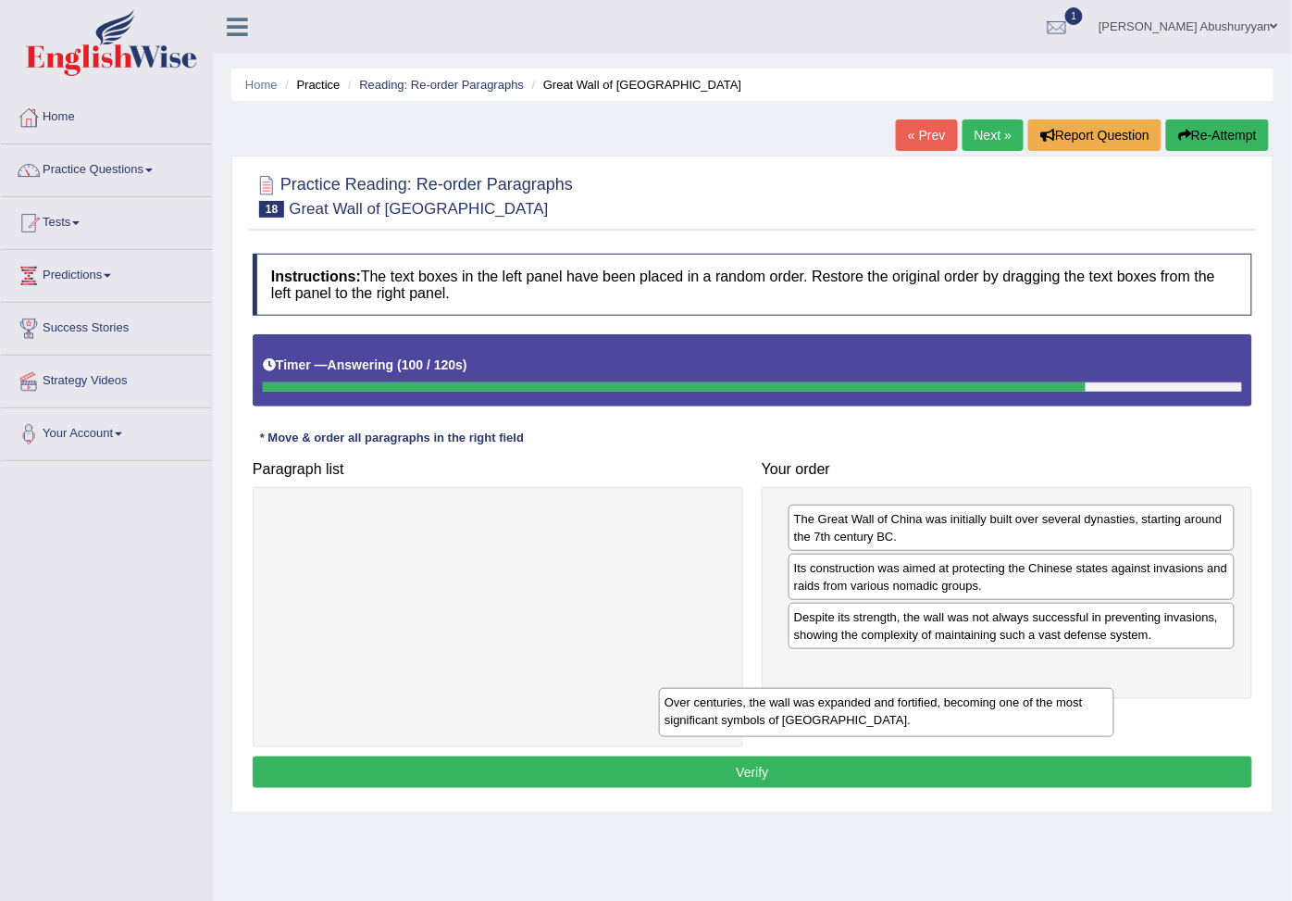
drag, startPoint x: 529, startPoint y: 530, endPoint x: 1025, endPoint y: 708, distance: 527.4
click at [1025, 708] on div "Over centuries, the wall was expanded and fortified, becoming one of the most s…" at bounding box center [887, 712] width 456 height 49
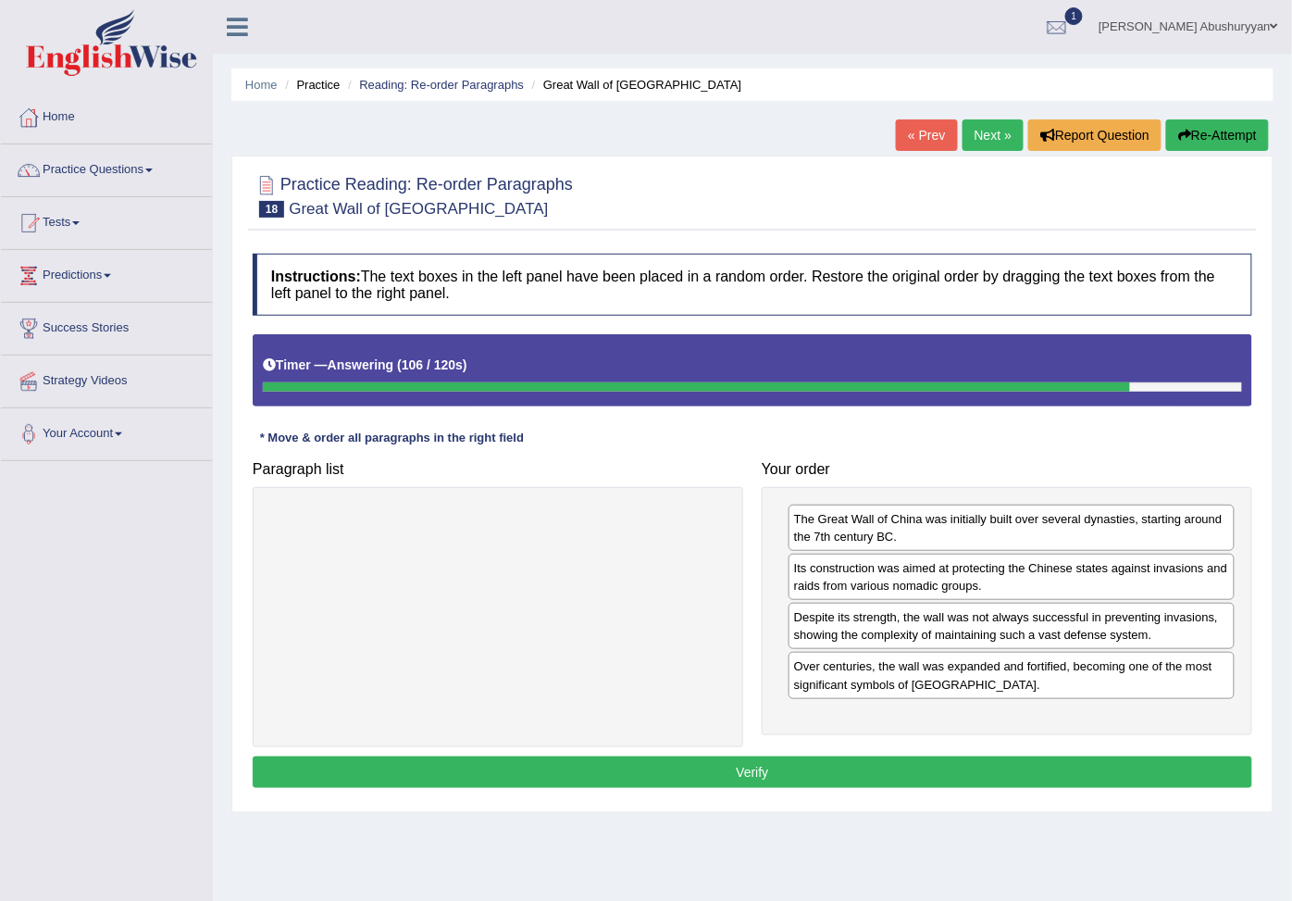
click at [780, 788] on button "Verify" at bounding box center [753, 771] width 1000 height 31
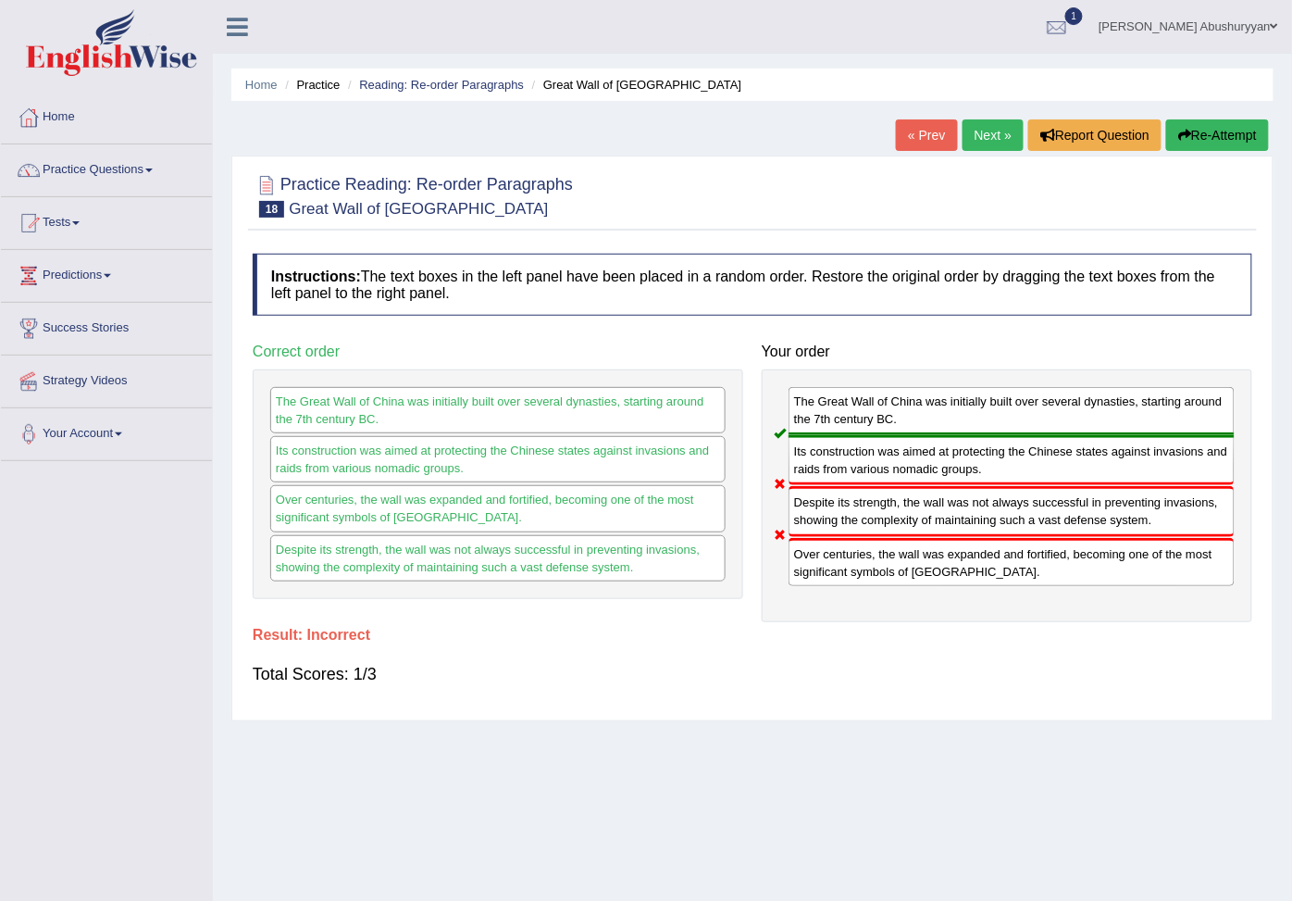
click at [995, 131] on link "Next »" at bounding box center [993, 134] width 61 height 31
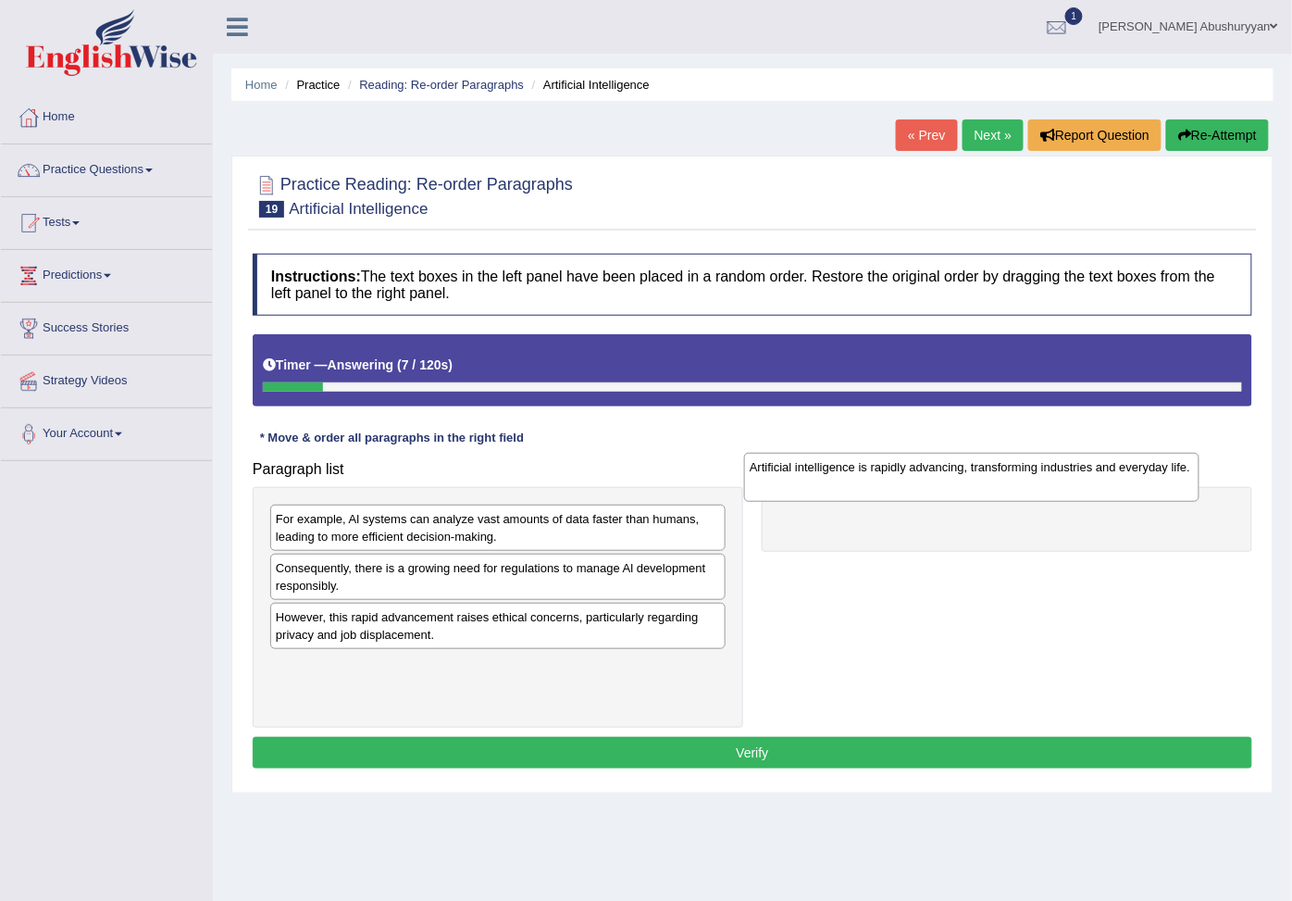
drag, startPoint x: 467, startPoint y: 643, endPoint x: 943, endPoint y: 492, distance: 499.2
click at [943, 492] on div "Artificial intelligence is rapidly advancing, transforming industries and every…" at bounding box center [972, 477] width 456 height 49
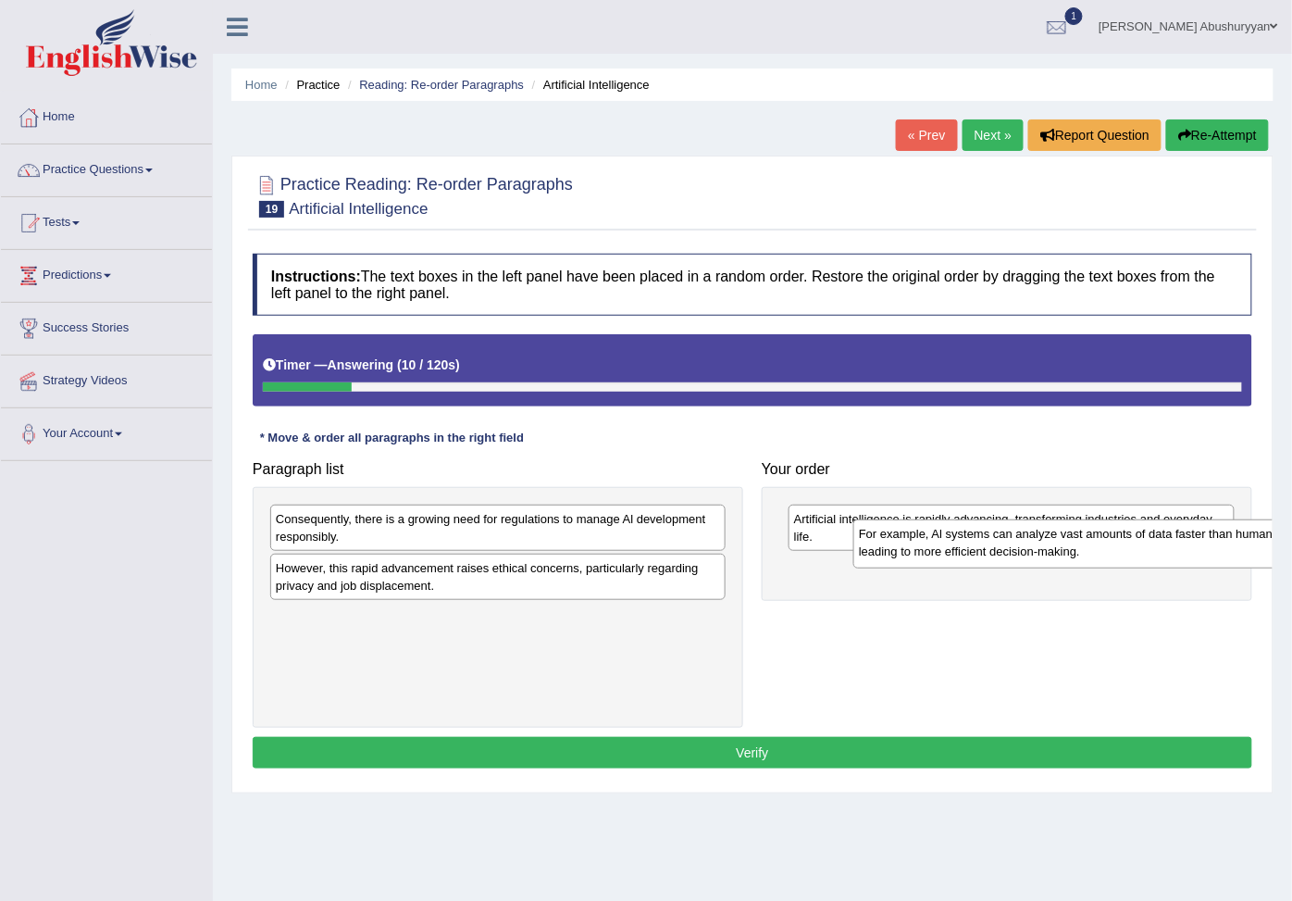
drag, startPoint x: 418, startPoint y: 542, endPoint x: 1002, endPoint y: 556, distance: 583.5
click at [1002, 556] on div "For example, Al systems can analyze vast amounts of data faster than humans, le…" at bounding box center [1082, 543] width 456 height 49
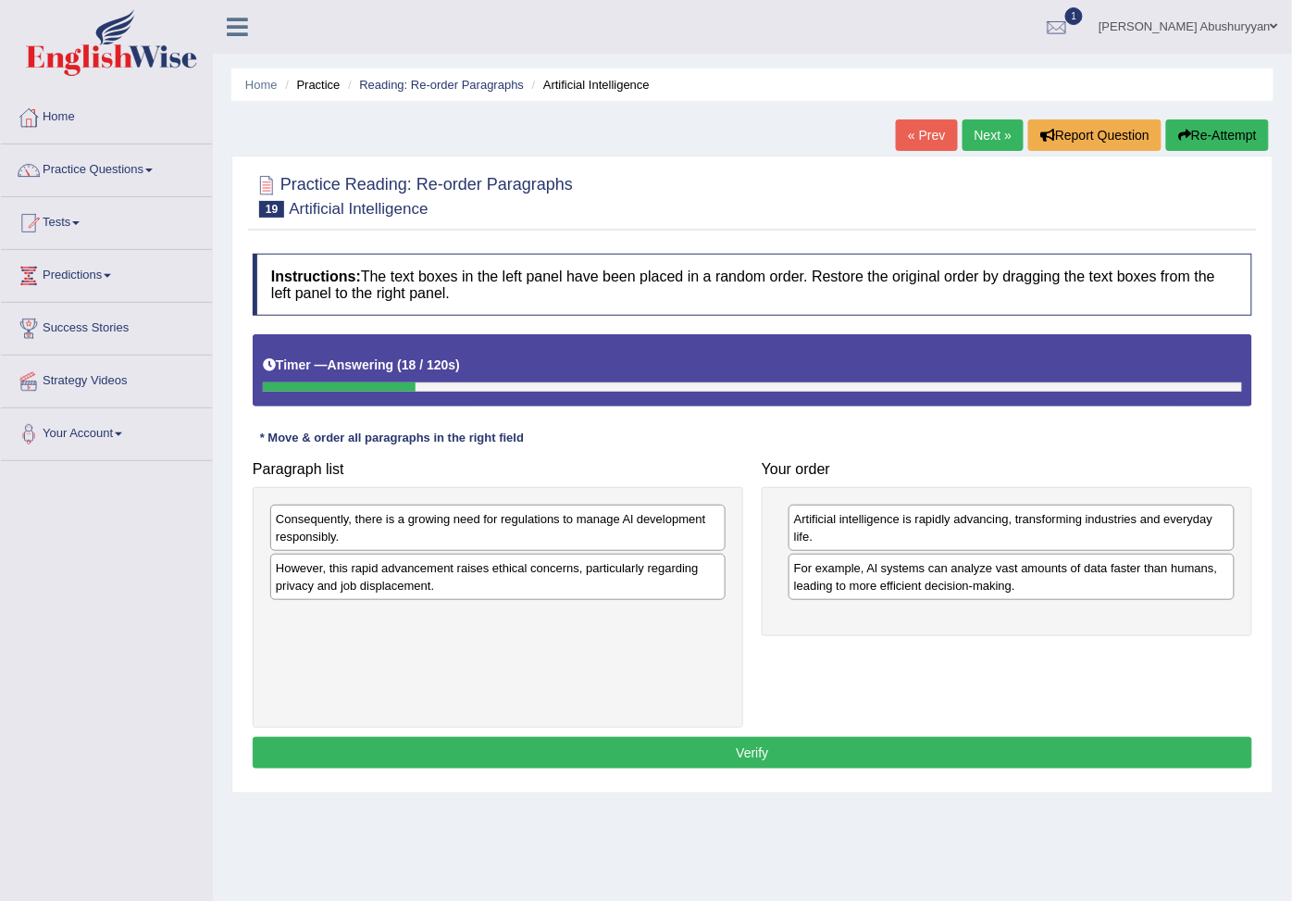
click at [381, 594] on div "However, this rapid advancement raises ethical concerns, particularly regarding…" at bounding box center [498, 577] width 456 height 46
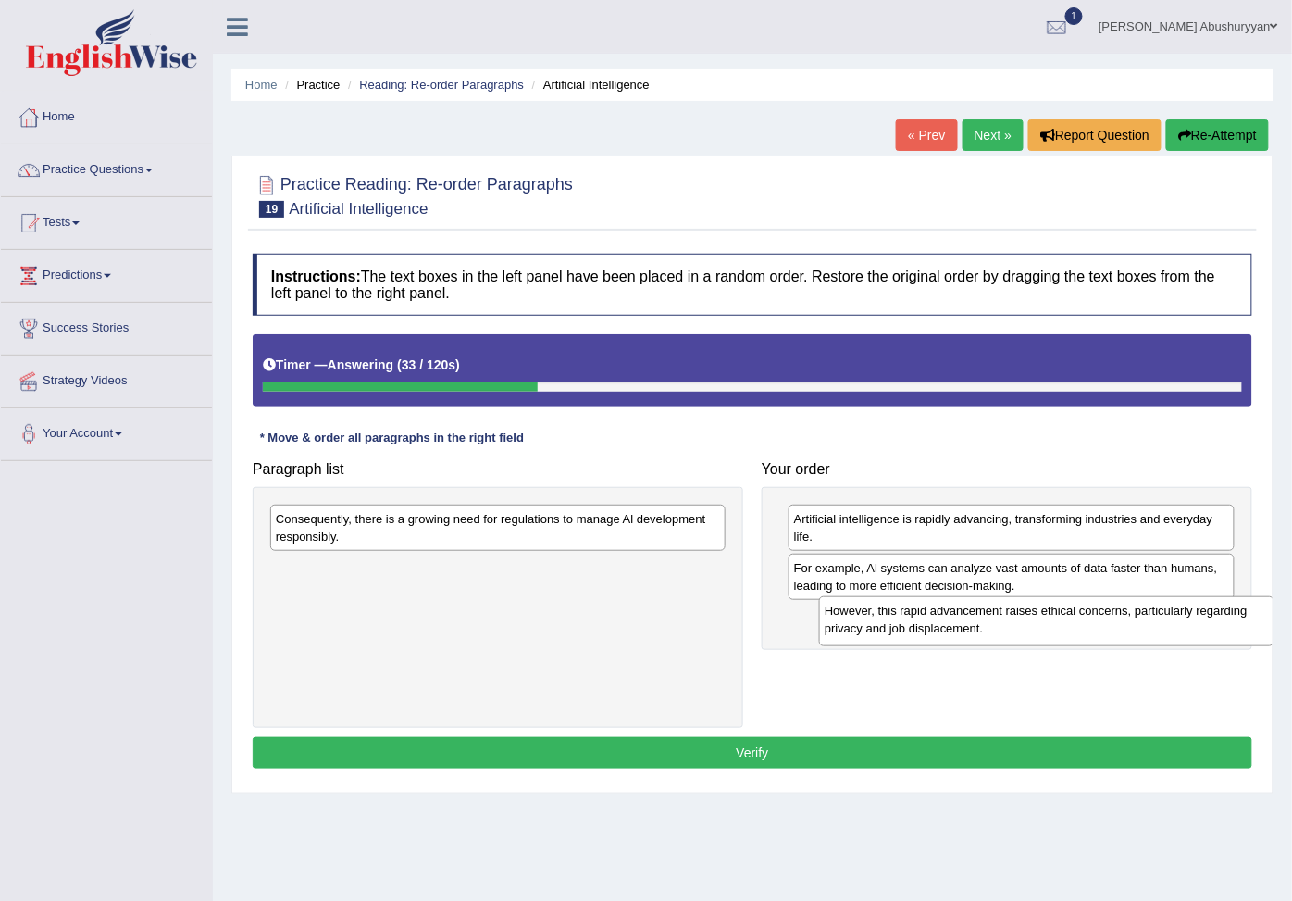
drag, startPoint x: 447, startPoint y: 591, endPoint x: 996, endPoint y: 631, distance: 550.5
click at [996, 631] on div "However, this rapid advancement raises ethical concerns, particularly regarding…" at bounding box center [1047, 620] width 456 height 49
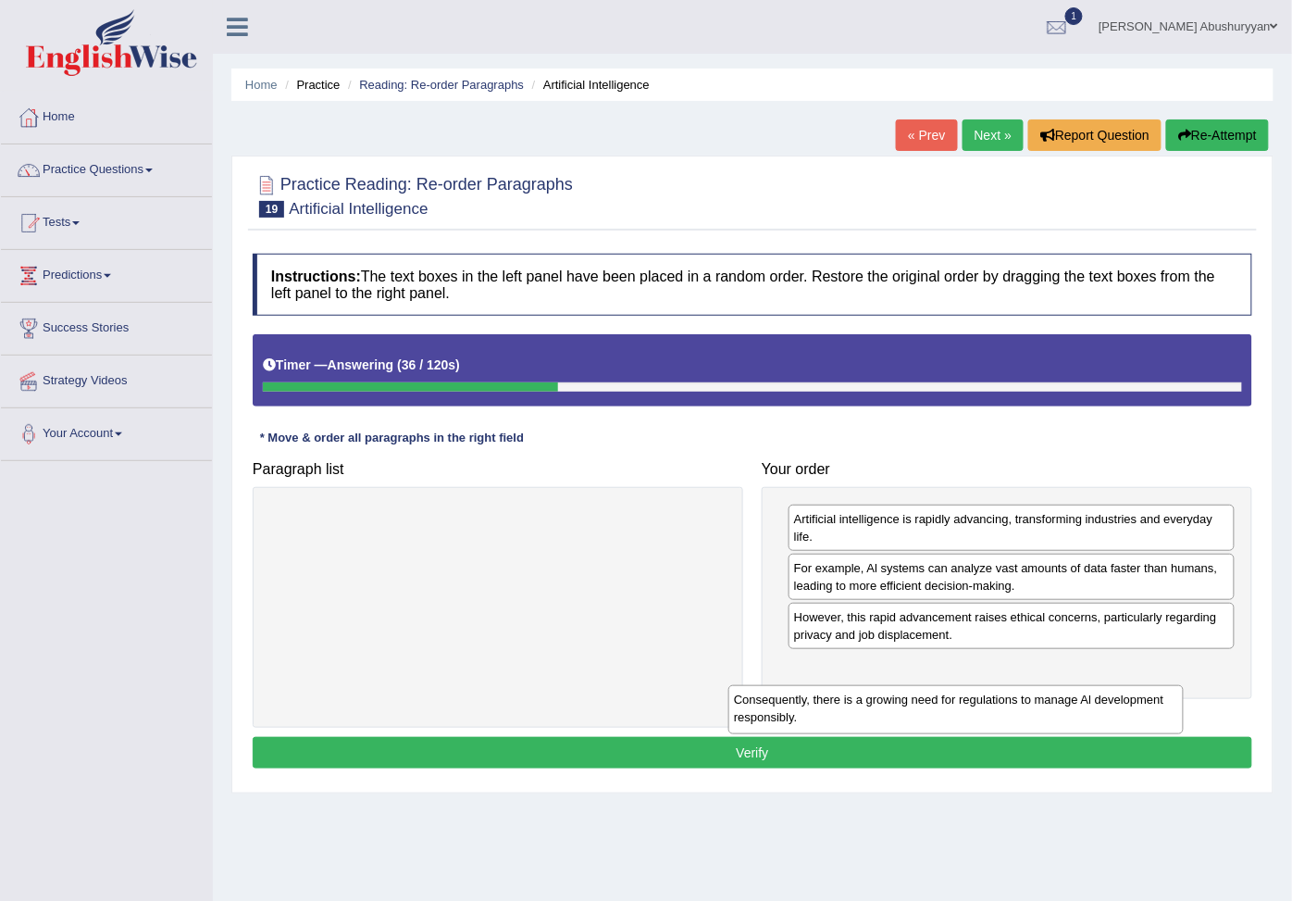
drag, startPoint x: 493, startPoint y: 533, endPoint x: 952, endPoint y: 714, distance: 492.6
click at [952, 714] on div "Consequently, there is a growing need for regulations to manage Al development …" at bounding box center [957, 709] width 456 height 49
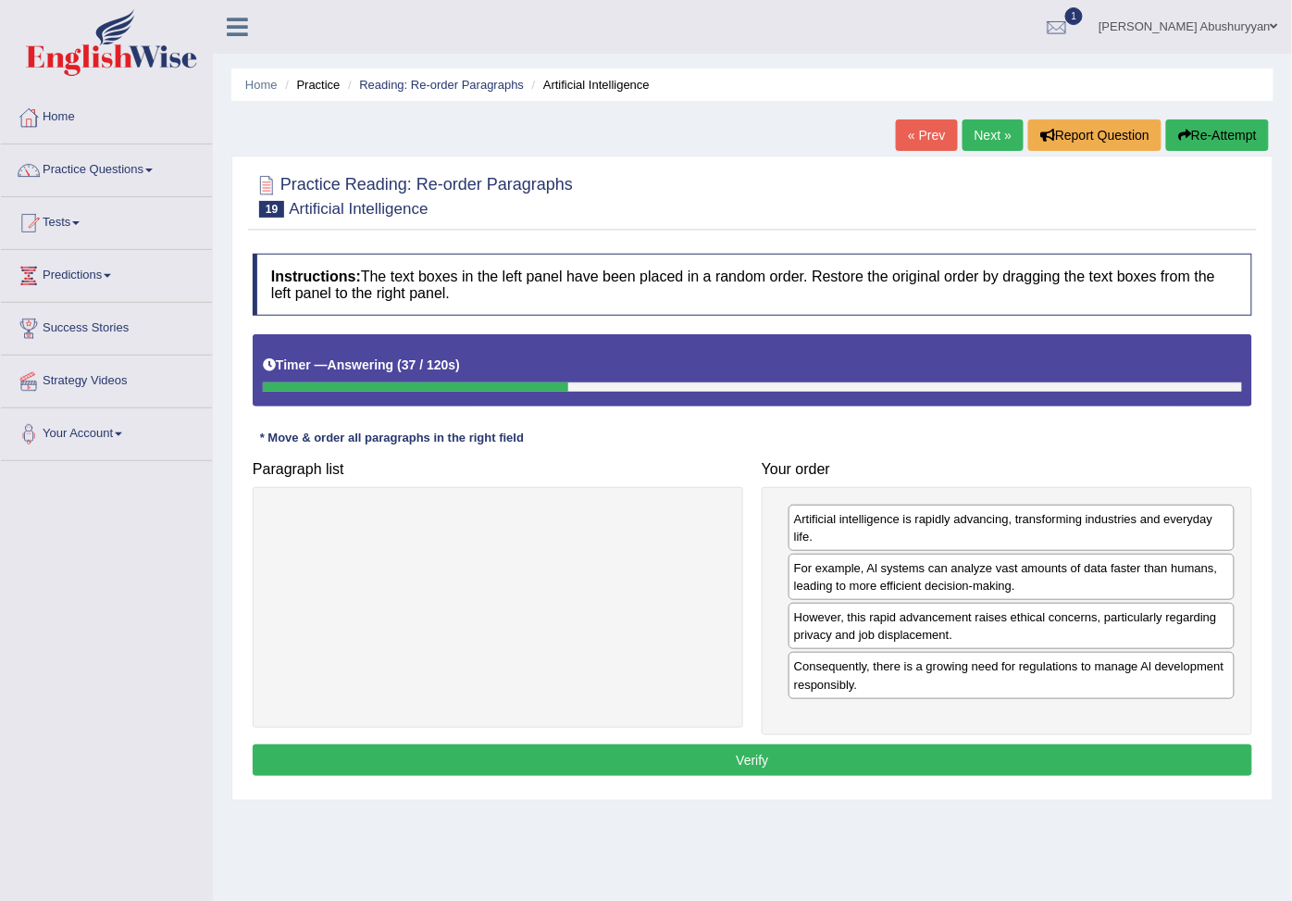
click at [730, 769] on button "Verify" at bounding box center [753, 759] width 1000 height 31
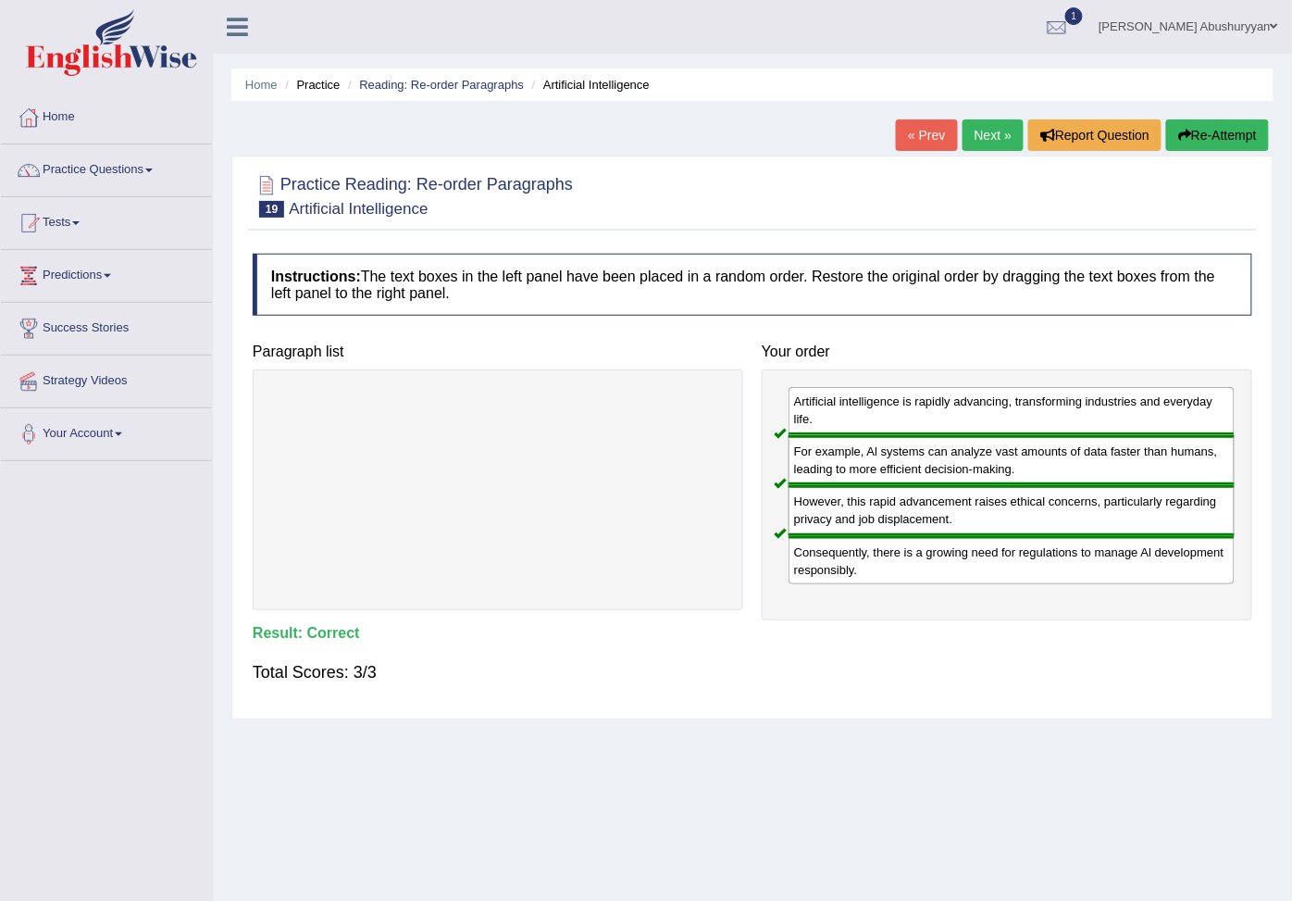
click at [995, 139] on link "Next »" at bounding box center [993, 134] width 61 height 31
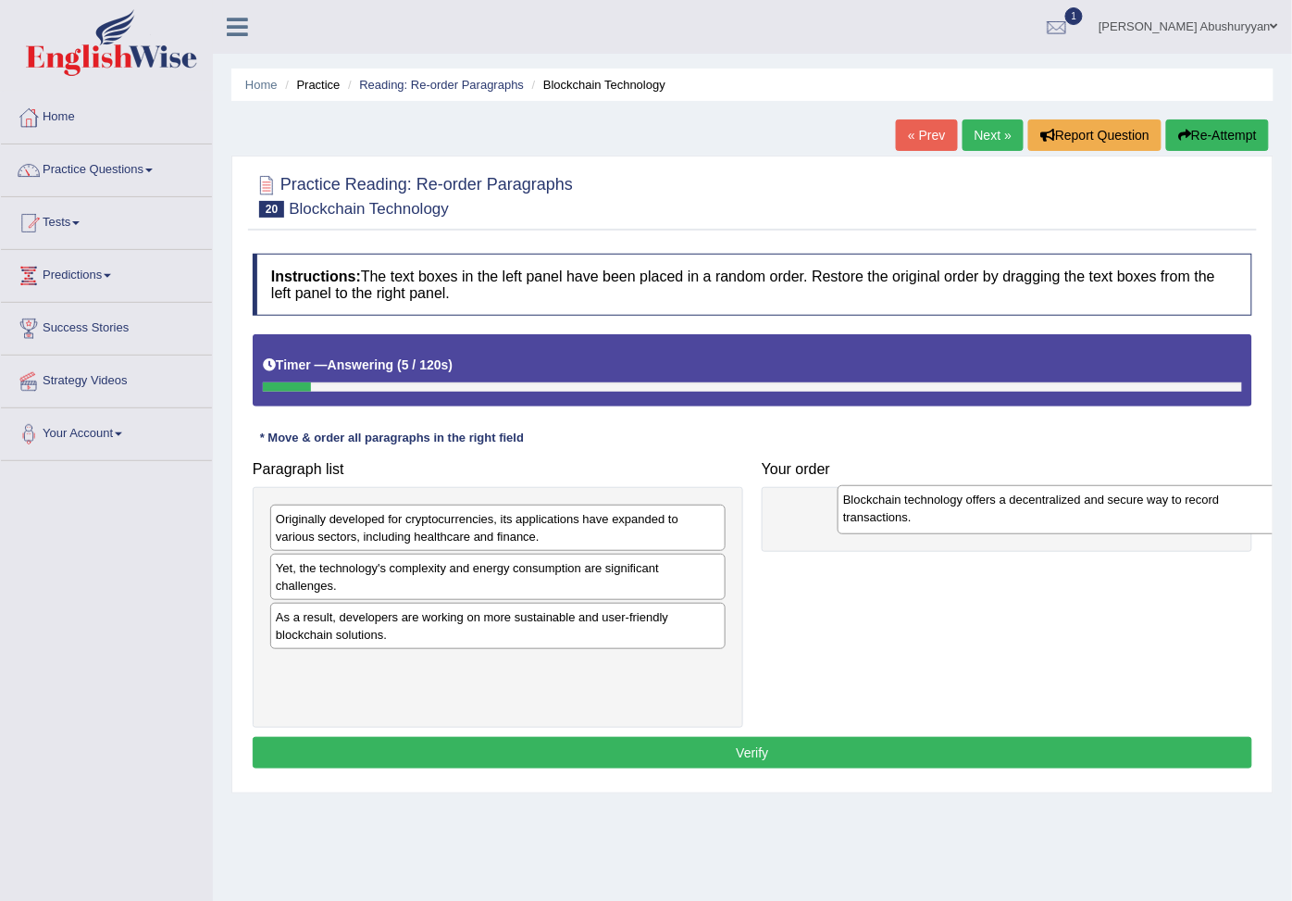
drag, startPoint x: 355, startPoint y: 530, endPoint x: 922, endPoint y: 510, distance: 567.9
click at [922, 510] on div "Blockchain technology offers a decentralized and secure way to record transacti…" at bounding box center [1066, 509] width 456 height 49
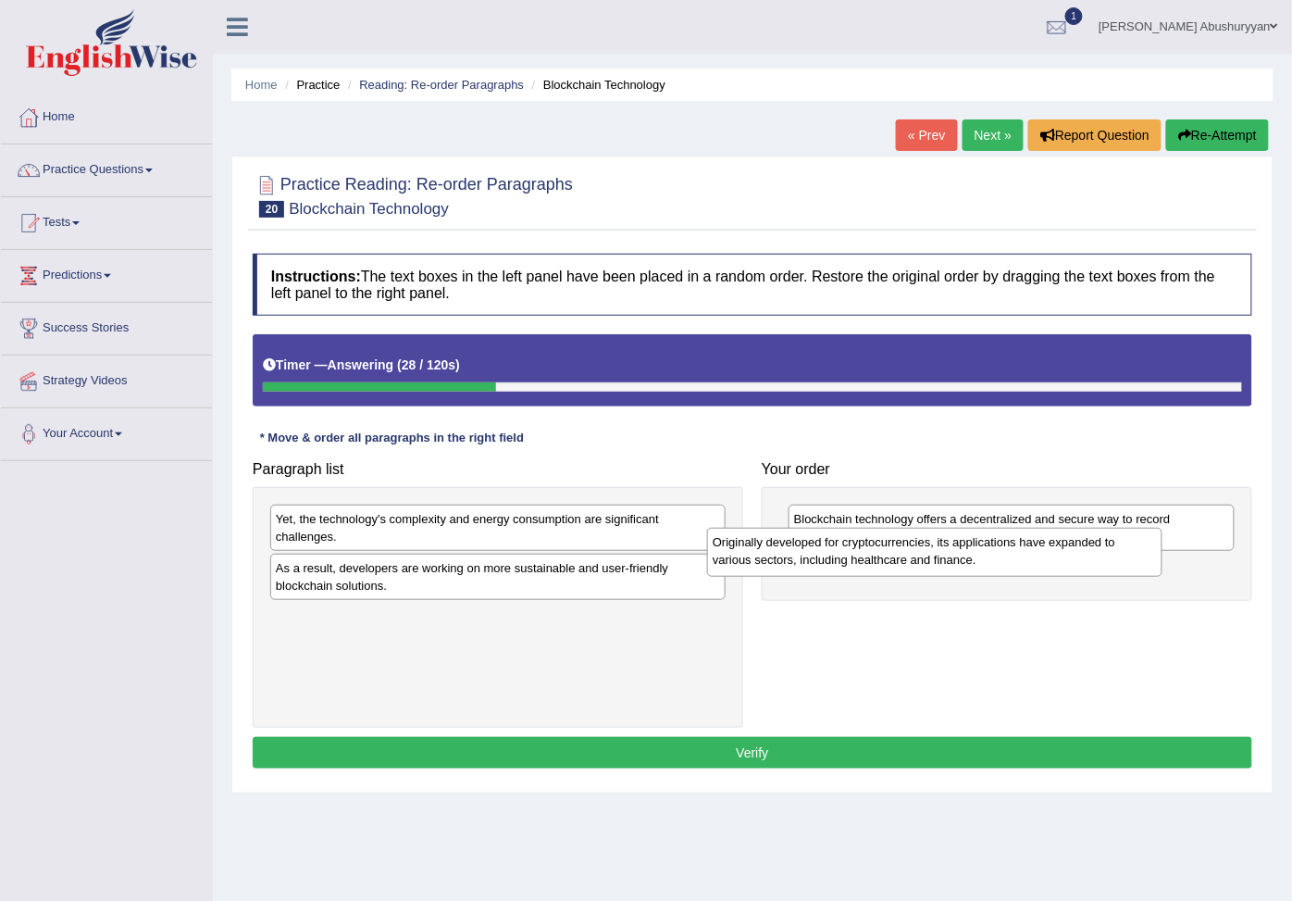
drag, startPoint x: 575, startPoint y: 542, endPoint x: 1012, endPoint y: 565, distance: 437.6
click at [1012, 565] on div "Originally developed for cryptocurrencies, its applications have expanded to va…" at bounding box center [935, 552] width 456 height 49
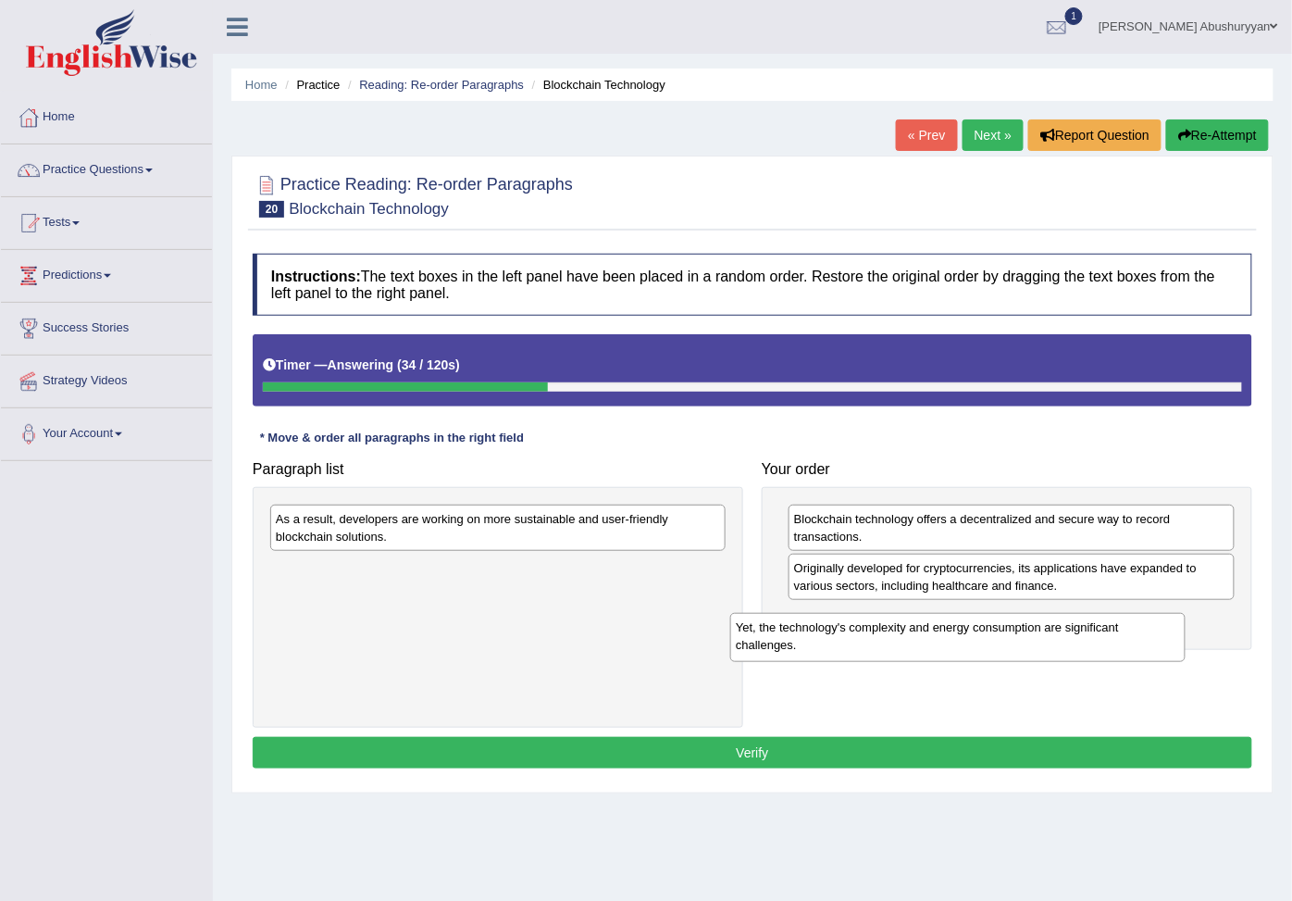
drag, startPoint x: 580, startPoint y: 541, endPoint x: 1040, endPoint y: 649, distance: 472.7
click at [1040, 649] on div "Yet, the technology's complexity and energy consumption are significant challen…" at bounding box center [958, 637] width 456 height 49
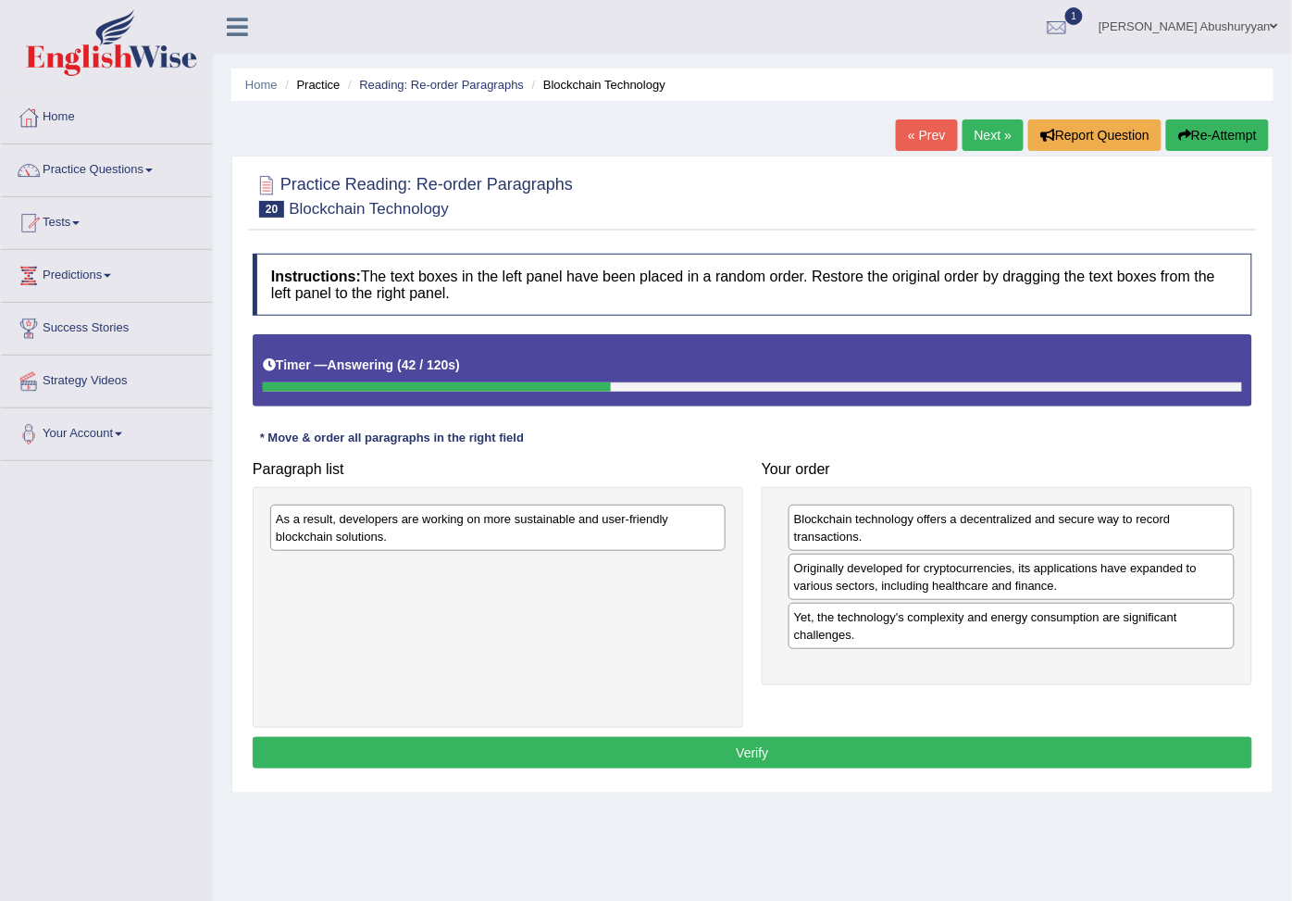
click at [937, 581] on div "Originally developed for cryptocurrencies, its applications have expanded to va…" at bounding box center [1012, 577] width 446 height 46
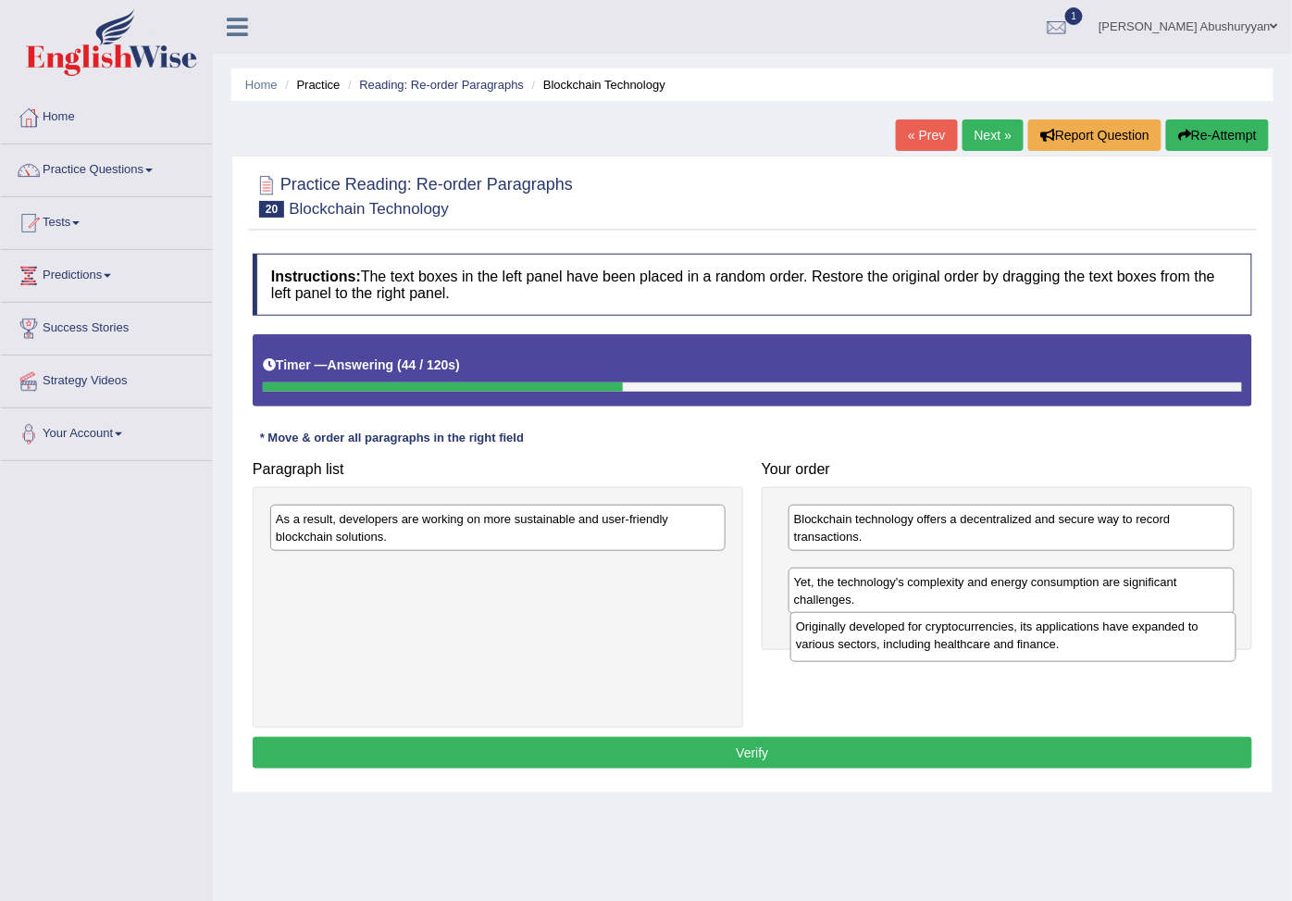
drag, startPoint x: 937, startPoint y: 581, endPoint x: 939, endPoint y: 640, distance: 59.3
click at [939, 640] on div "Originally developed for cryptocurrencies, its applications have expanded to va…" at bounding box center [1014, 636] width 446 height 49
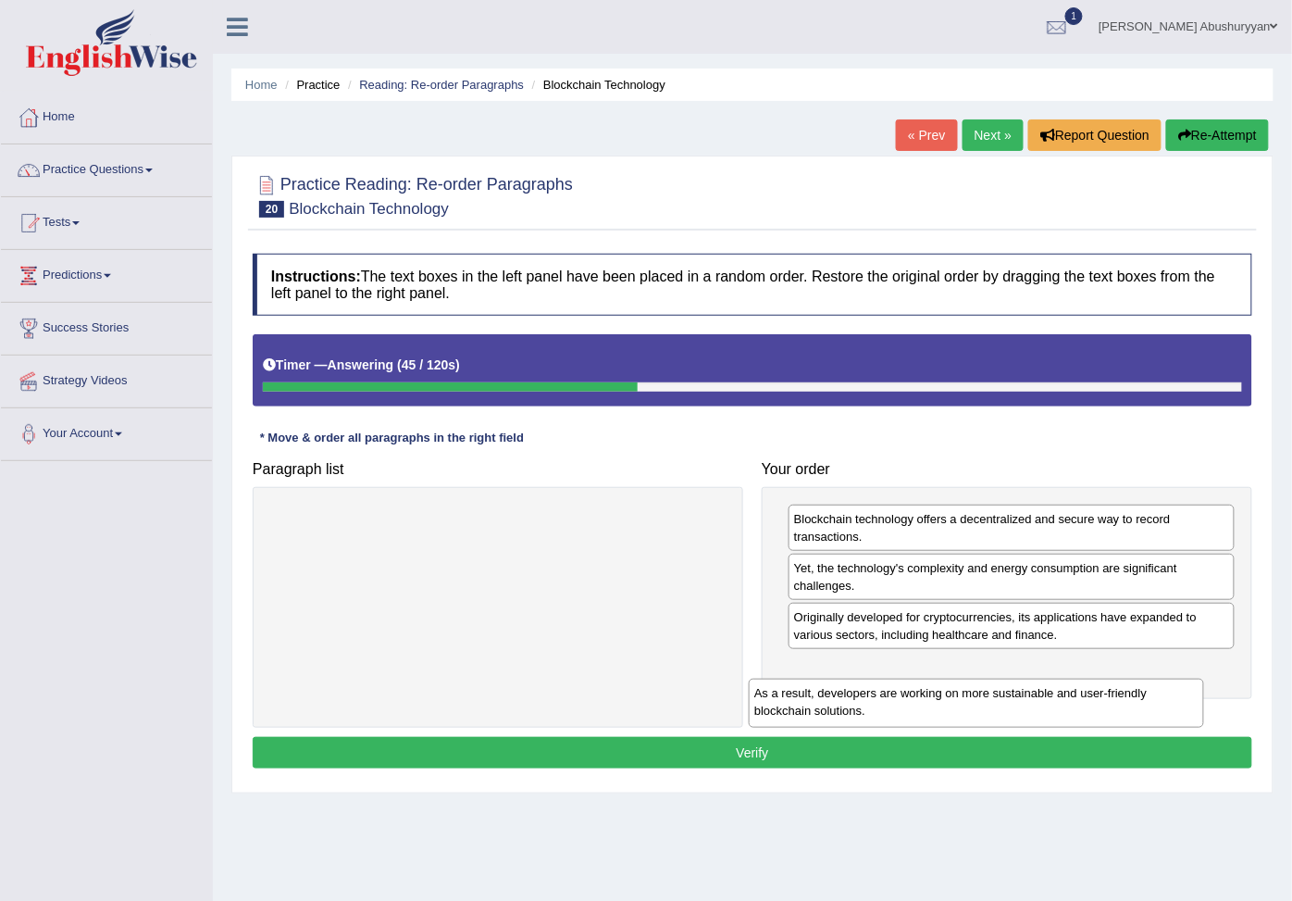
drag, startPoint x: 543, startPoint y: 528, endPoint x: 1034, endPoint y: 690, distance: 516.8
click at [1034, 690] on div "As a result, developers are working on more sustainable and user-friendly block…" at bounding box center [977, 703] width 456 height 49
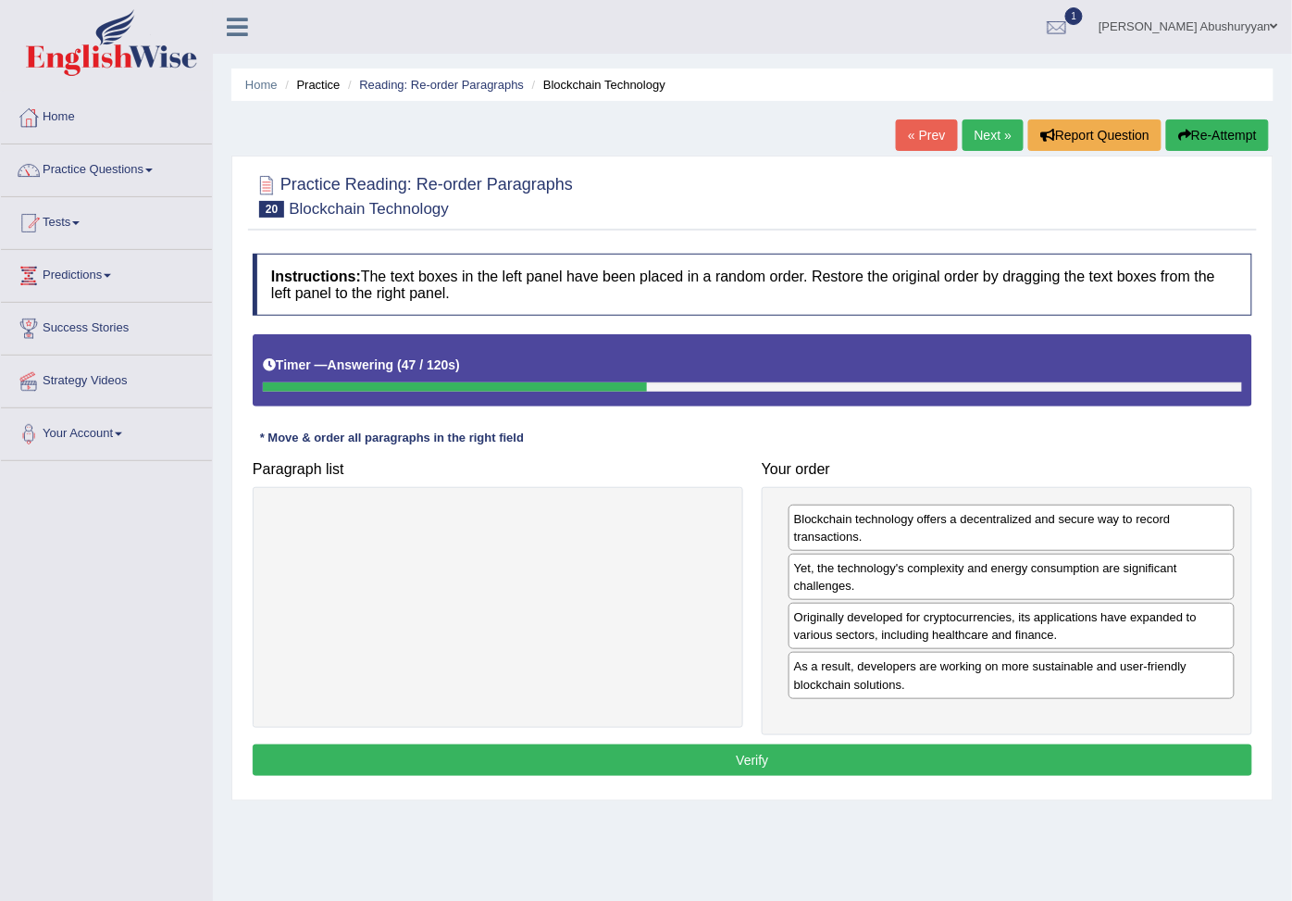
click at [759, 765] on button "Verify" at bounding box center [753, 759] width 1000 height 31
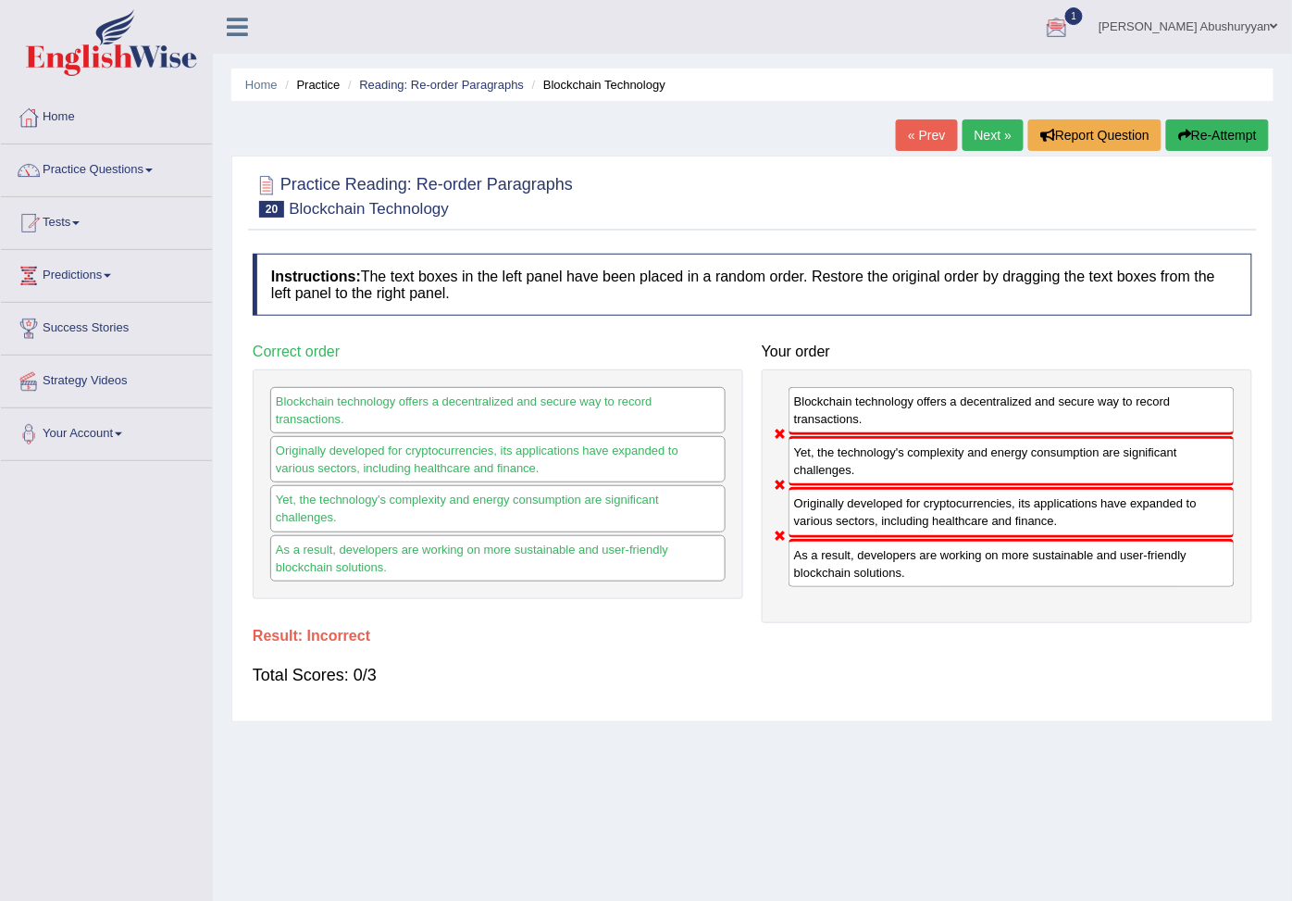
click at [975, 128] on link "Next »" at bounding box center [993, 134] width 61 height 31
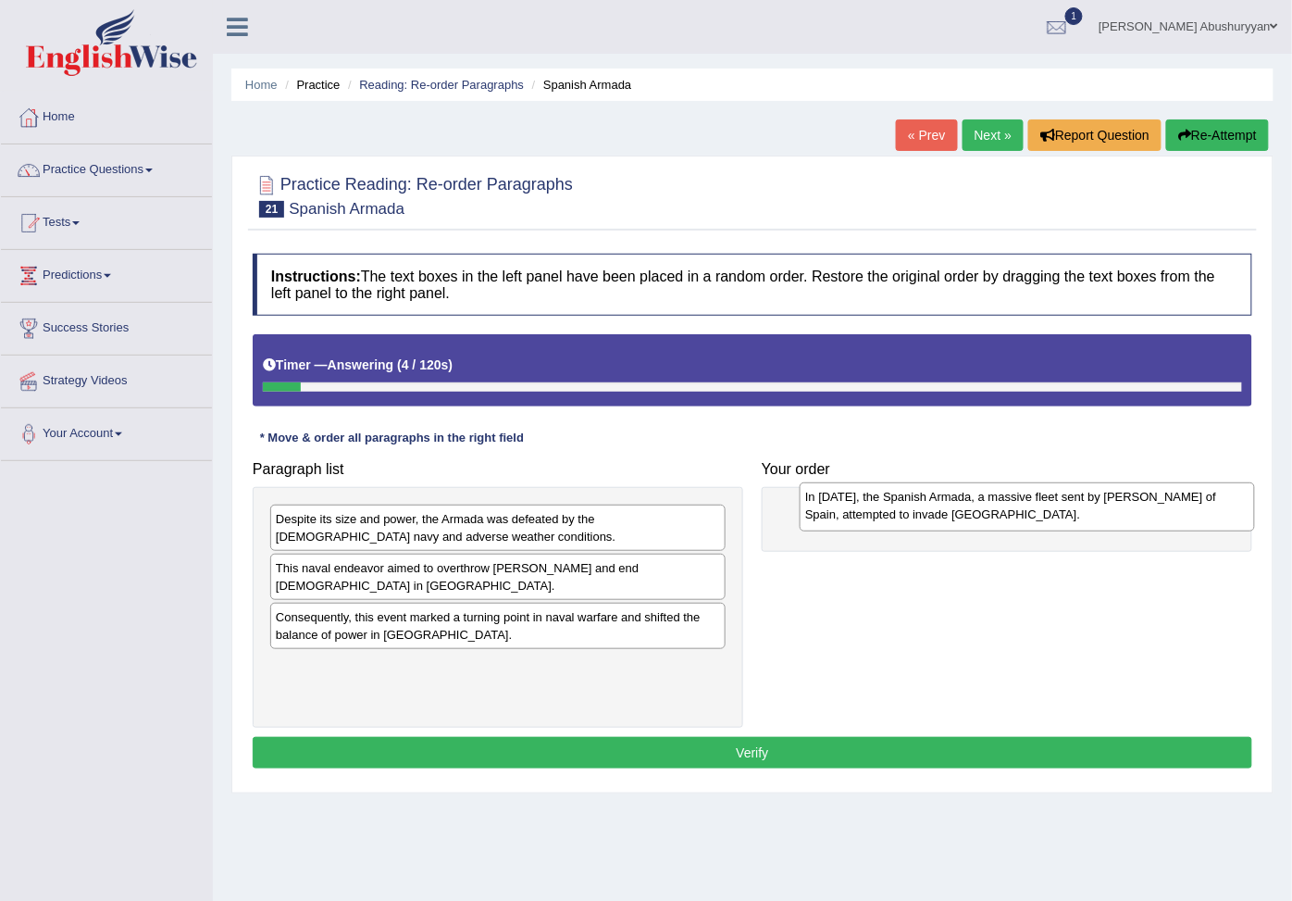
drag, startPoint x: 427, startPoint y: 639, endPoint x: 913, endPoint y: 512, distance: 502.4
click at [957, 511] on div "In [DATE], the Spanish Armada, a massive fleet sent by [PERSON_NAME] of Spain, …" at bounding box center [1028, 506] width 456 height 49
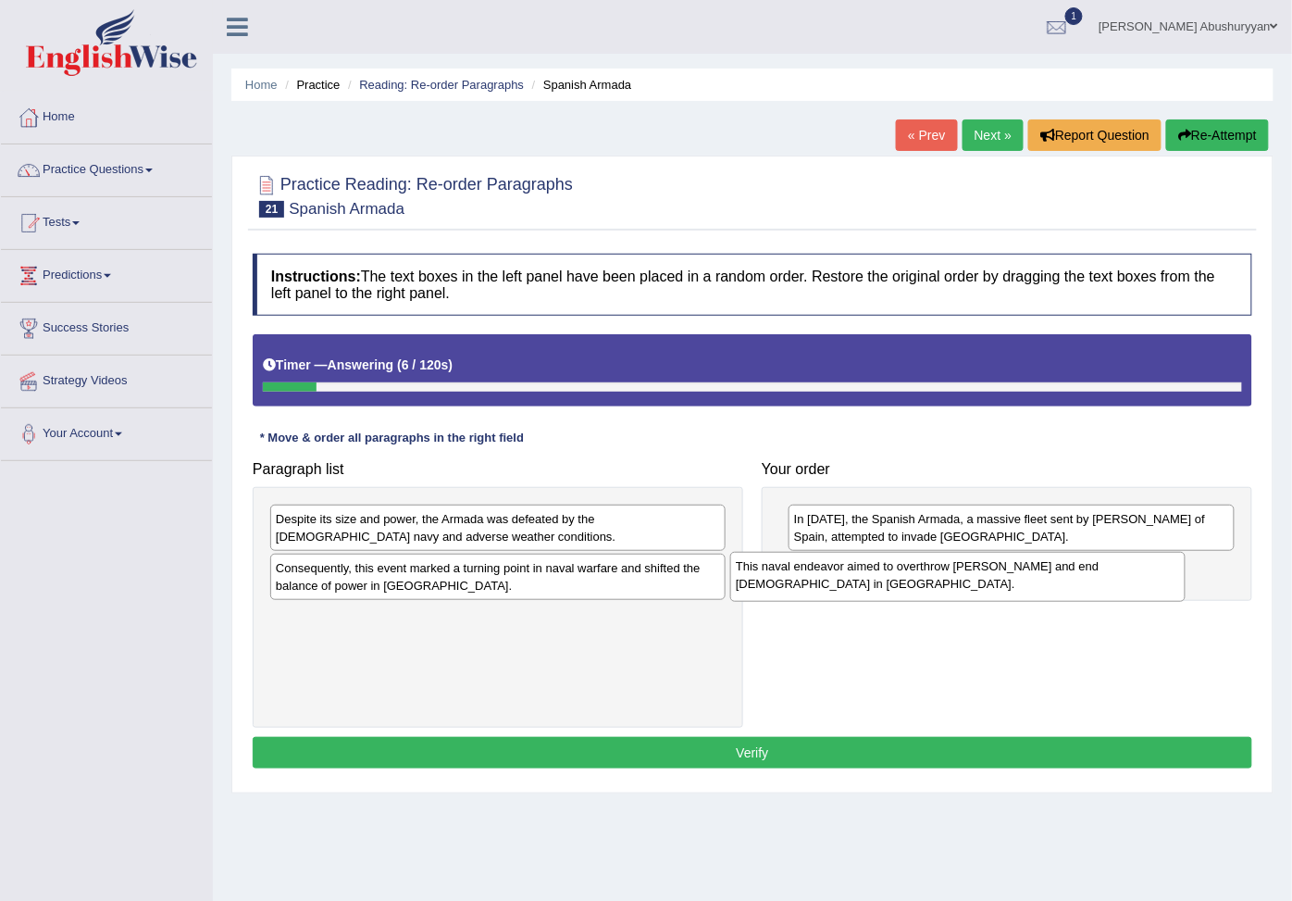
drag, startPoint x: 347, startPoint y: 581, endPoint x: 914, endPoint y: 558, distance: 567.1
click at [914, 558] on div "This naval endeavor aimed to overthrow Queen Elizabeth I and end Protestantism …" at bounding box center [958, 576] width 456 height 49
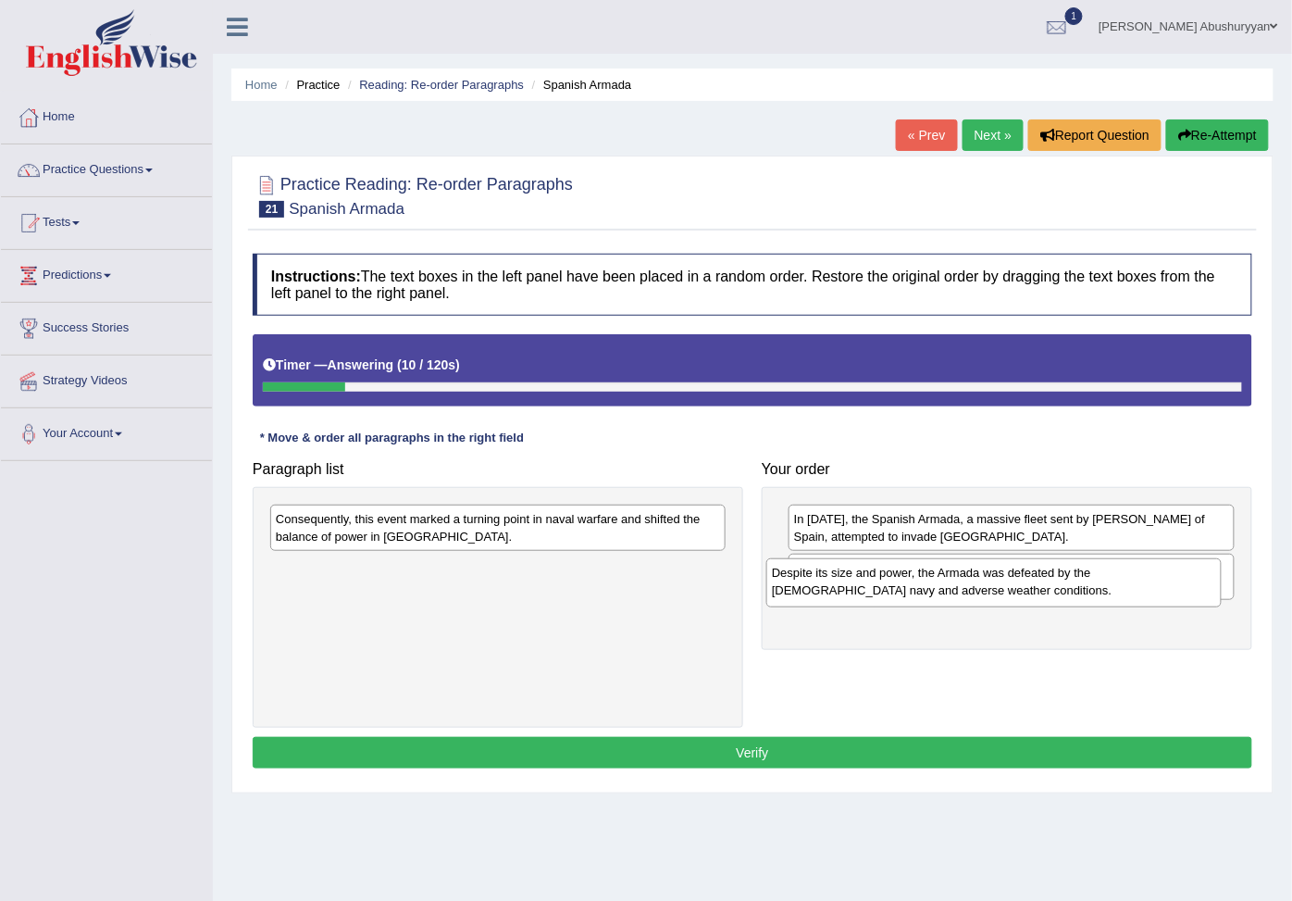
drag, startPoint x: 363, startPoint y: 530, endPoint x: 874, endPoint y: 583, distance: 513.9
click at [874, 583] on div "Despite its size and power, the Armada was defeated by the English navy and adv…" at bounding box center [995, 582] width 456 height 49
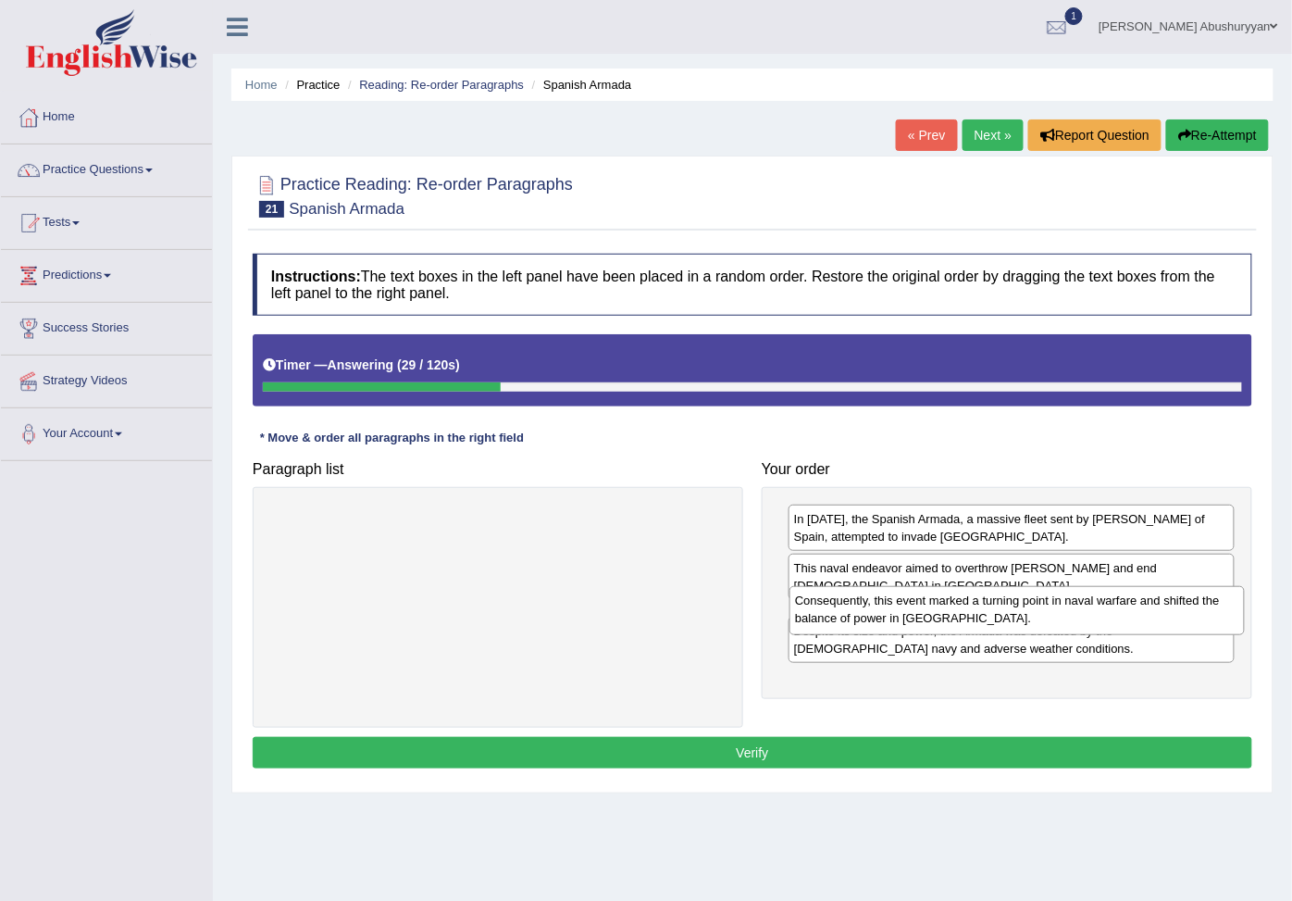
drag, startPoint x: 537, startPoint y: 526, endPoint x: 1056, endPoint y: 607, distance: 525.8
click at [1056, 607] on div "Consequently, this event marked a turning point in naval warfare and shifted th…" at bounding box center [1018, 610] width 456 height 49
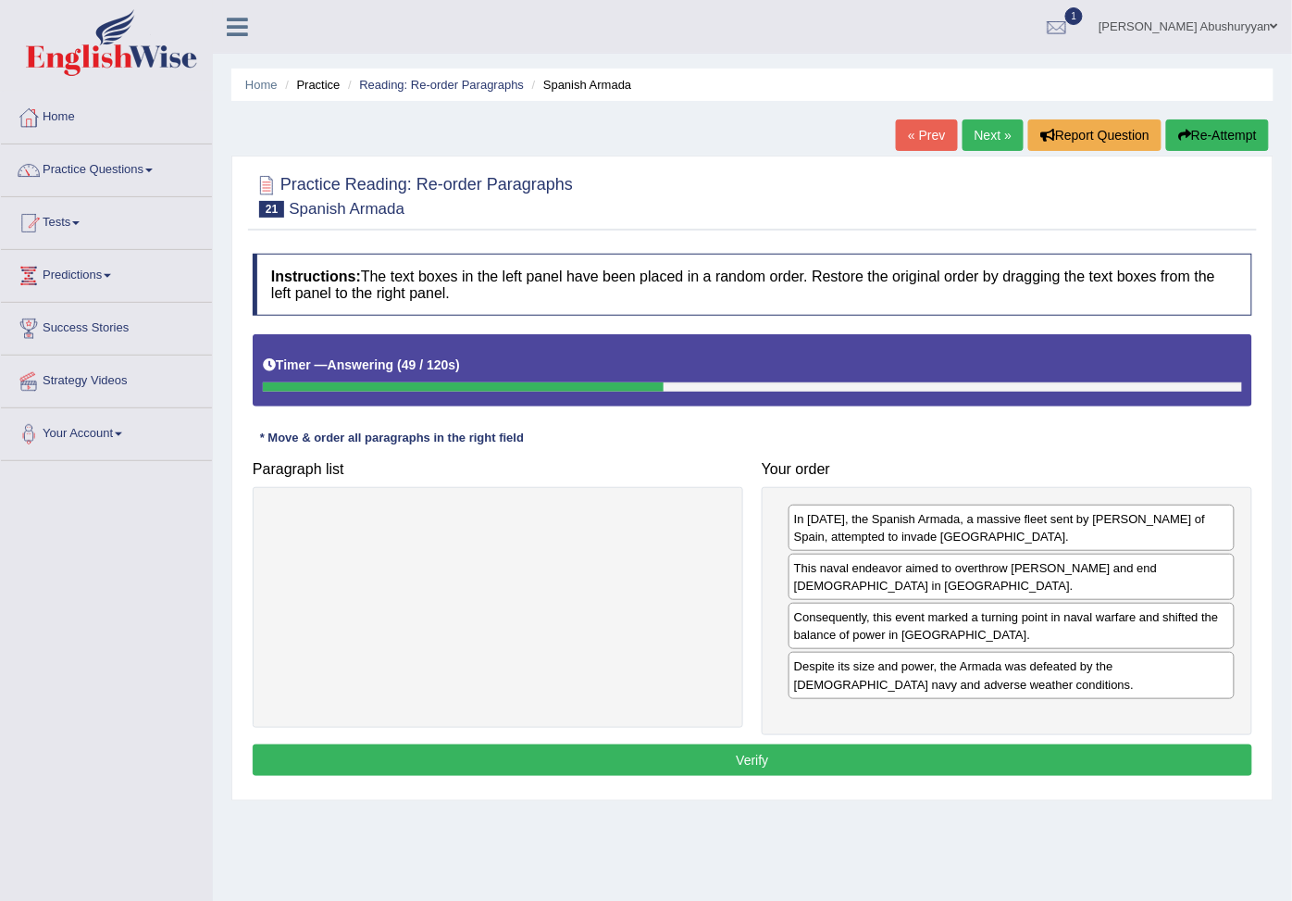
click at [903, 776] on button "Verify" at bounding box center [753, 759] width 1000 height 31
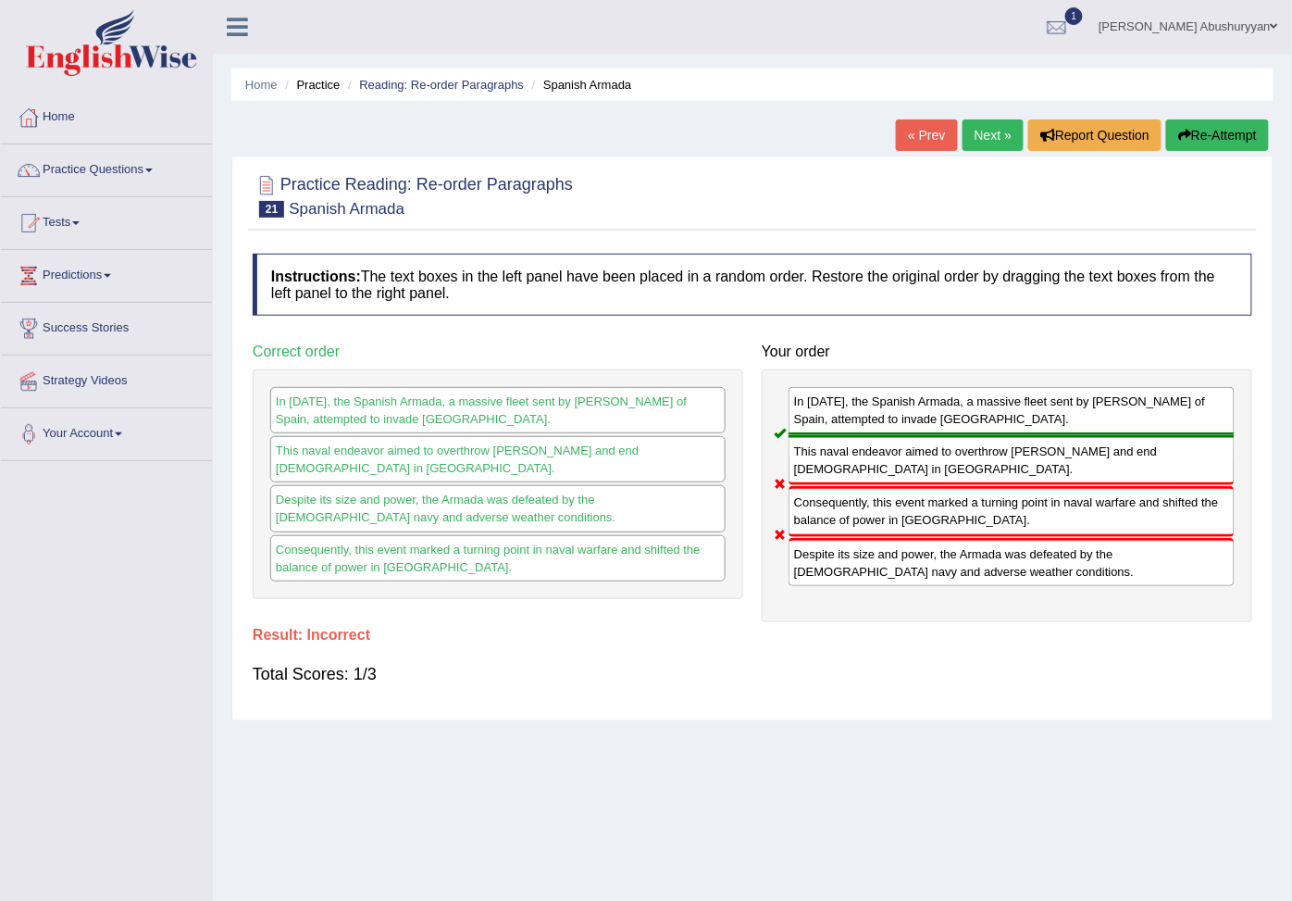
click at [992, 123] on link "Next »" at bounding box center [993, 134] width 61 height 31
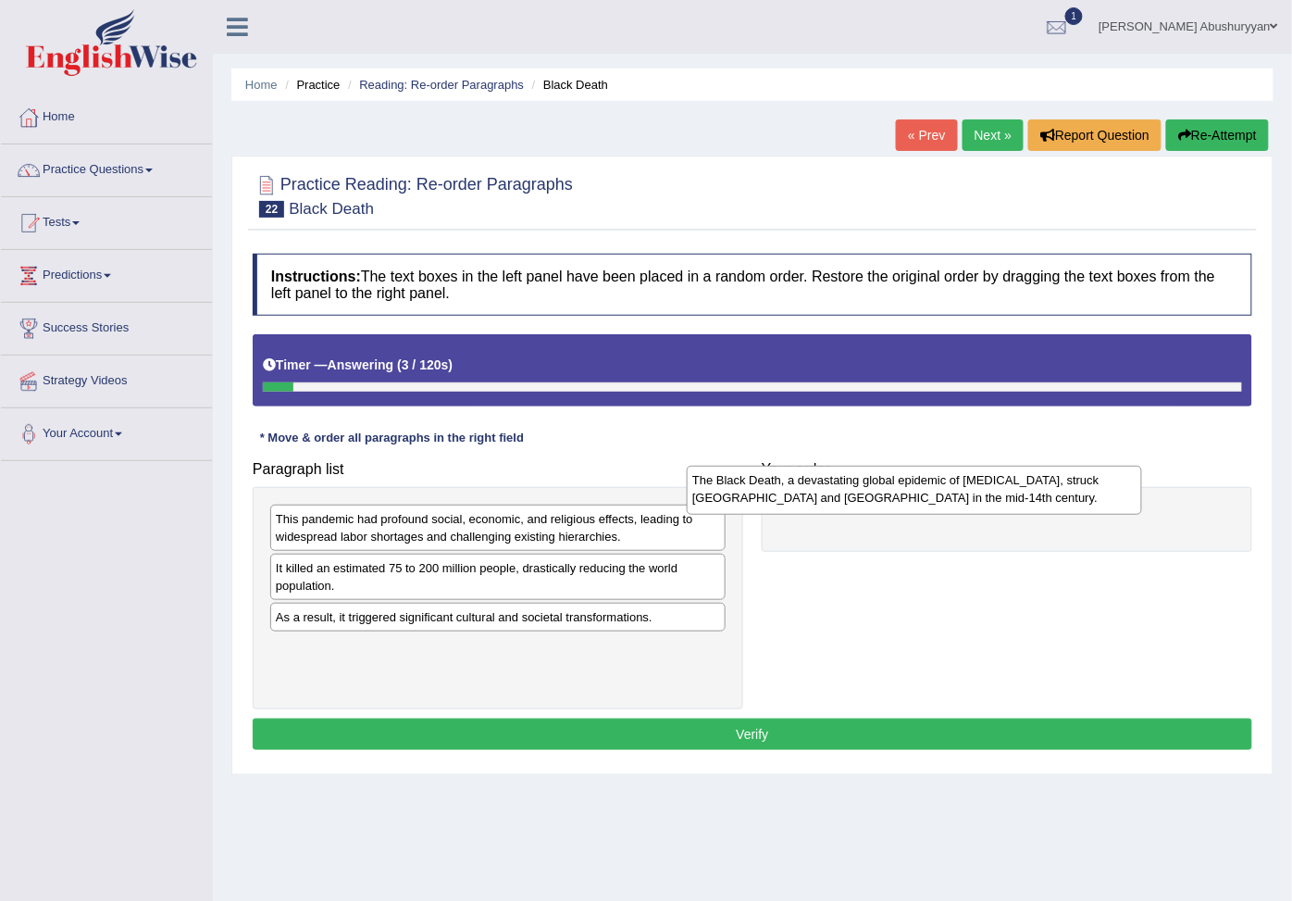
drag, startPoint x: 353, startPoint y: 637, endPoint x: 769, endPoint y: 493, distance: 440.7
click at [769, 493] on div "The Black Death, a devastating global epidemic of bubonic plague, struck Europe…" at bounding box center [915, 490] width 456 height 49
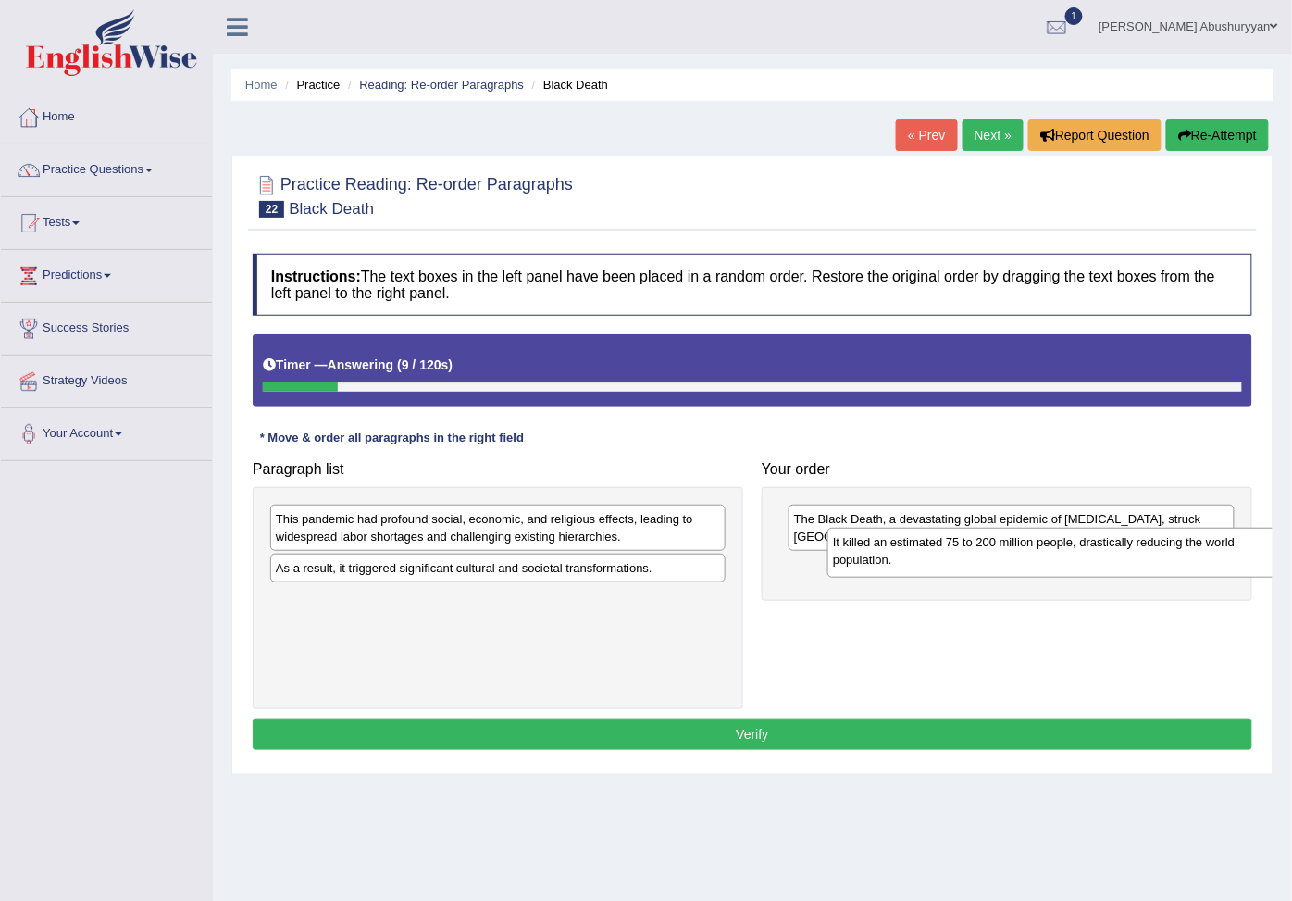
drag, startPoint x: 420, startPoint y: 596, endPoint x: 978, endPoint y: 568, distance: 558.1
click at [978, 568] on div "It killed an estimated 75 to 200 million people, drastically reducing the world…" at bounding box center [1056, 552] width 456 height 49
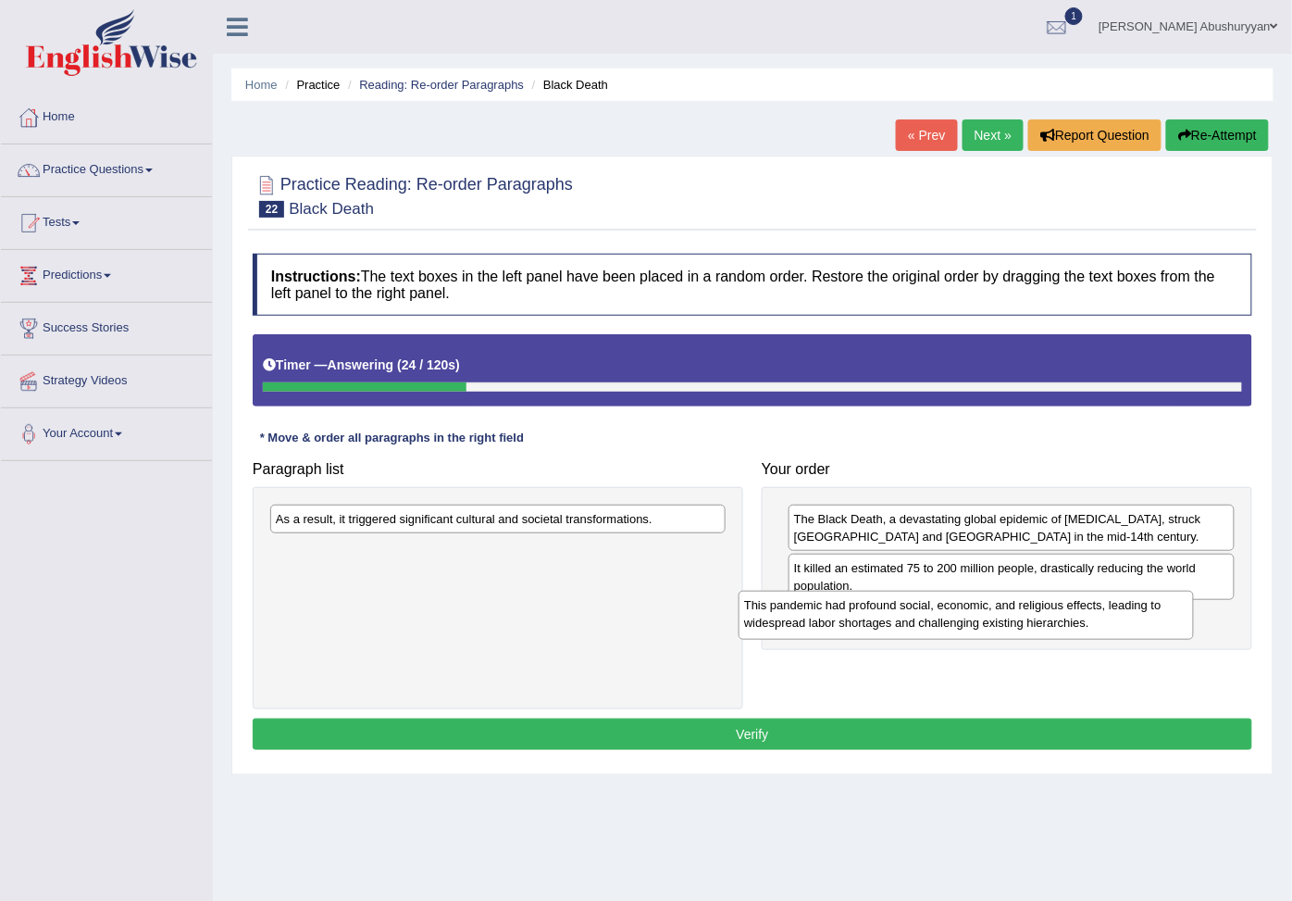
drag, startPoint x: 584, startPoint y: 547, endPoint x: 1053, endPoint y: 633, distance: 476.3
click at [1053, 633] on div "This pandemic had profound social, economic, and religious effects, leading to …" at bounding box center [967, 615] width 456 height 49
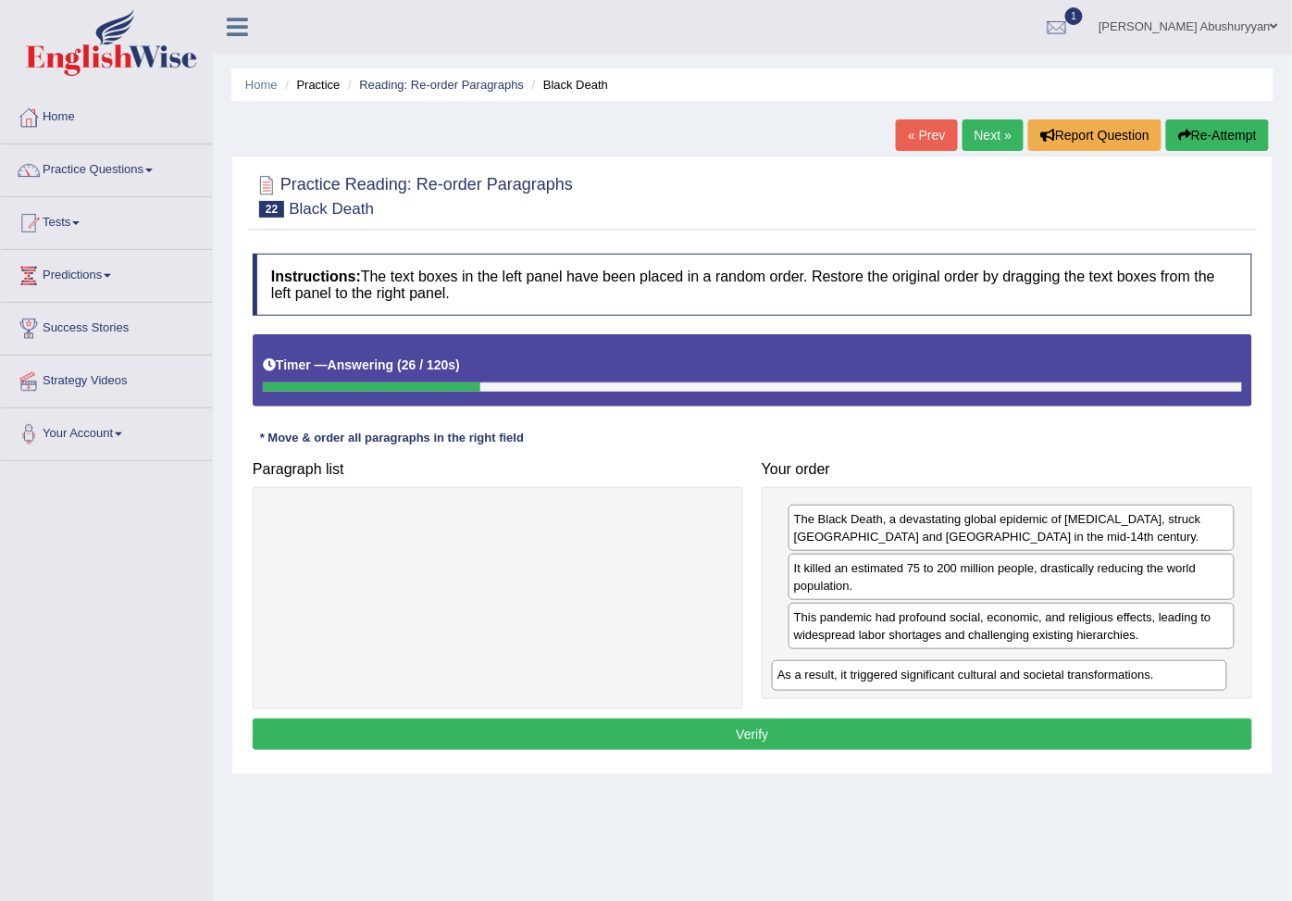
drag, startPoint x: 509, startPoint y: 531, endPoint x: 1012, endPoint y: 686, distance: 526.3
click at [1012, 686] on div "As a result, it triggered significant cultural and societal transformations." at bounding box center [1000, 675] width 456 height 31
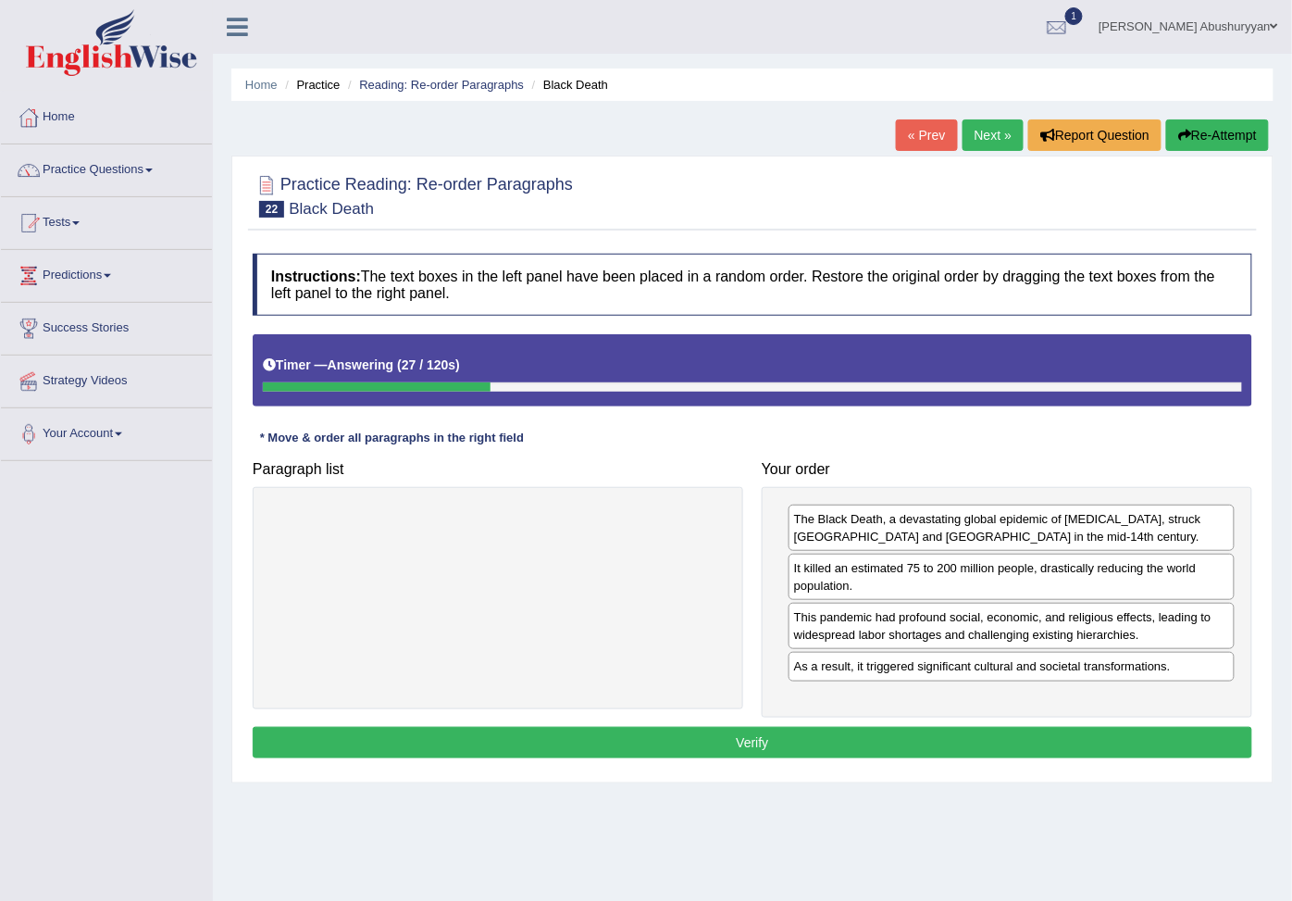
click at [828, 753] on button "Verify" at bounding box center [753, 742] width 1000 height 31
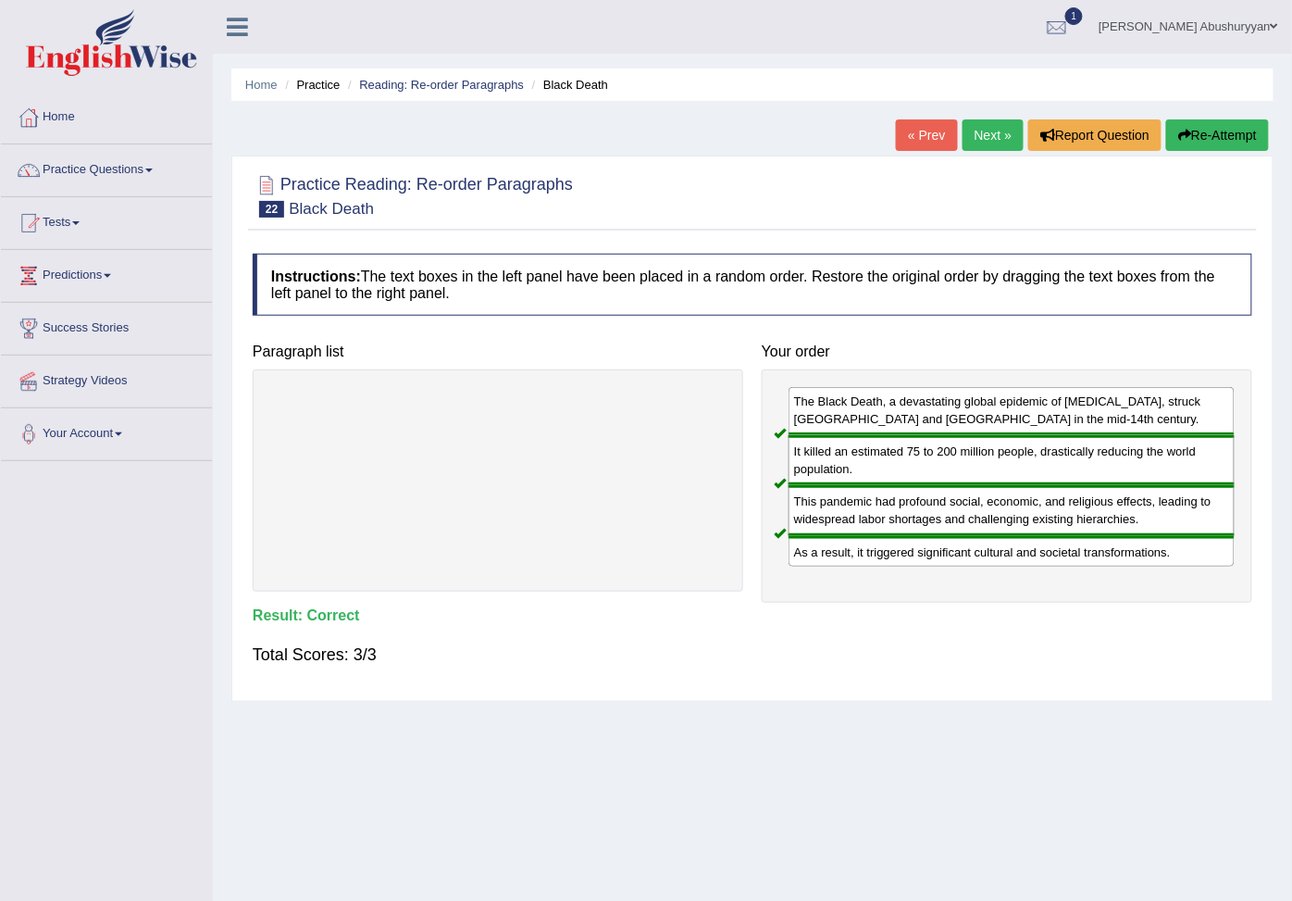
click at [989, 130] on link "Next »" at bounding box center [993, 134] width 61 height 31
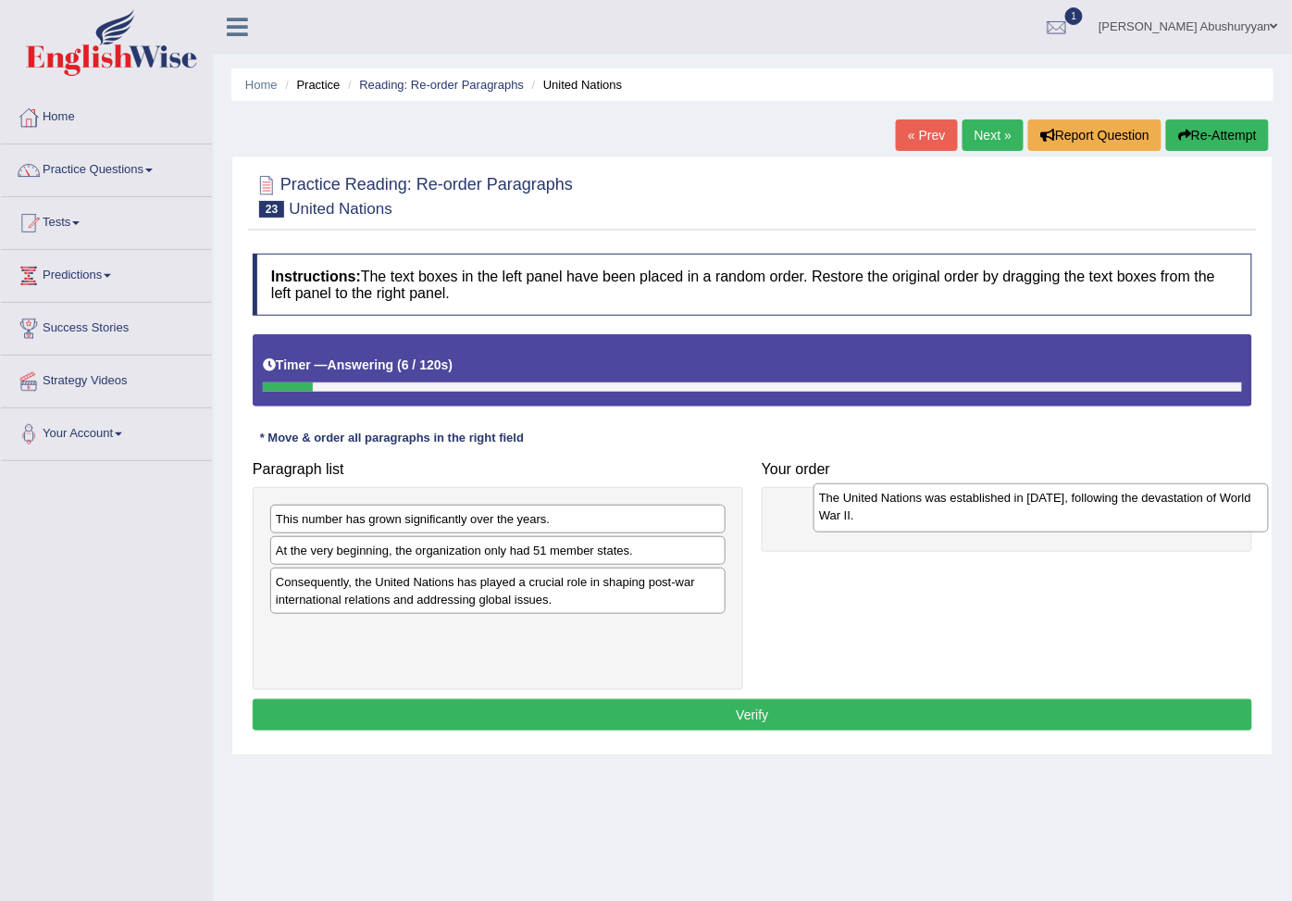
drag, startPoint x: 485, startPoint y: 567, endPoint x: 1029, endPoint y: 512, distance: 546.2
click at [1029, 512] on div "The United Nations was established in [DATE], following the devastation of Worl…" at bounding box center [1042, 507] width 456 height 49
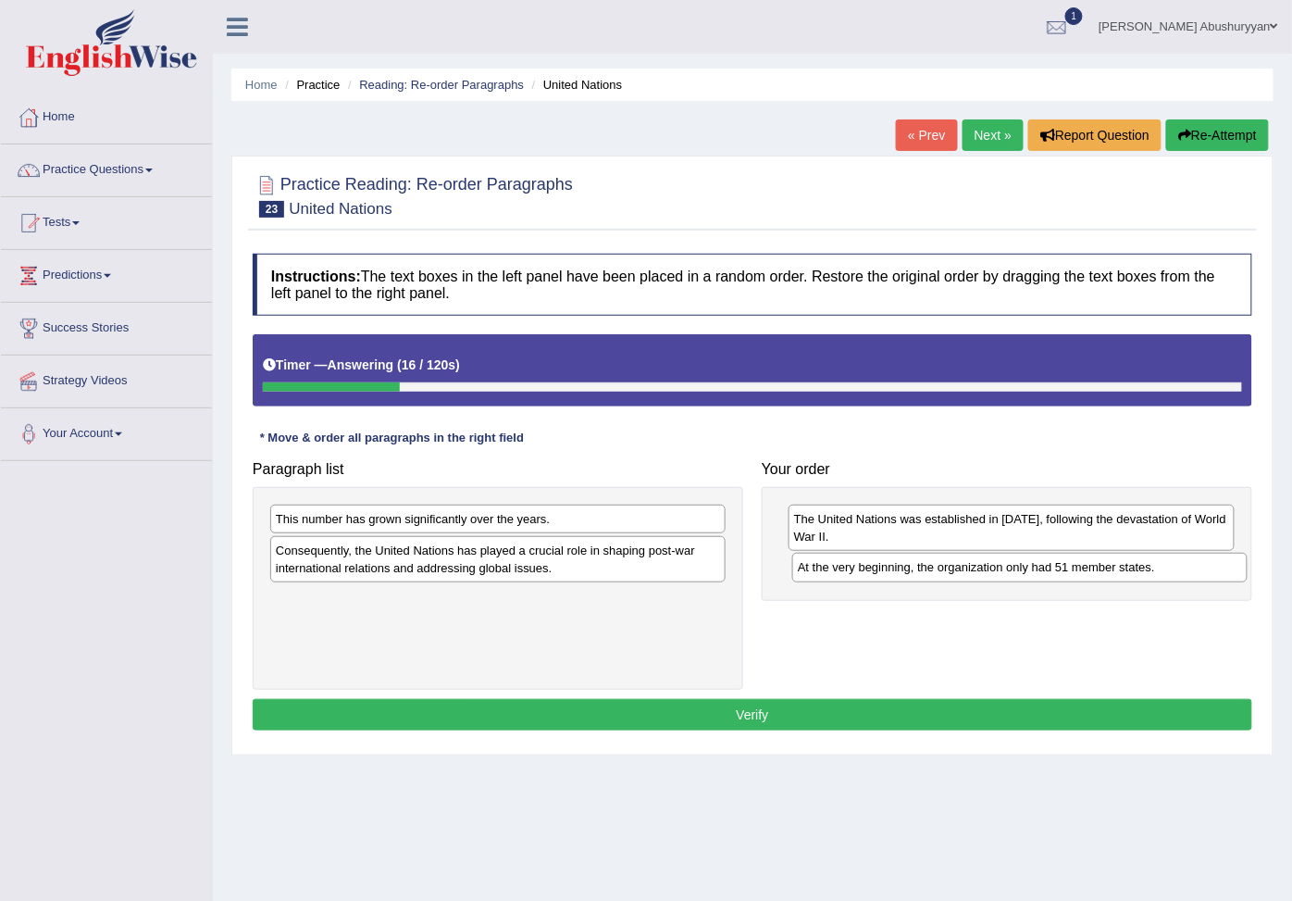
drag, startPoint x: 460, startPoint y: 556, endPoint x: 981, endPoint y: 575, distance: 521.6
click at [982, 572] on div "At the very beginning, the organization only had 51 member states." at bounding box center [1021, 568] width 456 height 31
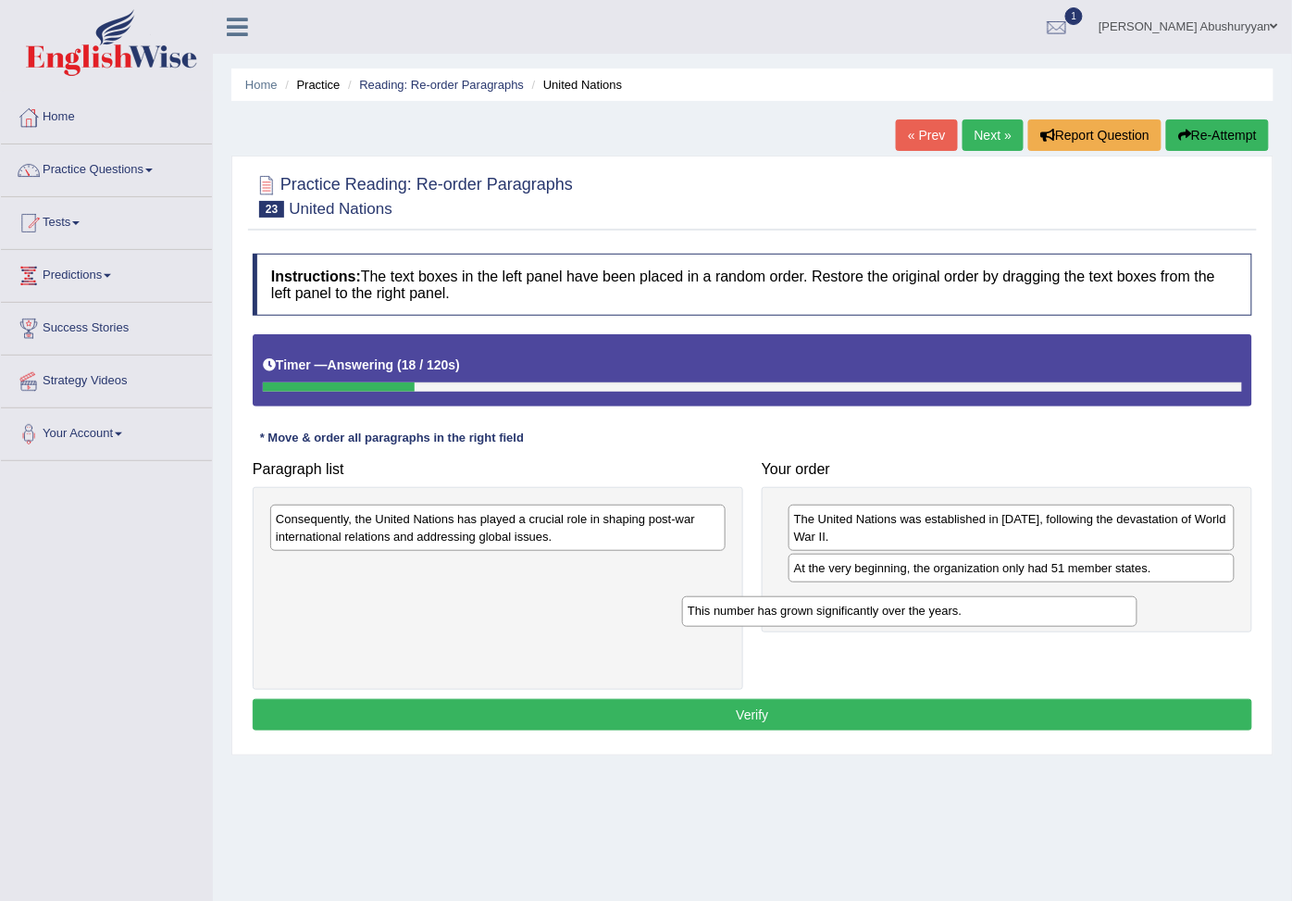
drag, startPoint x: 517, startPoint y: 523, endPoint x: 944, endPoint y: 607, distance: 436.0
click at [943, 609] on div "This number has grown significantly over the years." at bounding box center [910, 611] width 456 height 31
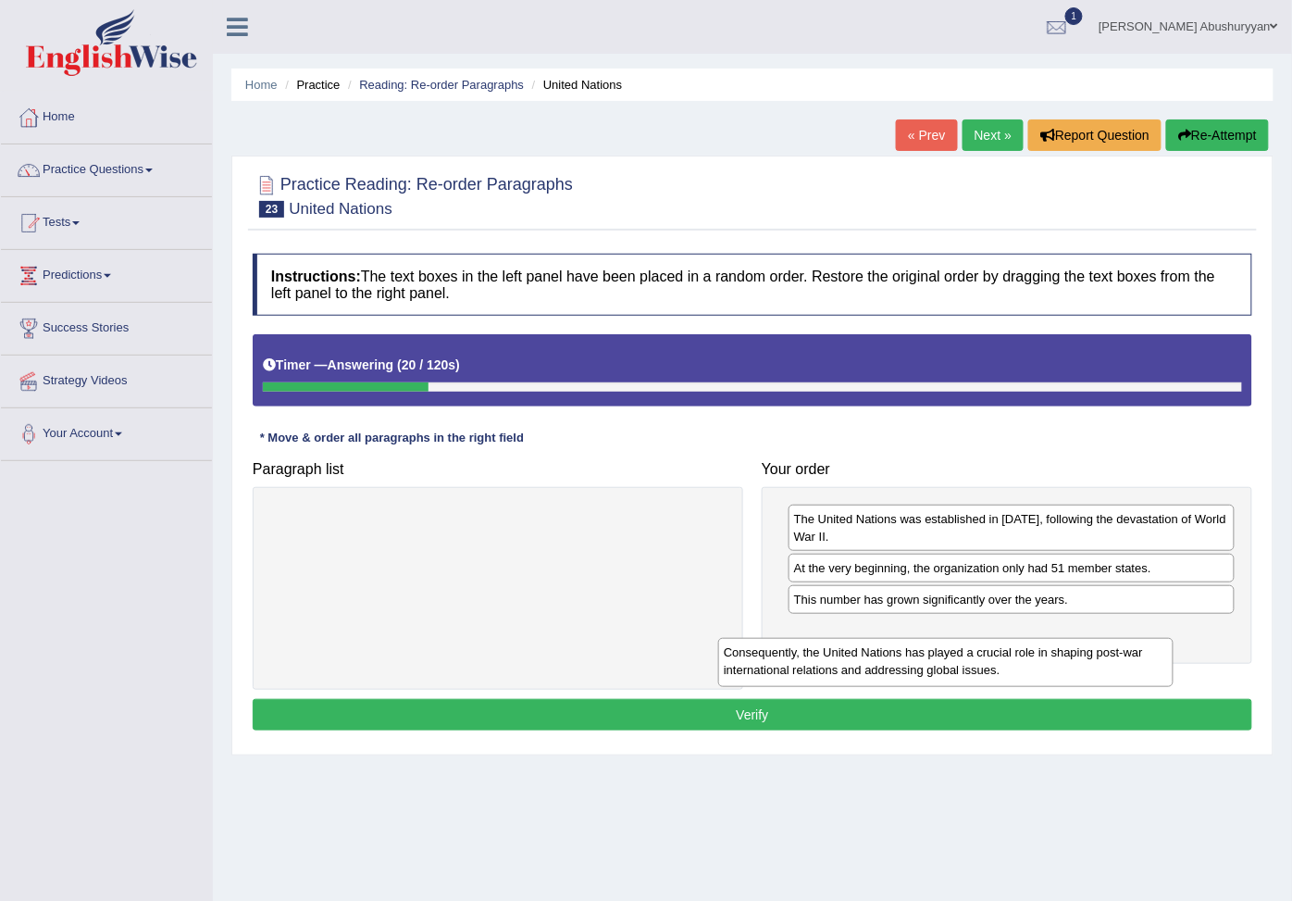
drag, startPoint x: 543, startPoint y: 535, endPoint x: 1068, endPoint y: 673, distance: 541.9
click at [1068, 673] on div "Consequently, the United Nations has played a crucial role in shaping post-war …" at bounding box center [946, 662] width 456 height 49
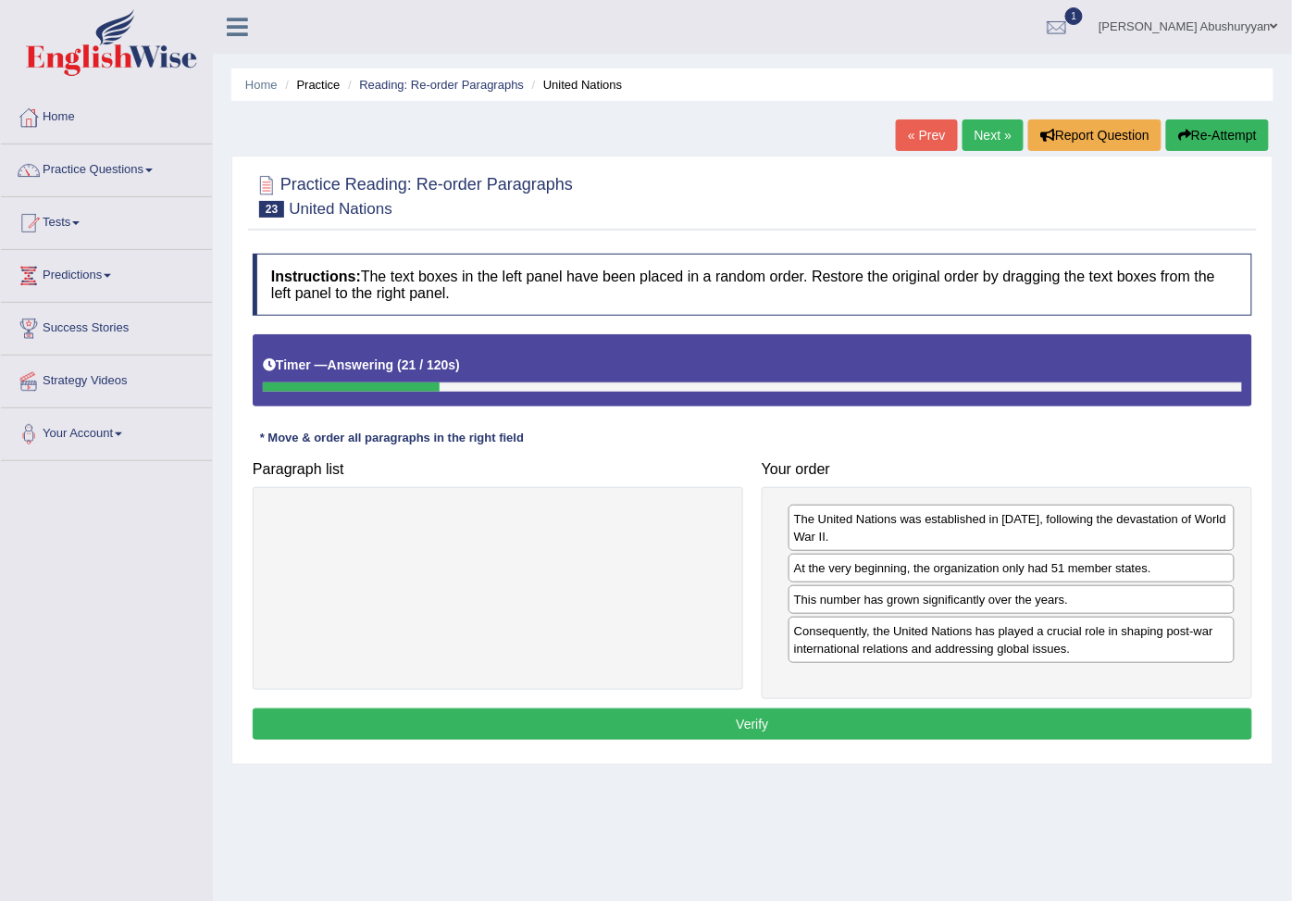
click at [789, 736] on button "Verify" at bounding box center [753, 723] width 1000 height 31
